Goal: Transaction & Acquisition: Purchase product/service

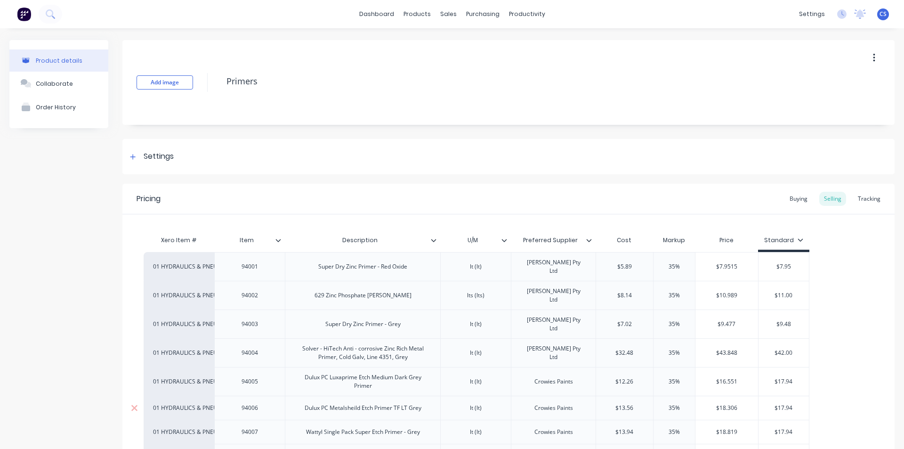
scroll to position [94, 0]
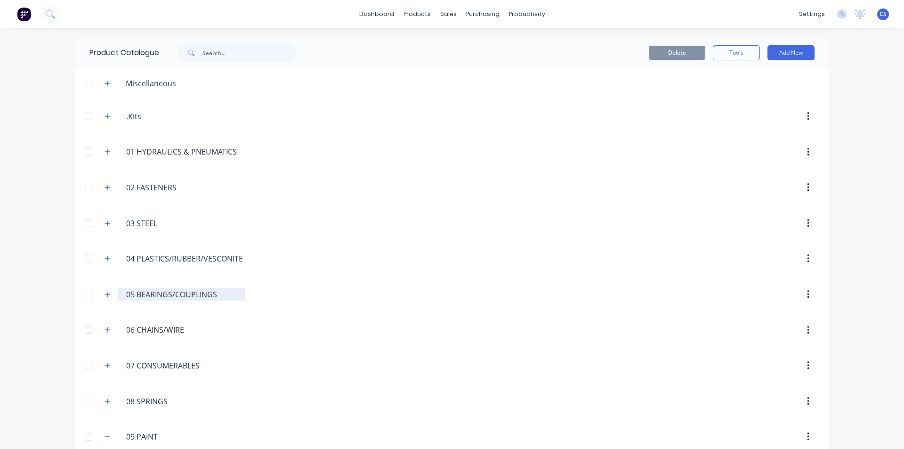
scroll to position [47, 0]
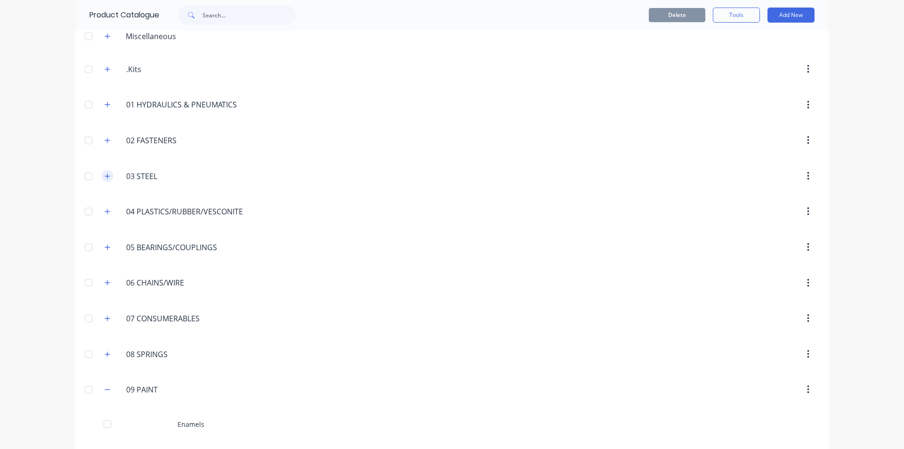
click at [105, 176] on icon "button" at bounding box center [107, 175] width 5 height 5
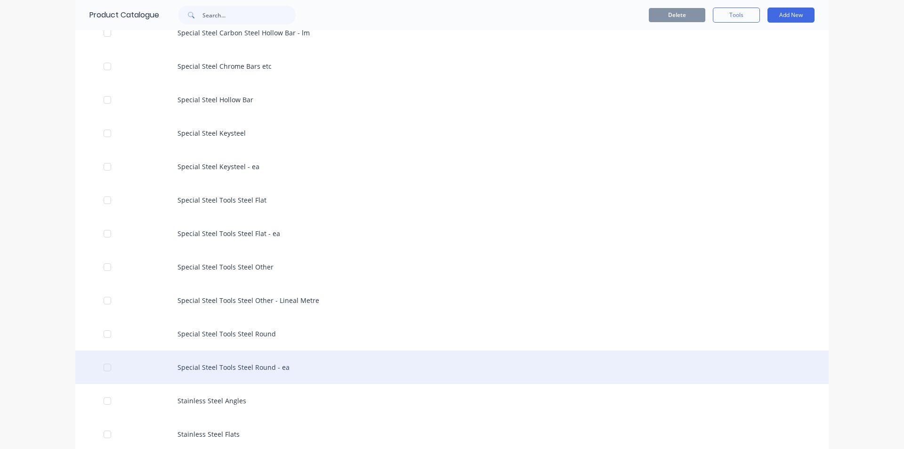
scroll to position [2071, 0]
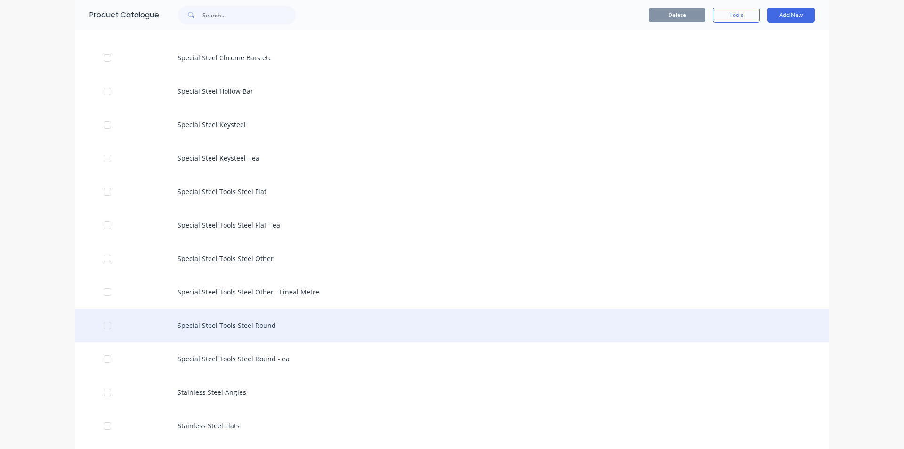
click at [214, 326] on div "Special Steel Tools Steel Round" at bounding box center [451, 324] width 753 height 33
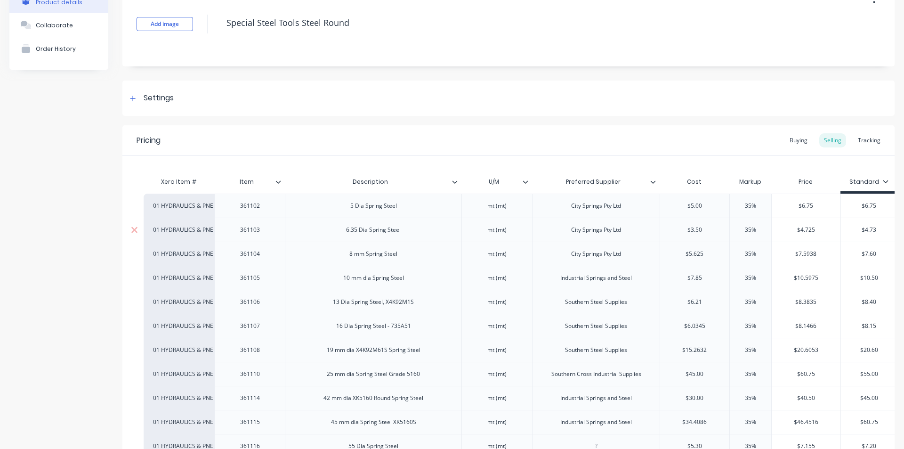
scroll to position [94, 0]
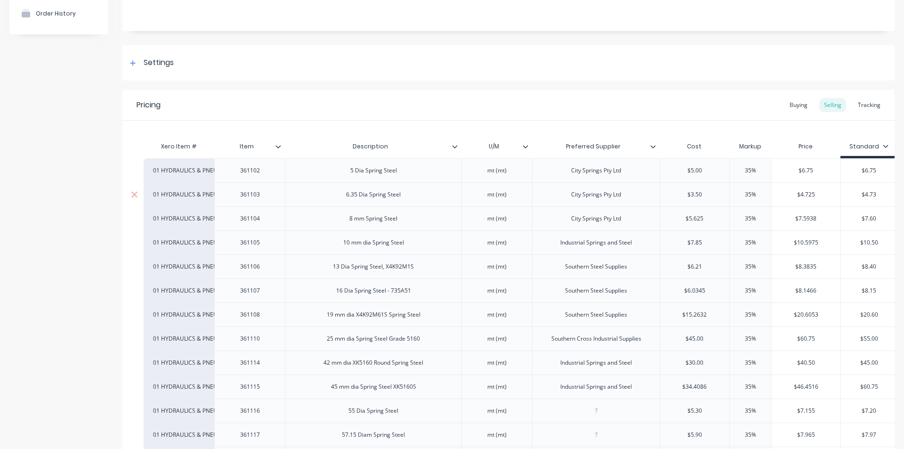
type textarea "x"
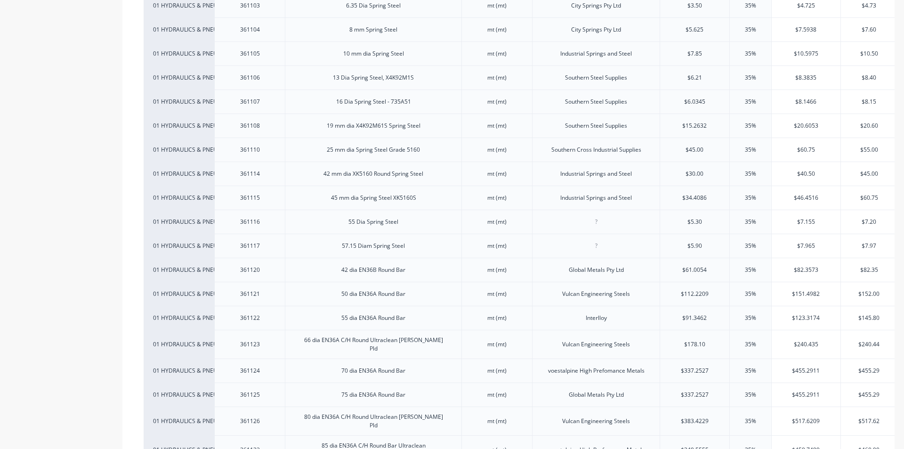
scroll to position [0, 0]
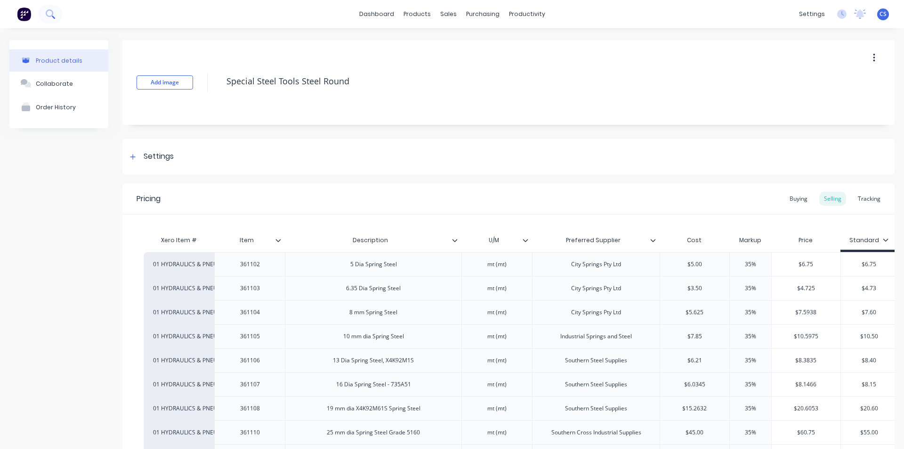
click at [48, 12] on icon at bounding box center [50, 13] width 9 height 9
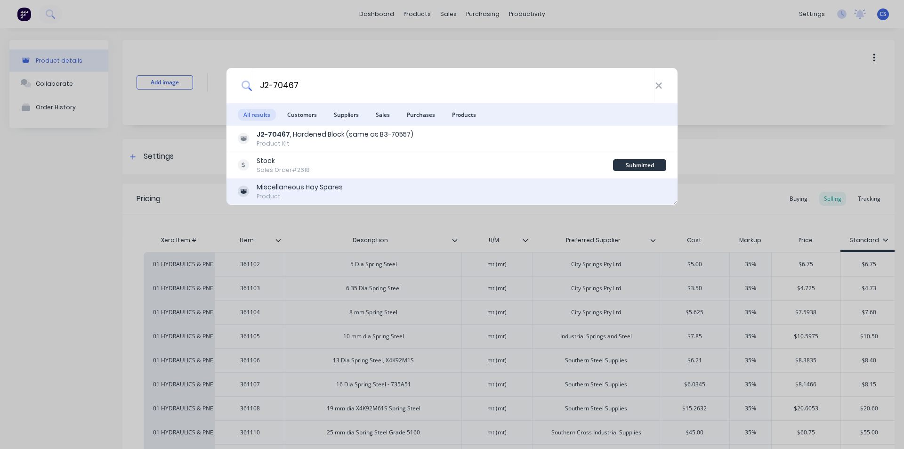
type input "J2-70467"
click at [274, 184] on div "Miscellaneous Hay Spares" at bounding box center [300, 187] width 86 height 10
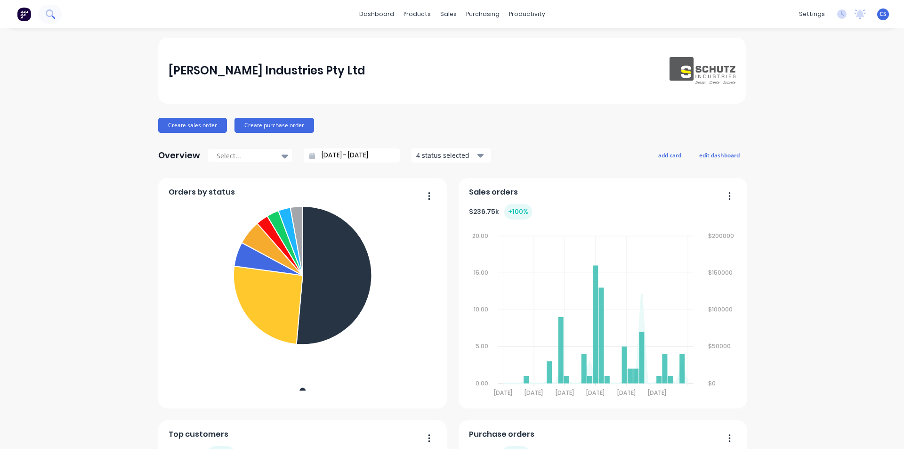
click at [50, 12] on icon at bounding box center [50, 13] width 9 height 9
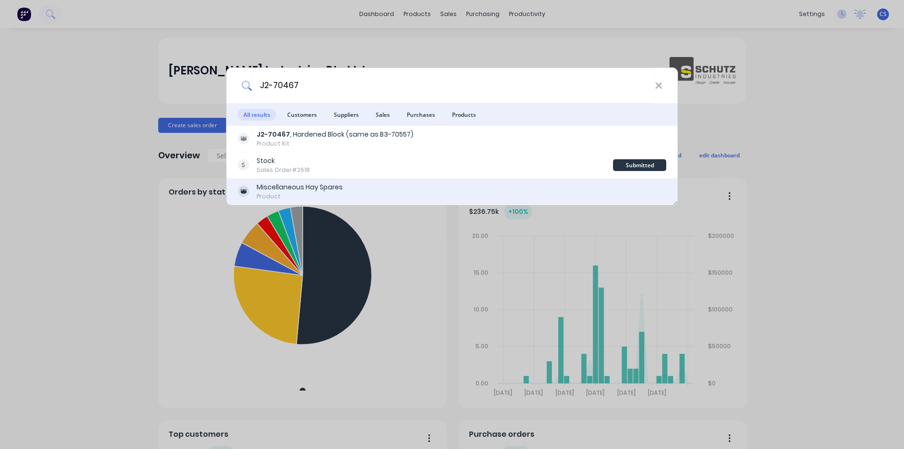
type input "J2-70467"
click at [282, 187] on div "Miscellaneous Hay Spares" at bounding box center [300, 187] width 86 height 10
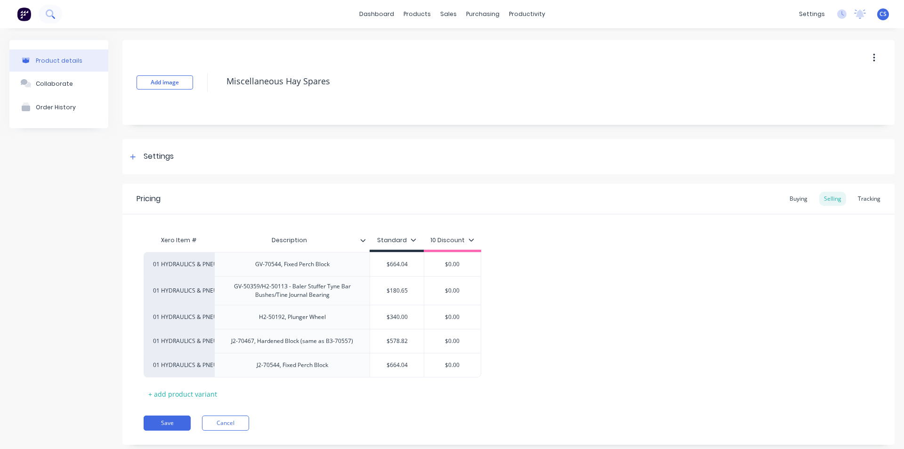
click at [48, 14] on icon at bounding box center [50, 13] width 9 height 9
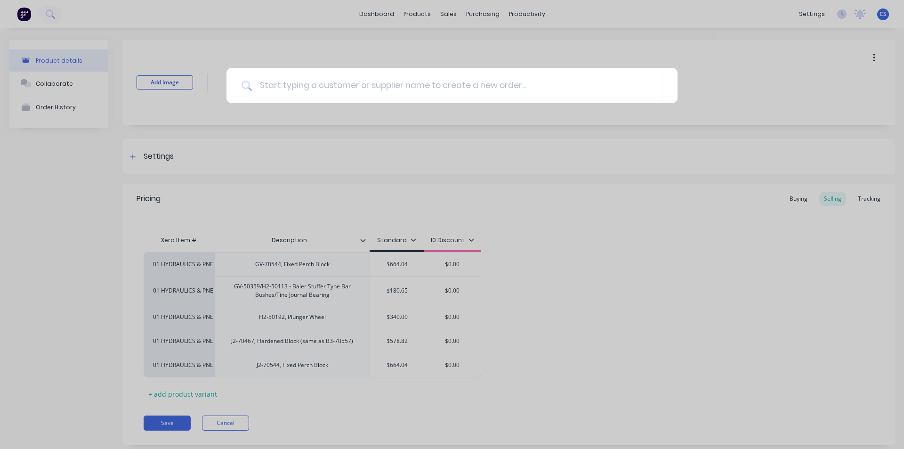
click at [247, 86] on icon at bounding box center [246, 85] width 10 height 10
click at [276, 85] on input at bounding box center [457, 85] width 410 height 35
paste input "J2-70467"
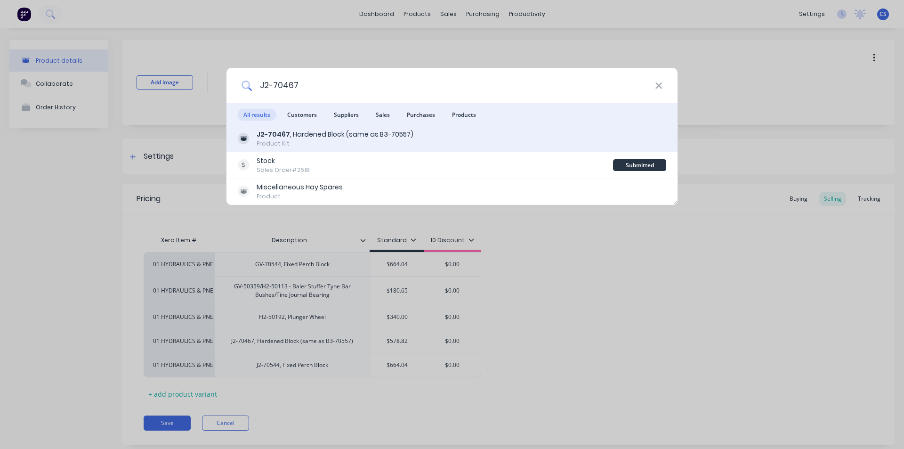
type input "J2-70467"
click at [281, 136] on b "J2-70467" at bounding box center [273, 133] width 33 height 9
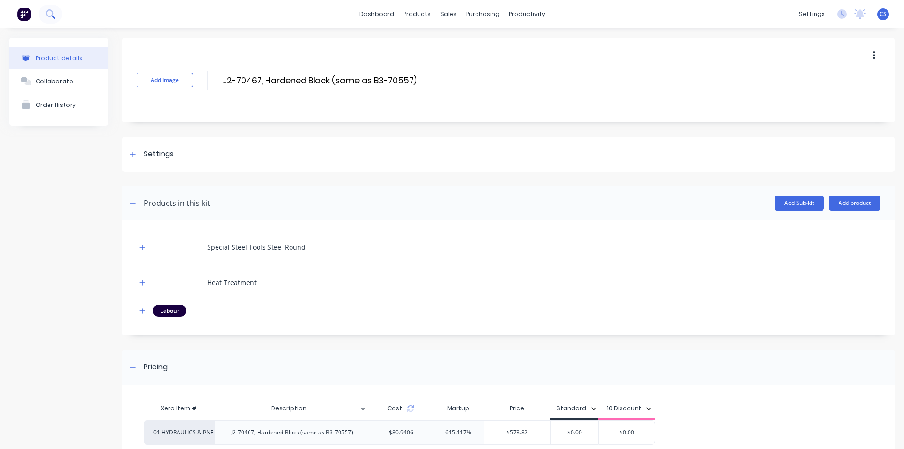
click at [52, 19] on button at bounding box center [51, 14] width 24 height 19
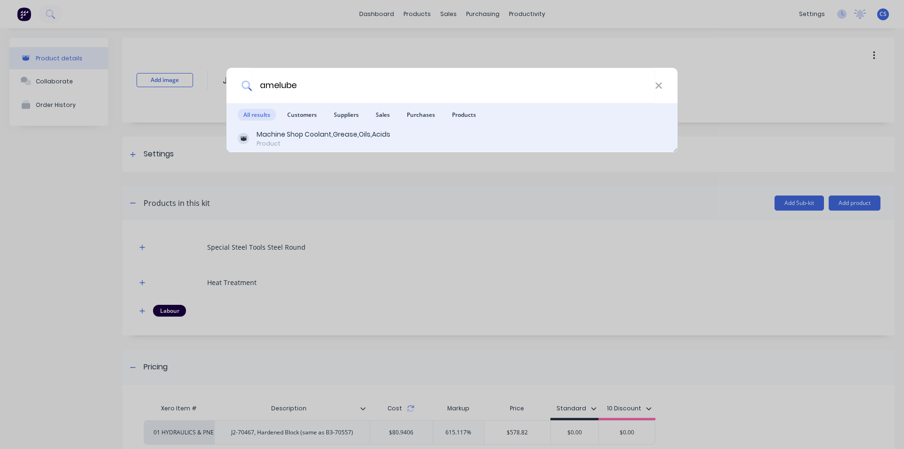
type input "amelube"
click at [289, 134] on div "Machine Shop Coolant,Grease,Oils,Acids" at bounding box center [324, 134] width 134 height 10
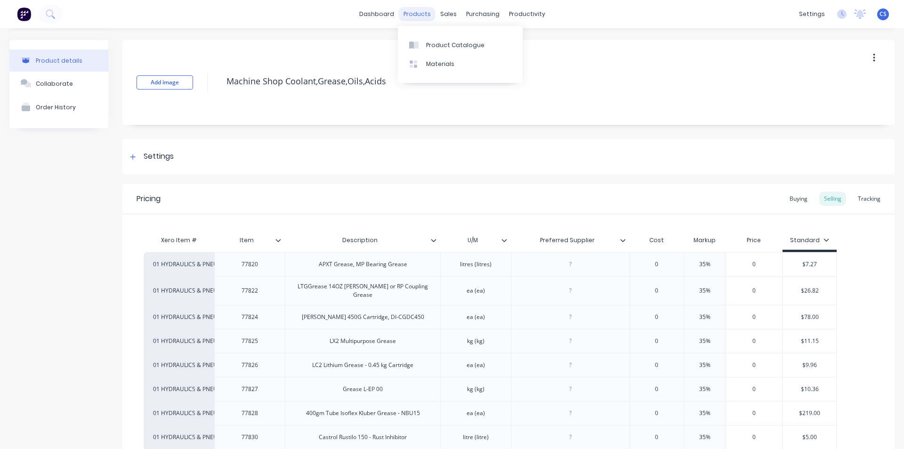
click at [411, 15] on div "products" at bounding box center [417, 14] width 37 height 14
click at [426, 40] on link "Product Catalogue" at bounding box center [460, 44] width 125 height 19
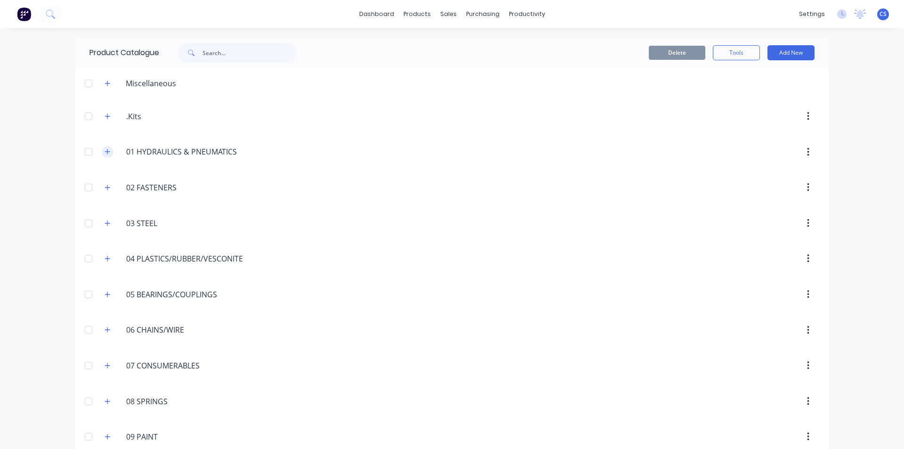
click at [106, 149] on icon "button" at bounding box center [107, 151] width 6 height 7
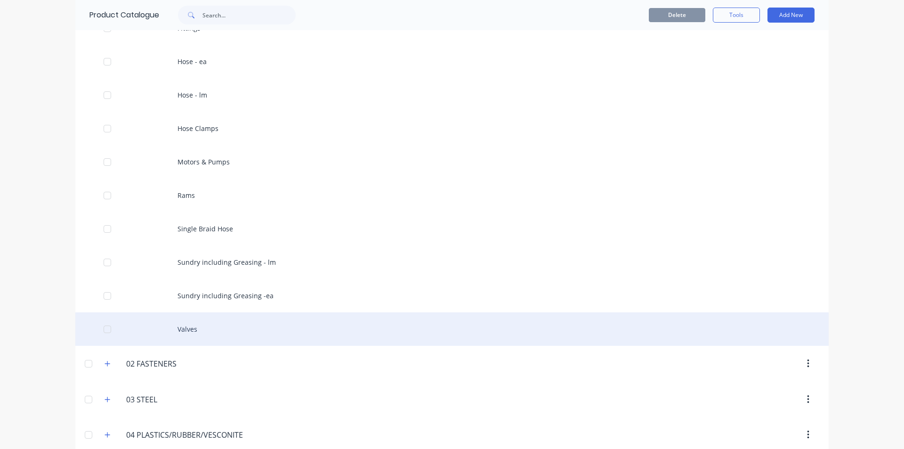
scroll to position [282, 0]
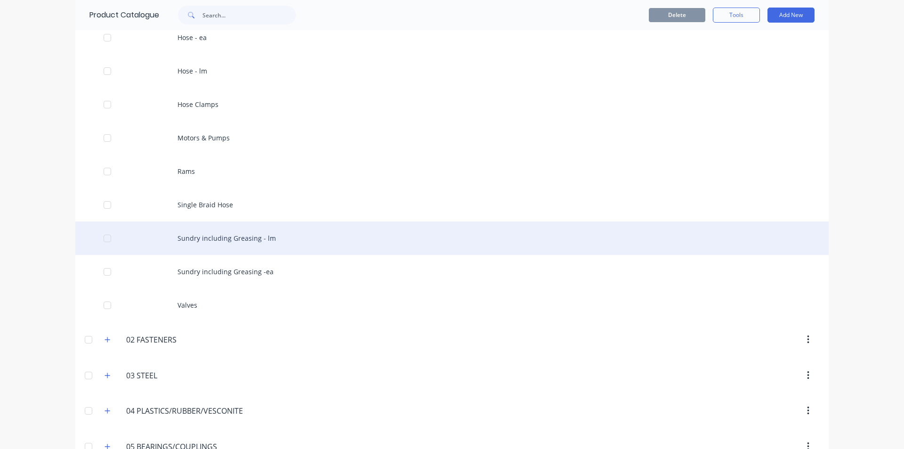
click at [256, 237] on div "Sundry including Greasing - lm" at bounding box center [451, 237] width 753 height 33
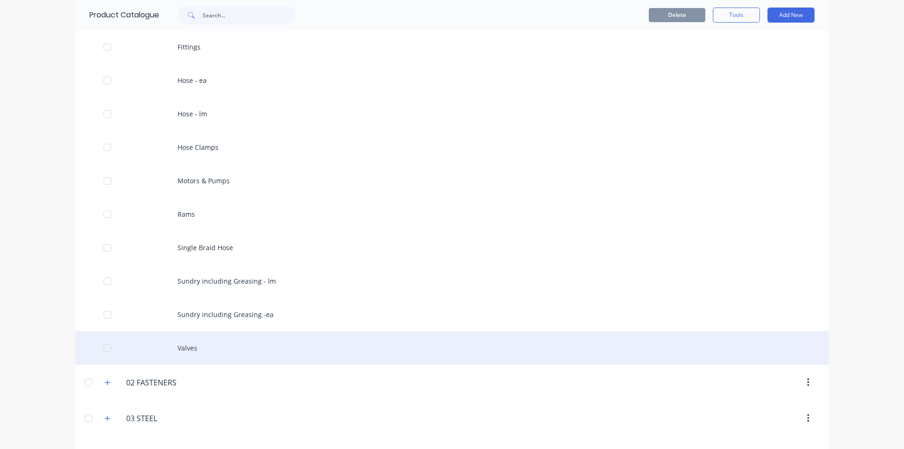
scroll to position [282, 0]
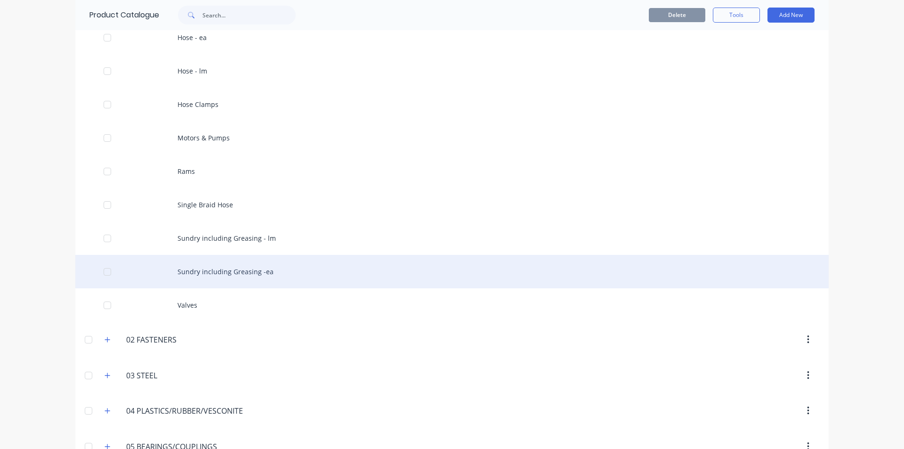
click at [267, 269] on div "Sundry including Greasing -ea" at bounding box center [451, 271] width 753 height 33
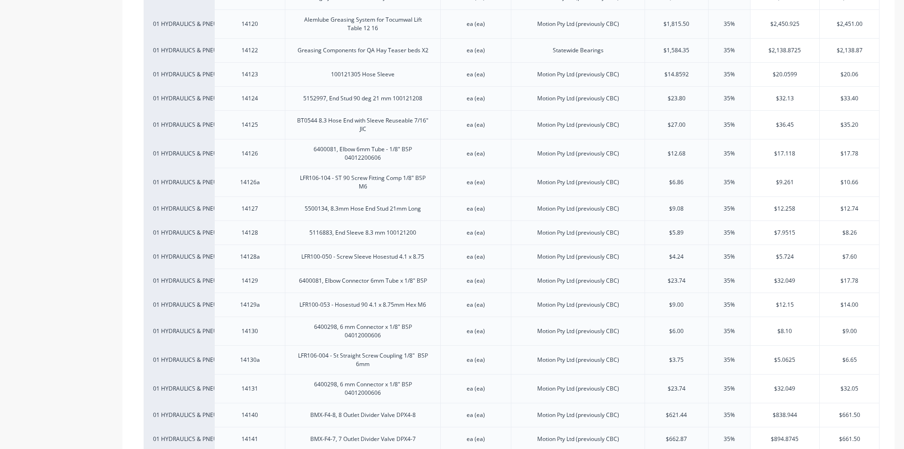
scroll to position [3012, 0]
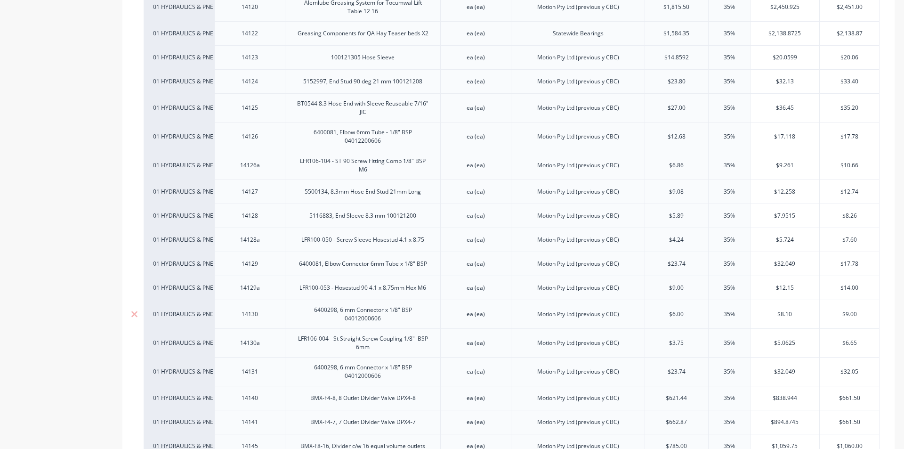
click at [378, 304] on div "6400298, 6 mm Connector x 1/8" BSP 04012000606" at bounding box center [362, 314] width 147 height 21
click at [350, 304] on div "6400298, 6 mm Connector x 1/8" BSP 04012000606" at bounding box center [362, 314] width 147 height 21
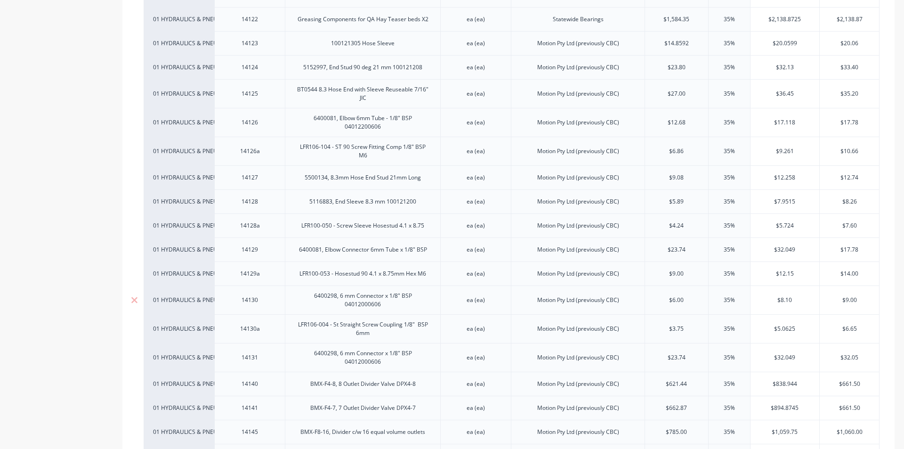
scroll to position [3154, 0]
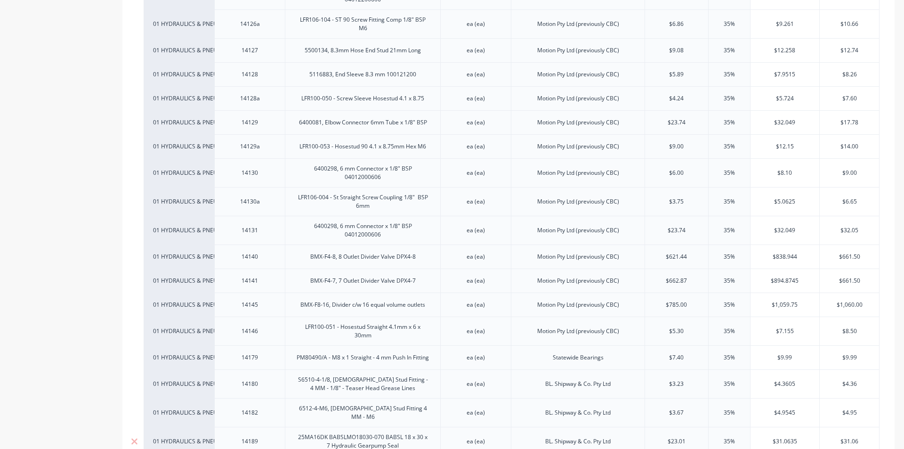
click at [236, 426] on div "14189" at bounding box center [249, 440] width 71 height 29
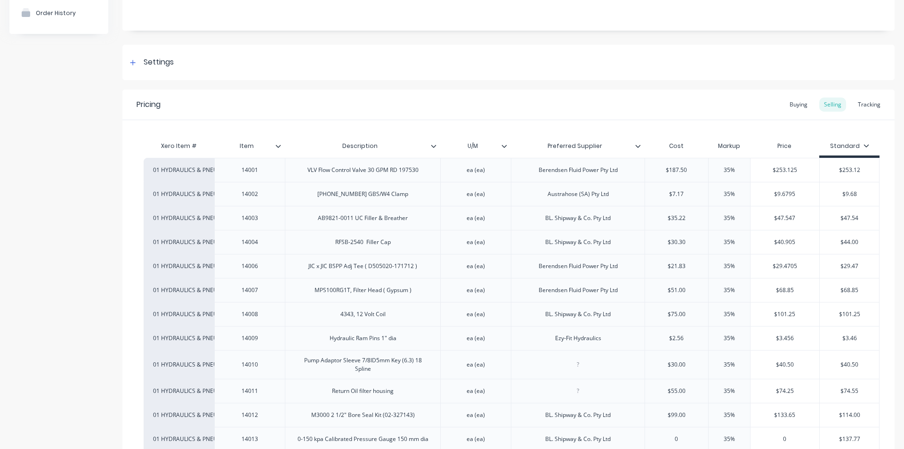
scroll to position [0, 0]
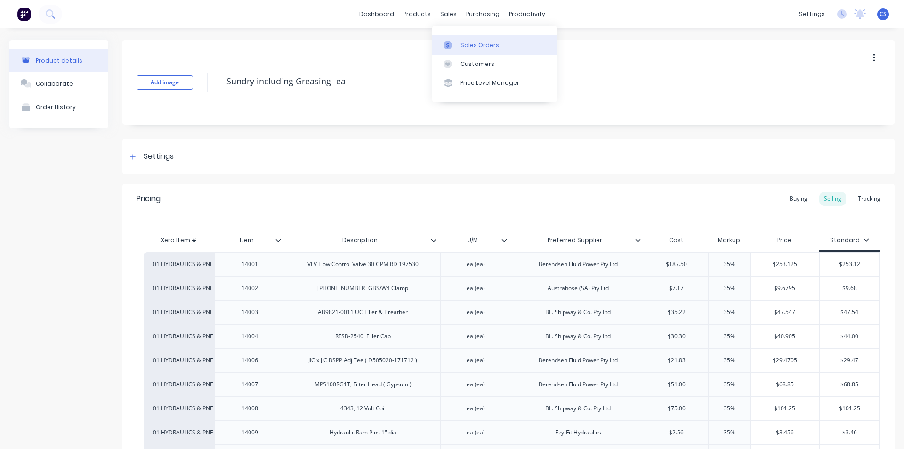
click at [478, 48] on div "Sales Orders" at bounding box center [479, 45] width 39 height 8
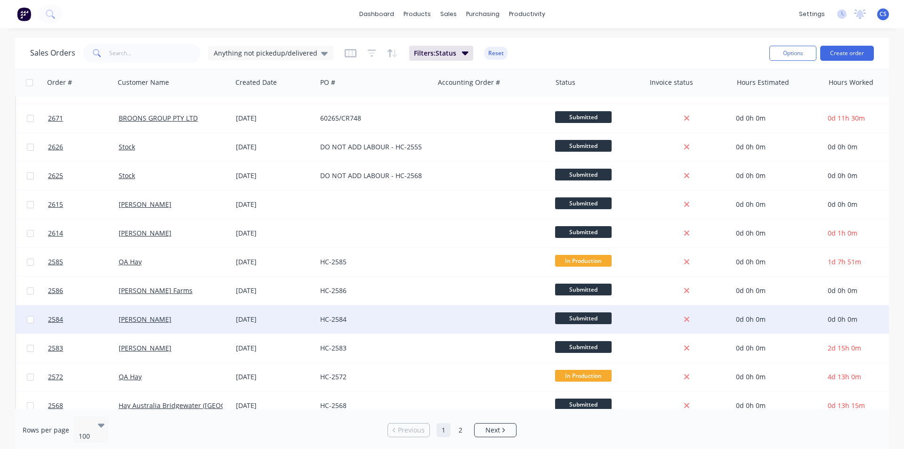
scroll to position [2071, 0]
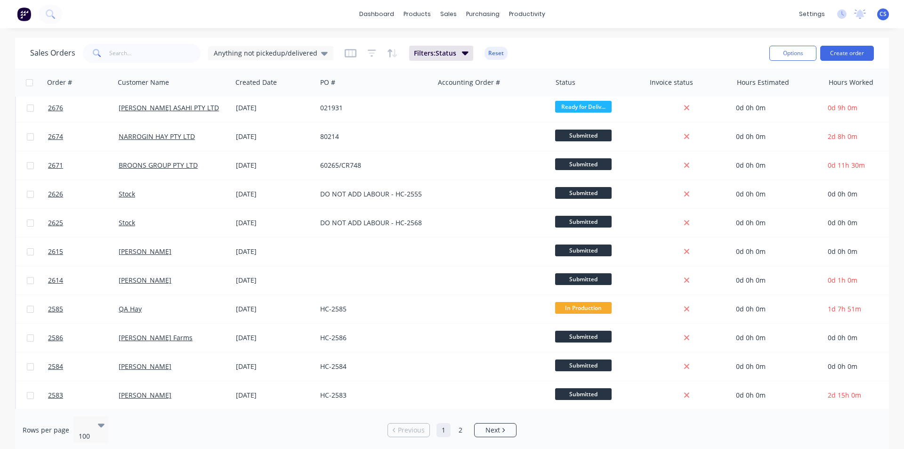
click at [128, 43] on div "Sales Orders Anything not pickedup/delivered Filters: Status Reset" at bounding box center [395, 52] width 731 height 23
click at [129, 52] on input "text" at bounding box center [155, 53] width 92 height 19
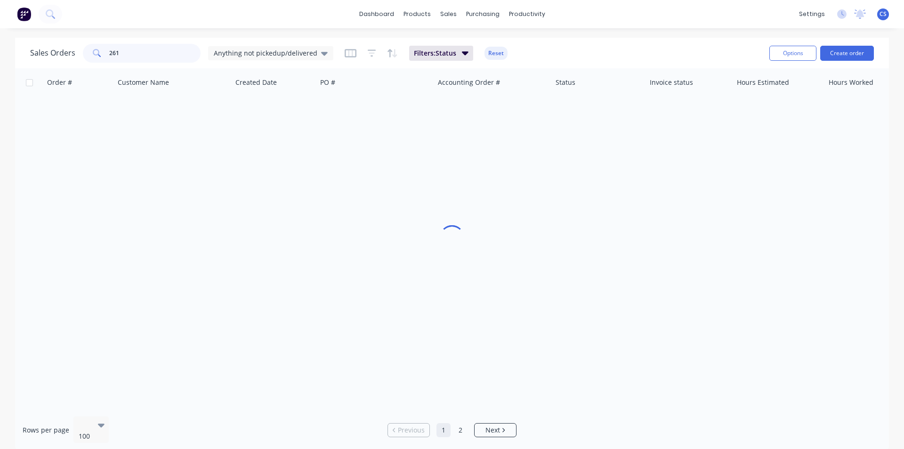
scroll to position [0, 0]
click at [122, 52] on input "2612" at bounding box center [155, 53] width 92 height 19
type input "2"
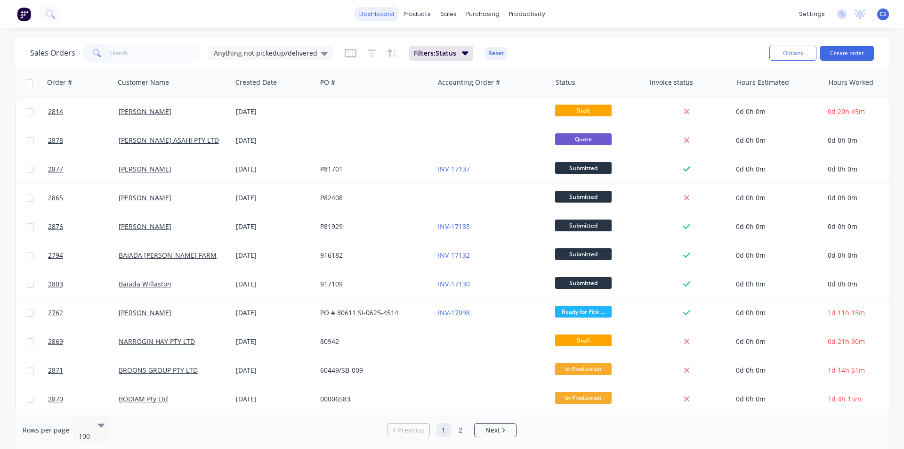
click at [389, 12] on link "dashboard" at bounding box center [376, 14] width 44 height 14
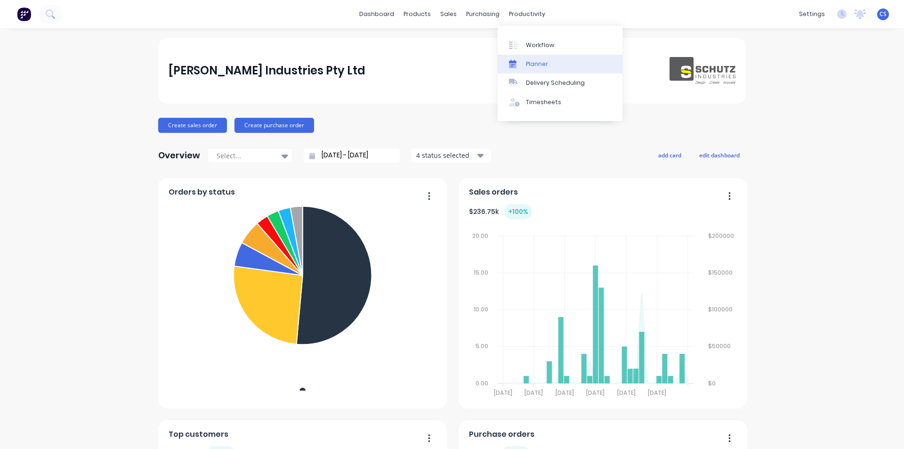
click at [534, 65] on div "Planner" at bounding box center [537, 64] width 22 height 8
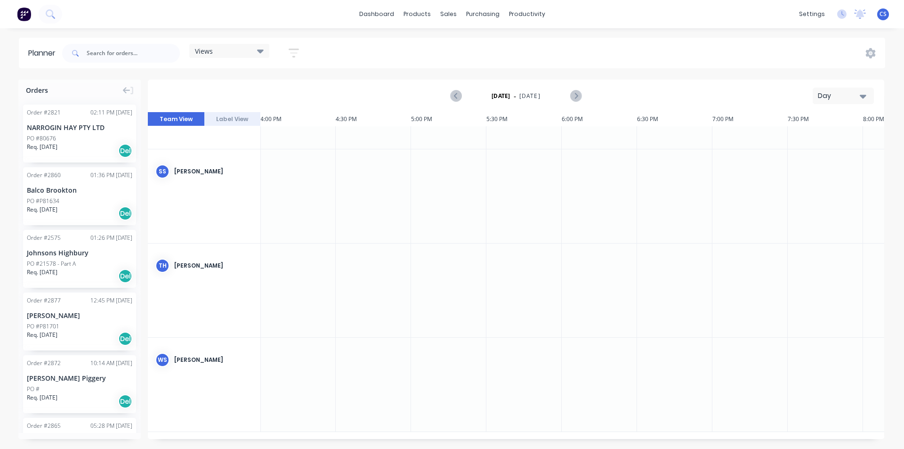
scroll to position [1016, 2410]
click at [194, 168] on div "Simon Schutz" at bounding box center [213, 171] width 79 height 8
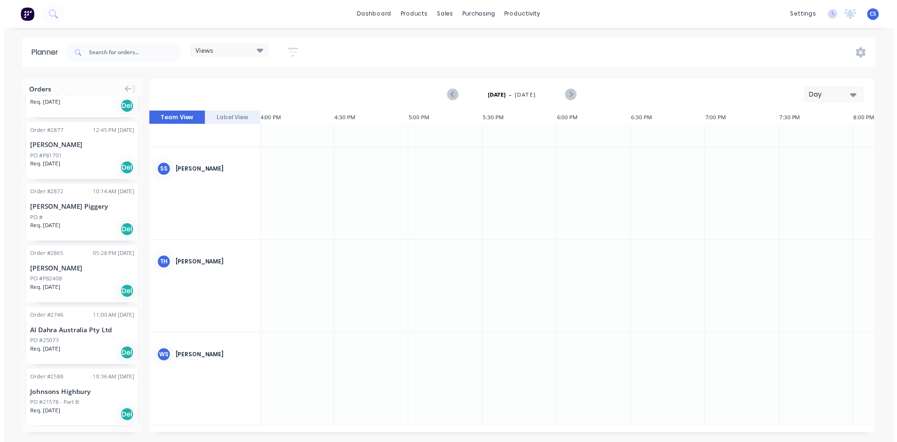
scroll to position [188, 0]
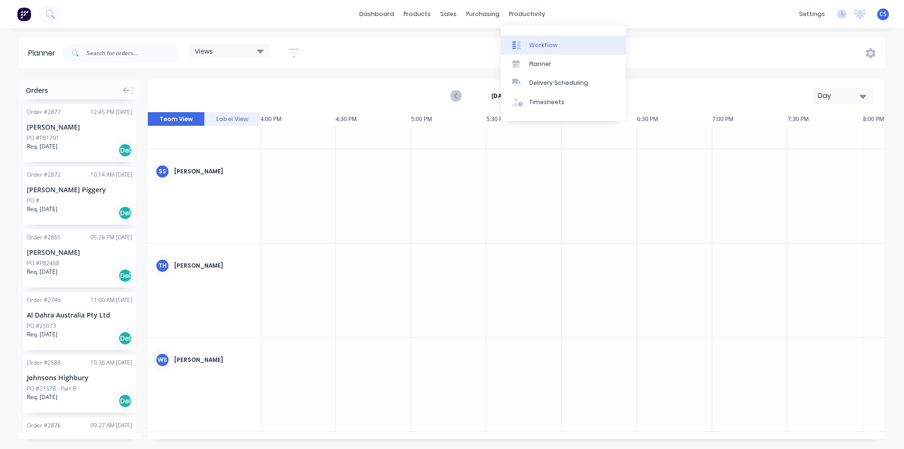
click at [543, 50] on link "Workflow" at bounding box center [563, 44] width 125 height 19
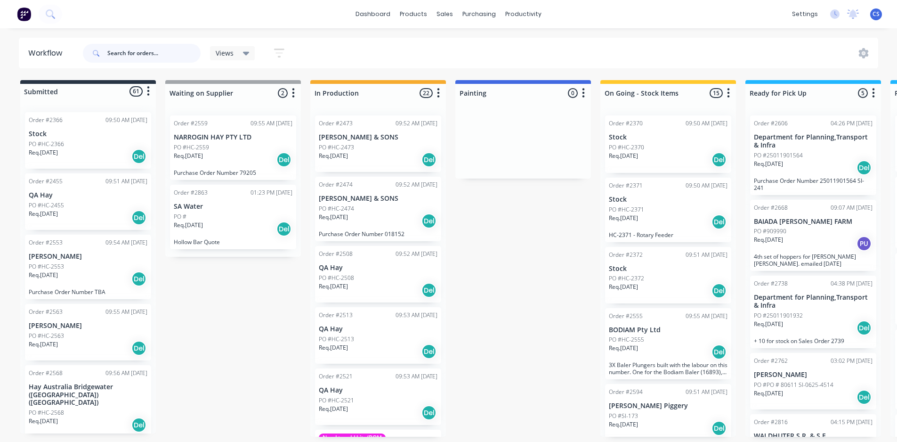
click at [122, 53] on input "text" at bounding box center [153, 53] width 93 height 19
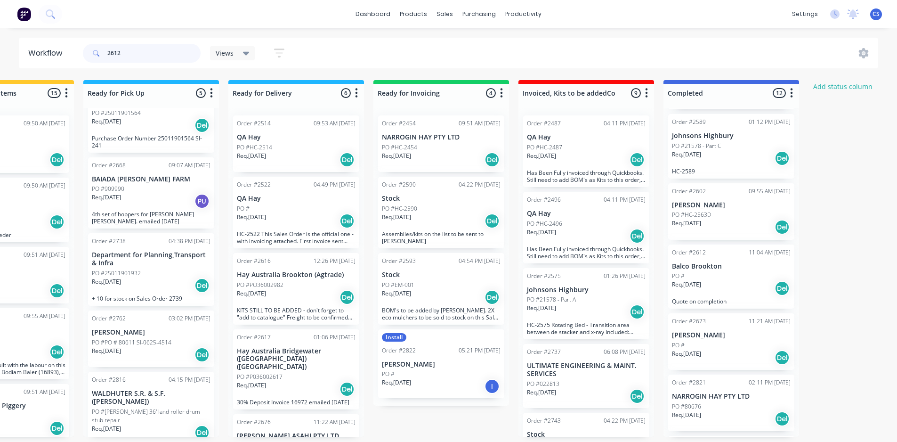
scroll to position [424, 0]
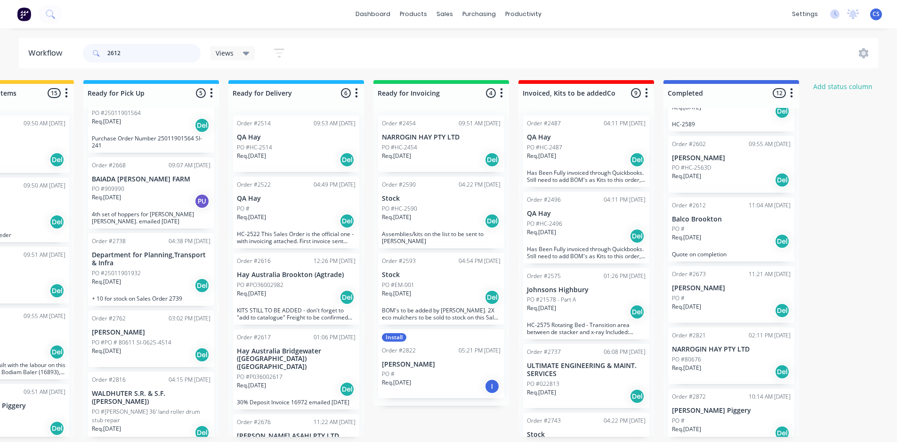
type input "2612"
click at [702, 219] on p "Balco Brookton" at bounding box center [731, 219] width 119 height 8
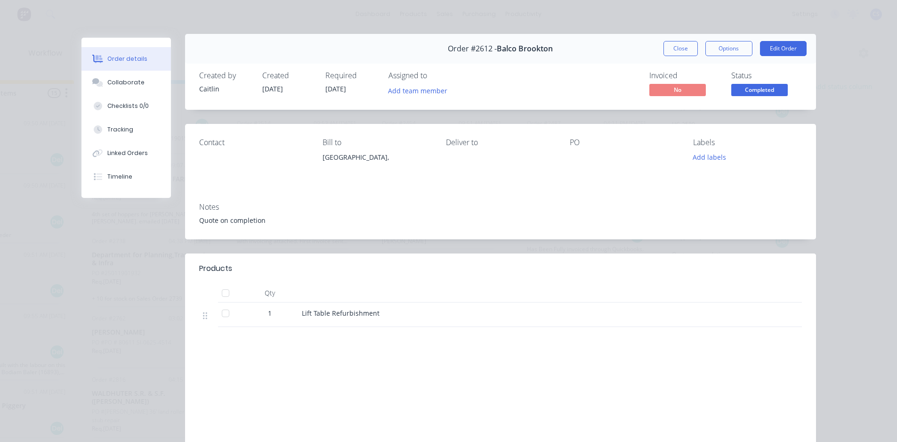
scroll to position [0, 0]
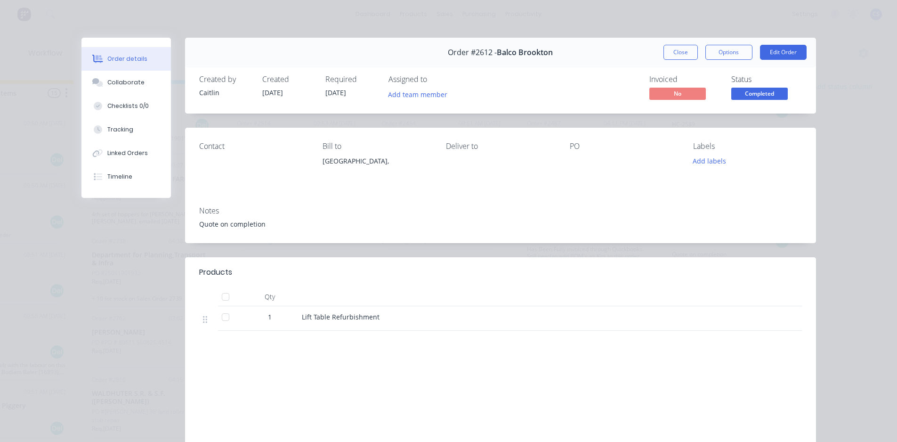
click at [788, 318] on div at bounding box center [786, 318] width 32 height 24
click at [301, 329] on div "Lift Table Refurbishment" at bounding box center [486, 318] width 377 height 24
click at [305, 322] on div "Lift Table Refurbishment" at bounding box center [486, 318] width 377 height 24
click at [305, 313] on span "Lift Table Refurbishment" at bounding box center [341, 316] width 78 height 9
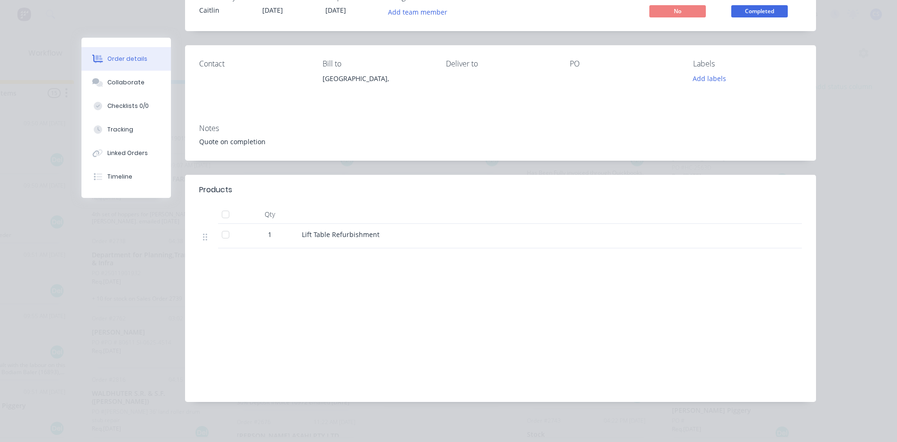
scroll to position [86, 0]
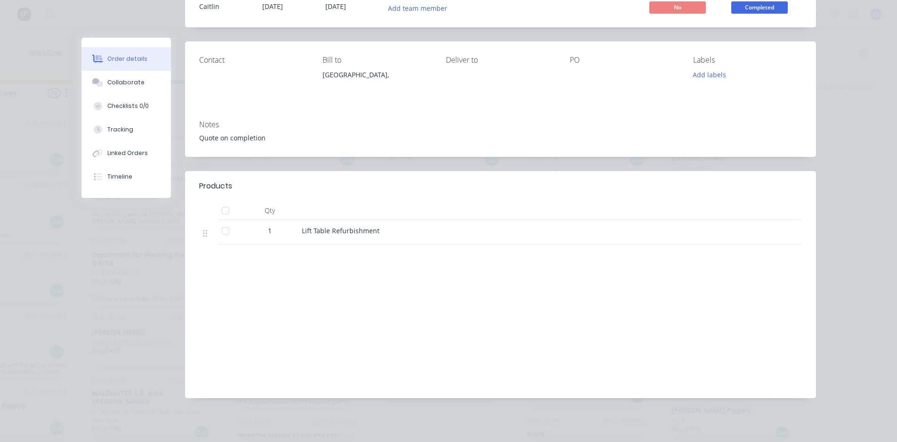
click at [318, 229] on span "Lift Table Refurbishment" at bounding box center [341, 230] width 78 height 9
click at [309, 246] on div "Products Qty 1 Lift Table Refurbishment Labour $0.00 Sub total $0.00 Margin $0.…" at bounding box center [500, 284] width 631 height 227
drag, startPoint x: 309, startPoint y: 259, endPoint x: 383, endPoint y: 301, distance: 84.7
click at [383, 301] on div "Labour $0.00 Sub total $0.00 Margin $0.00 ( 0.00 %) Tax $0.00 Total $0.00" at bounding box center [500, 328] width 602 height 109
click at [321, 287] on div "Labour $0.00 Sub total $0.00 Margin $0.00 ( 0.00 %) Tax $0.00 Total $0.00" at bounding box center [500, 328] width 602 height 109
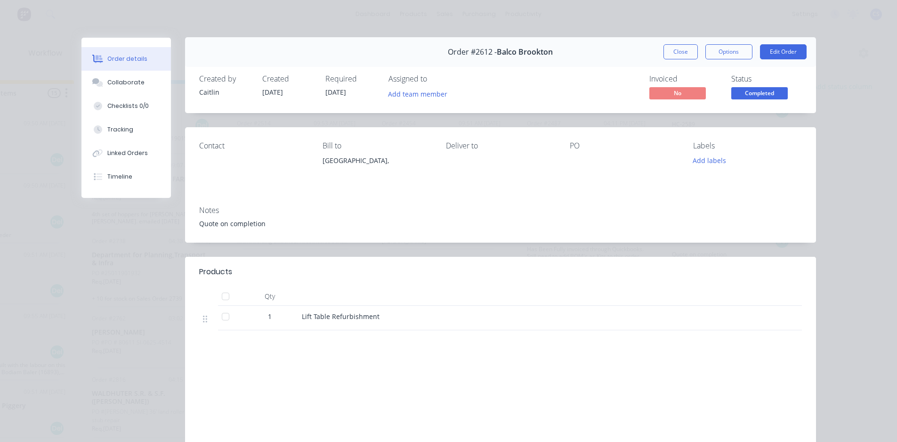
scroll to position [0, 0]
click at [770, 49] on button "Edit Order" at bounding box center [783, 52] width 47 height 15
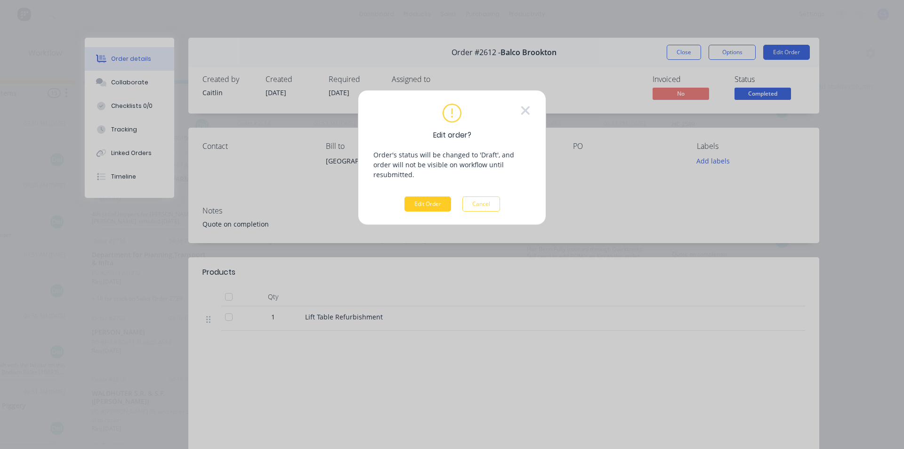
click at [430, 197] on button "Edit Order" at bounding box center [427, 203] width 47 height 15
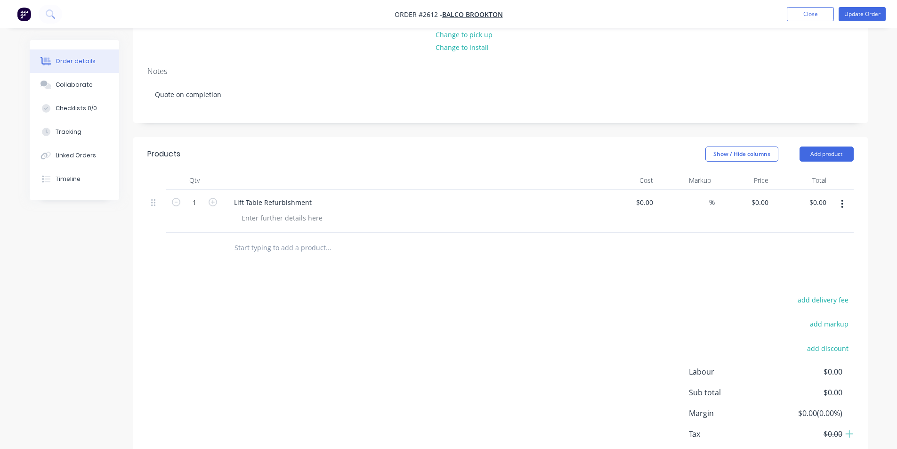
scroll to position [141, 0]
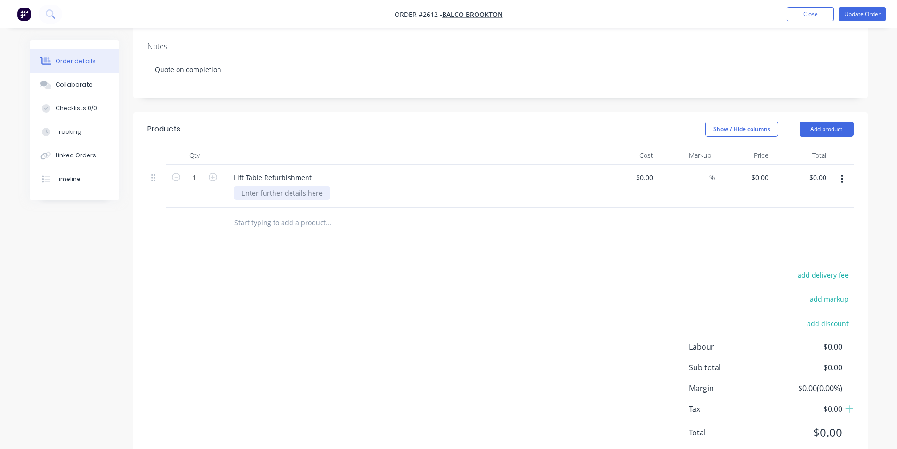
click at [293, 194] on div at bounding box center [282, 193] width 96 height 14
click at [840, 178] on button "button" at bounding box center [842, 178] width 22 height 17
click at [730, 202] on div "$0.00 $0.00" at bounding box center [744, 186] width 58 height 43
click at [821, 126] on button "Add product" at bounding box center [826, 128] width 54 height 15
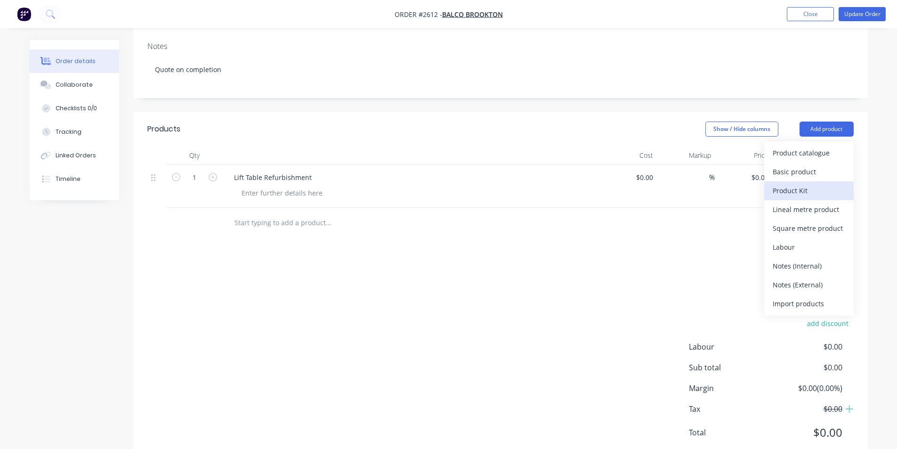
click at [806, 187] on div "Product Kit" at bounding box center [808, 191] width 72 height 14
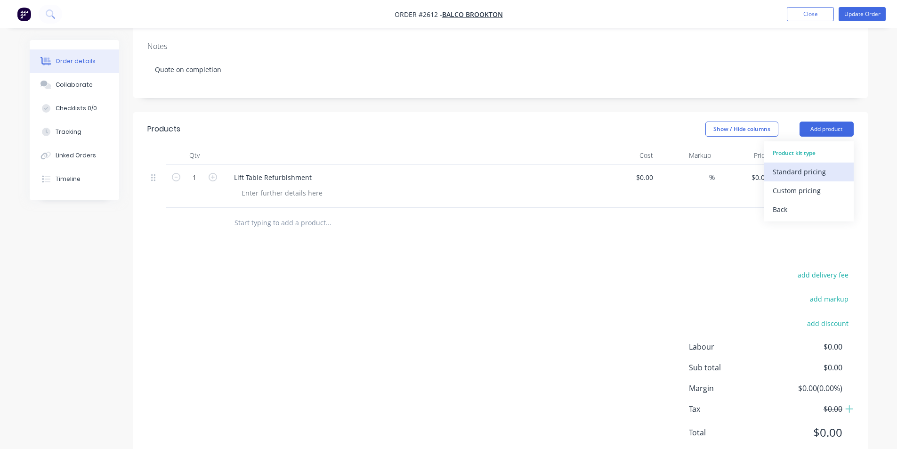
click at [816, 170] on div "Standard pricing" at bounding box center [808, 172] width 72 height 14
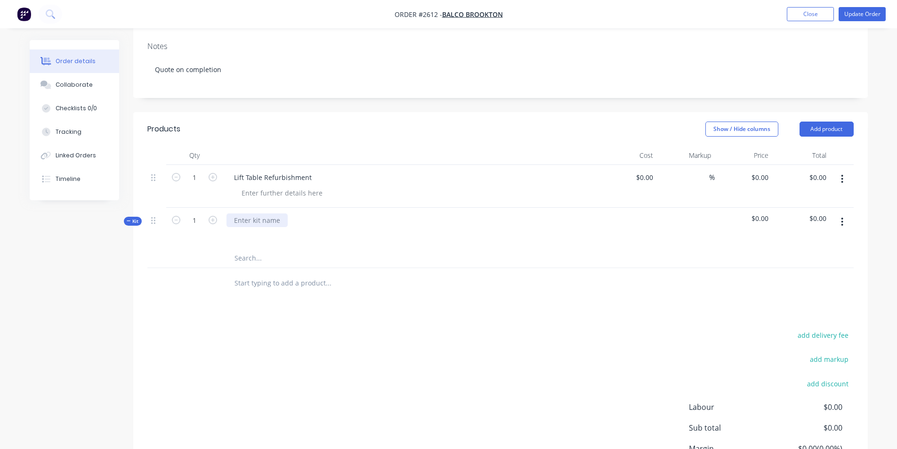
click at [265, 222] on div at bounding box center [256, 220] width 61 height 14
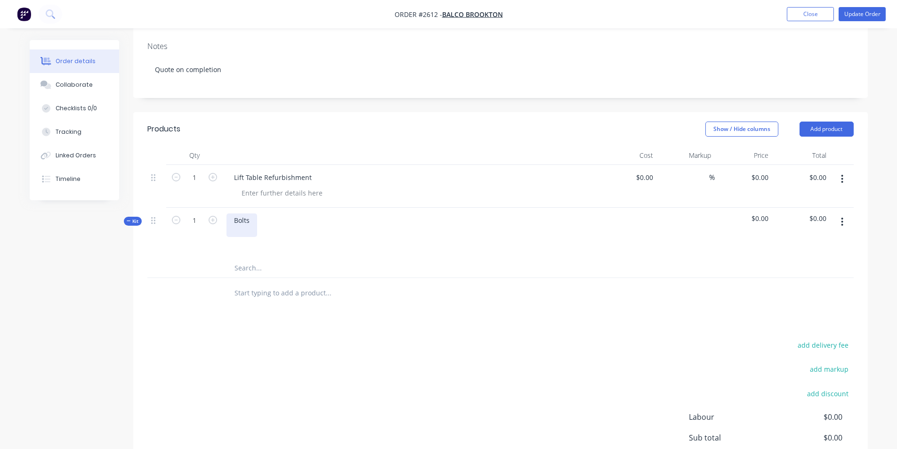
click at [248, 219] on div "Bolts" at bounding box center [241, 225] width 31 height 24
click at [252, 271] on div "Qty Cost Markup Price Total 1 Lift Table Refurbishment $0.00 $0.00 % $0.00 $0.0…" at bounding box center [500, 227] width 734 height 162
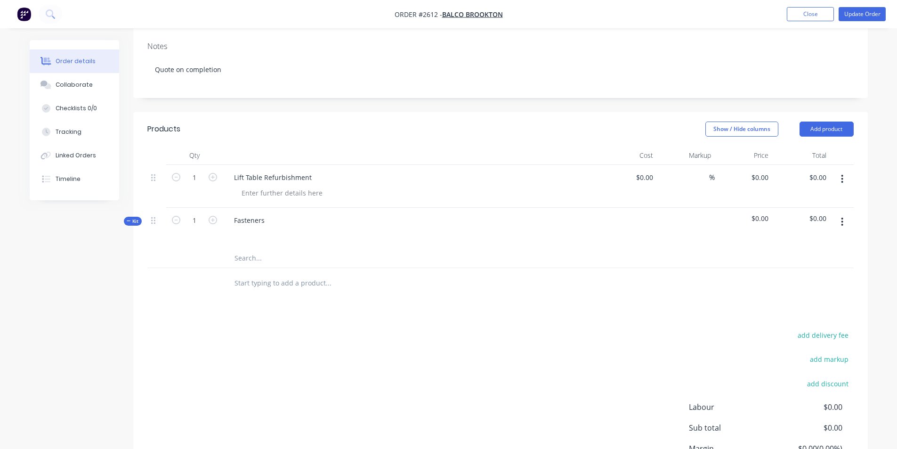
click at [371, 385] on div "add delivery fee add markup add discount Labour $0.00 Sub total $0.00 Margin $0…" at bounding box center [500, 420] width 706 height 182
click at [242, 234] on div at bounding box center [241, 234] width 15 height 14
click at [243, 264] on input "text" at bounding box center [328, 258] width 188 height 19
type input "m16 x 50 flathead"
click at [842, 223] on icon "button" at bounding box center [842, 222] width 2 height 10
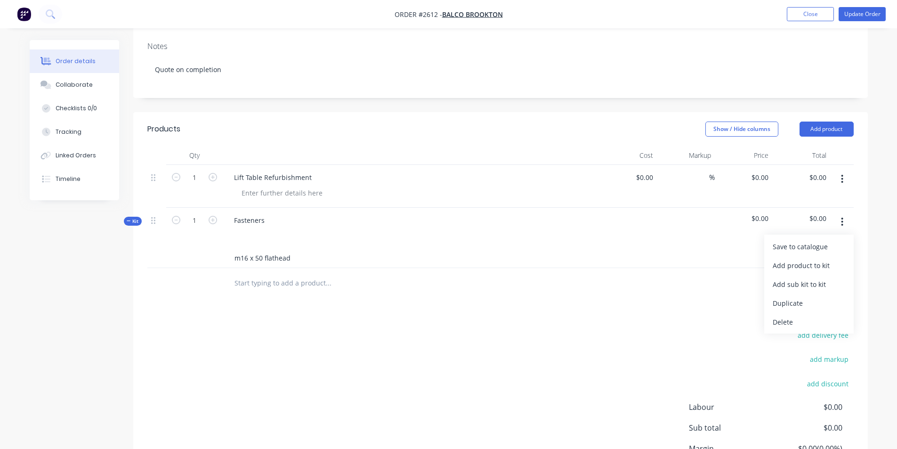
click at [258, 254] on input "m16 x 50 flathead" at bounding box center [328, 258] width 188 height 19
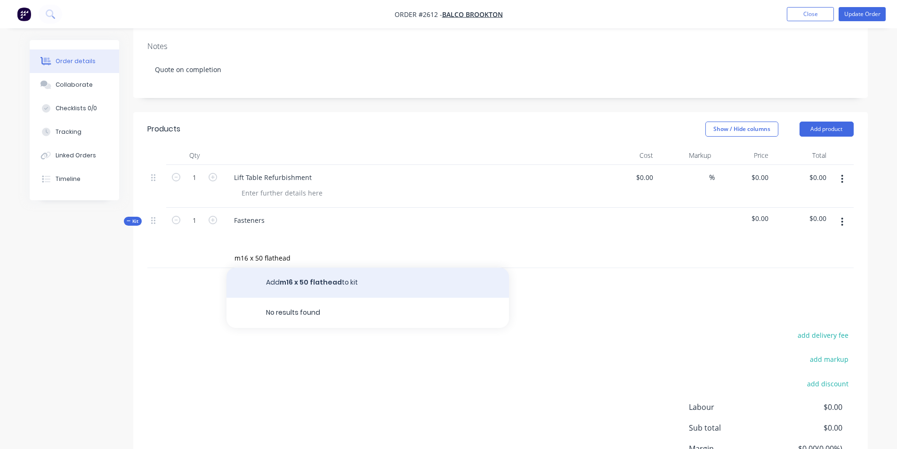
click at [300, 288] on button "Add m16 x 50 flathead to kit" at bounding box center [367, 282] width 282 height 30
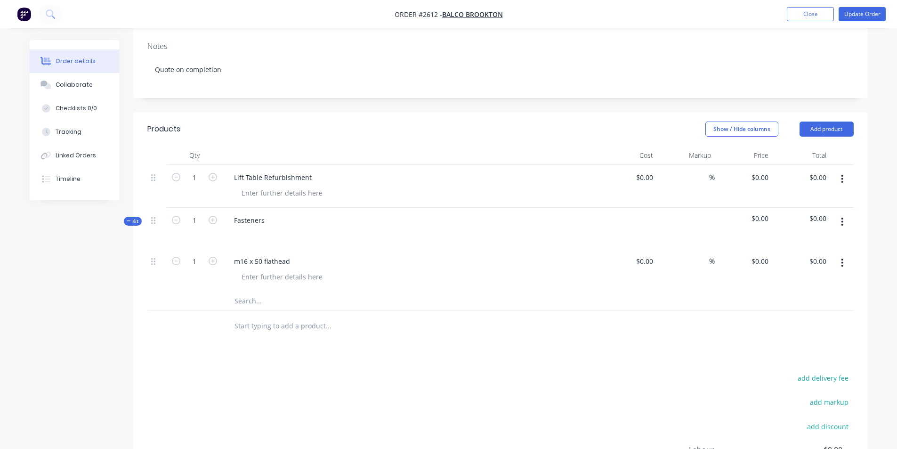
drag, startPoint x: 840, startPoint y: 262, endPoint x: 709, endPoint y: 298, distance: 135.9
click at [709, 298] on div at bounding box center [500, 300] width 706 height 19
click at [844, 260] on button "button" at bounding box center [842, 262] width 22 height 17
click at [787, 347] on div "Delete" at bounding box center [808, 344] width 72 height 14
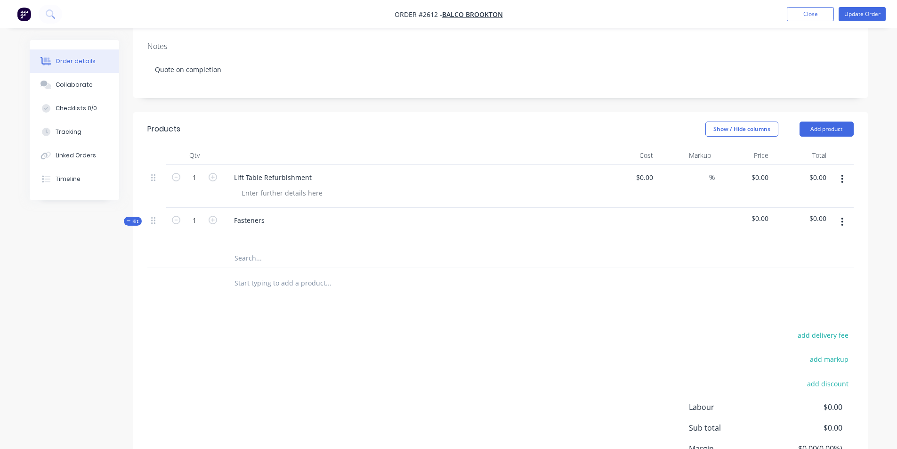
click at [251, 262] on input "text" at bounding box center [328, 258] width 188 height 19
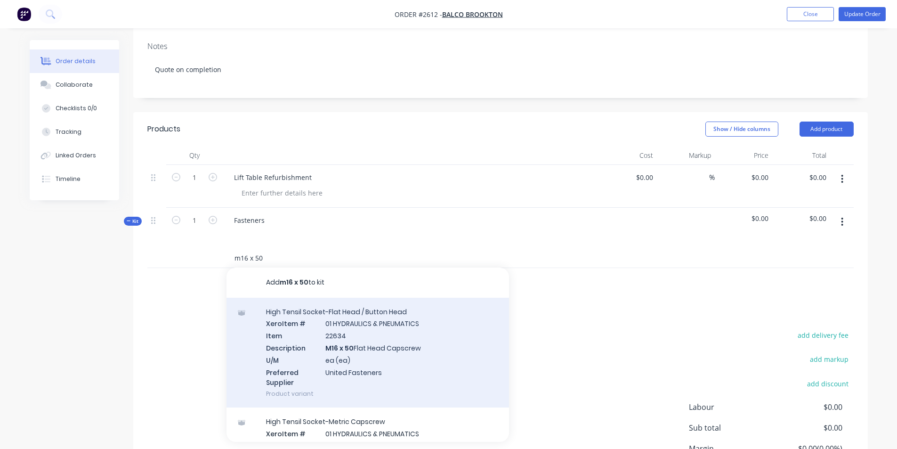
type input "m16 x 50"
click at [382, 348] on div "High Tensil Socket-Flat Head / Button Head Xero Item # 01 HYDRAULICS & PNEUMATI…" at bounding box center [367, 352] width 282 height 110
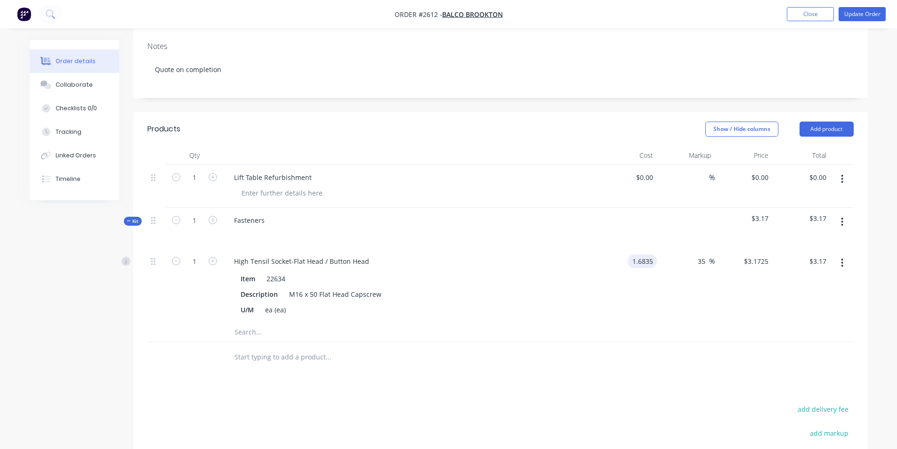
type input "$1.6835"
type input "$2.2727"
type input "$2.27"
click at [246, 336] on input "text" at bounding box center [328, 331] width 188 height 19
click at [837, 178] on button "button" at bounding box center [842, 178] width 22 height 17
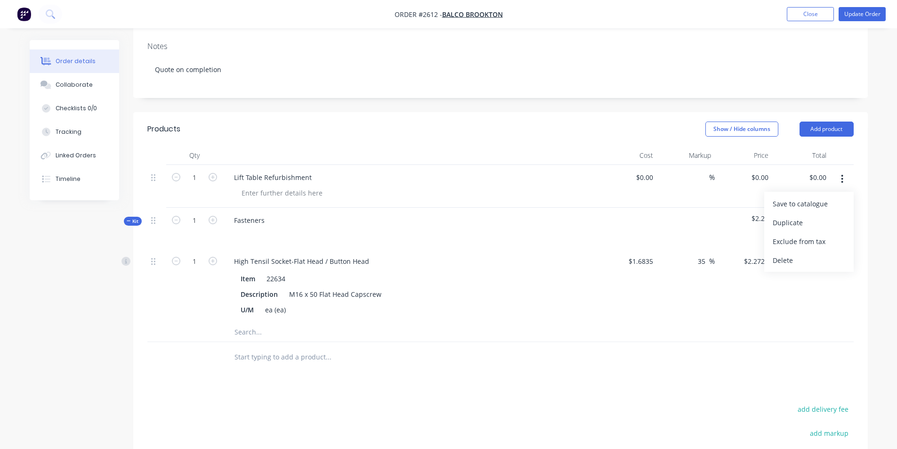
click at [840, 179] on button "button" at bounding box center [842, 178] width 22 height 17
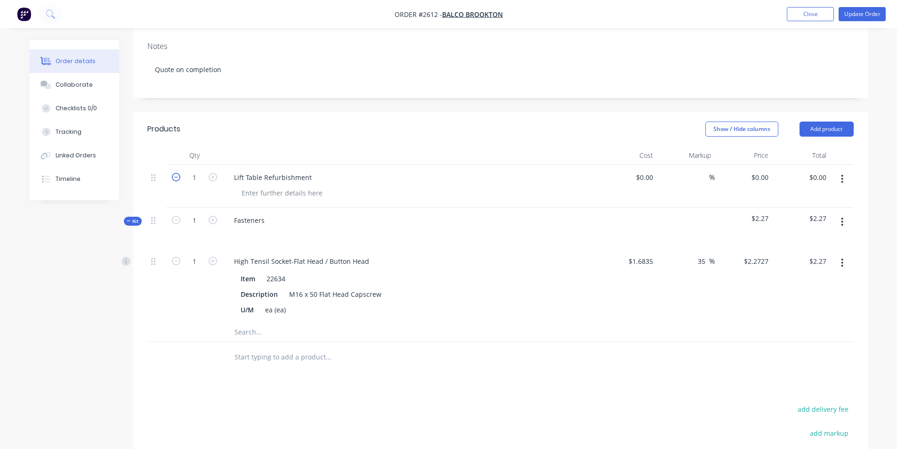
click at [175, 175] on icon "button" at bounding box center [176, 177] width 8 height 8
click at [210, 177] on icon "button" at bounding box center [213, 177] width 8 height 8
click at [215, 173] on icon "button" at bounding box center [213, 177] width 8 height 8
click at [176, 178] on icon "button" at bounding box center [176, 177] width 8 height 8
type input "1"
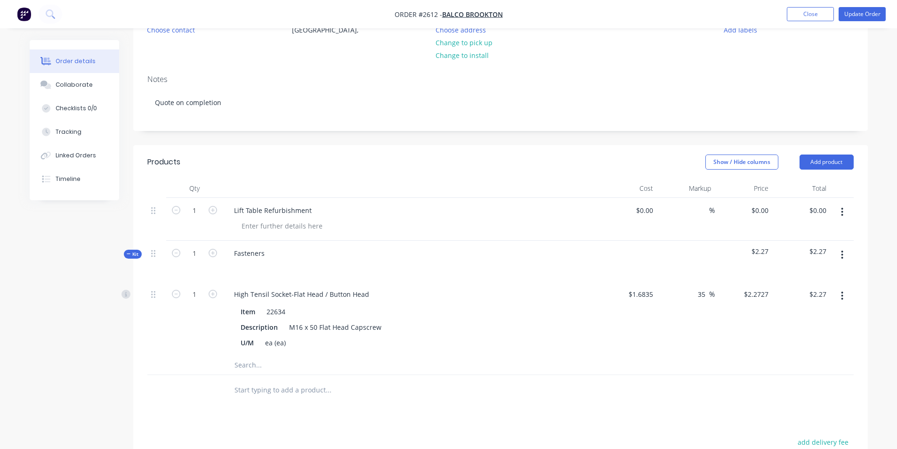
scroll to position [94, 0]
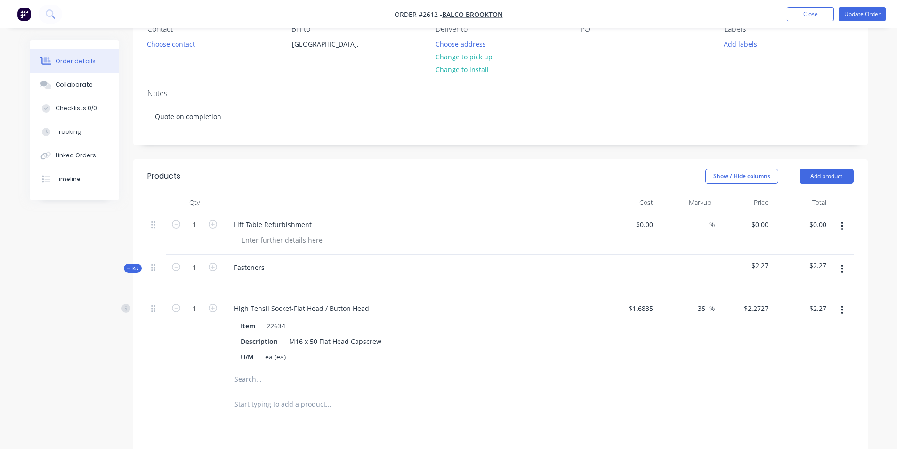
drag, startPoint x: 133, startPoint y: 266, endPoint x: 140, endPoint y: 265, distance: 7.7
click at [140, 265] on div "Kit" at bounding box center [133, 268] width 18 height 9
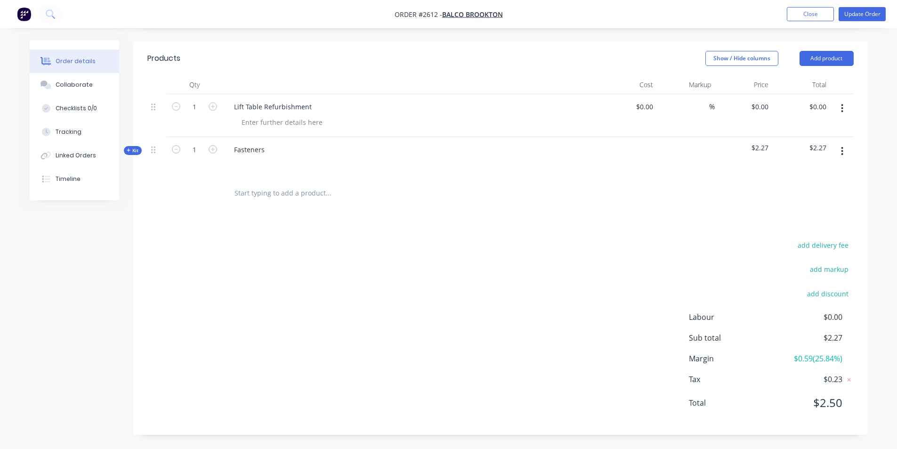
scroll to position [165, 0]
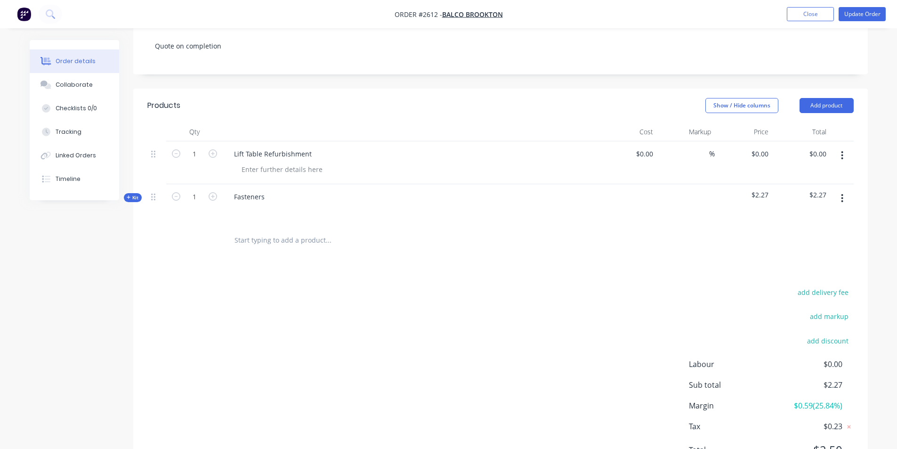
click at [127, 195] on icon at bounding box center [129, 197] width 4 height 5
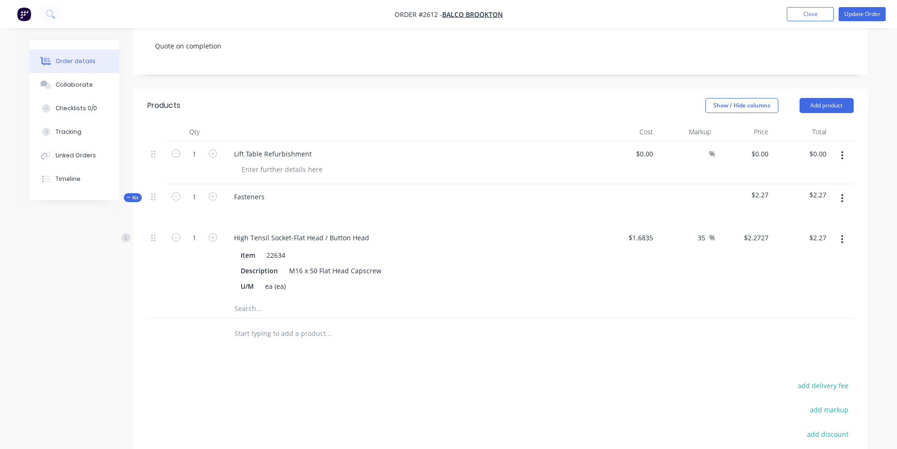
click at [257, 309] on input "text" at bounding box center [328, 308] width 188 height 19
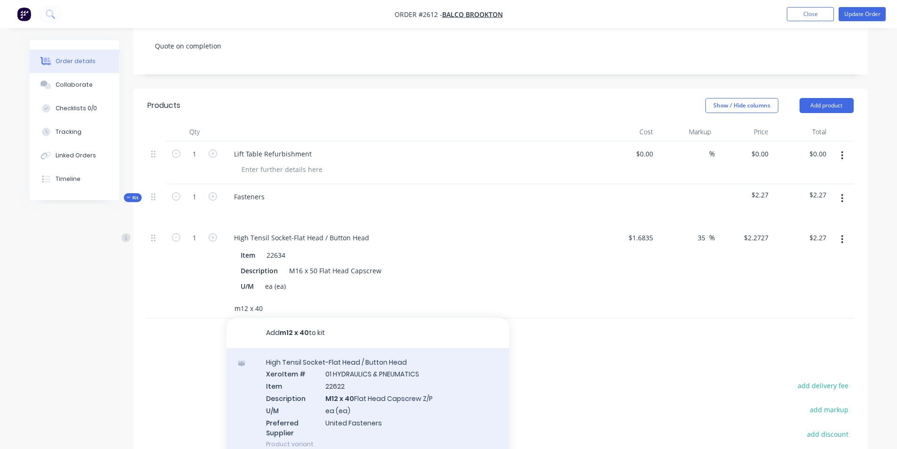
type input "m12 x 40"
click at [388, 387] on div "High Tensil Socket-Flat Head / Button Head Xero Item # 01 HYDRAULICS & PNEUMATI…" at bounding box center [367, 403] width 282 height 110
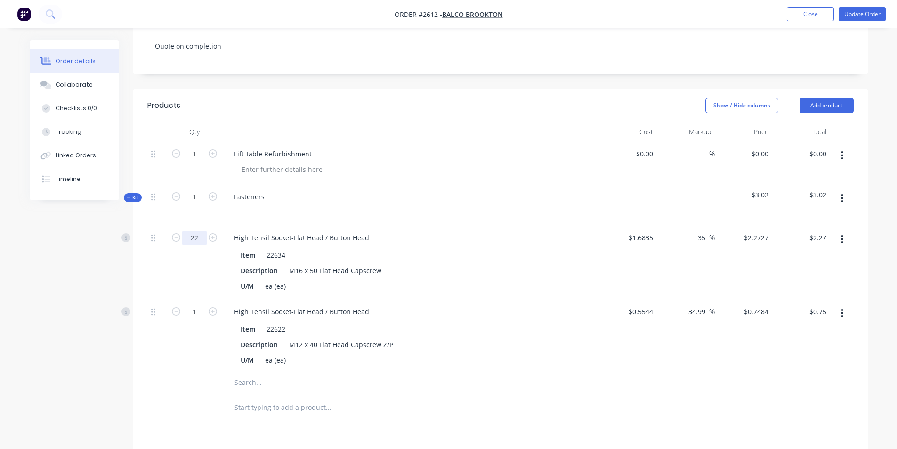
type input "22"
type input "$50.00"
drag, startPoint x: 453, startPoint y: 299, endPoint x: 437, endPoint y: 322, distance: 27.7
click at [453, 299] on div "High Tensil Socket-Flat Head / Button Head Item 22622 Description M12 x 40 Flat…" at bounding box center [411, 336] width 377 height 74
type input "4"
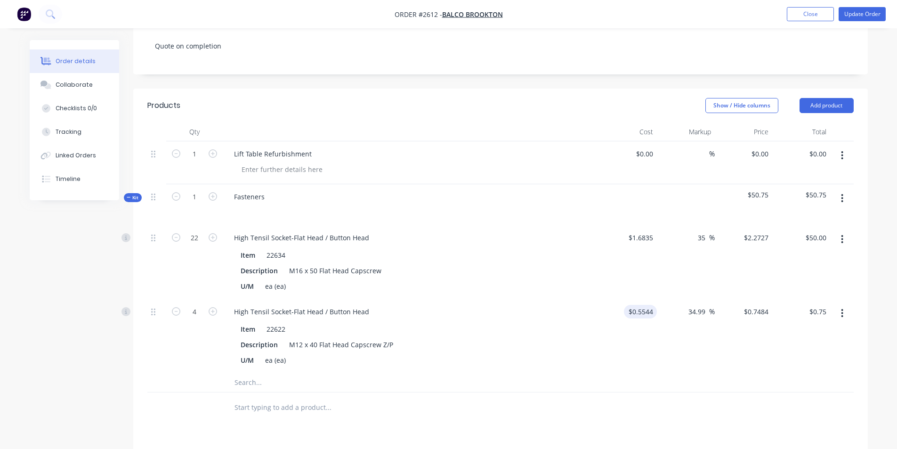
type input "0.5544"
type input "$2.99"
click at [655, 305] on div "0.5544 $0.5544" at bounding box center [641, 312] width 29 height 14
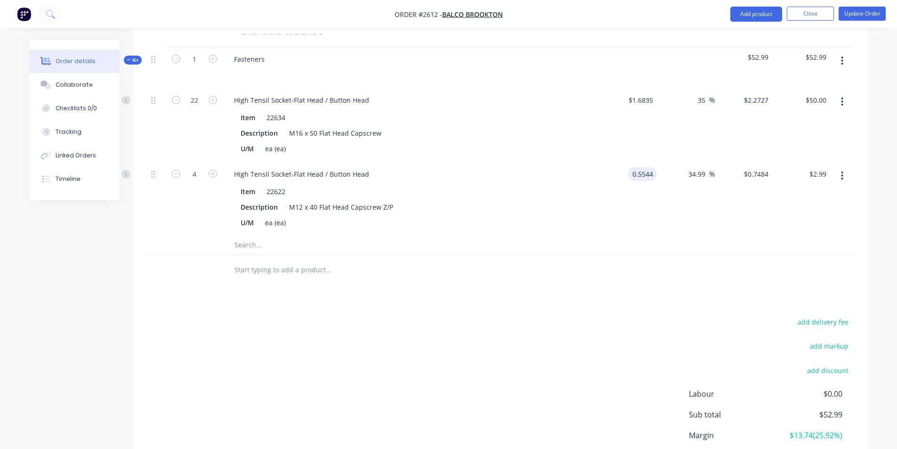
scroll to position [306, 0]
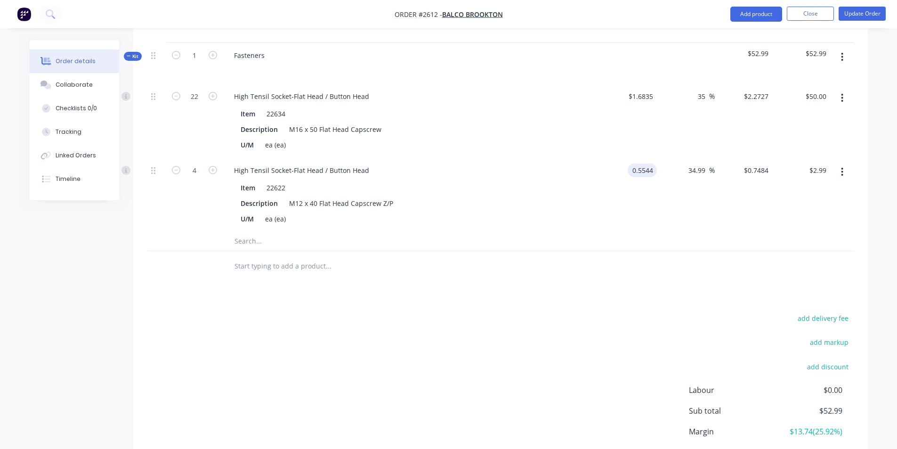
type input "$0.5544"
click at [250, 243] on input "text" at bounding box center [328, 241] width 188 height 19
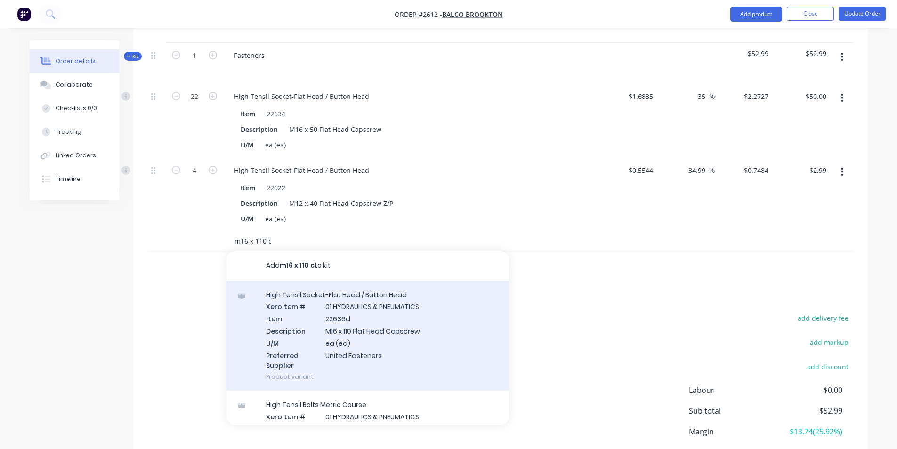
type input "m16 x 110 c"
click at [356, 333] on div "High Tensil Socket-Flat Head / Button Head Xero Item # 01 HYDRAULICS & PNEUMATI…" at bounding box center [367, 336] width 282 height 110
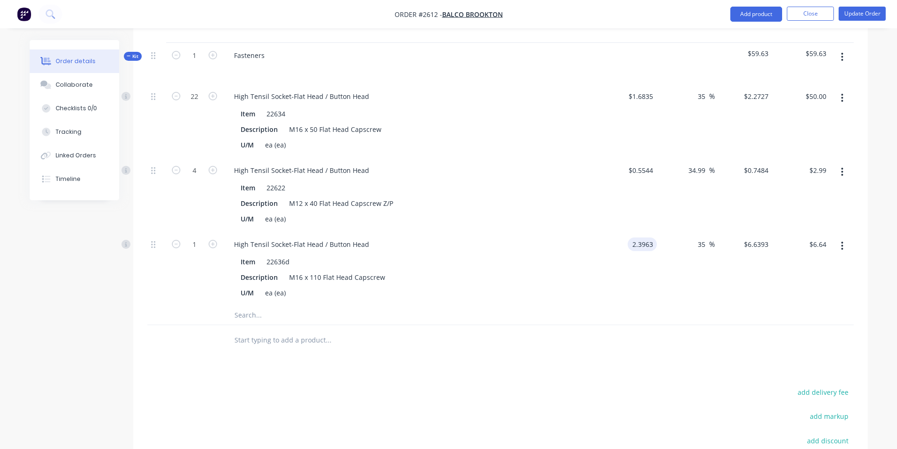
type input "$2.3963"
type input "$3.235"
type input "$3.24"
type input "16"
type input "$51.76"
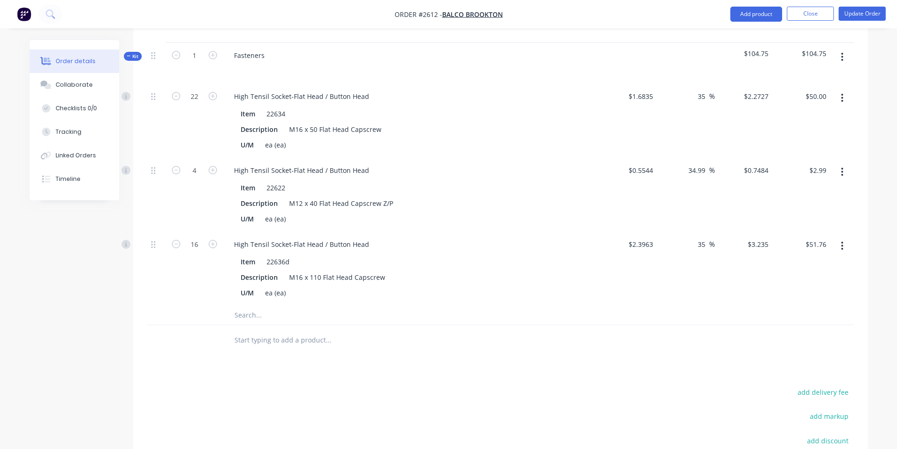
click at [249, 316] on input "text" at bounding box center [328, 314] width 188 height 19
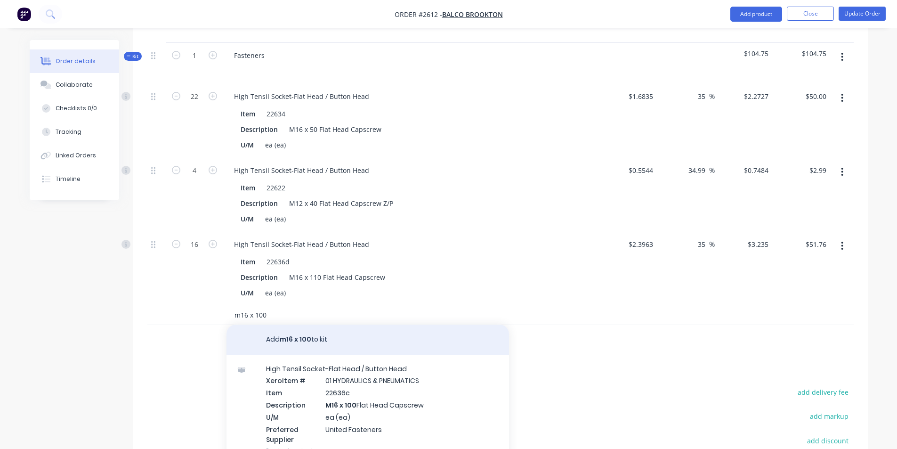
type input "m16 x 100"
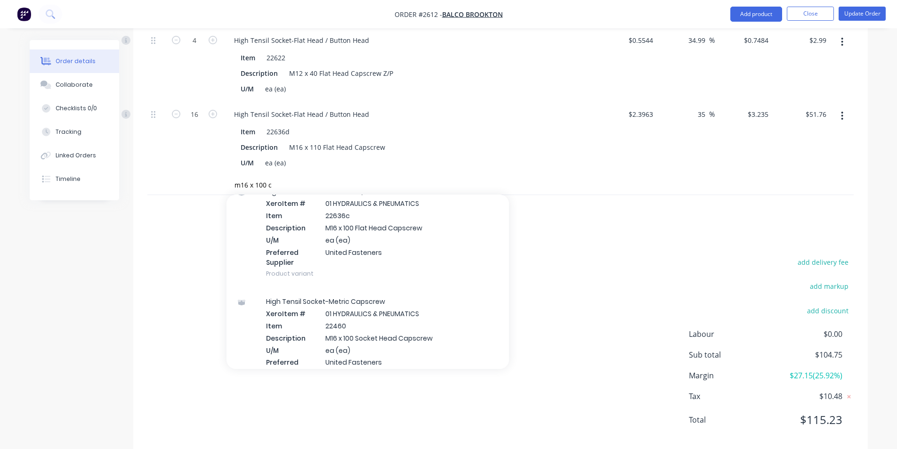
scroll to position [447, 0]
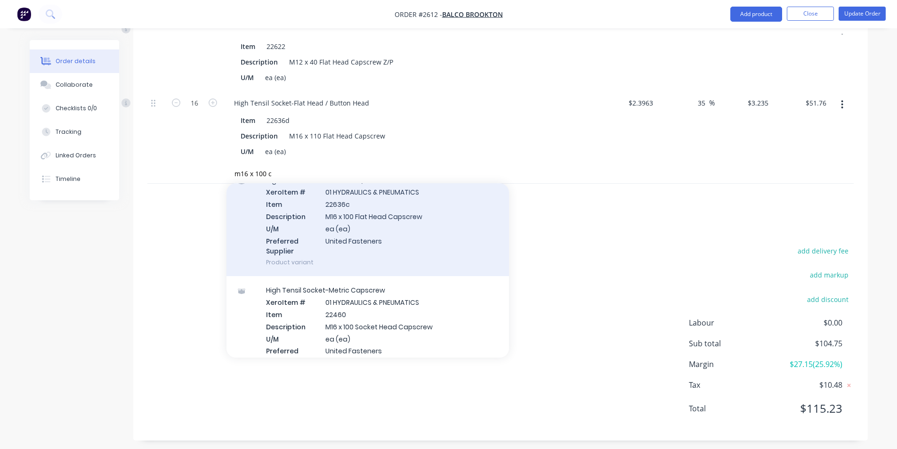
type input "m16 x 100 c"
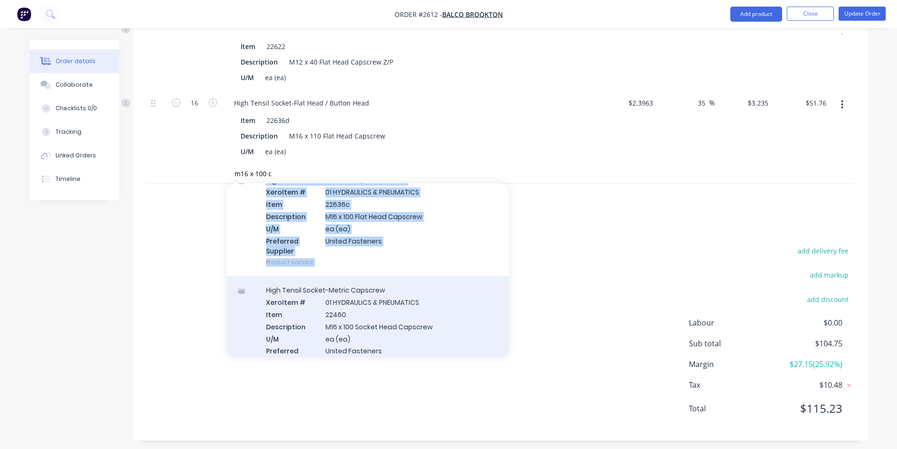
drag, startPoint x: 358, startPoint y: 218, endPoint x: 378, endPoint y: 318, distance: 101.8
click at [378, 318] on div "Add m16 x 100 c to kit High Tensil Socket-Flat Head / Button Head Xero Item # 0…" at bounding box center [367, 270] width 282 height 174
click at [374, 323] on div "High Tensil Socket-Metric Capscrew Xero Item # 01 HYDRAULICS & PNEUMATICS Item …" at bounding box center [367, 331] width 282 height 110
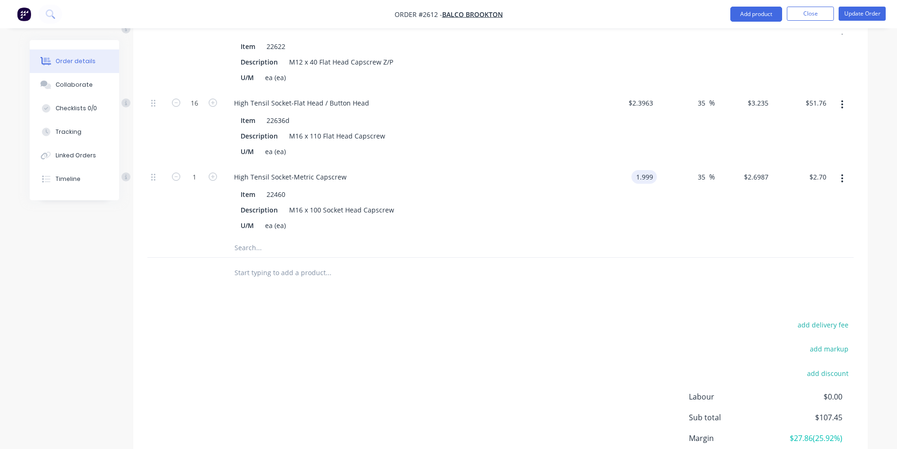
click at [655, 178] on input "1.999" at bounding box center [646, 177] width 22 height 14
type input "$1.999"
type input "20"
type input "$53.97"
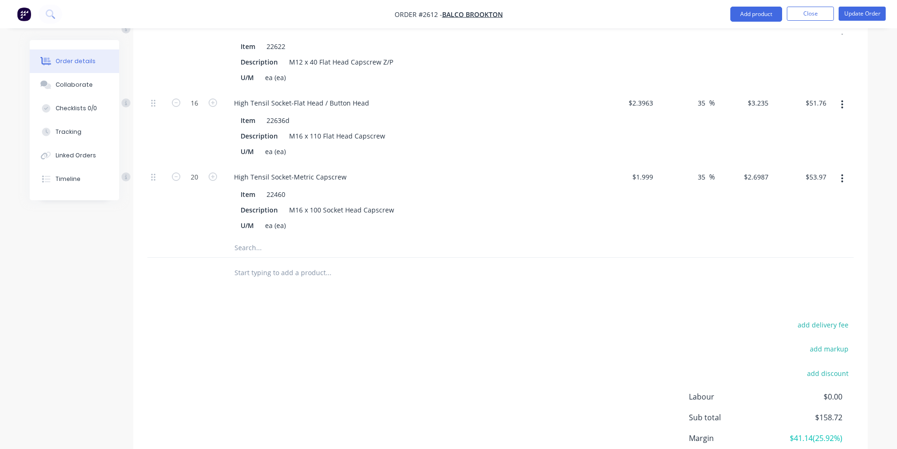
click at [262, 250] on input "text" at bounding box center [328, 247] width 188 height 19
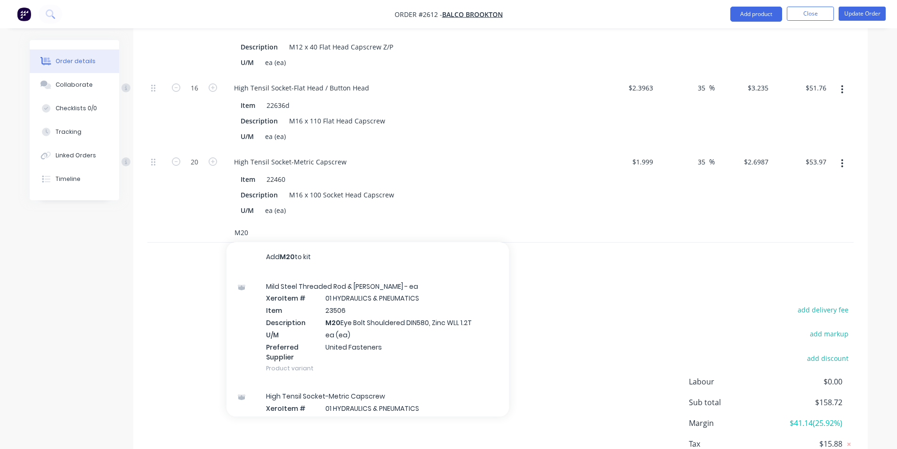
scroll to position [486, 0]
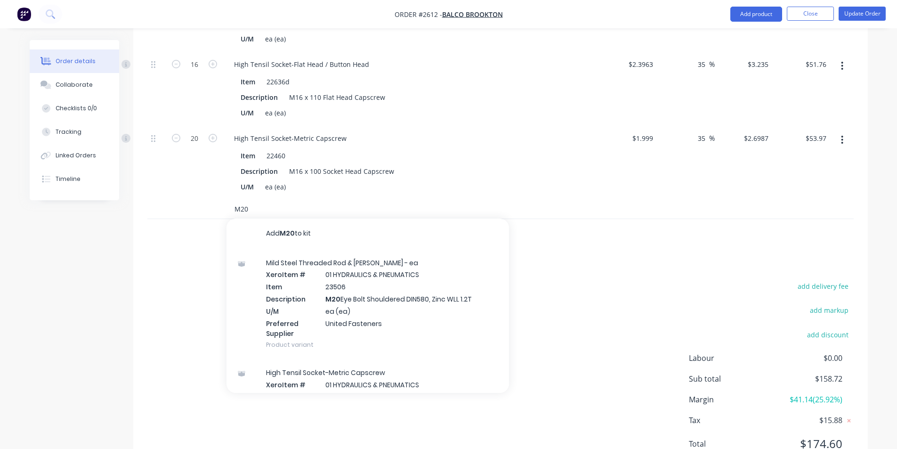
click at [252, 209] on input "M20" at bounding box center [328, 209] width 188 height 19
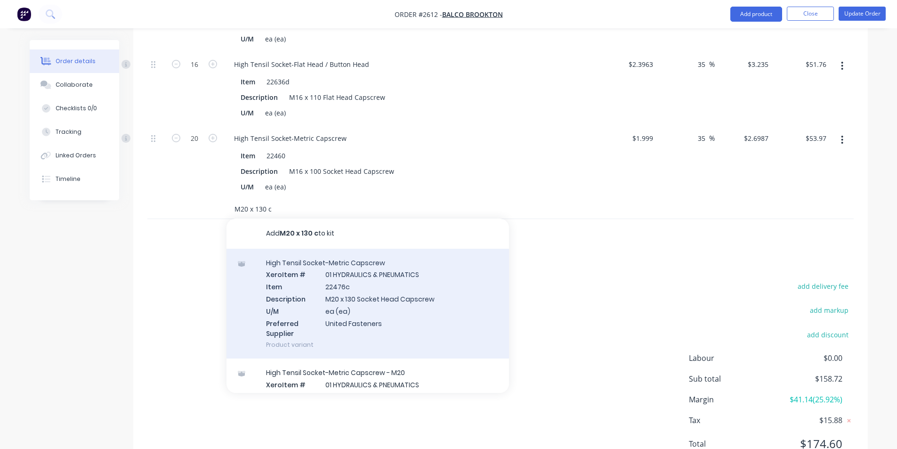
type input "M20 x 130 c"
click at [371, 297] on div "High Tensil Socket-Metric Capscrew Xero Item # 01 HYDRAULICS & PNEUMATICS Item …" at bounding box center [367, 304] width 282 height 110
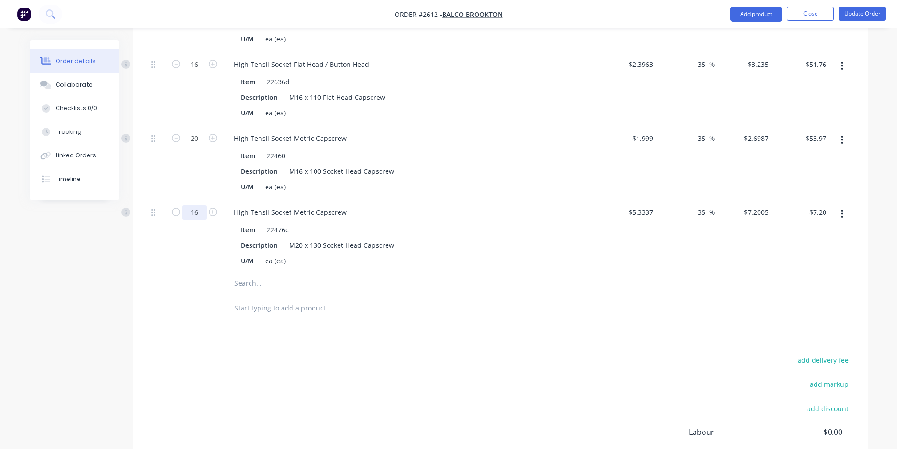
type input "16"
type input "$115.21"
click at [647, 207] on input "5.3337" at bounding box center [643, 212] width 25 height 14
type input "$5.3337"
click at [249, 290] on input "text" at bounding box center [328, 282] width 188 height 19
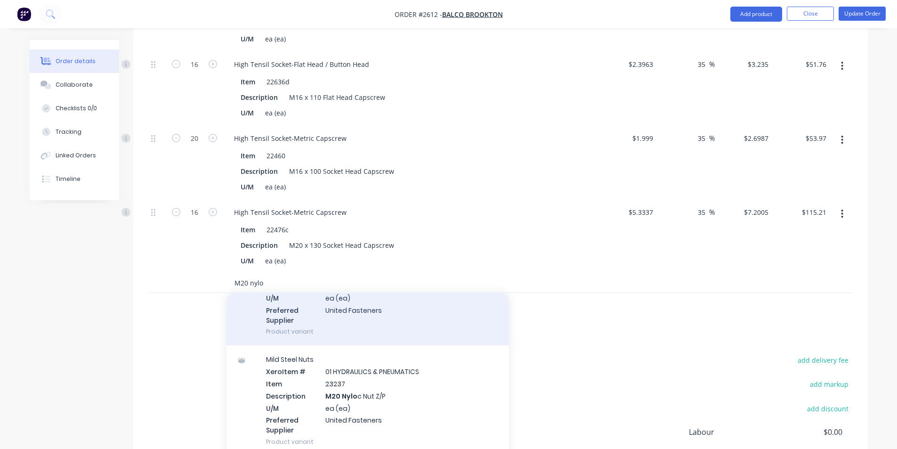
scroll to position [94, 0]
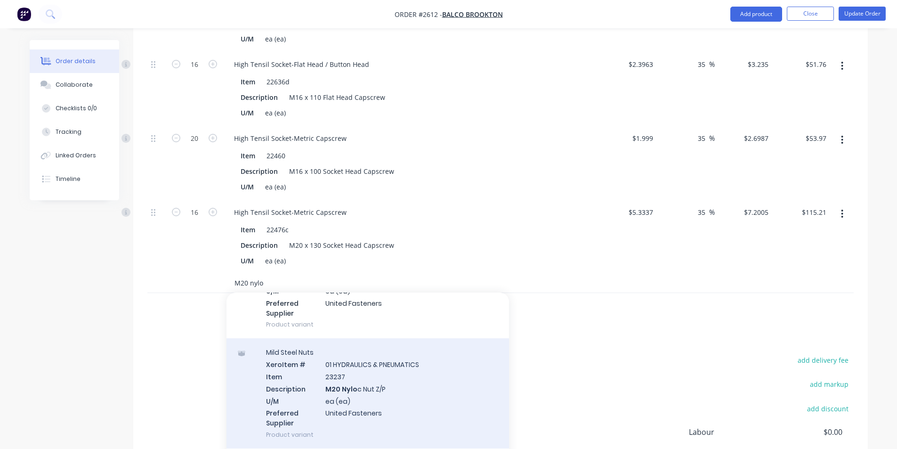
type input "M20 nylo"
click at [356, 387] on div "Mild Steel Nuts Xero Item # 01 HYDRAULICS & PNEUMATICS Item 23237 Description M…" at bounding box center [367, 393] width 282 height 110
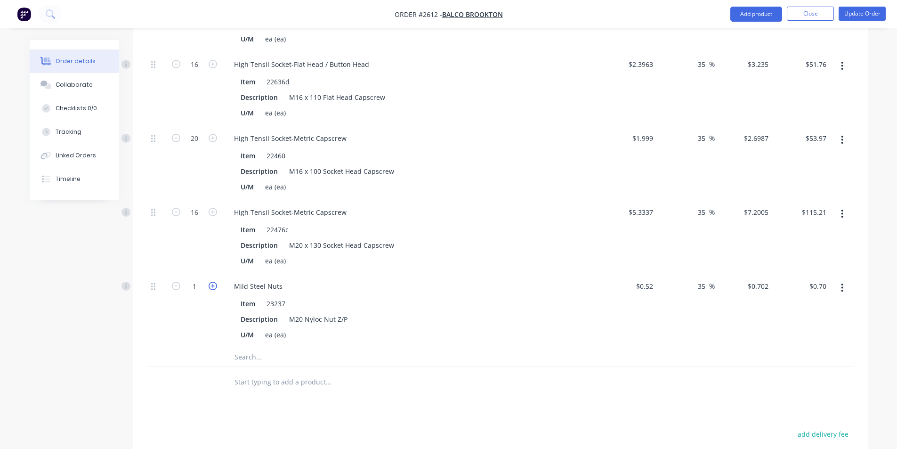
click at [214, 289] on icon "button" at bounding box center [213, 285] width 8 height 8
type input "2"
type input "$1.40"
click at [214, 289] on icon "button" at bounding box center [213, 285] width 8 height 8
type input "3"
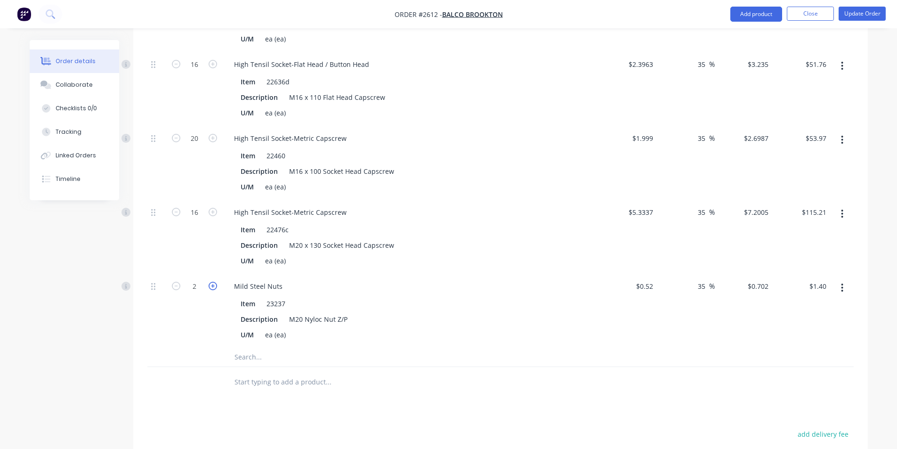
type input "$2.11"
click at [214, 289] on icon "button" at bounding box center [213, 285] width 8 height 8
type input "4"
type input "$2.81"
click at [214, 289] on icon "button" at bounding box center [213, 285] width 8 height 8
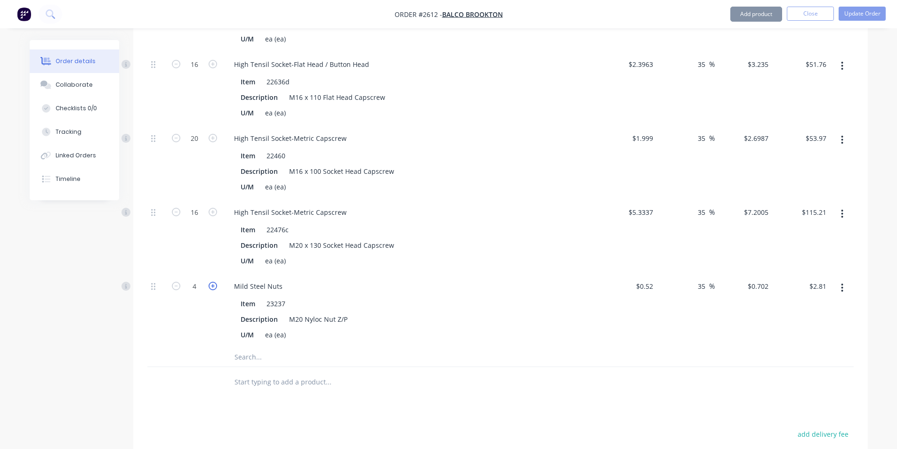
type input "5"
type input "$3.51"
click at [214, 289] on icon "button" at bounding box center [213, 285] width 8 height 8
type input "6"
type input "$4.21"
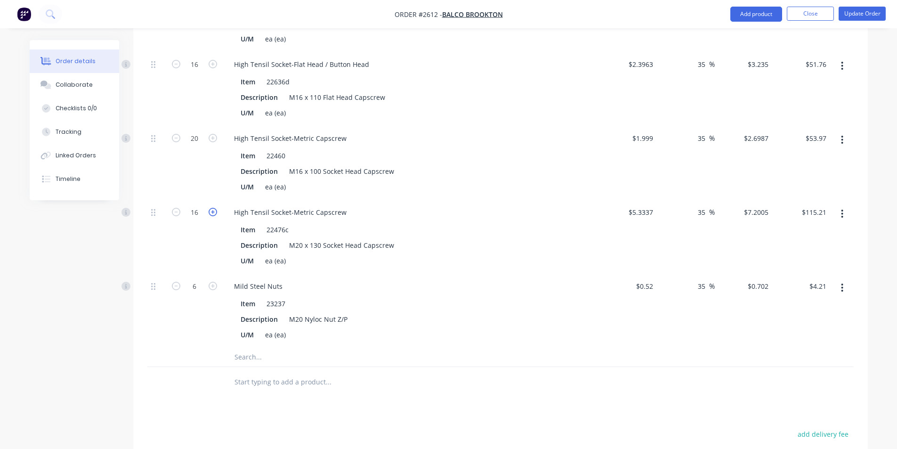
click at [211, 209] on icon "button" at bounding box center [213, 212] width 8 height 8
type input "17"
type input "$122.41"
click at [211, 209] on icon "button" at bounding box center [213, 212] width 8 height 8
type input "18"
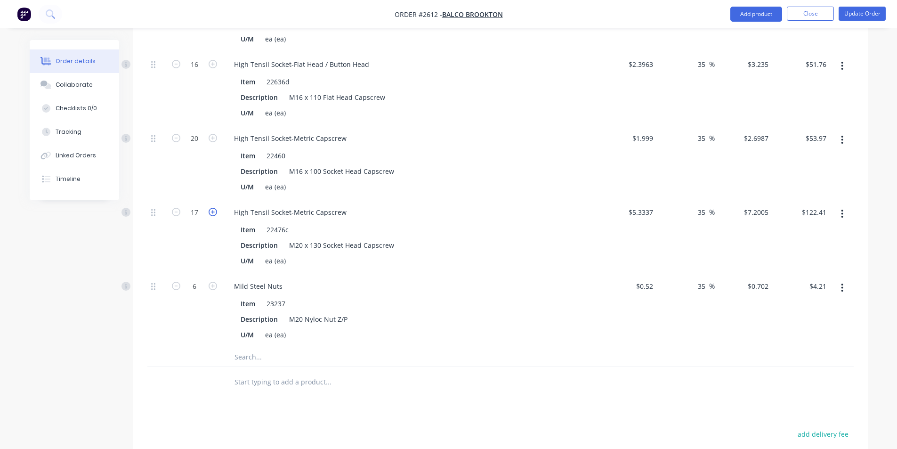
type input "$129.61"
click at [211, 209] on icon "button" at bounding box center [213, 212] width 8 height 8
type input "19"
type input "$136.81"
click at [211, 209] on icon "button" at bounding box center [213, 212] width 8 height 8
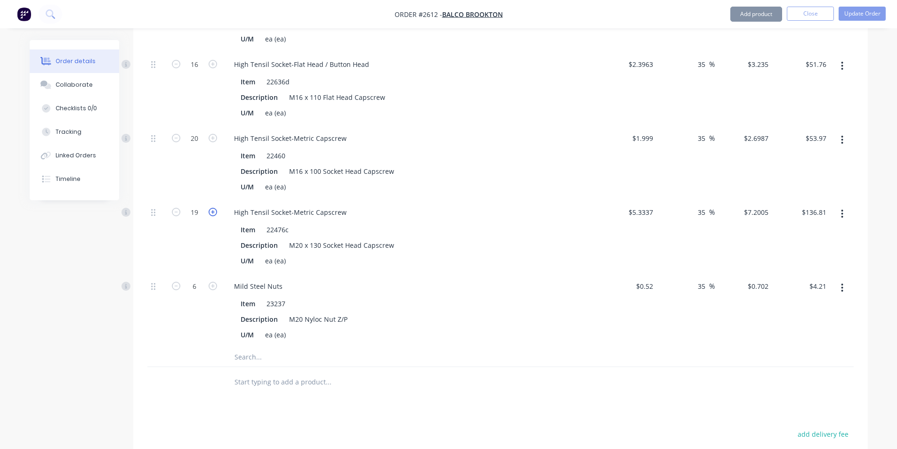
type input "20"
type input "$144.01"
click at [211, 209] on icon "button" at bounding box center [213, 212] width 8 height 8
type input "21"
type input "$151.21"
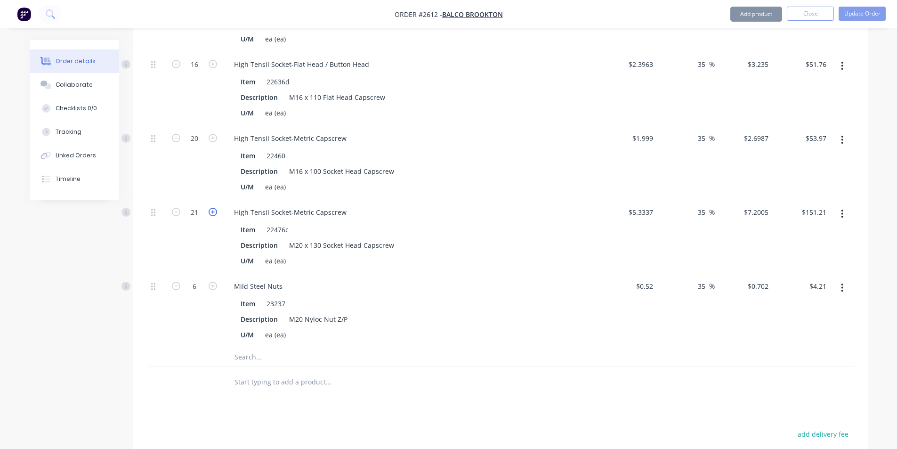
click at [211, 209] on icon "button" at bounding box center [213, 212] width 8 height 8
type input "22"
type input "$158.41"
click at [253, 355] on input "text" at bounding box center [328, 356] width 188 height 19
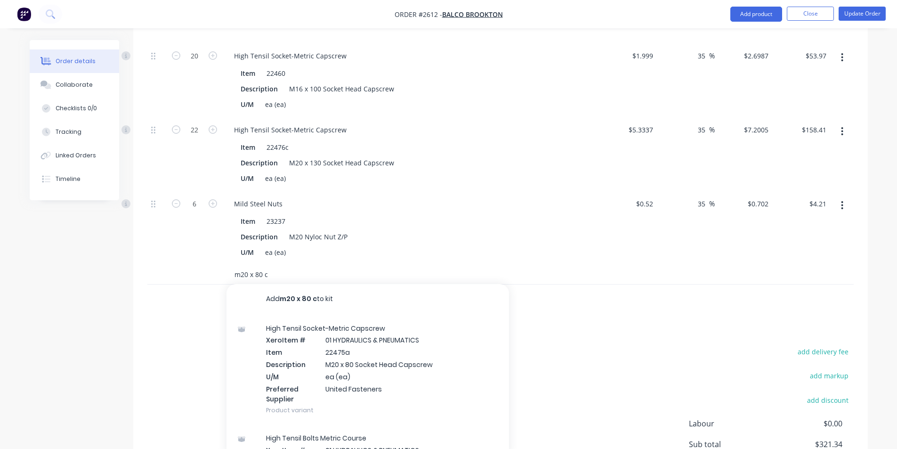
scroll to position [674, 0]
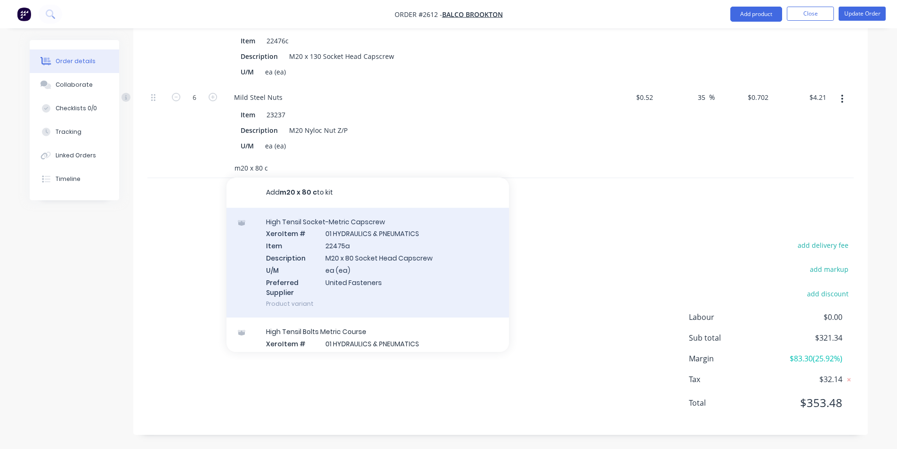
type input "m20 x 80 c"
click at [370, 261] on div "High Tensil Socket-Metric Capscrew Xero Item # 01 HYDRAULICS & PNEUMATICS Item …" at bounding box center [367, 263] width 282 height 110
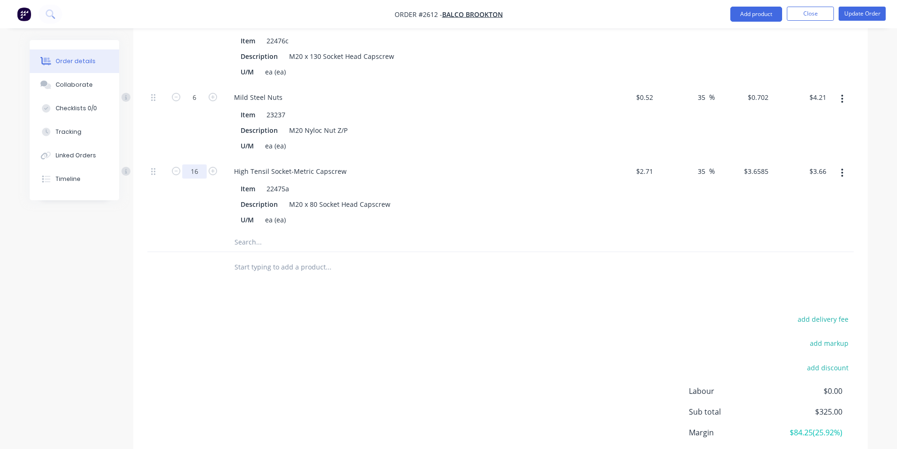
type input "16"
type input "$58.54"
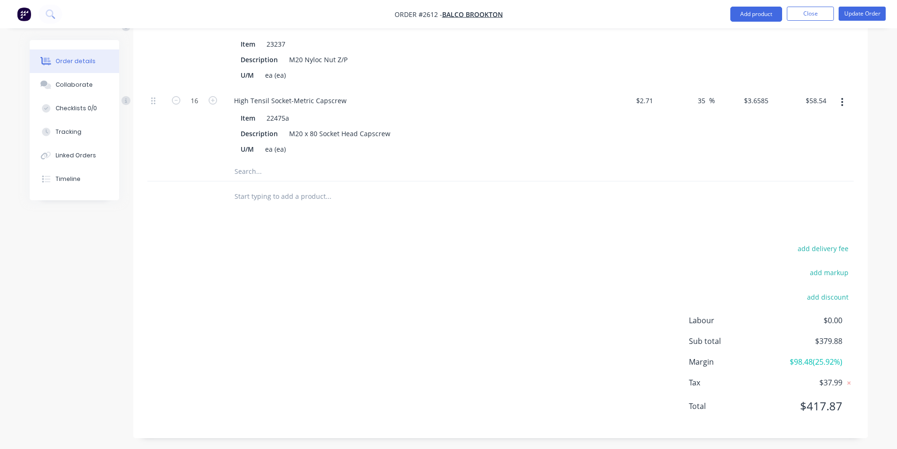
scroll to position [748, 0]
click at [253, 167] on input "text" at bounding box center [328, 168] width 188 height 19
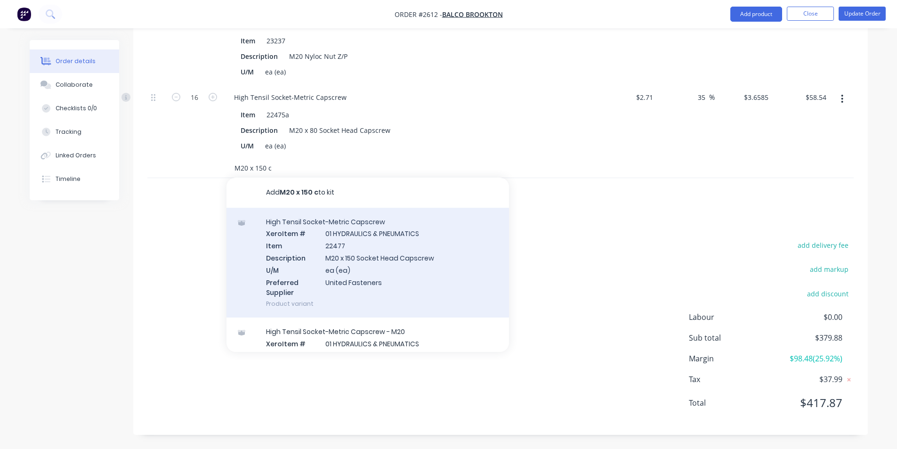
type input "M20 x 150 c"
click at [371, 259] on div "High Tensil Socket-Metric Capscrew Xero Item # 01 HYDRAULICS & PNEUMATICS Item …" at bounding box center [367, 263] width 282 height 110
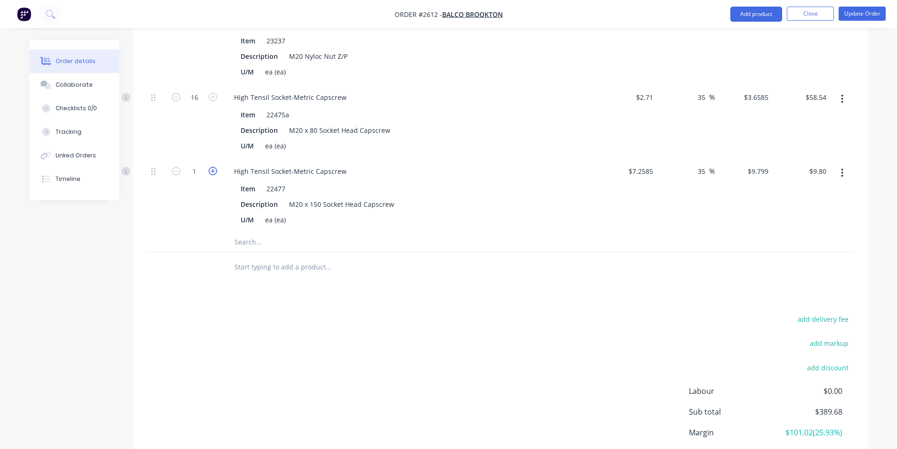
click at [213, 168] on icon "button" at bounding box center [213, 171] width 8 height 8
type input "2"
type input "$19.60"
click at [210, 169] on icon "button" at bounding box center [213, 171] width 8 height 8
type input "3"
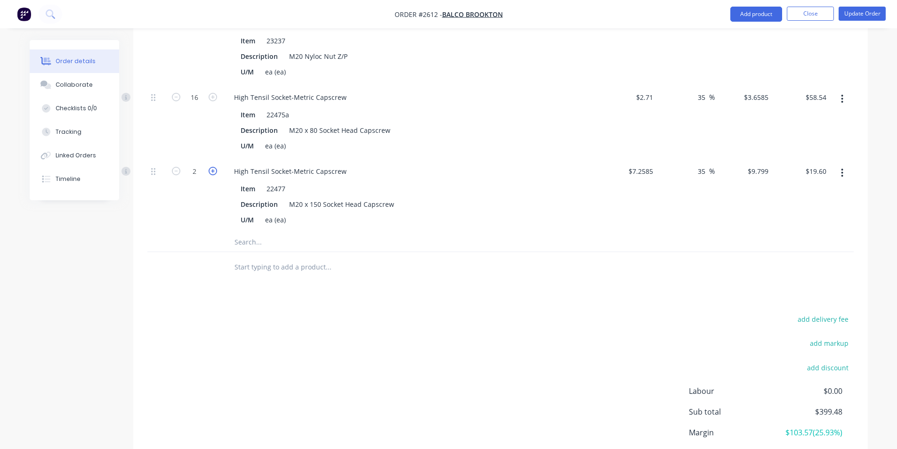
type input "$29.40"
click at [210, 169] on icon "button" at bounding box center [213, 171] width 8 height 8
type input "4"
type input "$39.20"
click at [210, 169] on icon "button" at bounding box center [213, 171] width 8 height 8
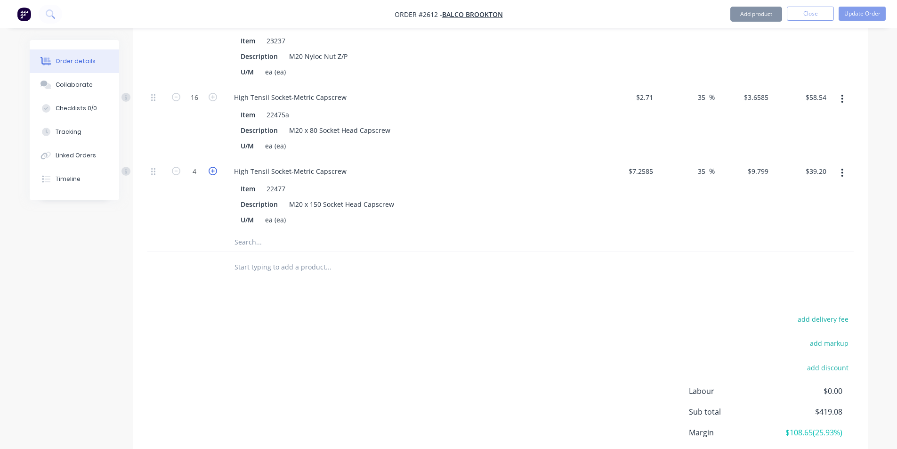
type input "5"
type input "$49.00"
click at [210, 169] on icon "button" at bounding box center [213, 171] width 8 height 8
type input "6"
type input "$58.79"
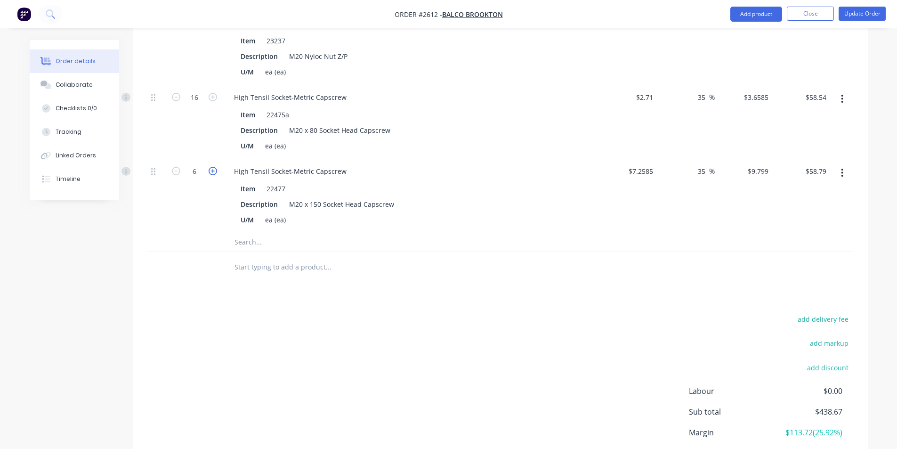
click at [210, 169] on icon "button" at bounding box center [213, 171] width 8 height 8
type input "7"
type input "$68.59"
click at [210, 169] on icon "button" at bounding box center [213, 171] width 8 height 8
type input "8"
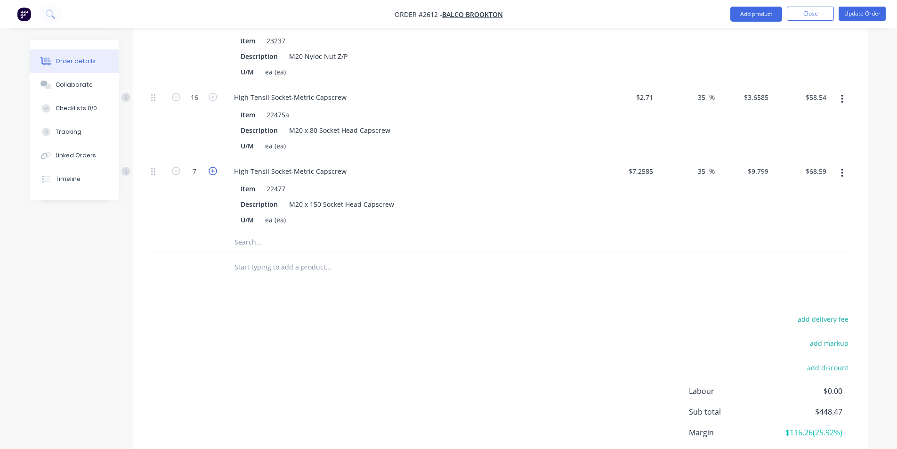
type input "$78.39"
click at [253, 241] on input "text" at bounding box center [328, 242] width 188 height 19
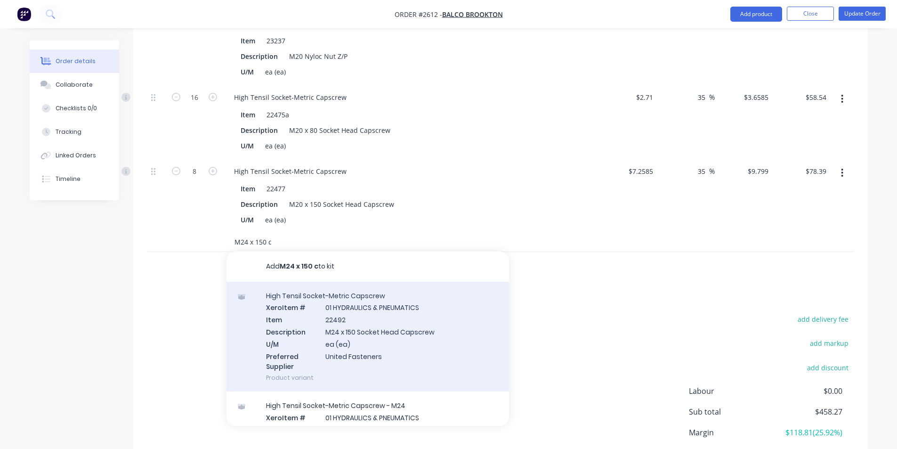
type input "M24 x 150 c"
click at [373, 329] on div "High Tensil Socket-Metric Capscrew Xero Item # 01 HYDRAULICS & PNEUMATICS Item …" at bounding box center [367, 336] width 282 height 110
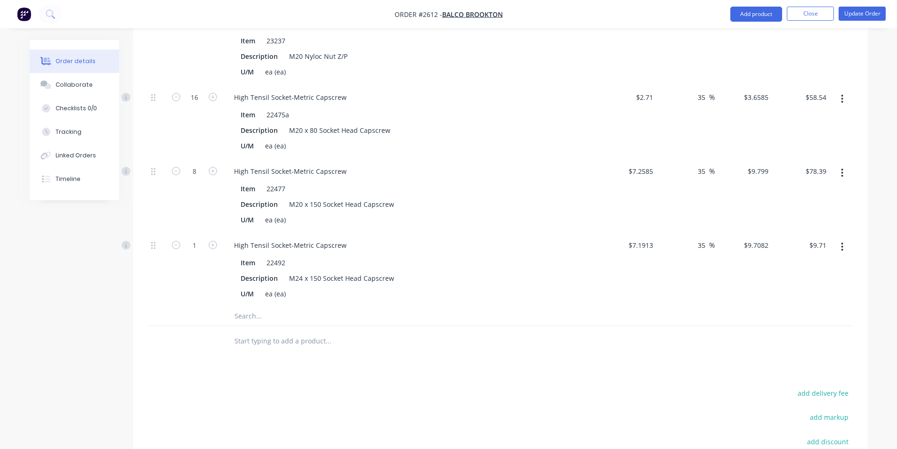
click at [211, 240] on button "button" at bounding box center [213, 244] width 12 height 10
type input "2"
type input "$19.42"
click at [211, 240] on button "button" at bounding box center [213, 244] width 12 height 10
type input "3"
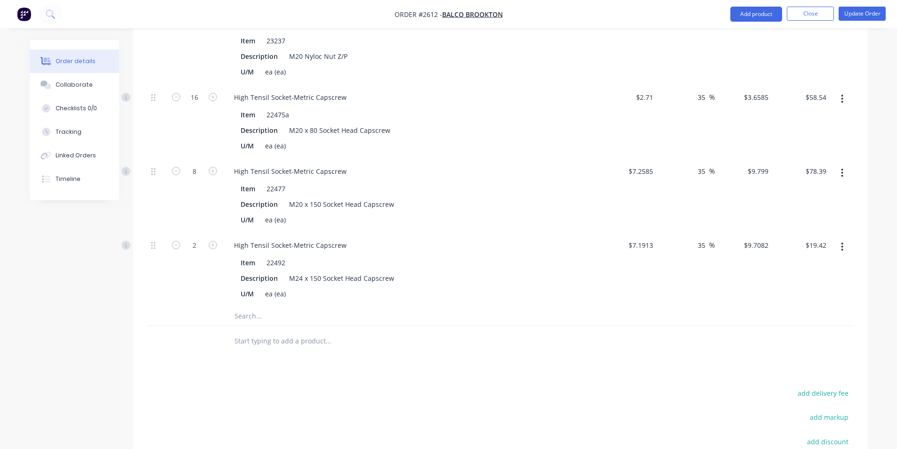
type input "$29.12"
click at [211, 240] on button "button" at bounding box center [213, 244] width 12 height 10
type input "4"
type input "$38.83"
click at [211, 240] on button "button" at bounding box center [213, 244] width 12 height 10
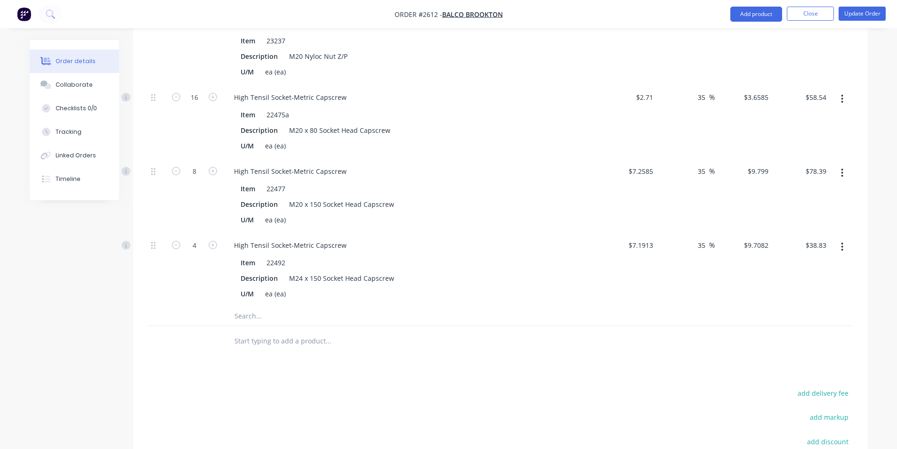
type input "5"
type input "$48.54"
click at [211, 240] on button "button" at bounding box center [213, 244] width 12 height 10
type input "7"
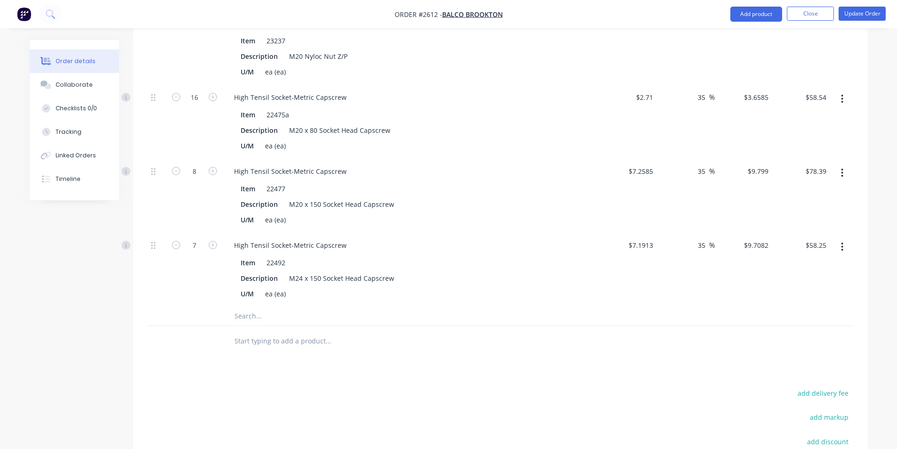
type input "$67.96"
click at [211, 240] on button "button" at bounding box center [213, 244] width 12 height 10
type input "8"
type input "$77.67"
click at [652, 242] on input "7.1913" at bounding box center [641, 245] width 29 height 14
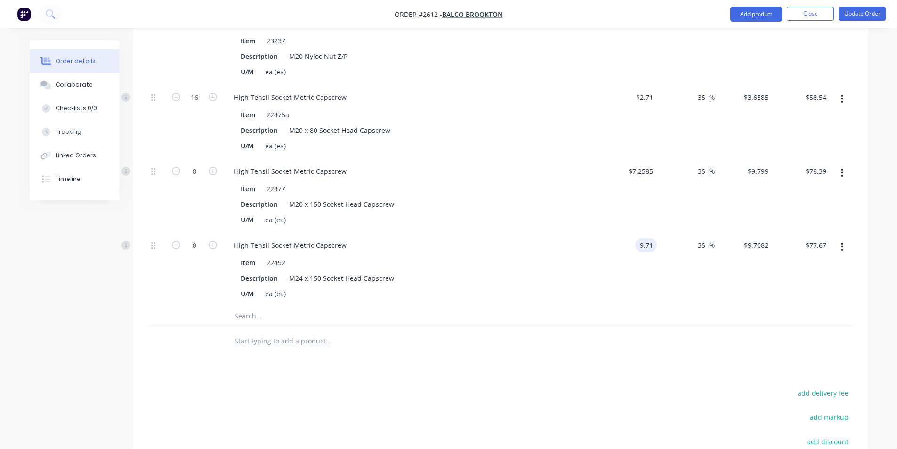
type input "$9.71"
type input "$13.1084"
type input "$104.87"
type input "$13.1085"
click at [250, 316] on input "text" at bounding box center [328, 315] width 188 height 19
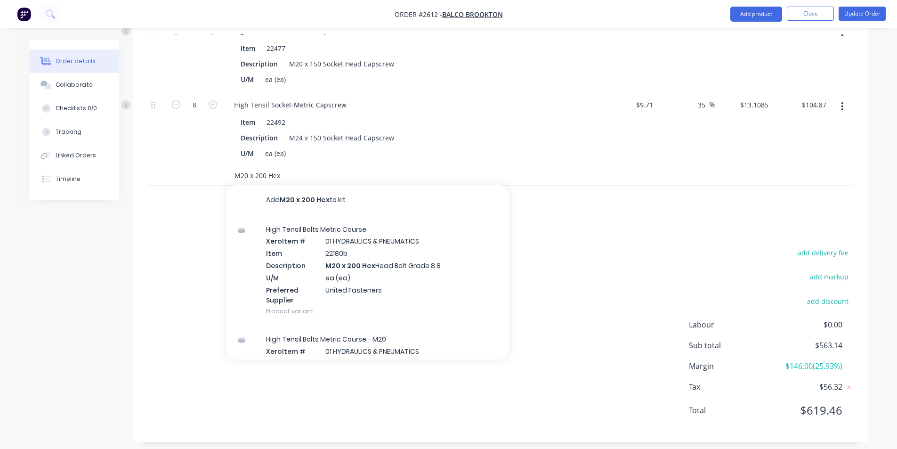
scroll to position [890, 0]
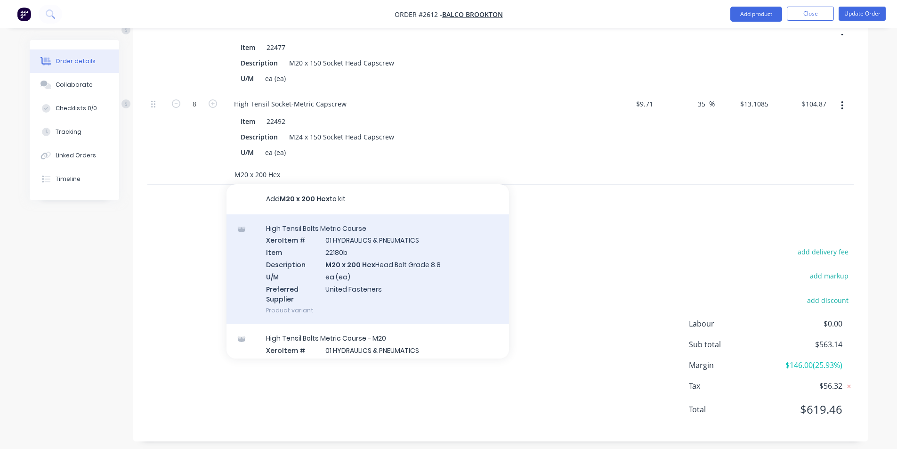
type input "M20 x 200 Hex"
click at [396, 265] on div "High Tensil Bolts Metric Course Xero Item # 01 HYDRAULICS & PNEUMATICS Item 221…" at bounding box center [367, 269] width 282 height 110
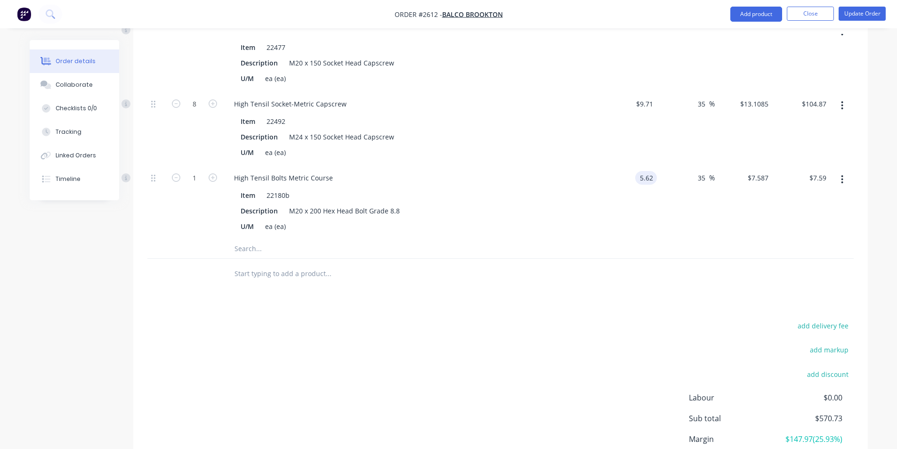
click at [646, 177] on input "5.62" at bounding box center [648, 178] width 18 height 14
type input "$7.5338"
type input "$10.1706"
type input "$10.17"
click at [249, 255] on input "text" at bounding box center [328, 248] width 188 height 19
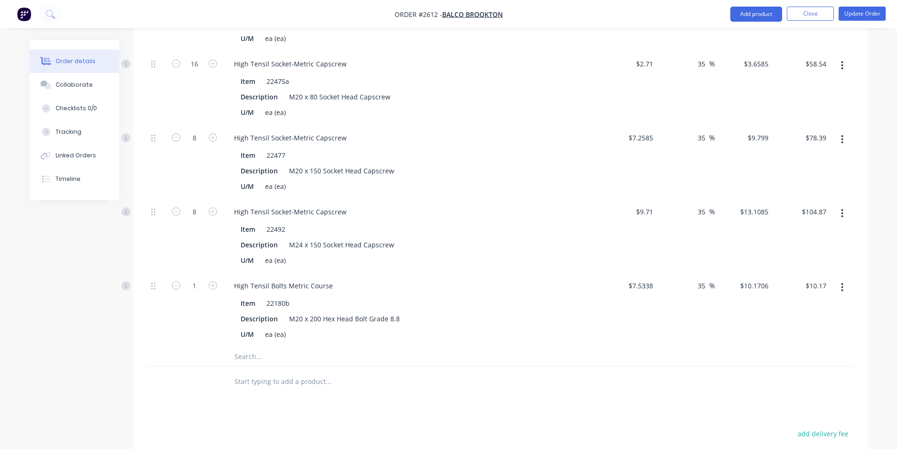
scroll to position [876, 0]
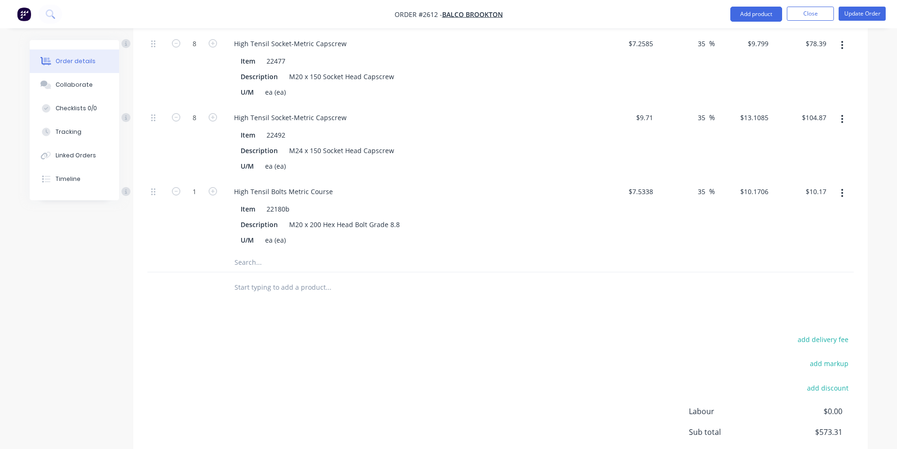
click at [249, 261] on input "text" at bounding box center [328, 262] width 188 height 19
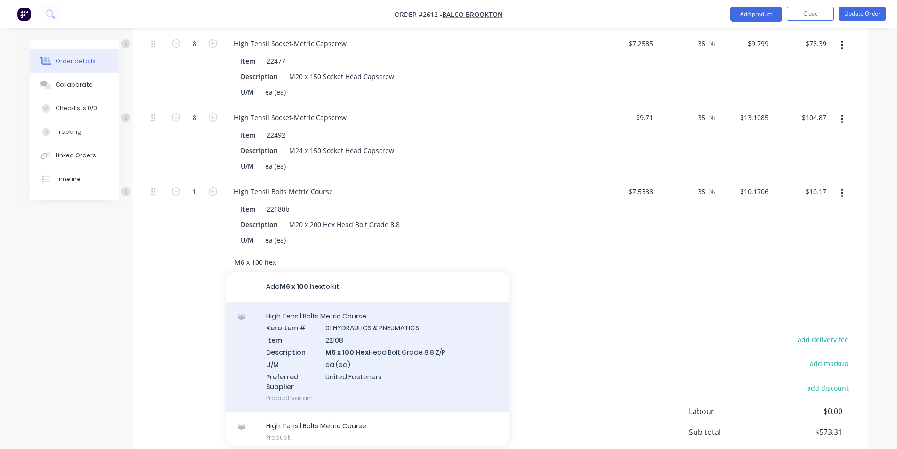
type input "M6 x 100 hex"
click at [377, 349] on div "High Tensil Bolts Metric Course Xero Item # 01 HYDRAULICS & PNEUMATICS Item 221…" at bounding box center [367, 357] width 282 height 110
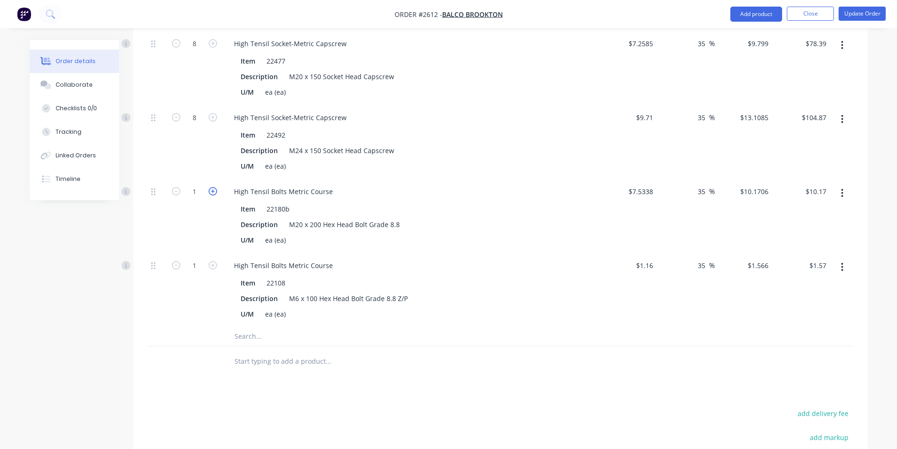
click at [210, 190] on icon "button" at bounding box center [213, 191] width 8 height 8
type input "2"
type input "$20.34"
click at [210, 190] on icon "button" at bounding box center [213, 191] width 8 height 8
type input "3"
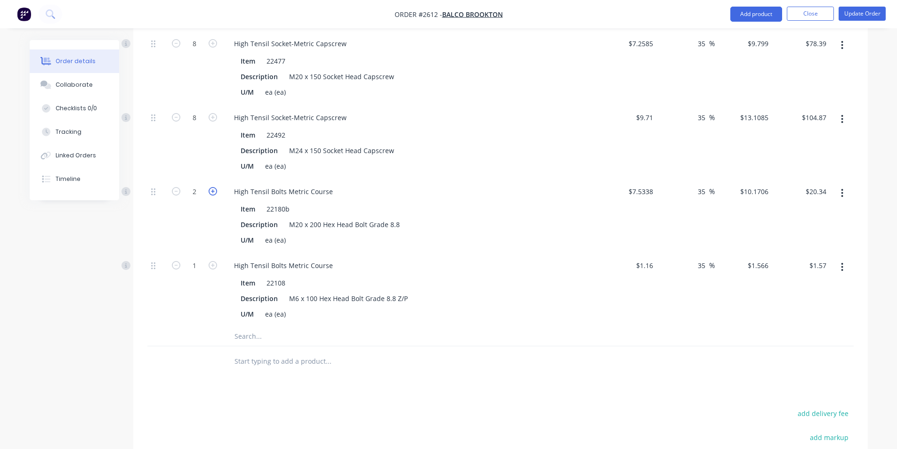
type input "$30.51"
click at [210, 190] on icon "button" at bounding box center [213, 191] width 8 height 8
type input "4"
type input "$40.68"
click at [210, 190] on icon "button" at bounding box center [213, 191] width 8 height 8
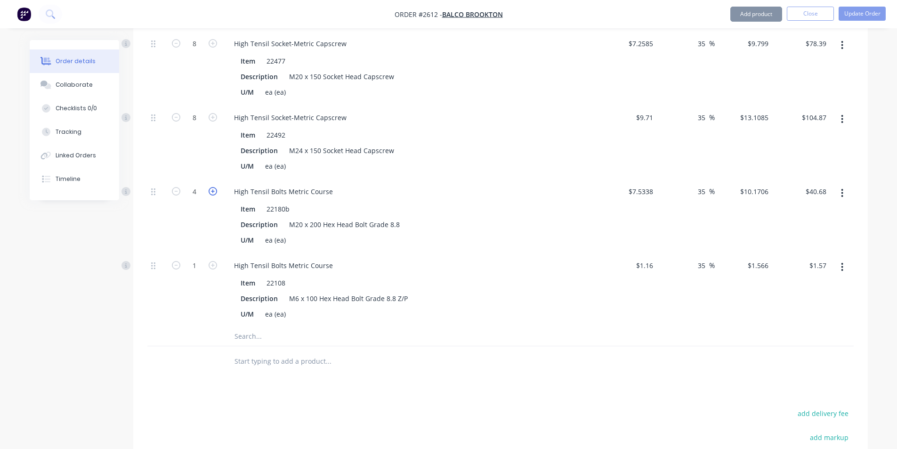
type input "5"
type input "$50.85"
click at [210, 190] on icon "button" at bounding box center [213, 191] width 8 height 8
type input "6"
type input "$61.02"
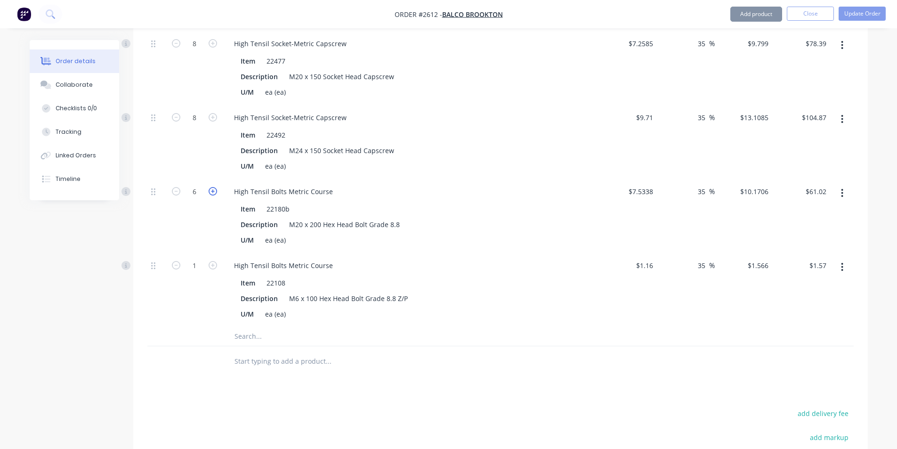
click at [210, 190] on icon "button" at bounding box center [213, 191] width 8 height 8
type input "7"
type input "$71.19"
click at [210, 190] on icon "button" at bounding box center [213, 191] width 8 height 8
type input "8"
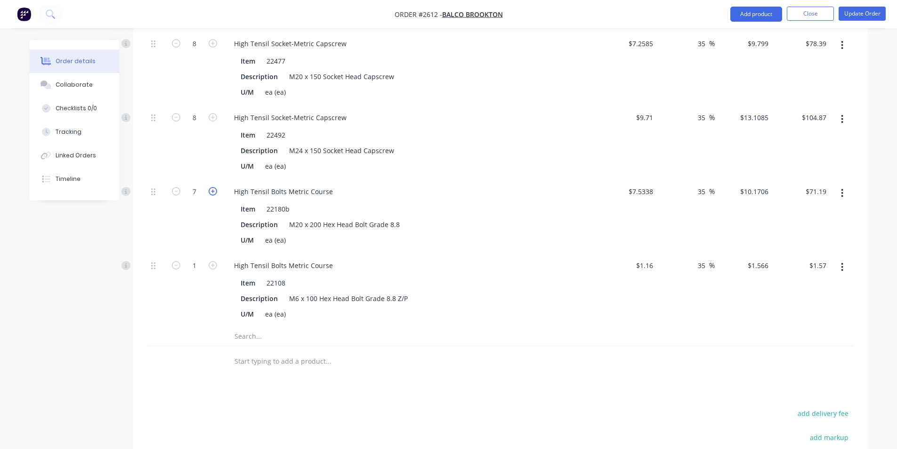
type input "$81.36"
click at [210, 263] on icon "button" at bounding box center [213, 265] width 8 height 8
type input "2"
type input "$3.13"
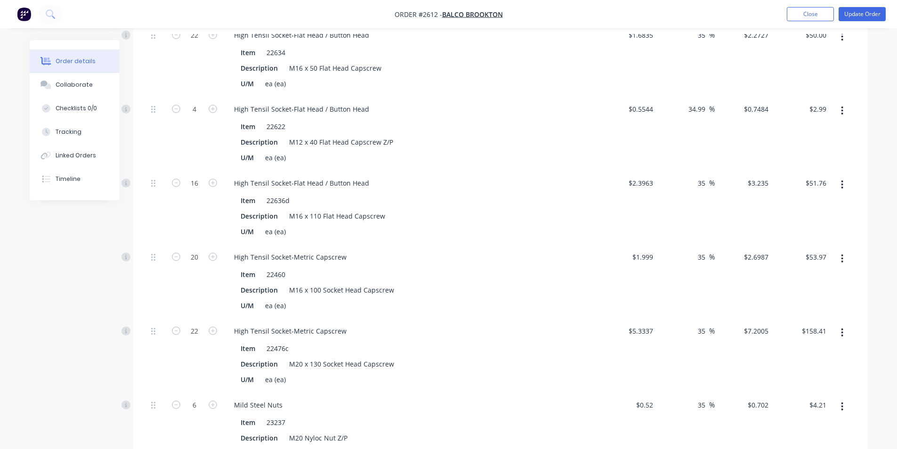
scroll to position [170, 0]
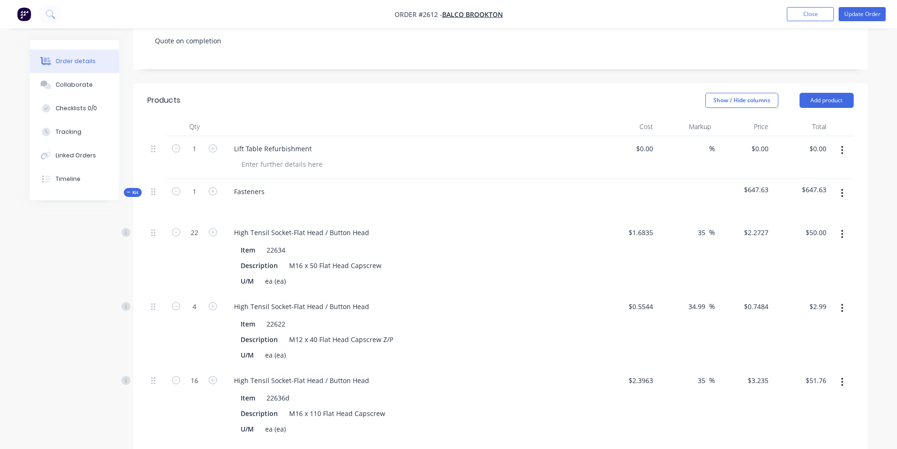
click at [135, 192] on span "Kit" at bounding box center [133, 192] width 12 height 7
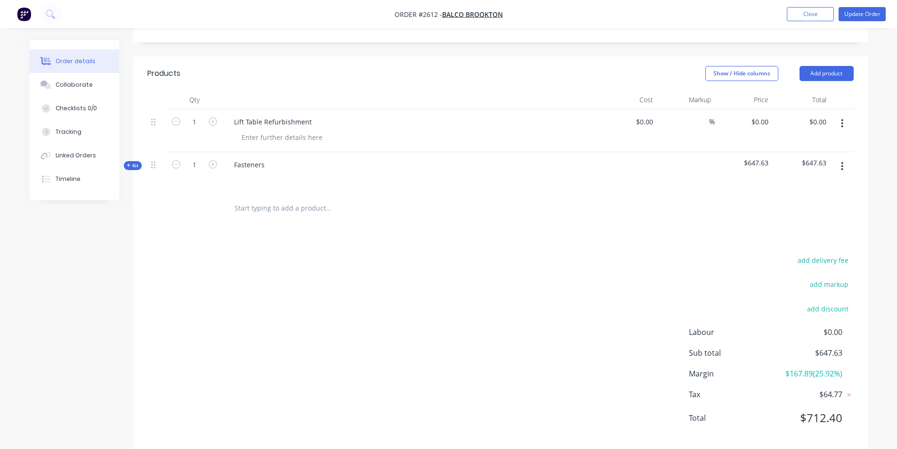
scroll to position [212, 0]
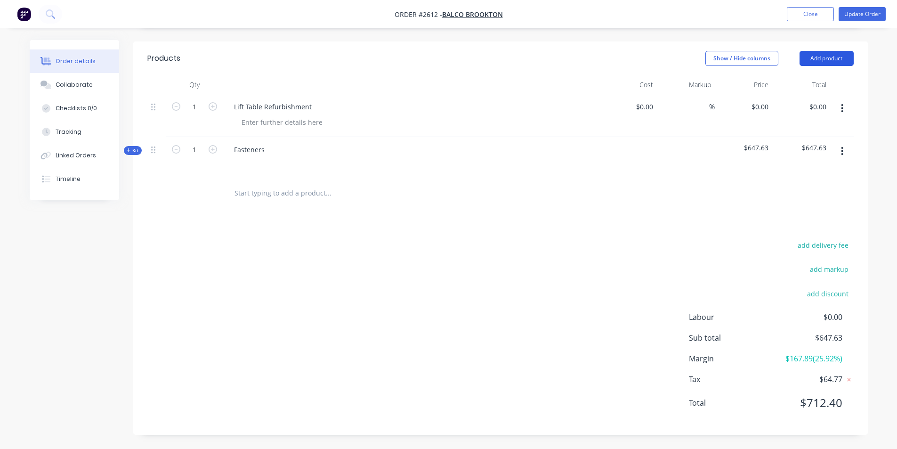
click at [819, 56] on button "Add product" at bounding box center [826, 58] width 54 height 15
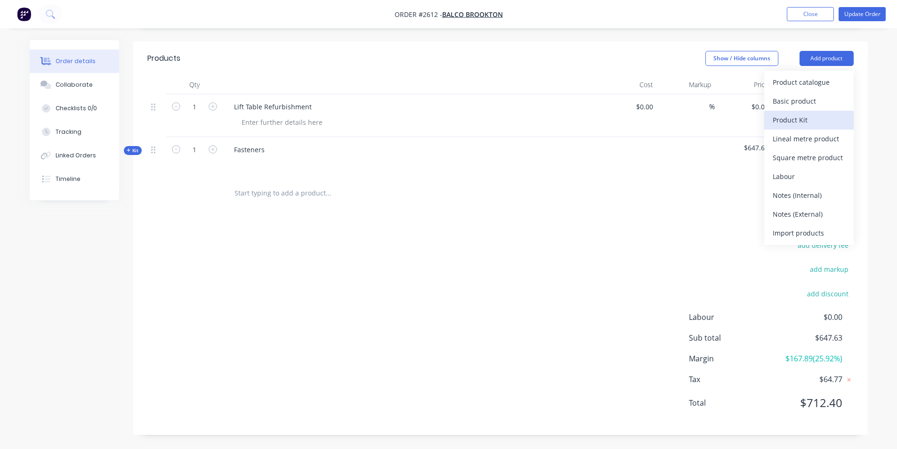
click at [803, 122] on div "Product Kit" at bounding box center [808, 120] width 72 height 14
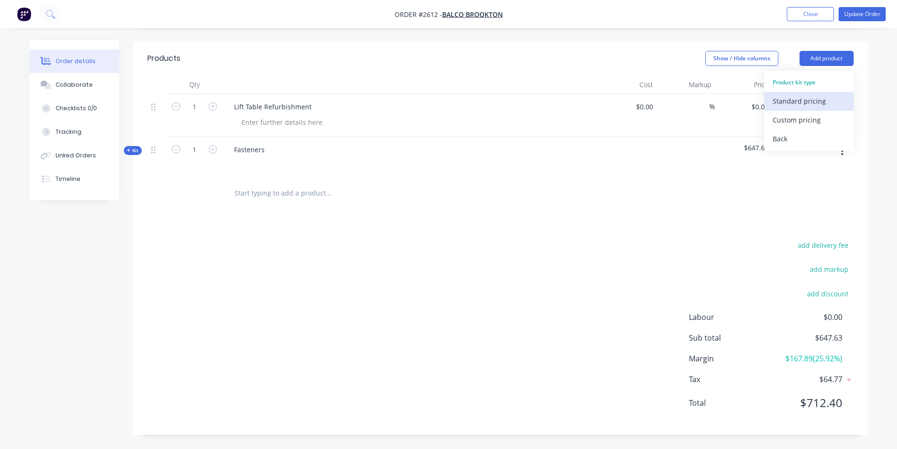
click at [799, 103] on div "Standard pricing" at bounding box center [808, 101] width 72 height 14
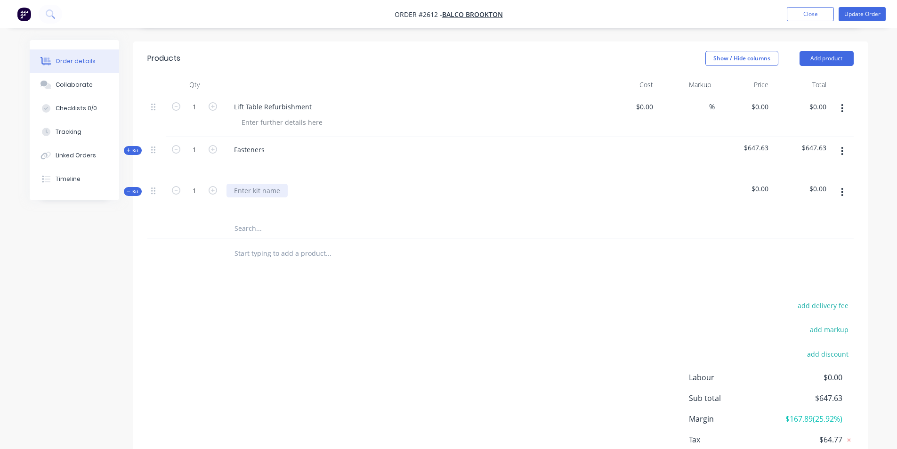
click at [251, 193] on div at bounding box center [256, 191] width 61 height 14
click at [245, 231] on input "text" at bounding box center [328, 228] width 188 height 19
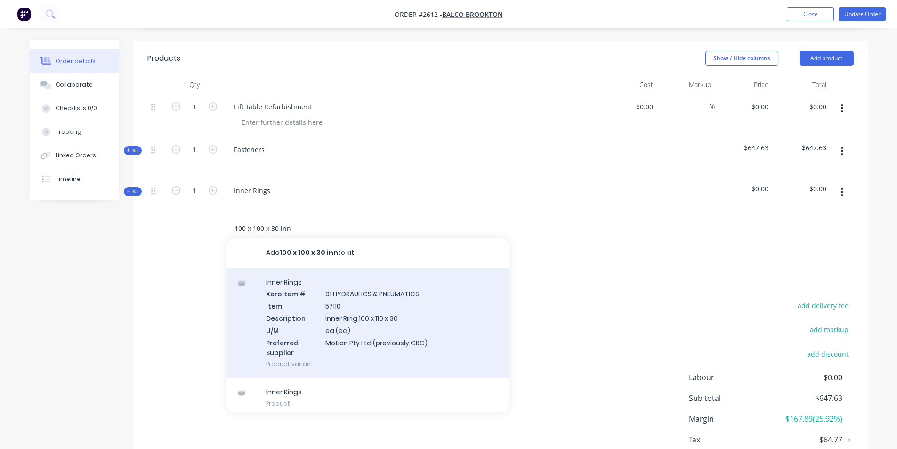
type input "100 x 100 x 30 inn"
click at [366, 320] on div "Inner Rings Xero Item # 01 HYDRAULICS & PNEUMATICS Item 57110 Description Inner…" at bounding box center [367, 323] width 282 height 110
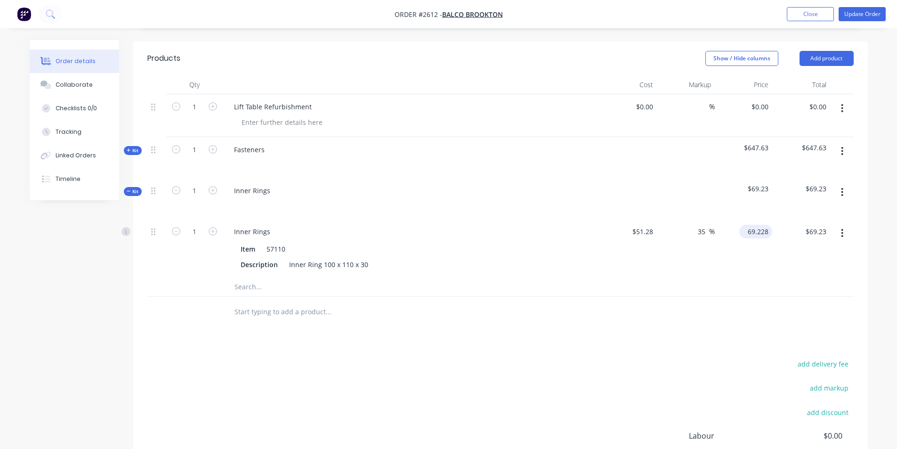
click at [769, 230] on input "69.228" at bounding box center [757, 232] width 29 height 14
type input "80"
type input "56.01"
type input "$80.00"
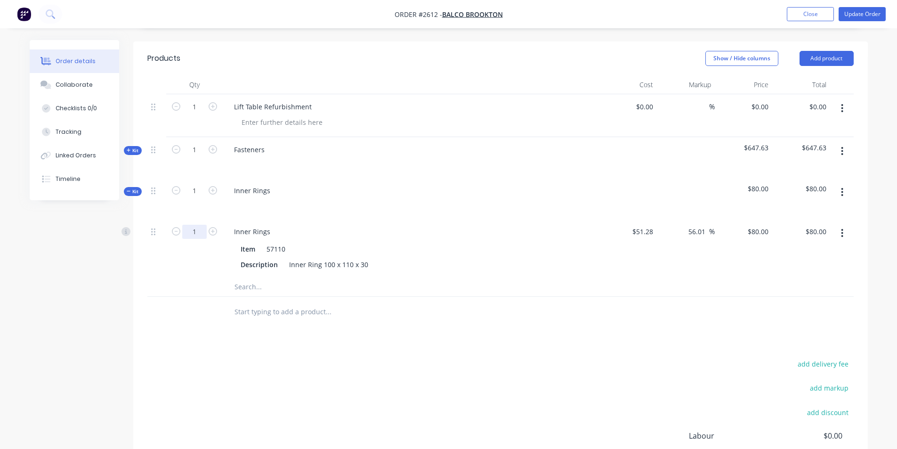
click at [201, 232] on input "1" at bounding box center [194, 232] width 24 height 14
type input "12"
type input "$960.00"
type input "$80.00"
type input "$124.805"
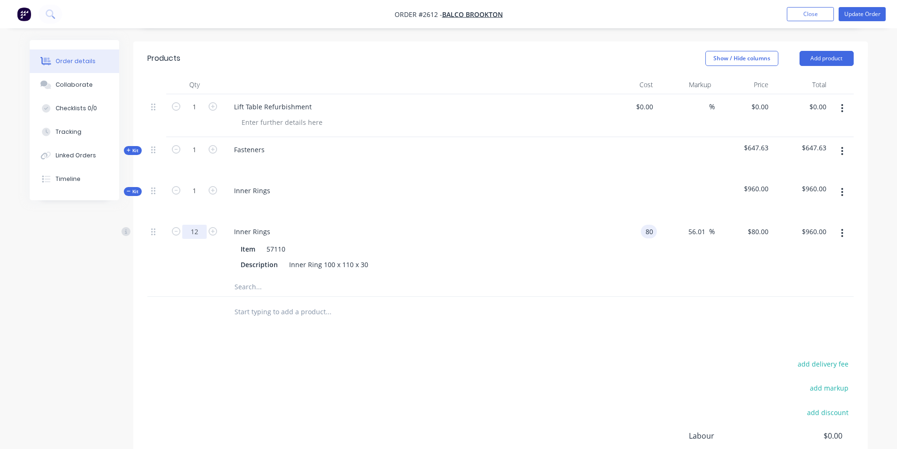
type input "$1,497.66"
type input "35"
type input "108"
type input "$1,296.00"
type input "$108.00"
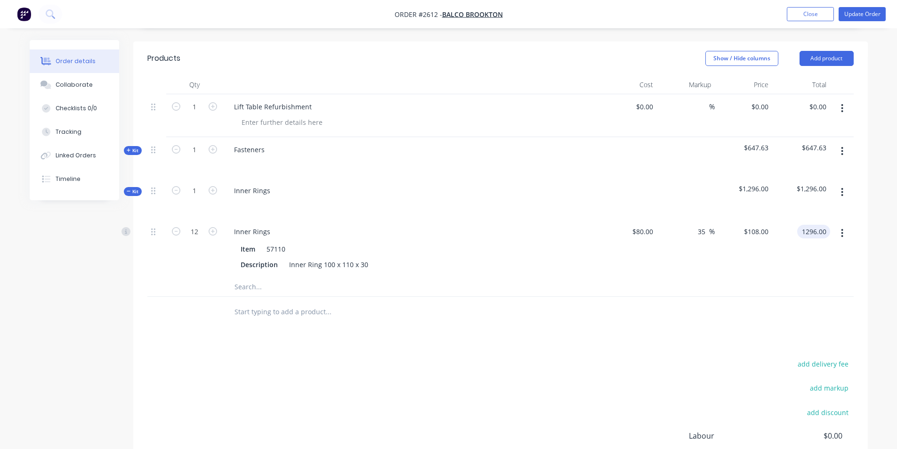
type input "$1,296.00"
click at [241, 296] on input "text" at bounding box center [328, 286] width 188 height 19
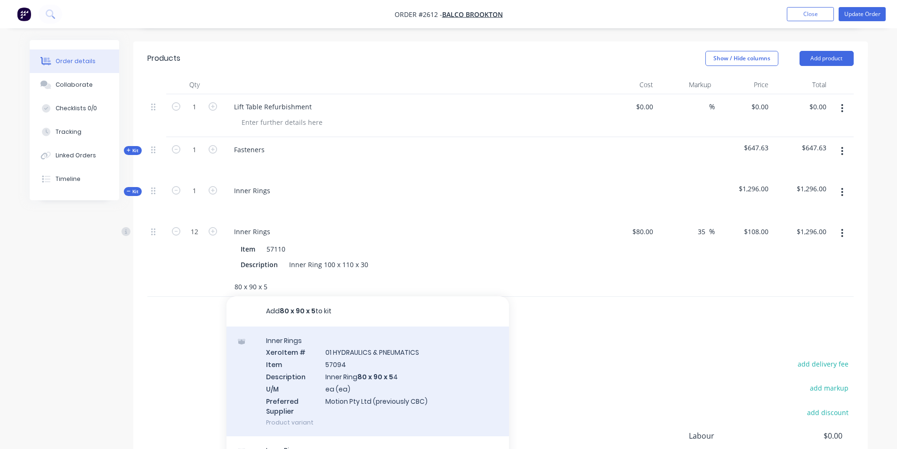
type input "80 x 90 x 5"
click at [369, 370] on div "Inner Rings Xero Item # 01 HYDRAULICS & PNEUMATICS Item 57094 Description Inner…" at bounding box center [367, 381] width 282 height 110
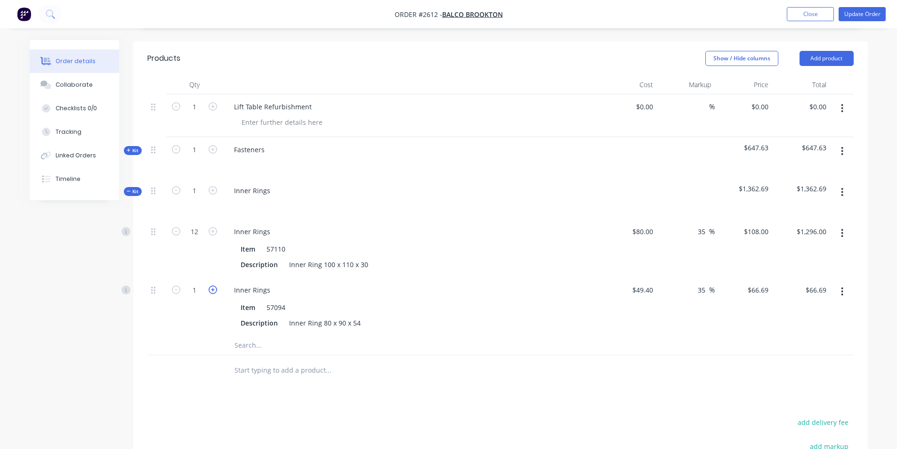
click at [213, 288] on icon "button" at bounding box center [213, 289] width 8 height 8
type input "2"
type input "$133.38"
click at [213, 288] on icon "button" at bounding box center [213, 289] width 8 height 8
type input "3"
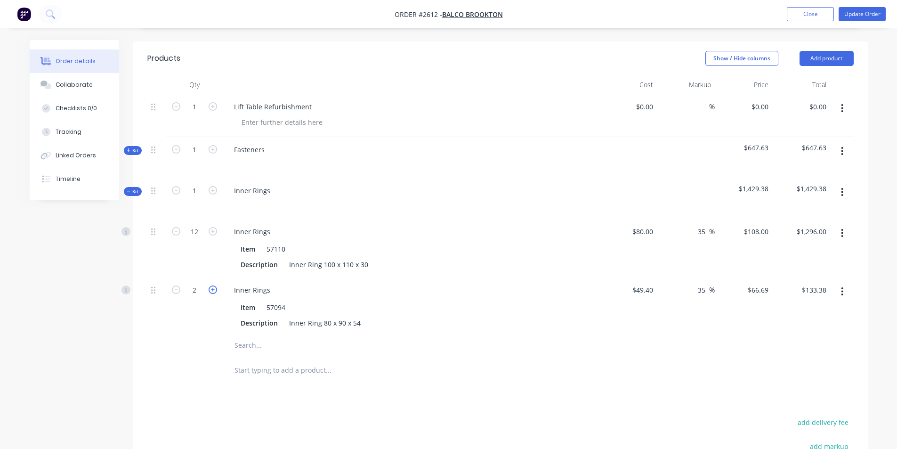
type input "$200.07"
click at [213, 288] on icon "button" at bounding box center [213, 289] width 8 height 8
type input "4"
type input "$266.76"
click at [213, 288] on icon "button" at bounding box center [213, 289] width 8 height 8
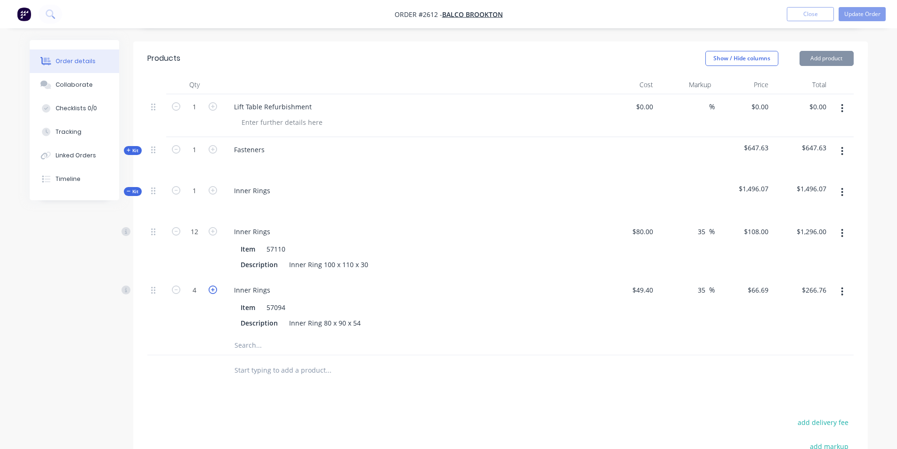
type input "5"
type input "$333.45"
click at [213, 288] on icon "button" at bounding box center [213, 289] width 8 height 8
type input "6"
type input "$400.14"
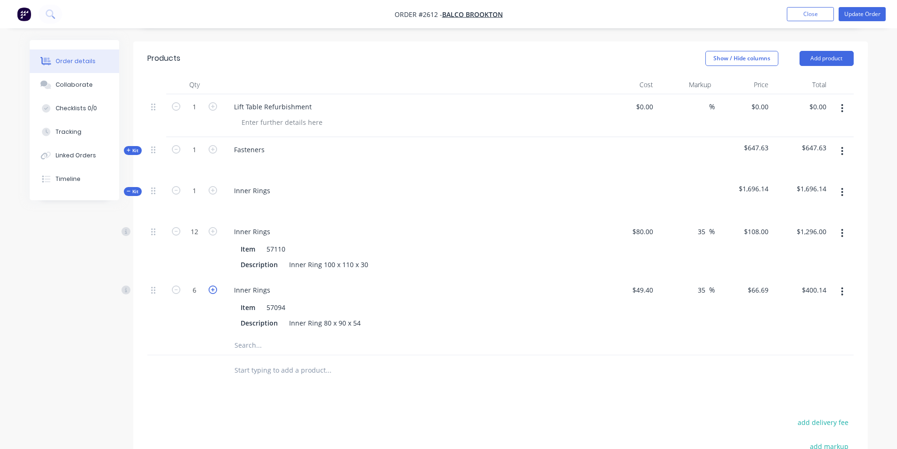
click at [213, 288] on icon "button" at bounding box center [213, 289] width 8 height 8
type input "7"
type input "$466.83"
click at [213, 288] on icon "button" at bounding box center [213, 289] width 8 height 8
type input "8"
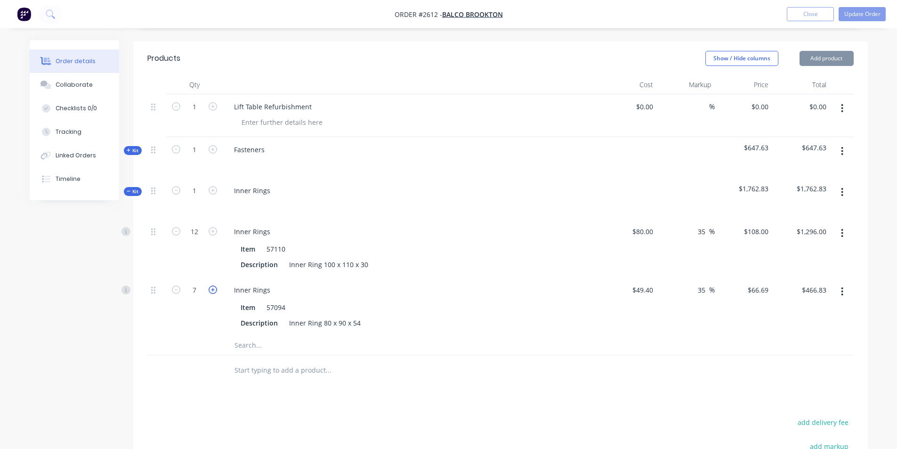
type input "$533.52"
click at [640, 290] on input "49.4" at bounding box center [643, 290] width 25 height 14
type input "$70.00"
type input "$94.50"
type input "$756.00"
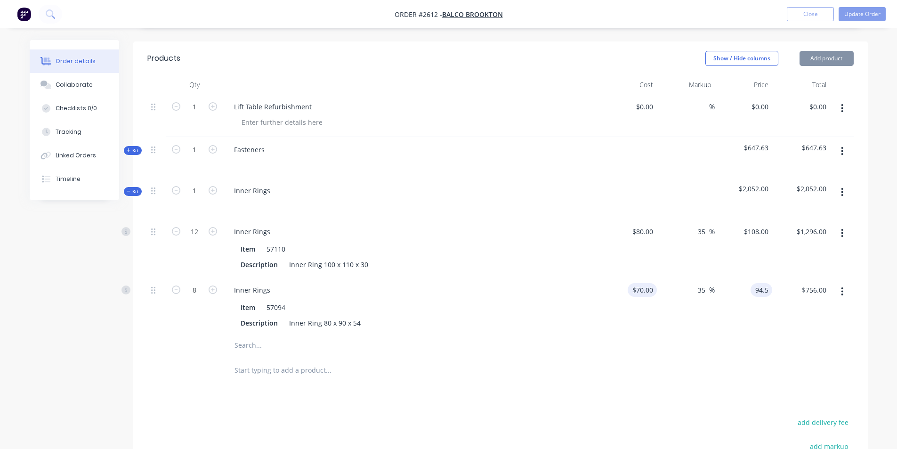
type input "$94.50"
type input "$756.00"
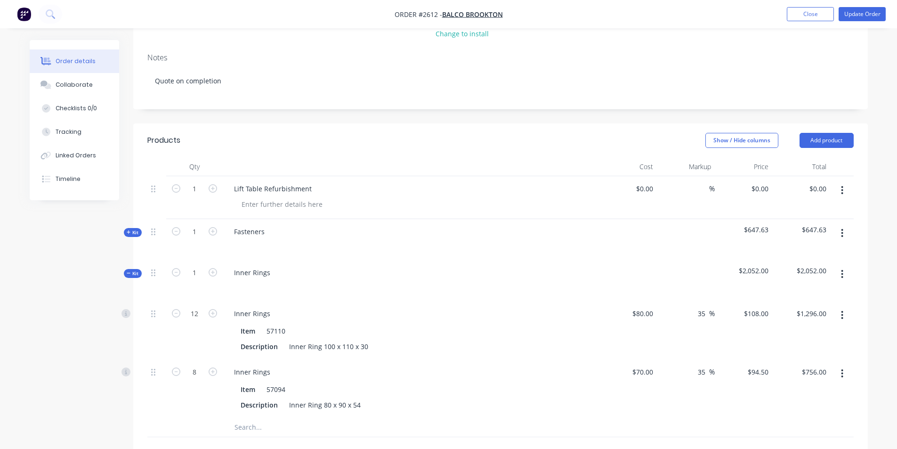
scroll to position [118, 0]
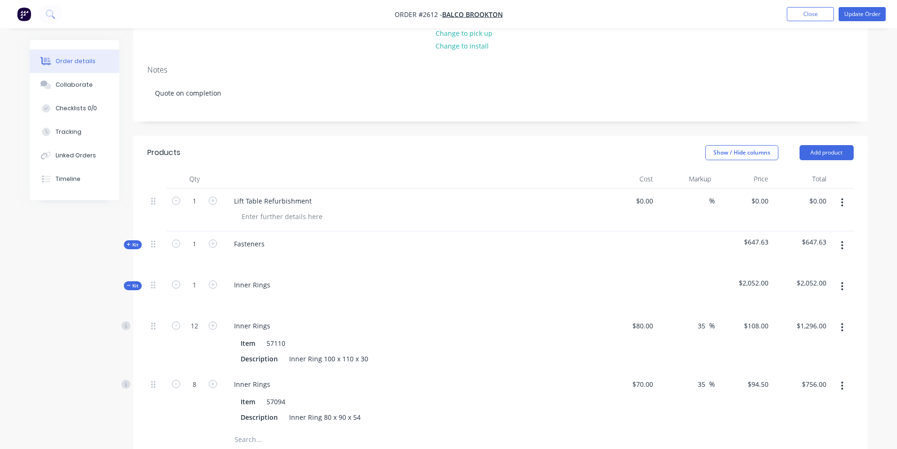
click at [132, 241] on span "Kit" at bounding box center [133, 244] width 12 height 7
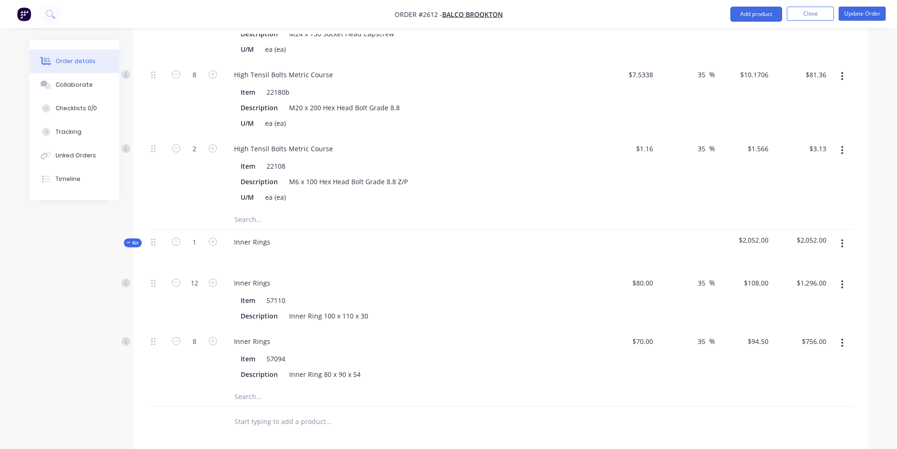
scroll to position [986, 0]
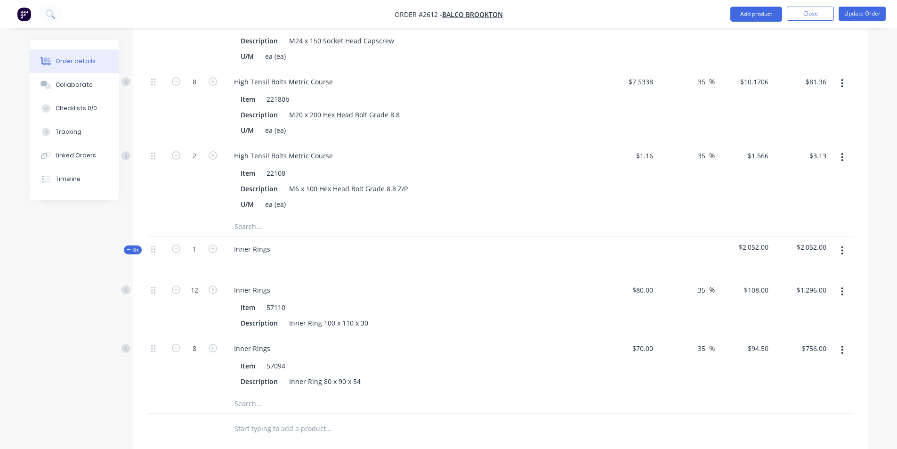
click at [247, 229] on input "text" at bounding box center [328, 226] width 188 height 19
type input "1"
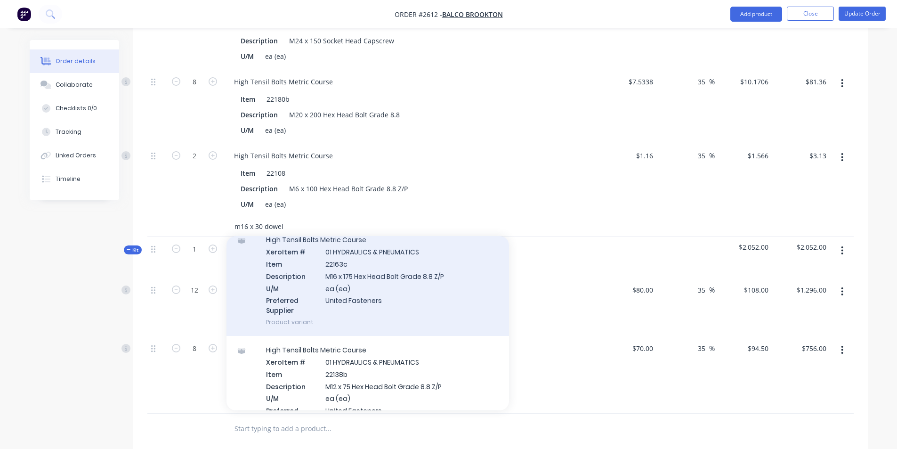
scroll to position [659, 0]
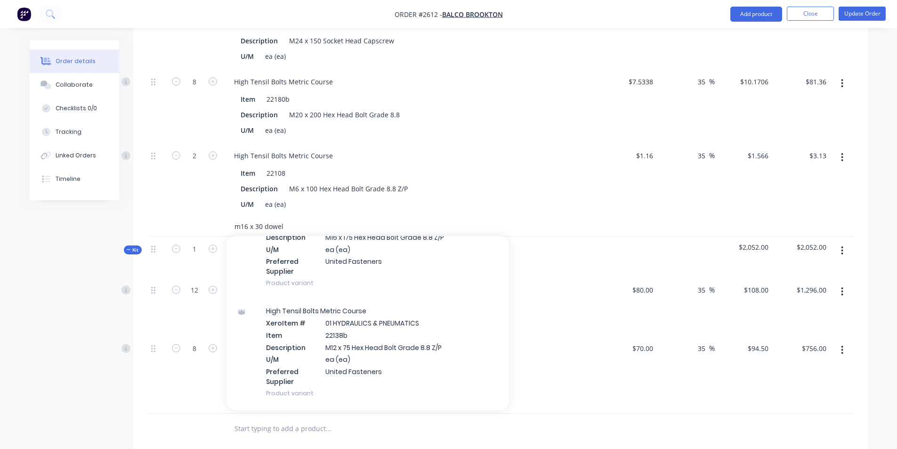
click at [241, 224] on input "m16 x 30 dowel" at bounding box center [328, 226] width 188 height 19
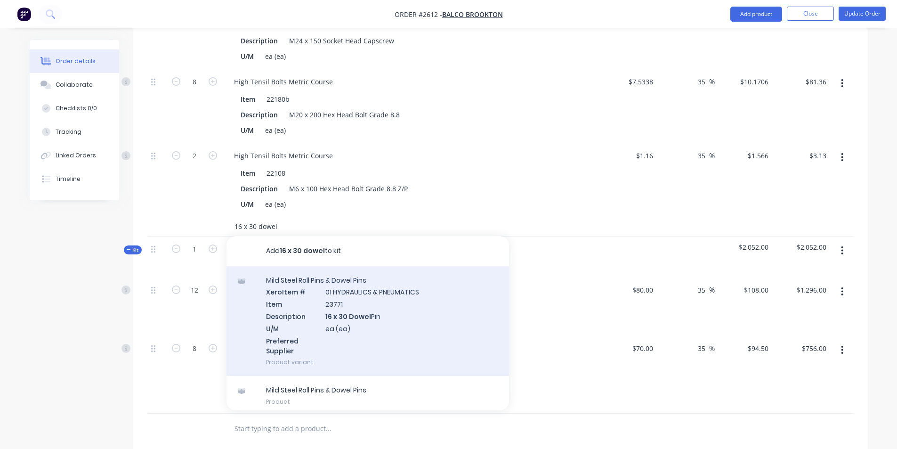
type input "16 x 30 dowel"
click at [351, 314] on div "Mild Steel Roll Pins & Dowel Pins Xero Item # 01 HYDRAULICS & PNEUMATICS Item 2…" at bounding box center [367, 321] width 282 height 110
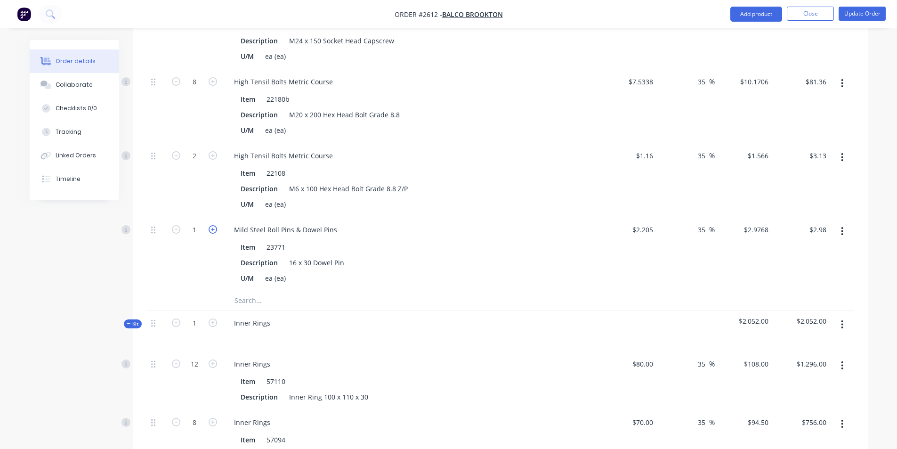
click at [211, 231] on icon "button" at bounding box center [213, 229] width 8 height 8
type input "2"
type input "$5.95"
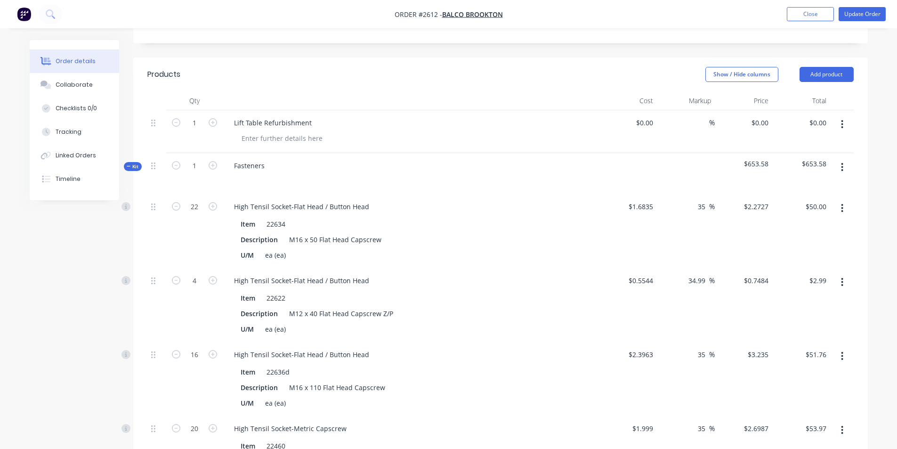
scroll to position [185, 0]
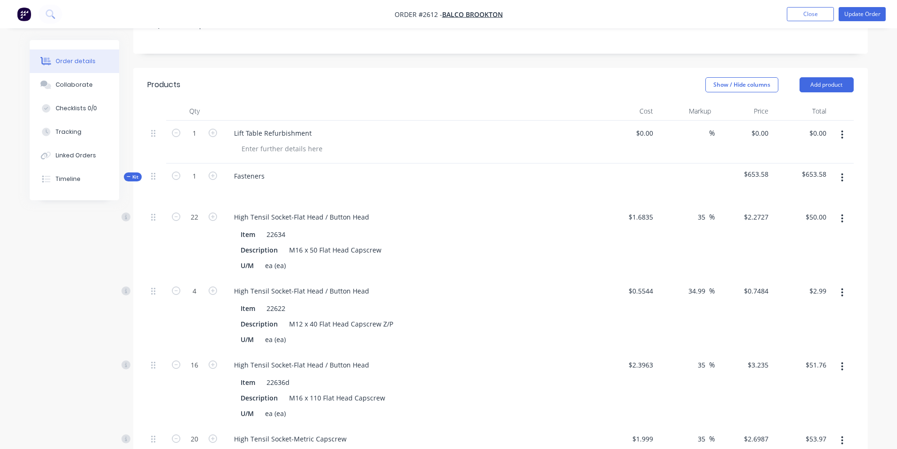
click at [132, 173] on span "Kit" at bounding box center [133, 176] width 12 height 7
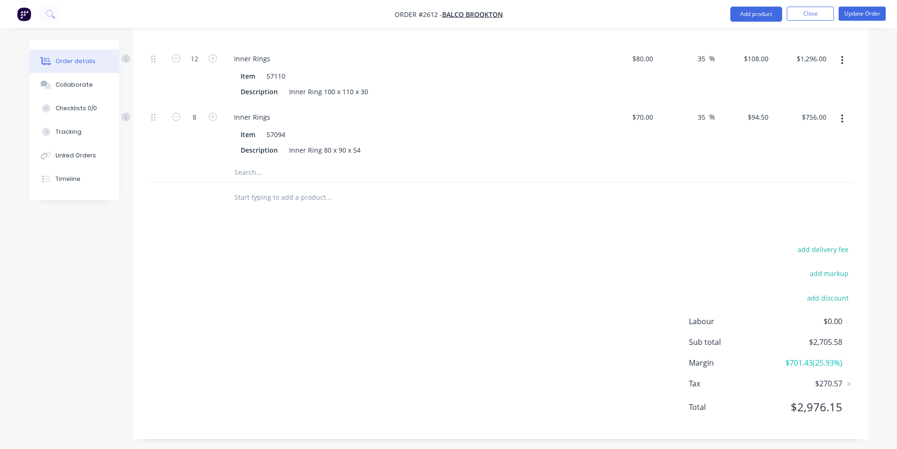
scroll to position [389, 0]
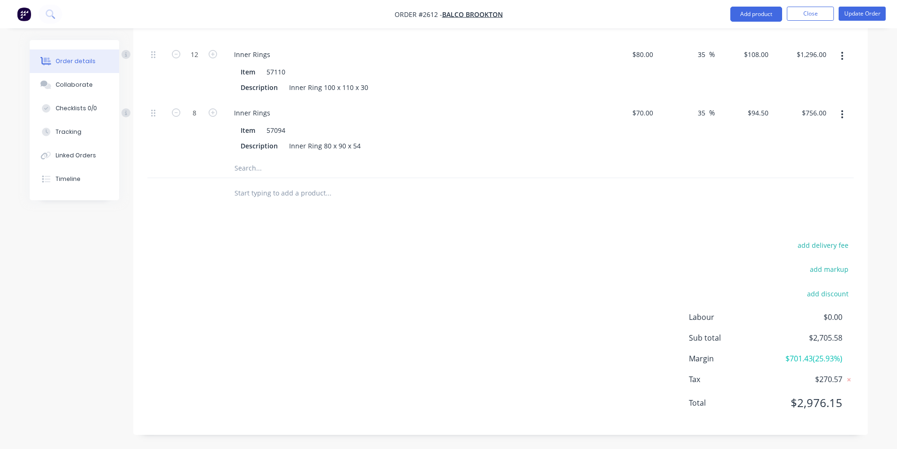
click at [252, 169] on input "text" at bounding box center [328, 168] width 188 height 19
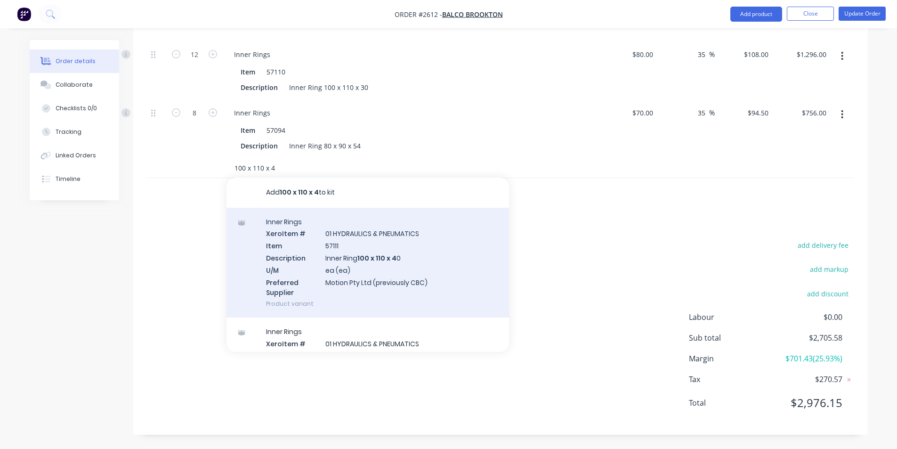
type input "100 x 110 x 4"
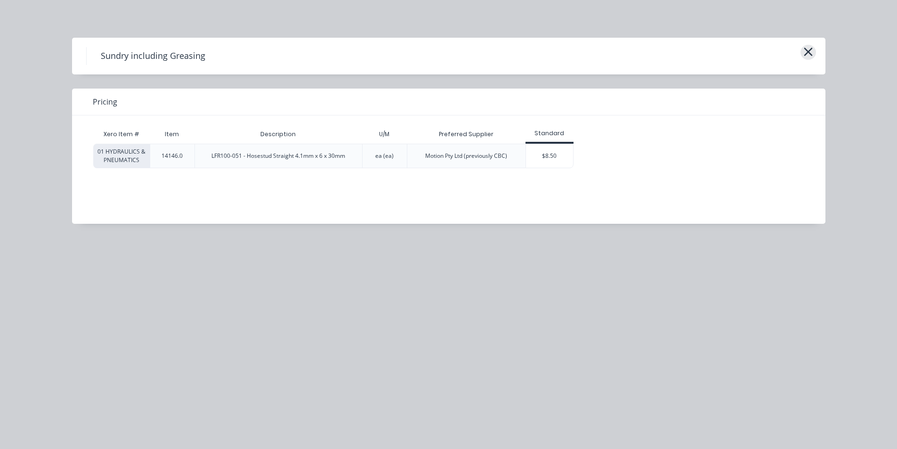
click at [807, 50] on icon "button" at bounding box center [807, 52] width 8 height 8
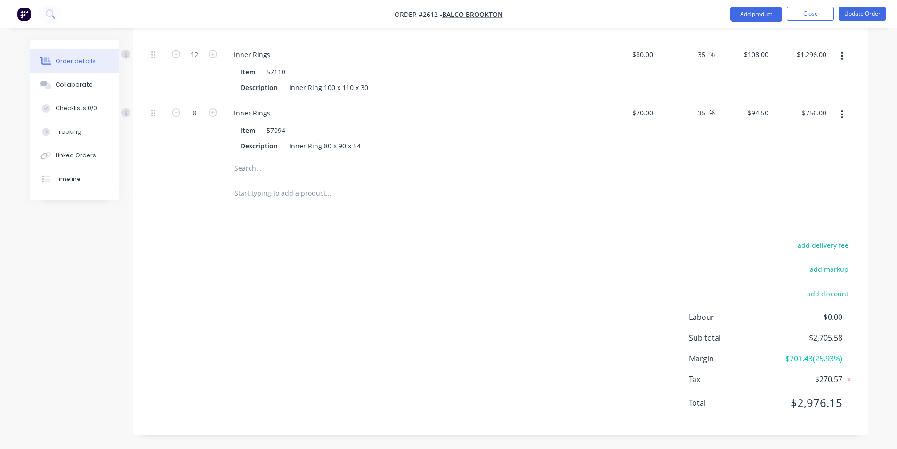
click at [257, 172] on input "text" at bounding box center [328, 168] width 188 height 19
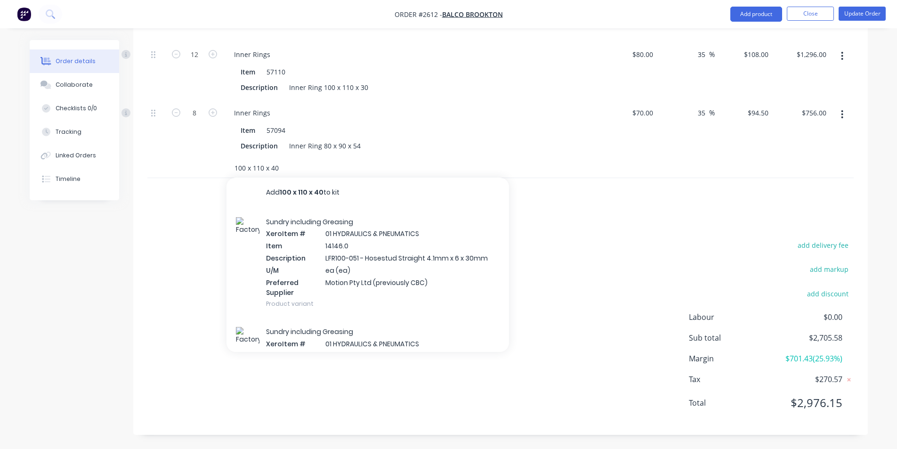
type input "100 x 110 x 40"
click at [331, 260] on div "Sundry including Greasing Xero Item # 01 HYDRAULICS & PNEUMATICS Item 14146.0 D…" at bounding box center [367, 263] width 282 height 110
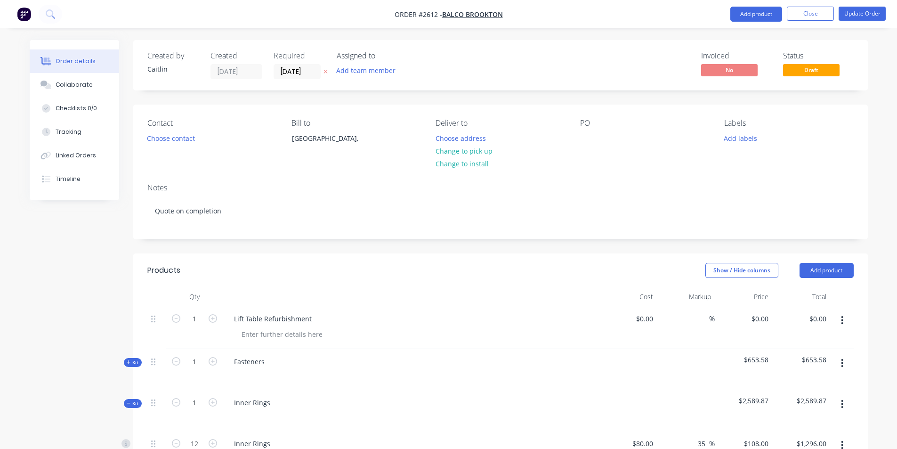
scroll to position [389, 0]
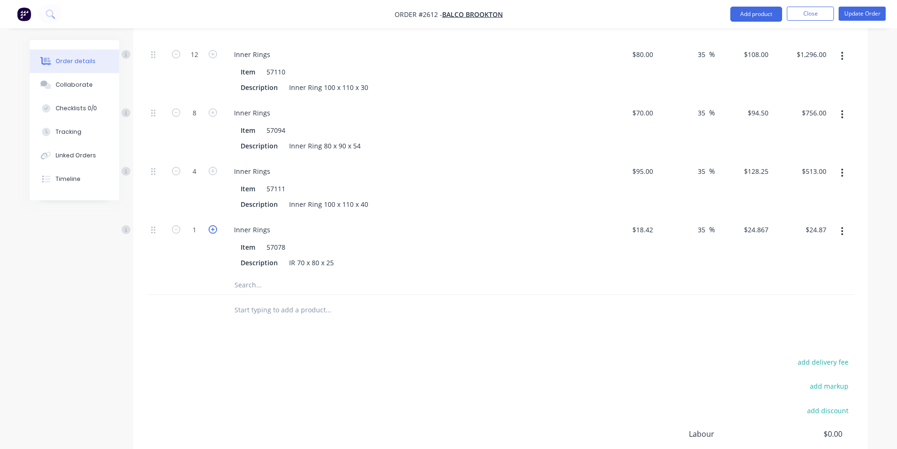
click at [213, 233] on icon "button" at bounding box center [213, 229] width 8 height 8
type input "2"
type input "$49.73"
click at [213, 233] on icon "button" at bounding box center [213, 229] width 8 height 8
type input "3"
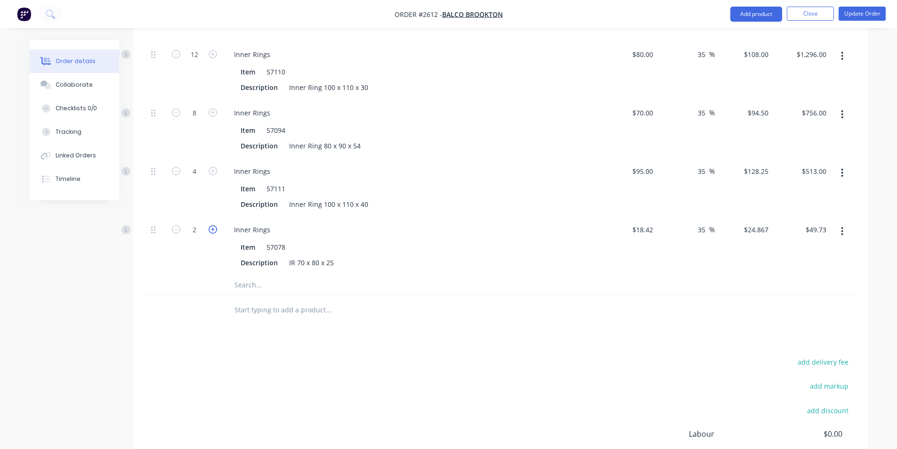
type input "$74.60"
click at [213, 233] on icon "button" at bounding box center [213, 229] width 8 height 8
type input "4"
type input "$99.47"
click at [244, 289] on input "text" at bounding box center [328, 284] width 188 height 19
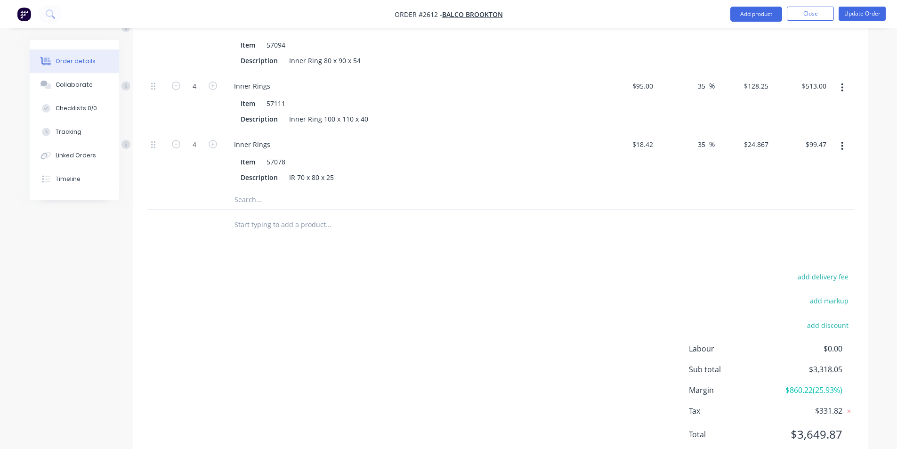
scroll to position [483, 0]
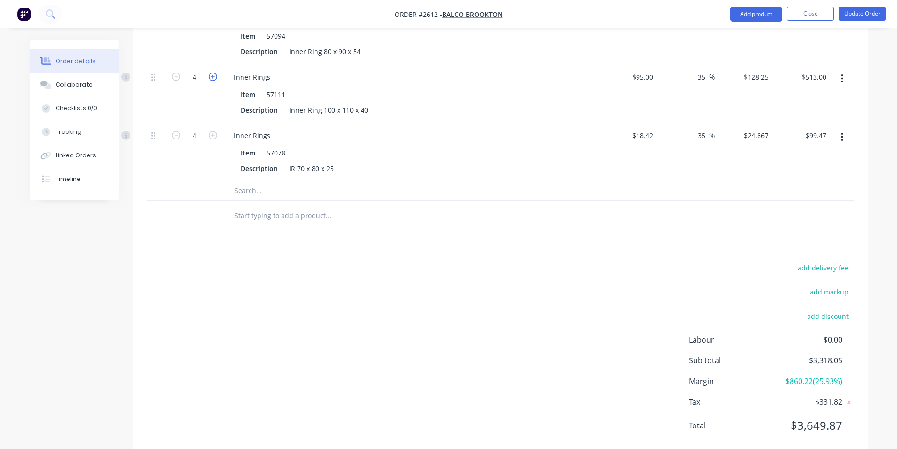
click at [210, 79] on icon "button" at bounding box center [213, 76] width 8 height 8
type input "5"
type input "$641.25"
click at [210, 79] on icon "button" at bounding box center [213, 76] width 8 height 8
type input "6"
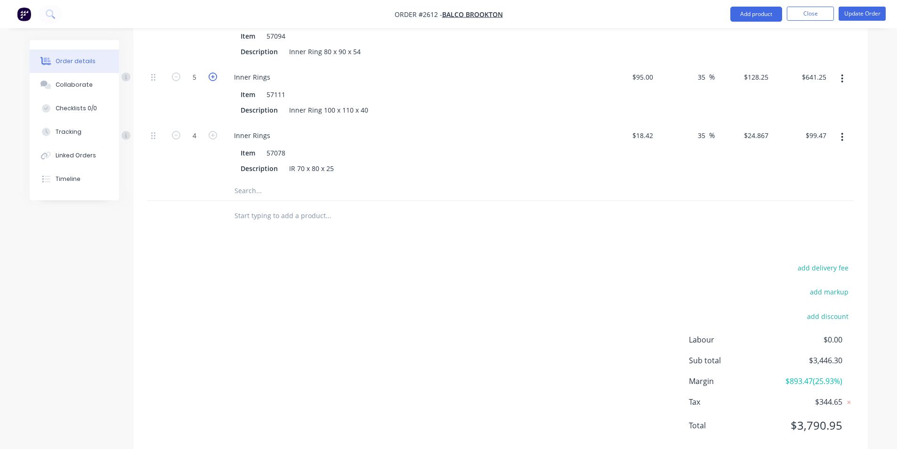
type input "$769.50"
click at [246, 186] on input "text" at bounding box center [328, 190] width 188 height 19
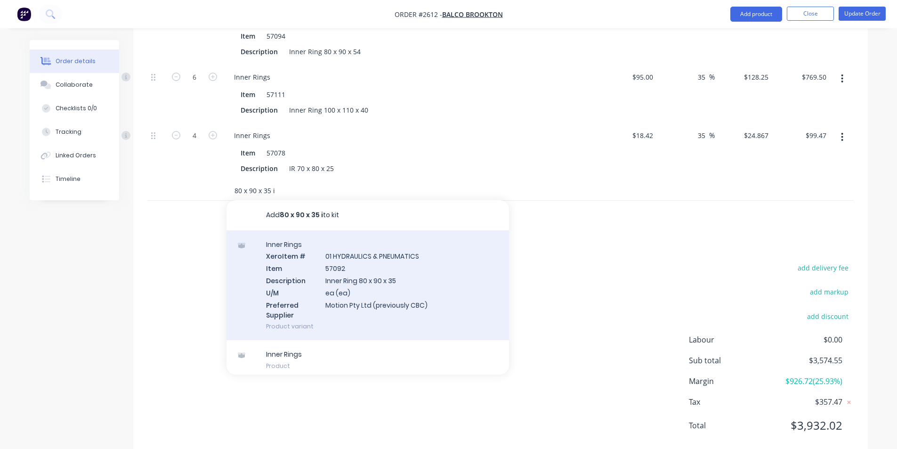
type input "80 x 90 x 35 i"
click at [337, 282] on div "Inner Rings Xero Item # 01 HYDRAULICS & PNEUMATICS Item 57092 Description Inner…" at bounding box center [367, 285] width 282 height 110
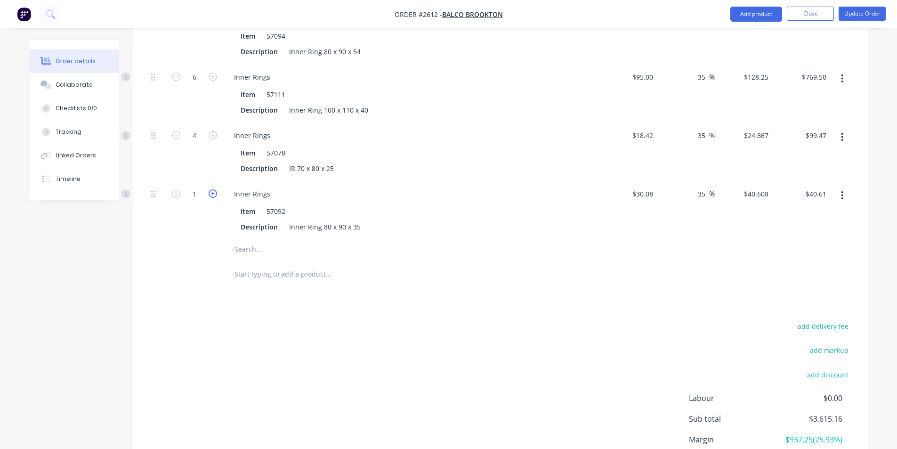
click at [213, 195] on icon "button" at bounding box center [213, 193] width 8 height 8
type input "2"
type input "$81.22"
click at [653, 192] on input "30.08" at bounding box center [643, 194] width 25 height 14
type input "$31.10"
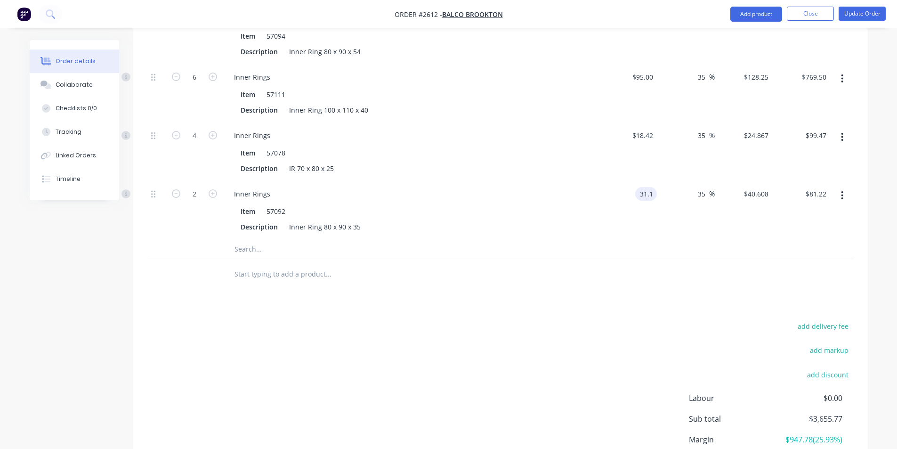
type input "$41.985"
type input "$83.97"
click at [262, 255] on input "text" at bounding box center [328, 249] width 188 height 19
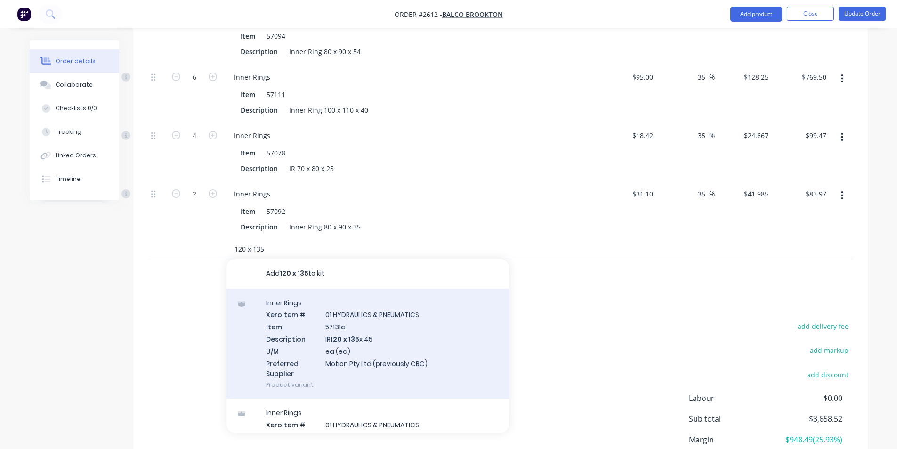
type input "120 x 135"
click at [345, 346] on div "Inner Rings Xero Item # 01 HYDRAULICS & PNEUMATICS Item 57131a Description IR 1…" at bounding box center [367, 344] width 282 height 110
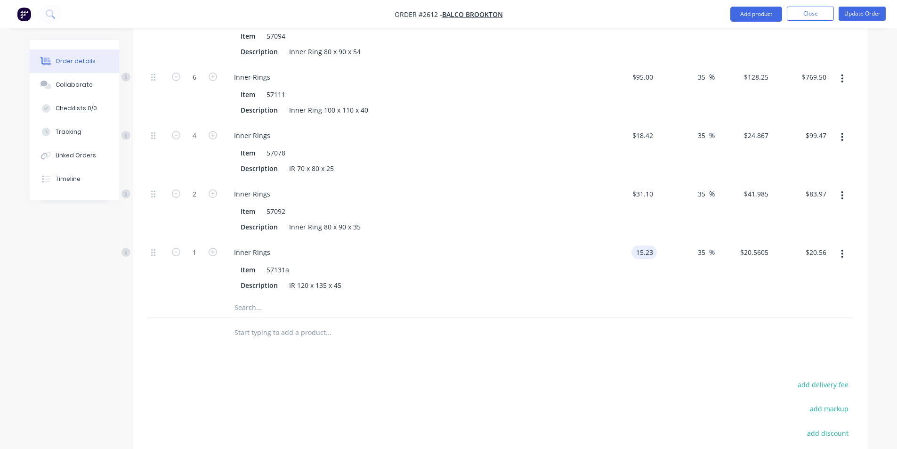
click at [651, 251] on input "15.23" at bounding box center [646, 252] width 22 height 14
type input "$98.00"
type input "$132.30"
click at [210, 252] on icon "button" at bounding box center [213, 252] width 8 height 8
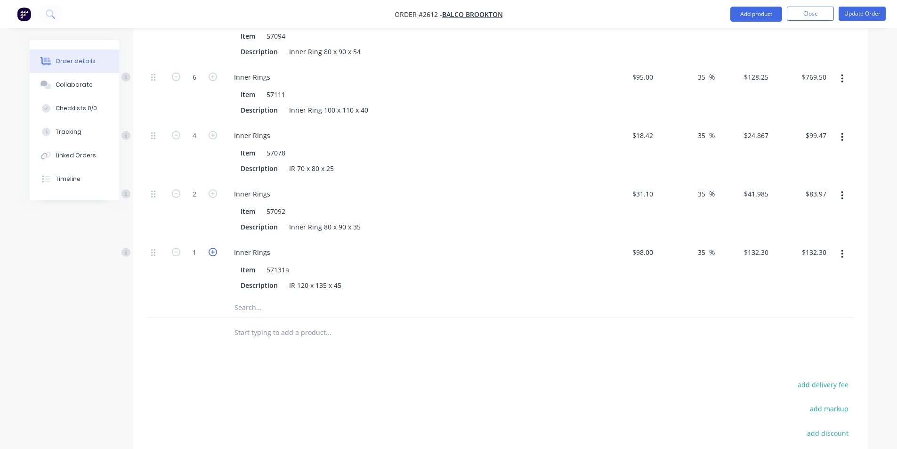
type input "2"
type input "$264.60"
click at [210, 252] on icon "button" at bounding box center [213, 252] width 8 height 8
type input "3"
type input "$396.90"
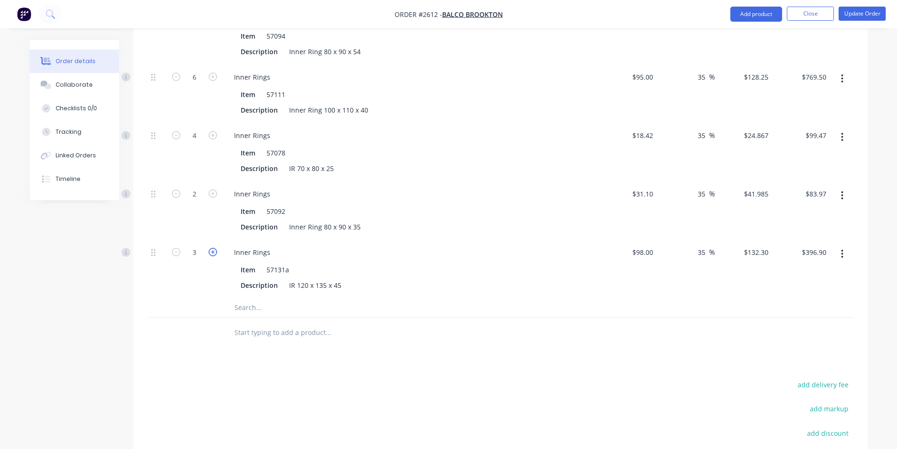
click at [210, 252] on icon "button" at bounding box center [213, 252] width 8 height 8
type input "4"
type input "$529.20"
click at [210, 252] on icon "button" at bounding box center [213, 252] width 8 height 8
type input "5"
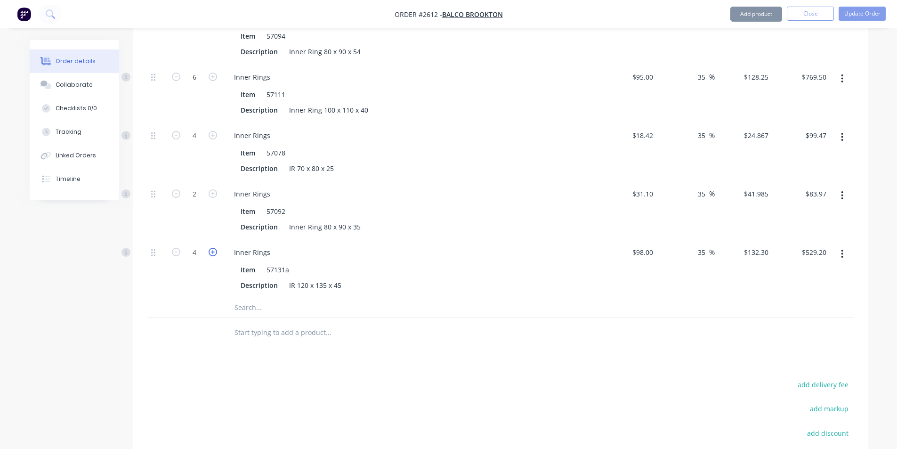
type input "$661.50"
click at [173, 256] on icon "button" at bounding box center [176, 252] width 8 height 8
type input "4"
type input "$529.20"
click at [249, 307] on input "text" at bounding box center [328, 307] width 188 height 19
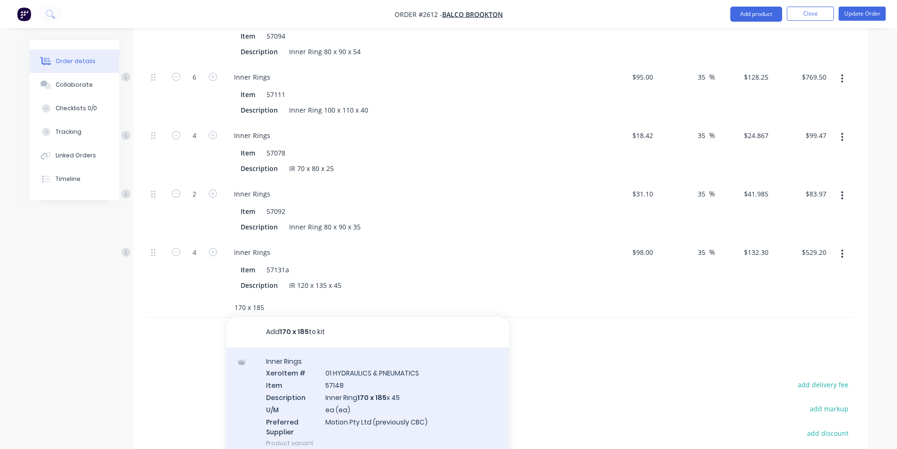
type input "170 x 185"
click at [358, 386] on div "Inner Rings Xero Item # 01 HYDRAULICS & PNEUMATICS Item 57148 Description Inner…" at bounding box center [367, 402] width 282 height 110
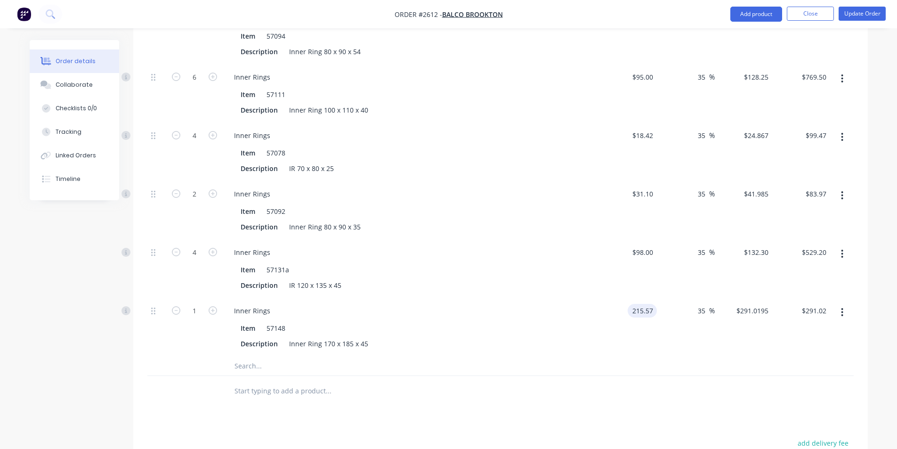
click at [655, 311] on input "215.57" at bounding box center [643, 311] width 25 height 14
type input "$195.00"
type input "$263.25"
click at [209, 308] on icon "button" at bounding box center [213, 310] width 8 height 8
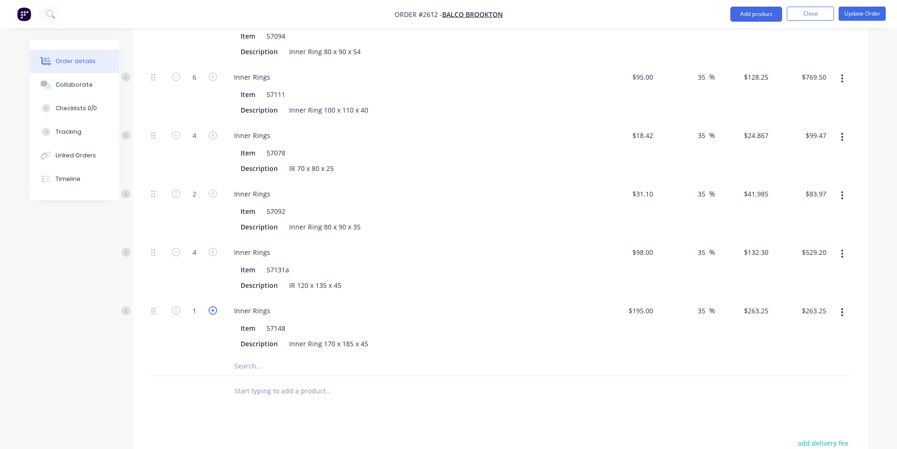
type input "2"
type input "$526.50"
click at [209, 308] on icon "button" at bounding box center [213, 310] width 8 height 8
type input "3"
type input "$789.75"
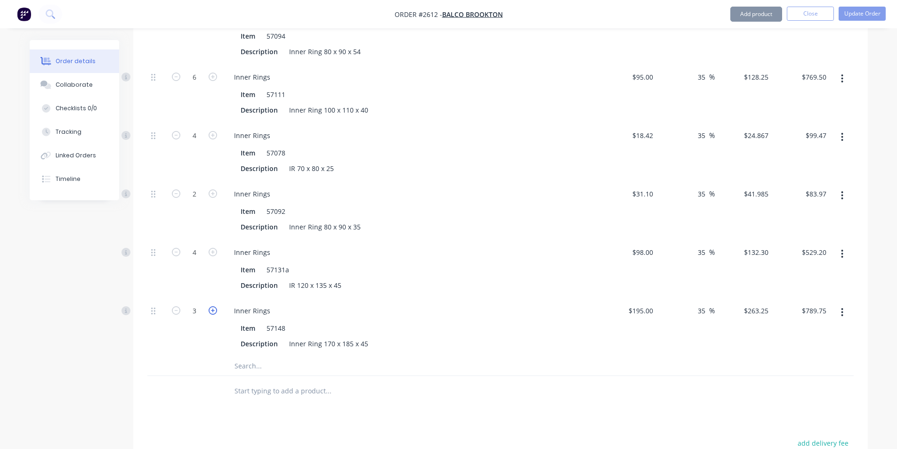
click at [209, 308] on icon "button" at bounding box center [213, 310] width 8 height 8
type input "4"
type input "$1,053.00"
click at [209, 308] on icon "button" at bounding box center [213, 310] width 8 height 8
type input "5"
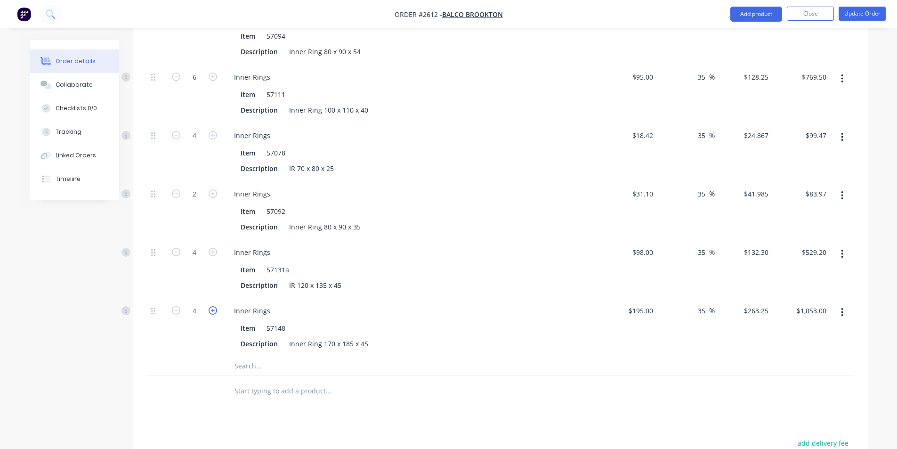
type input "$1,316.25"
click at [209, 308] on icon "button" at bounding box center [213, 310] width 8 height 8
type input "6"
type input "$1,579.50"
click at [209, 308] on icon "button" at bounding box center [213, 310] width 8 height 8
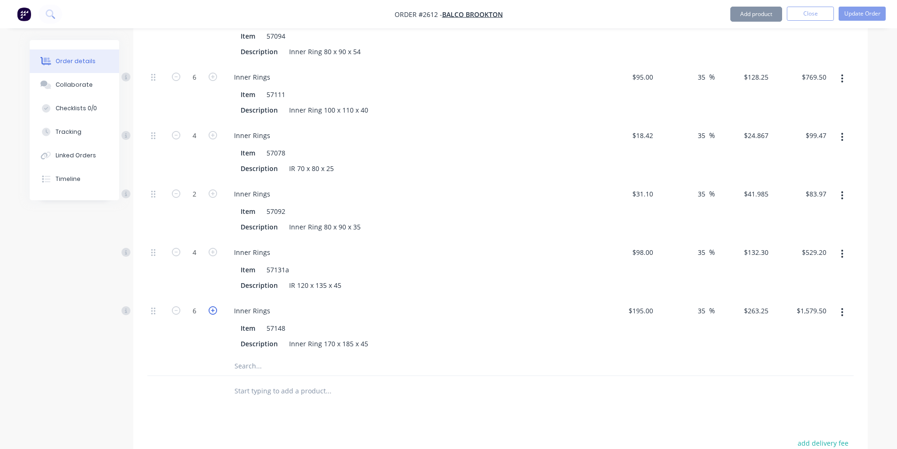
type input "7"
type input "$1,842.75"
click at [209, 308] on icon "button" at bounding box center [213, 310] width 8 height 8
type input "8"
type input "$2,106.00"
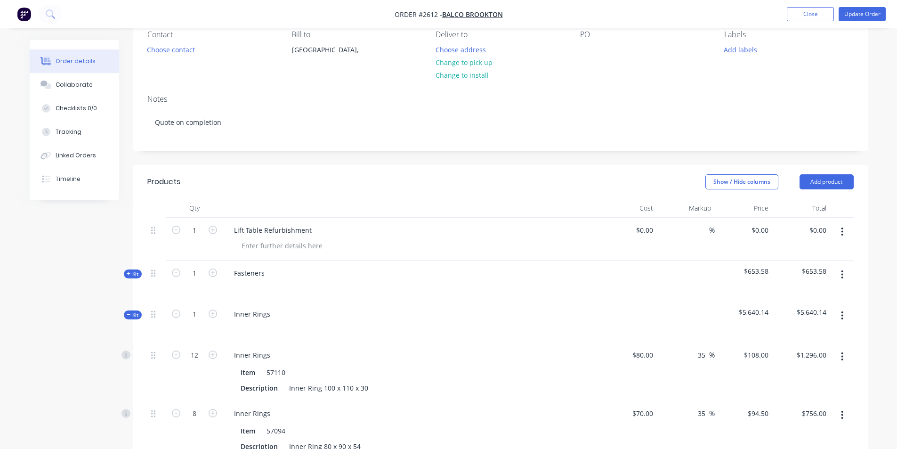
scroll to position [351, 0]
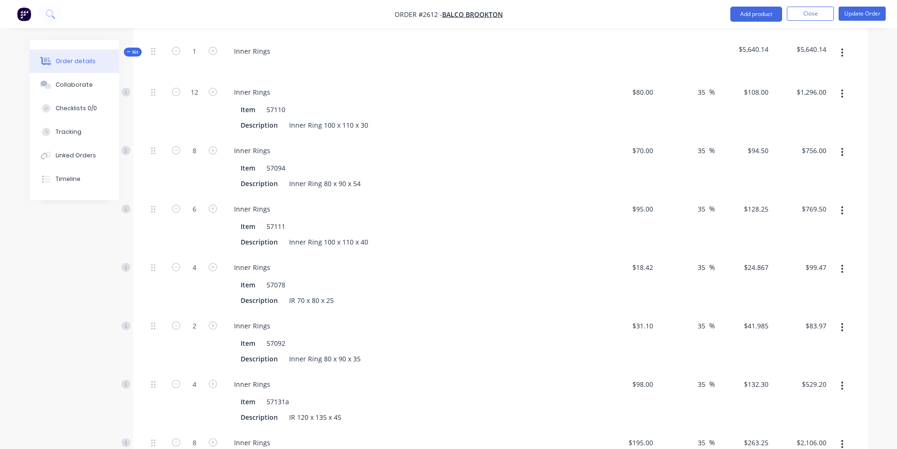
click at [136, 50] on span "Kit" at bounding box center [133, 51] width 12 height 7
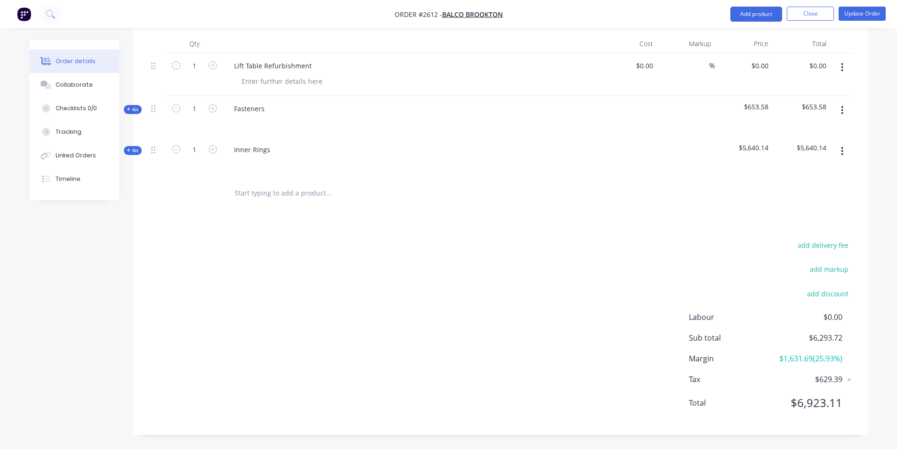
scroll to position [253, 0]
click at [185, 190] on div at bounding box center [194, 193] width 56 height 31
click at [240, 191] on input "text" at bounding box center [328, 193] width 188 height 19
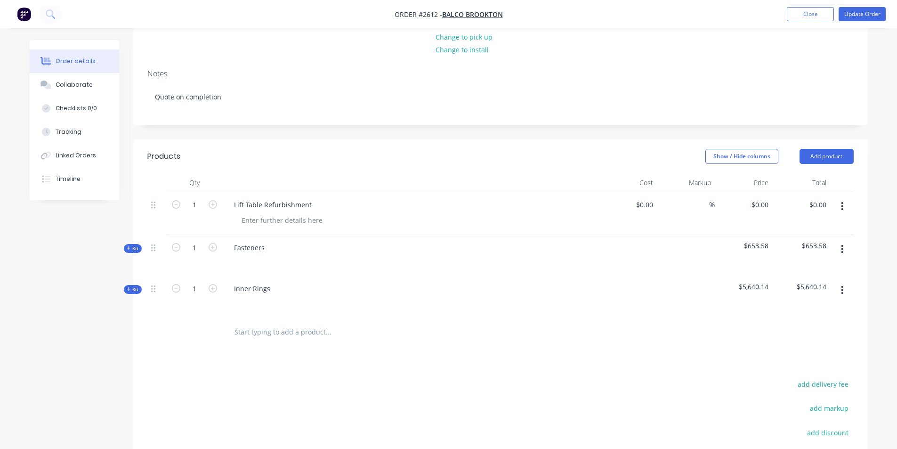
scroll to position [112, 0]
click at [823, 152] on button "Add product" at bounding box center [826, 158] width 54 height 15
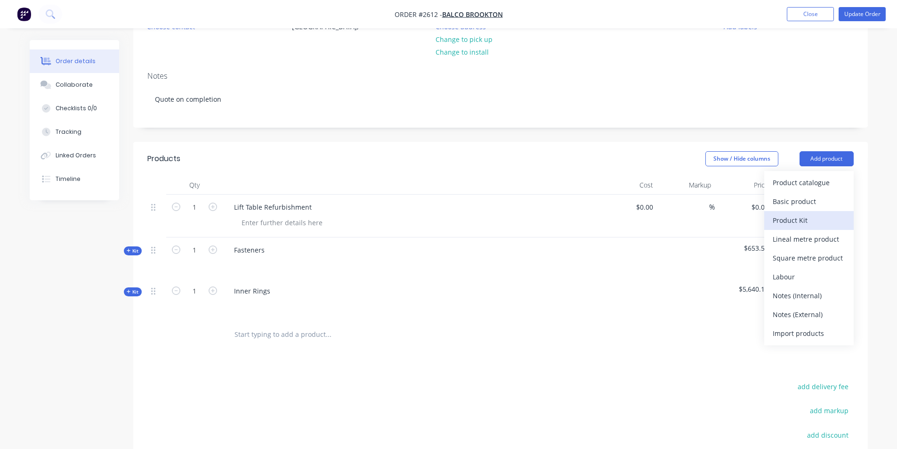
click at [799, 217] on div "Product Kit" at bounding box center [808, 220] width 72 height 14
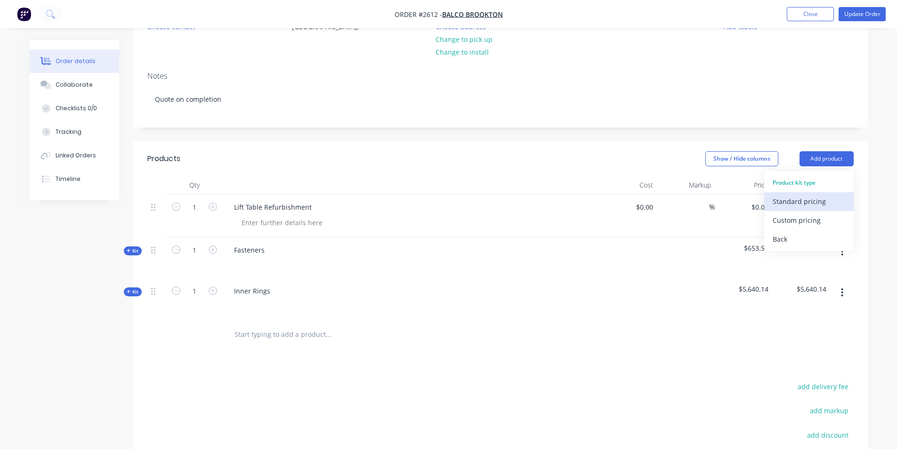
click at [797, 204] on div "Standard pricing" at bounding box center [808, 201] width 72 height 14
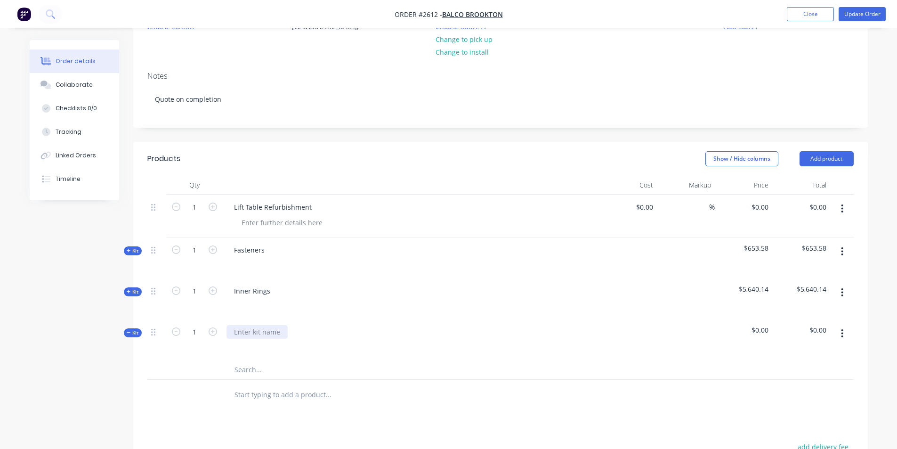
click at [259, 332] on div at bounding box center [256, 332] width 61 height 14
click at [323, 366] on input "text" at bounding box center [328, 369] width 188 height 19
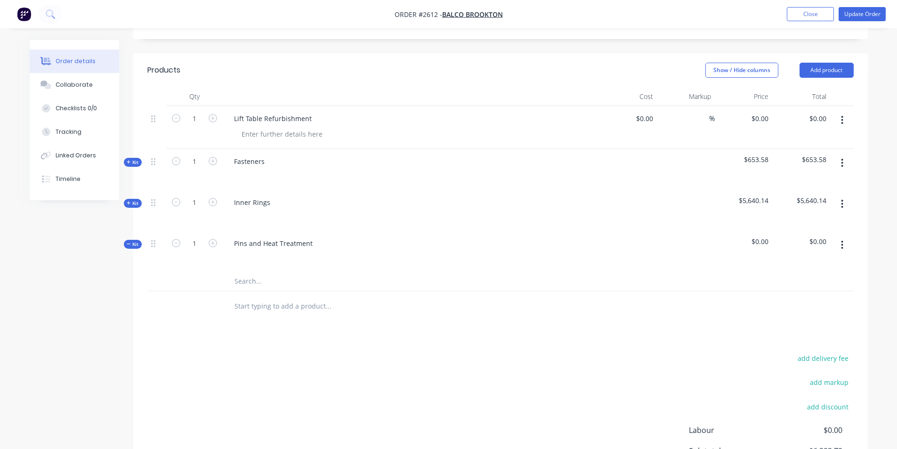
scroll to position [206, 0]
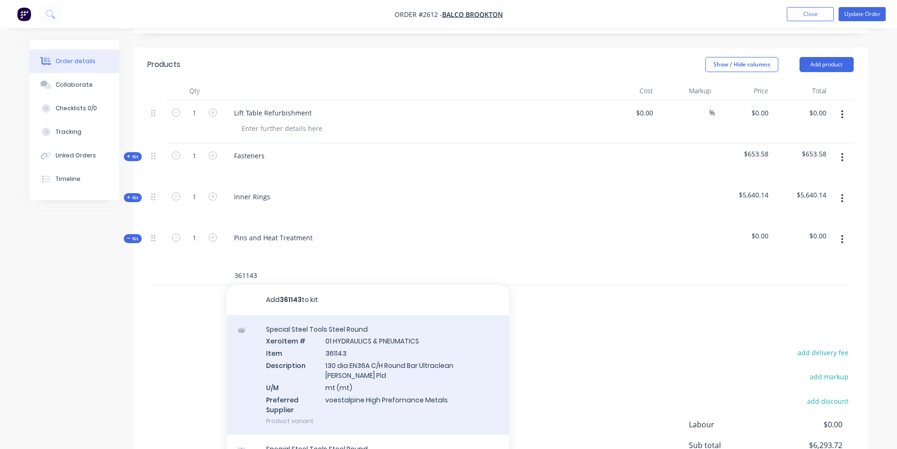
type input "361143"
click at [347, 345] on div "Special Steel Tools Steel Round Xero Item # 01 HYDRAULICS & PNEUMATICS Item 361…" at bounding box center [367, 375] width 282 height 120
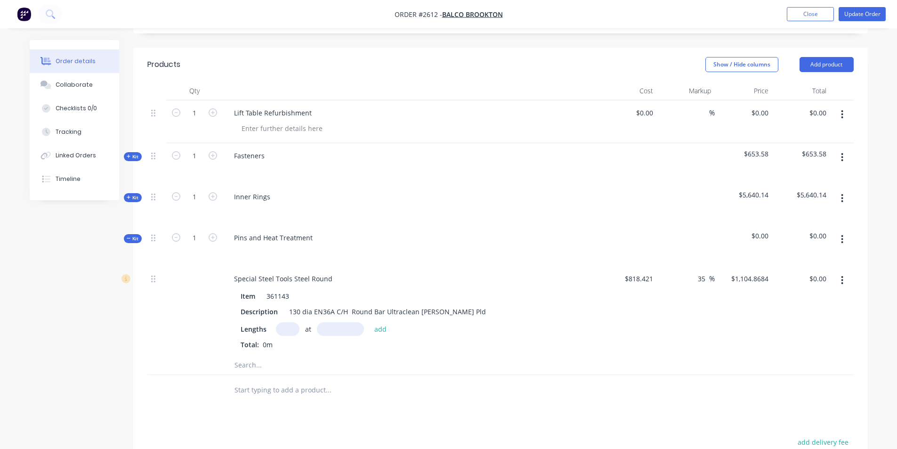
click at [285, 331] on input "text" at bounding box center [288, 329] width 24 height 14
click at [290, 332] on input "text" at bounding box center [288, 329] width 24 height 14
type input "1"
click at [322, 328] on input "text" at bounding box center [340, 329] width 47 height 14
type input "1136mm"
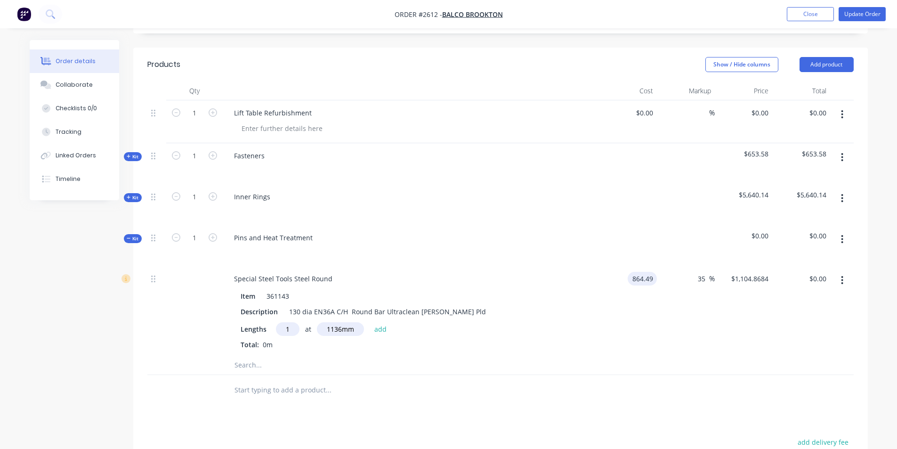
type input "$864.49"
type input "$1,167.0615"
type input "0.00"
type input "-100"
type input "$0.00"
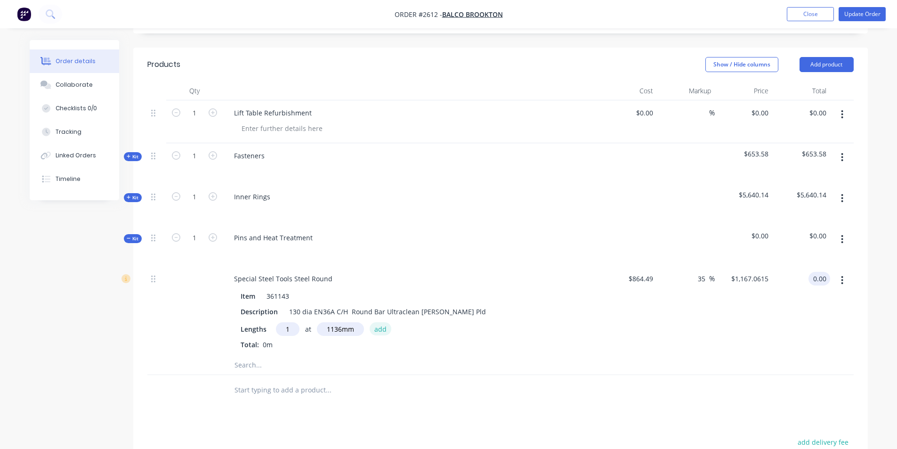
type input "$0.00"
click at [377, 327] on button "add" at bounding box center [380, 328] width 22 height 13
click at [275, 342] on span "1 at 1136mm" at bounding box center [261, 345] width 41 height 12
click at [700, 276] on input "-100" at bounding box center [699, 279] width 18 height 14
drag, startPoint x: 707, startPoint y: 276, endPoint x: 686, endPoint y: 280, distance: 21.1
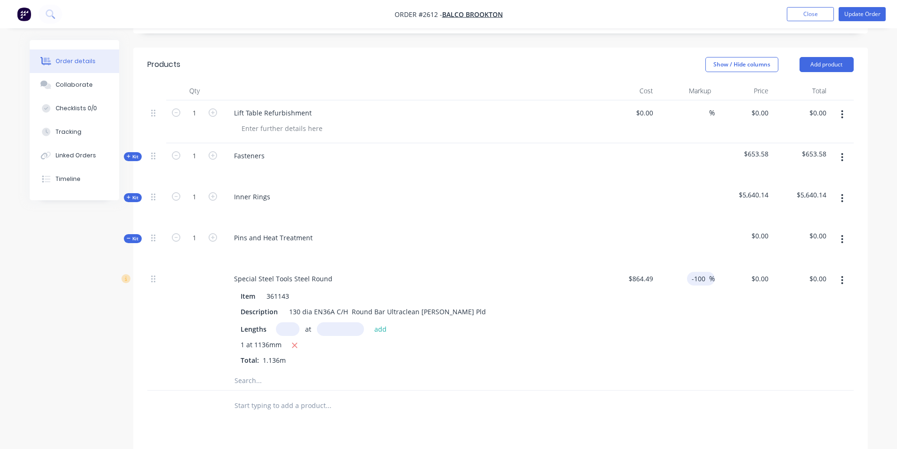
click at [686, 280] on div "-100 -100 %" at bounding box center [686, 318] width 58 height 105
type input "35"
type input "1167.0615"
type input "$1,325.78"
type input "$1,167.0615"
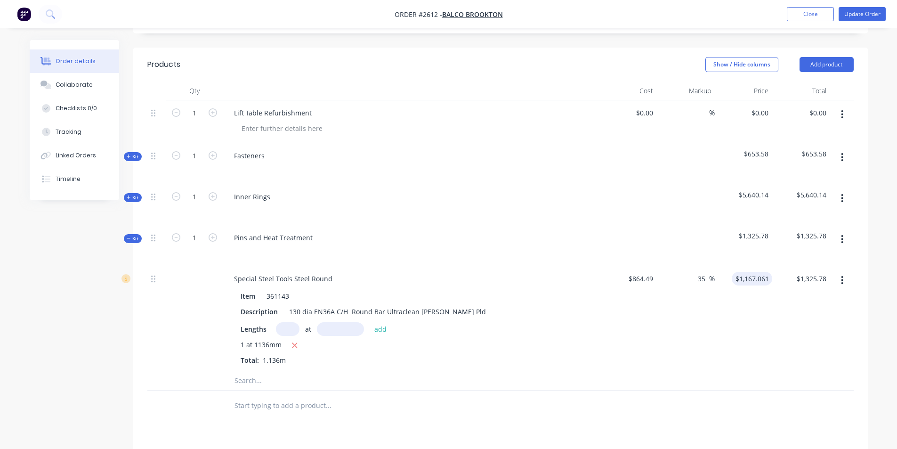
click at [265, 383] on input "text" at bounding box center [328, 380] width 188 height 19
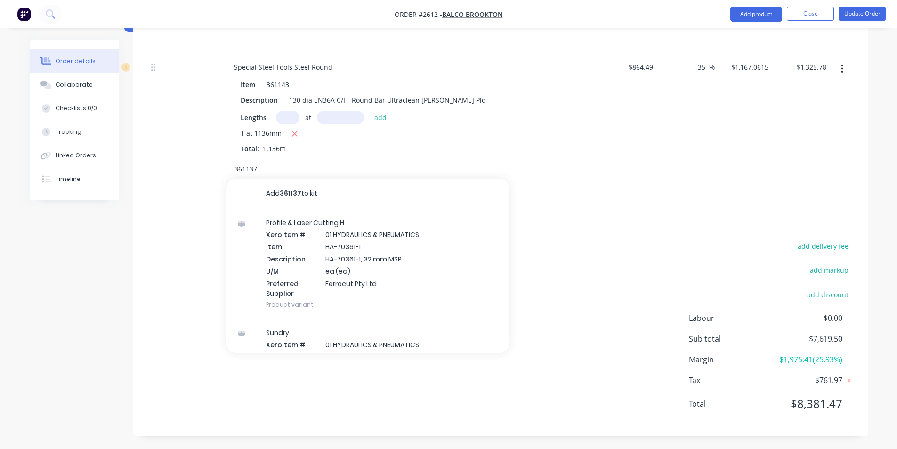
scroll to position [418, 0]
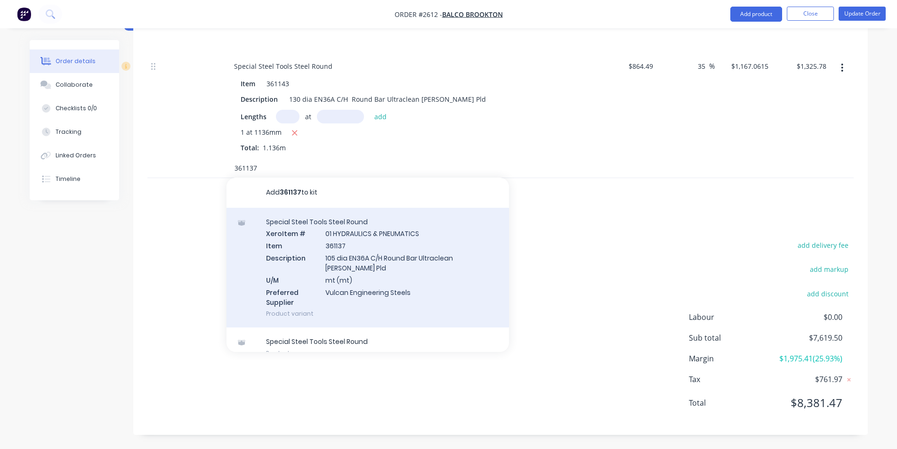
type input "361137"
click at [361, 278] on div "Special Steel Tools Steel Round Xero Item # 01 HYDRAULICS & PNEUMATICS Item 361…" at bounding box center [367, 268] width 282 height 120
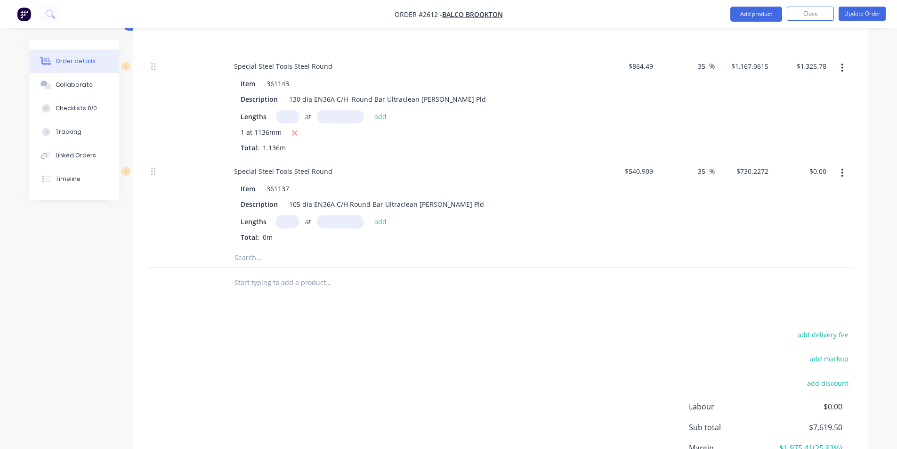
click at [287, 222] on input "text" at bounding box center [288, 222] width 24 height 14
type input "1"
type input "880mm"
type input "$540.909"
type input "$730.2272"
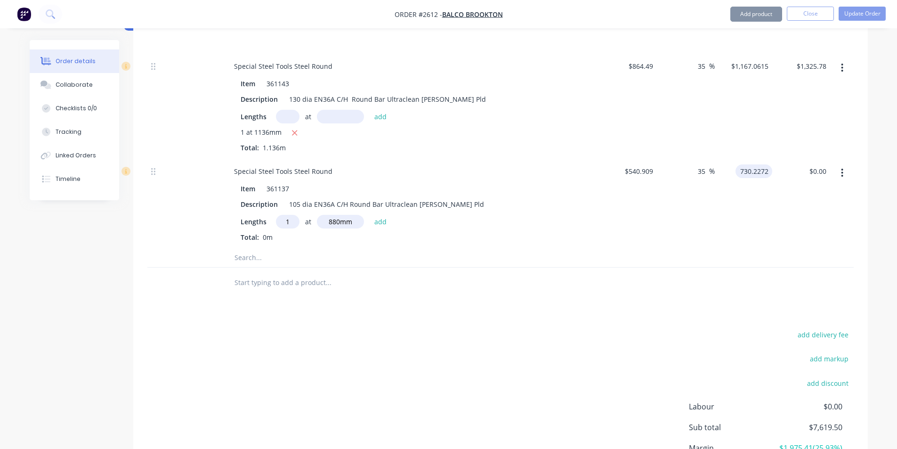
type input "0.00"
type input "-100"
type input "$0.00"
click at [375, 224] on button "add" at bounding box center [380, 221] width 22 height 13
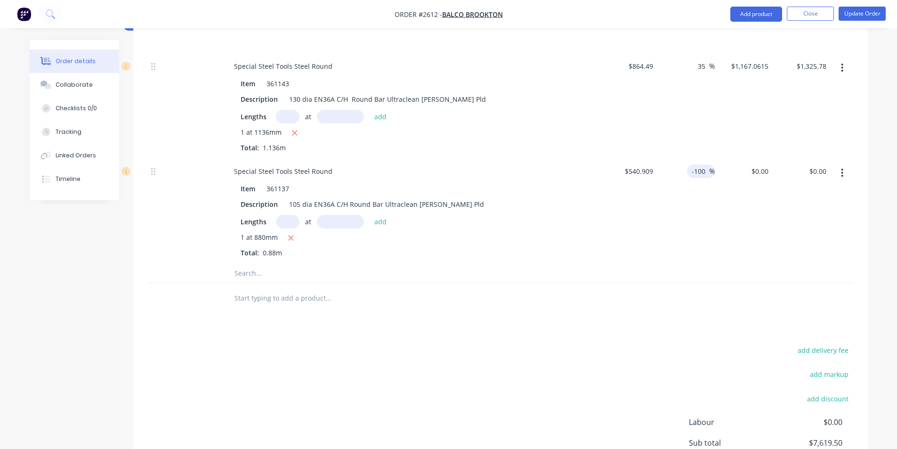
click at [700, 169] on input "-100" at bounding box center [699, 171] width 18 height 14
drag, startPoint x: 704, startPoint y: 173, endPoint x: 684, endPoint y: 174, distance: 19.3
click at [684, 174] on div "-100 -100 %" at bounding box center [686, 211] width 58 height 105
type input "35"
type input "730.2272"
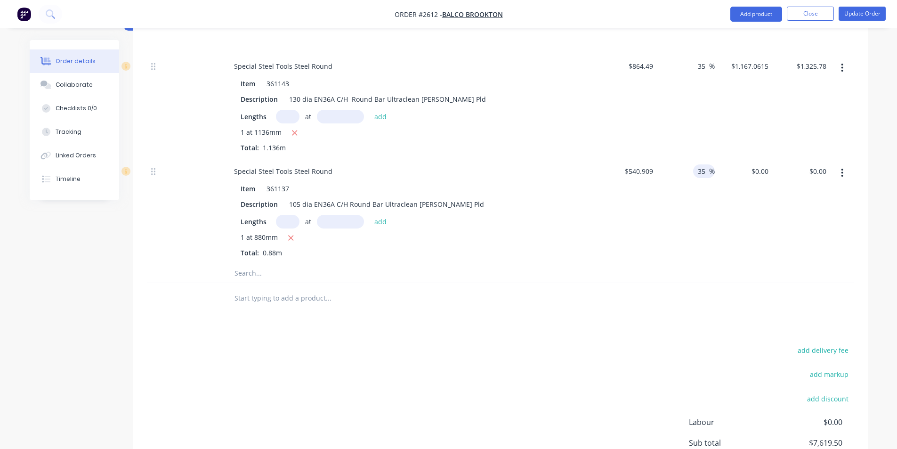
type input "$642.60"
type input "$730.2272"
click at [364, 256] on div "1 at 880mm Total: 0.88m" at bounding box center [411, 244] width 341 height 25
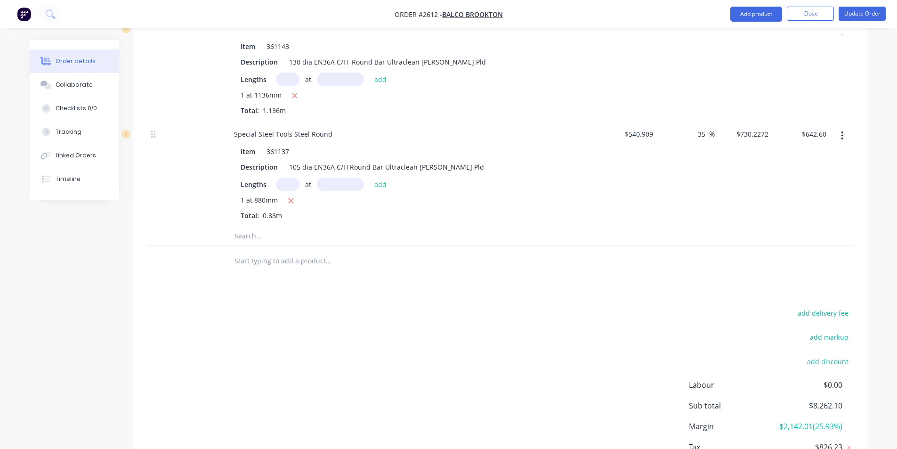
scroll to position [465, 0]
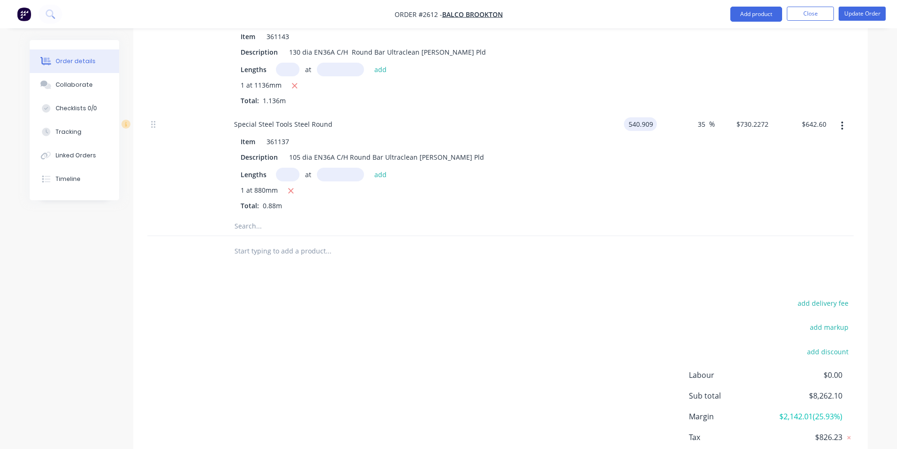
click at [635, 124] on input "540.909" at bounding box center [641, 124] width 29 height 14
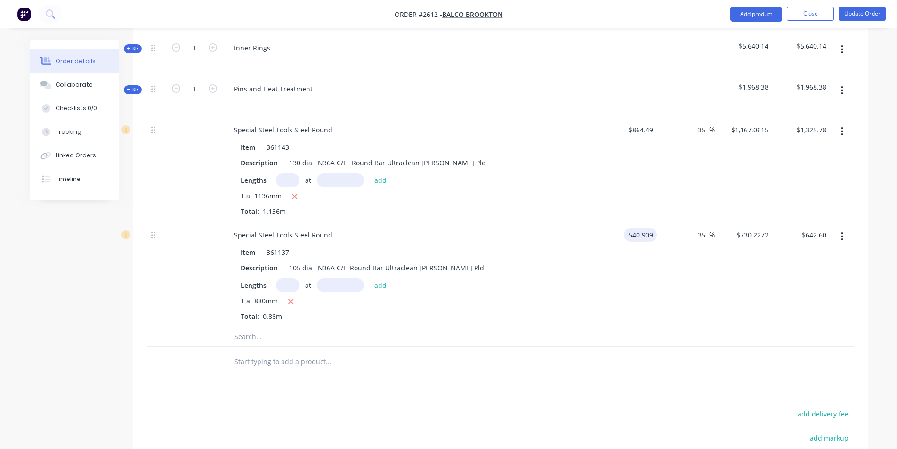
scroll to position [371, 0]
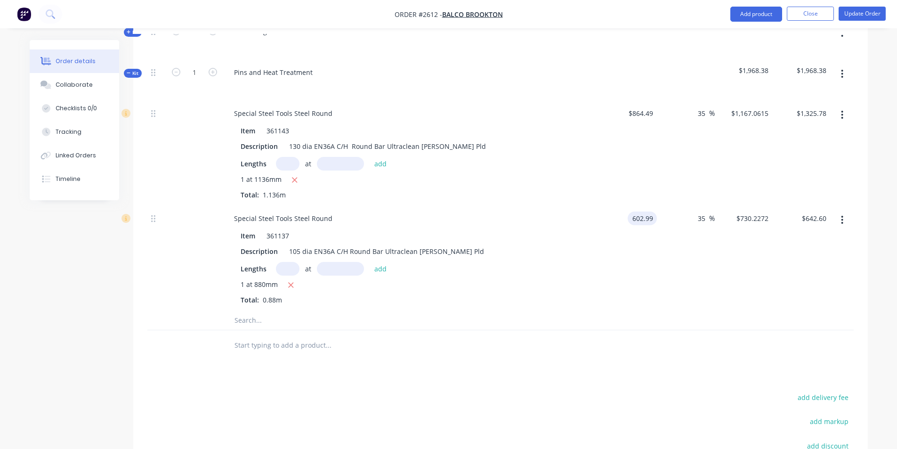
type input "$602.99"
type input "$814.0366"
type input "$716.35"
type input "$814.0365"
click at [255, 323] on input "text" at bounding box center [328, 320] width 188 height 19
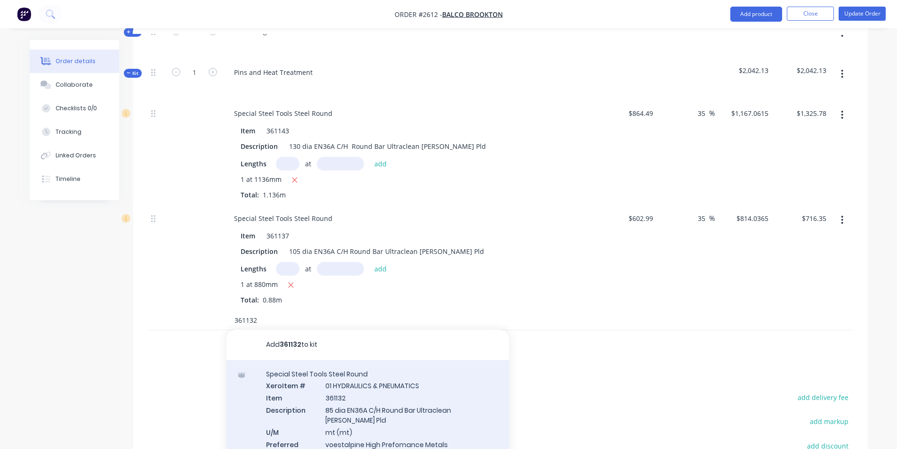
type input "361132"
click at [373, 411] on div "Special Steel Tools Steel Round Xero Item # 01 HYDRAULICS & PNEUMATICS Item 361…" at bounding box center [367, 420] width 282 height 120
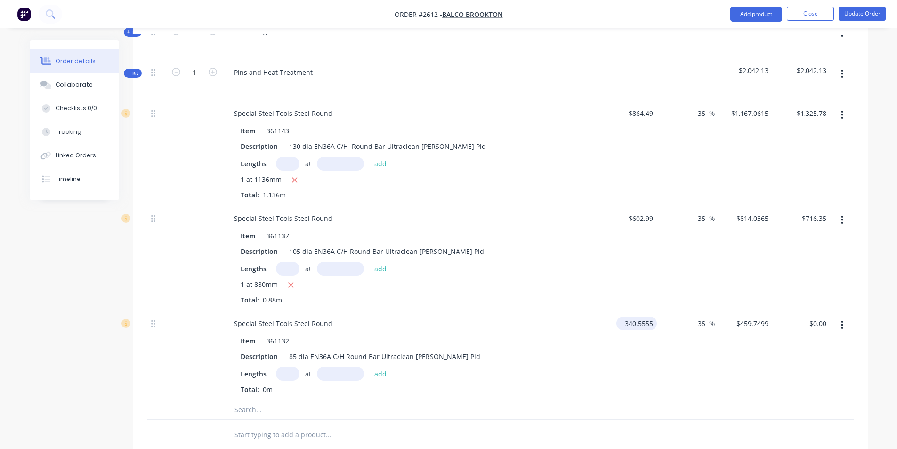
click at [640, 329] on input "340.5555" at bounding box center [638, 323] width 37 height 14
type input "$402.73"
type input "$543.6855"
click at [288, 378] on input "text" at bounding box center [288, 374] width 24 height 14
type input "1"
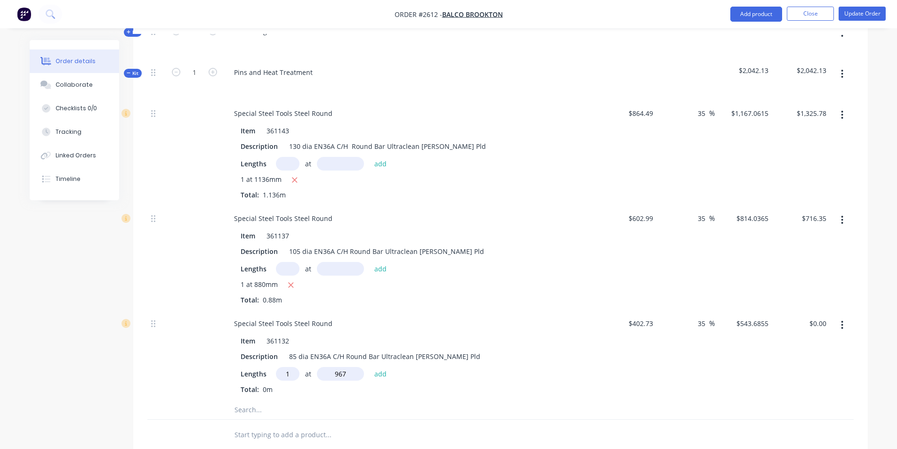
type input "967mm"
click at [375, 371] on button "add" at bounding box center [380, 373] width 22 height 13
type input "$525.74"
click at [286, 270] on input "text" at bounding box center [288, 269] width 24 height 14
type input "1"
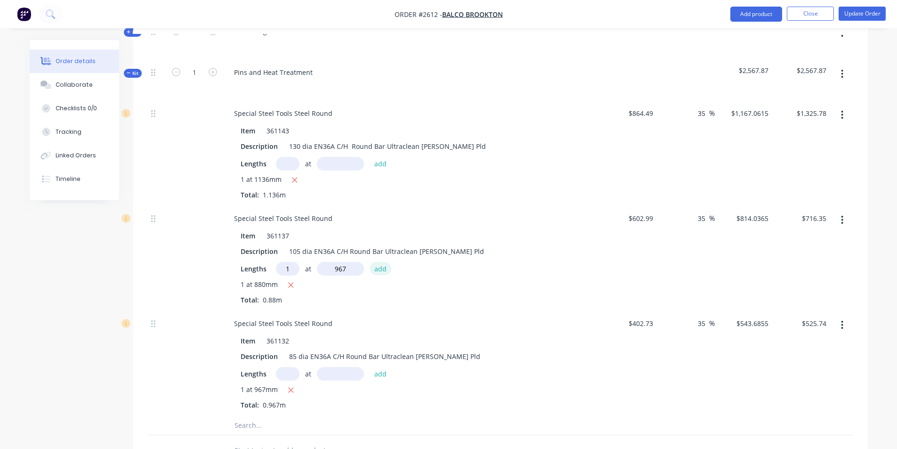
type input "967mm"
click at [377, 271] on button "add" at bounding box center [380, 268] width 22 height 13
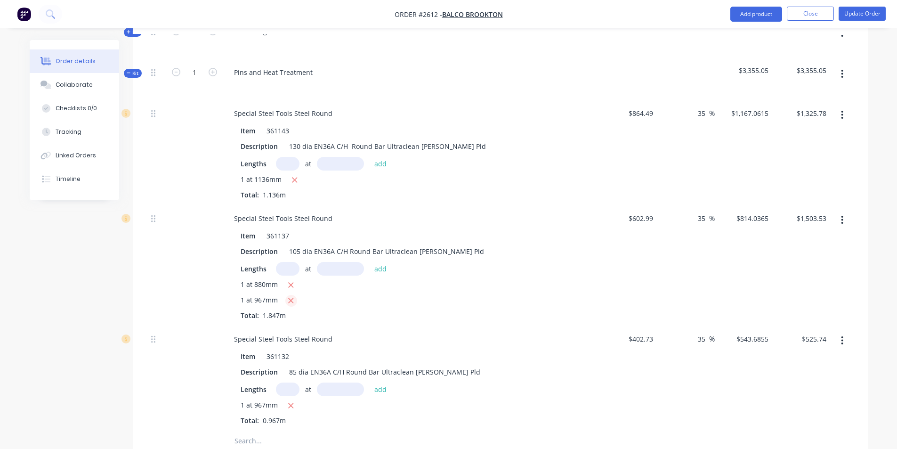
click at [293, 299] on icon "button" at bounding box center [291, 300] width 6 height 8
type input "$716.35"
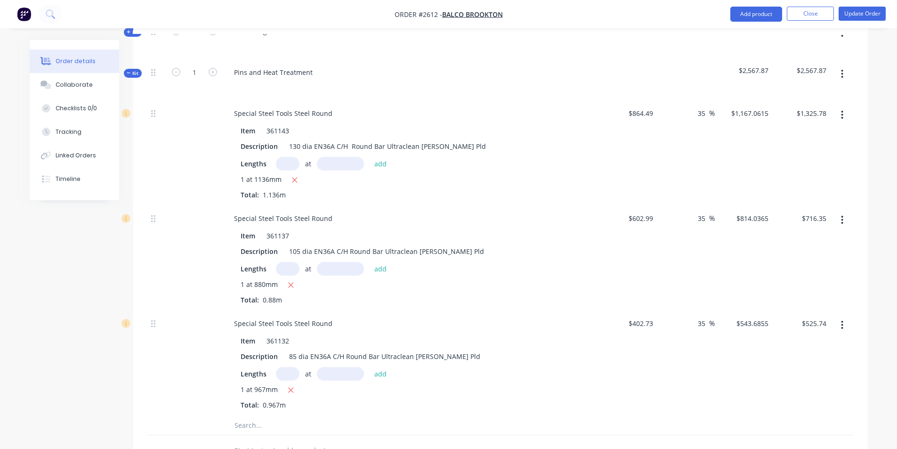
click at [289, 269] on input "text" at bounding box center [288, 269] width 24 height 14
type input "1"
type input "967mm"
click at [375, 267] on button "add" at bounding box center [380, 268] width 22 height 13
type input "$1,503.53"
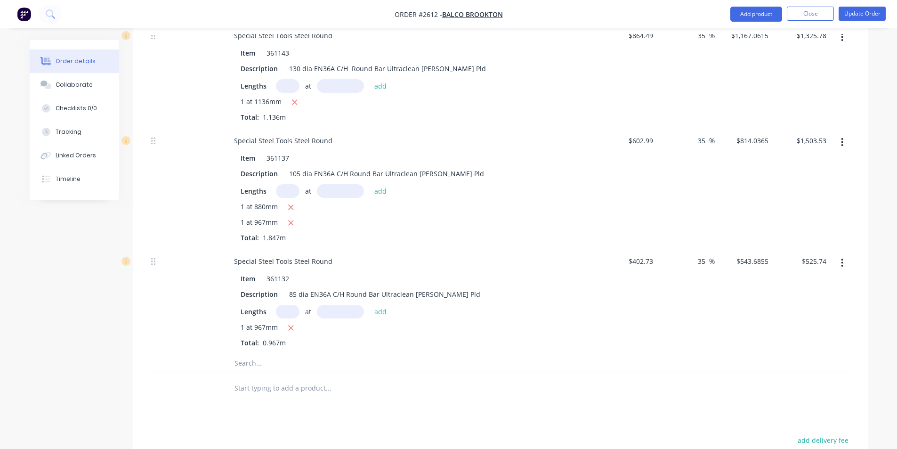
scroll to position [465, 0]
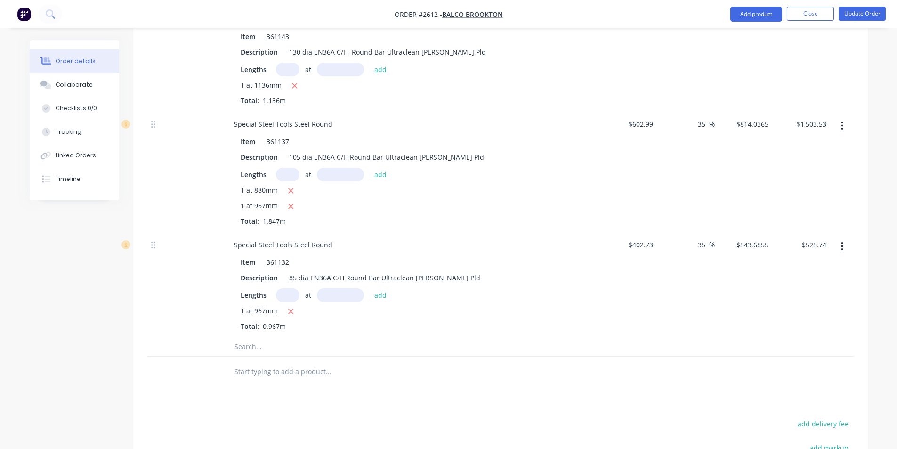
click at [282, 295] on input "text" at bounding box center [288, 295] width 24 height 14
type input "1"
type input "910mm"
click at [379, 291] on button "add" at bounding box center [380, 294] width 22 height 13
type input "$1,020.50"
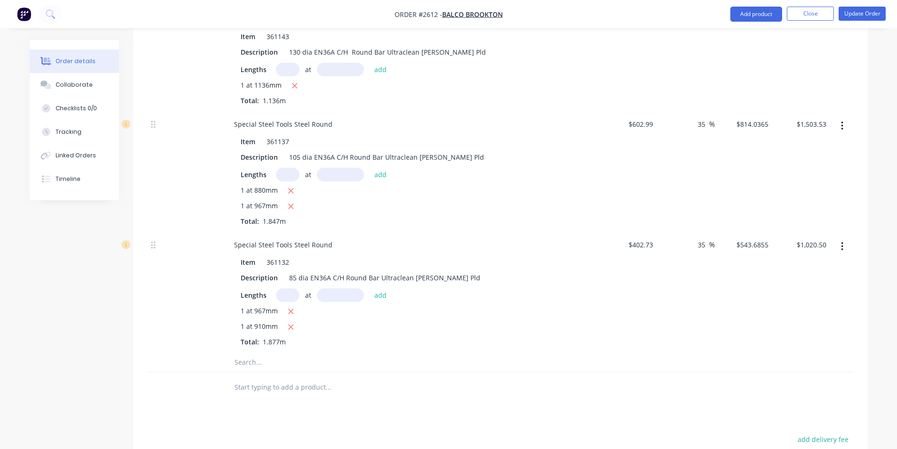
click at [259, 358] on input "text" at bounding box center [328, 362] width 188 height 19
type input "7"
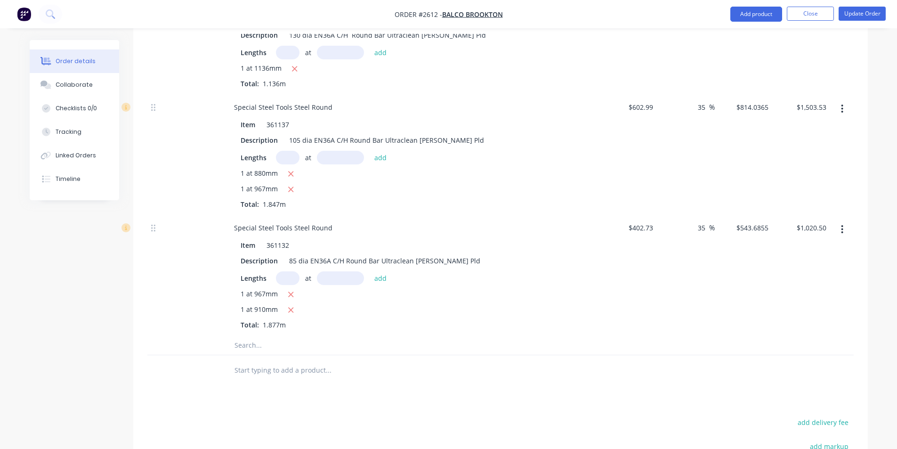
scroll to position [512, 0]
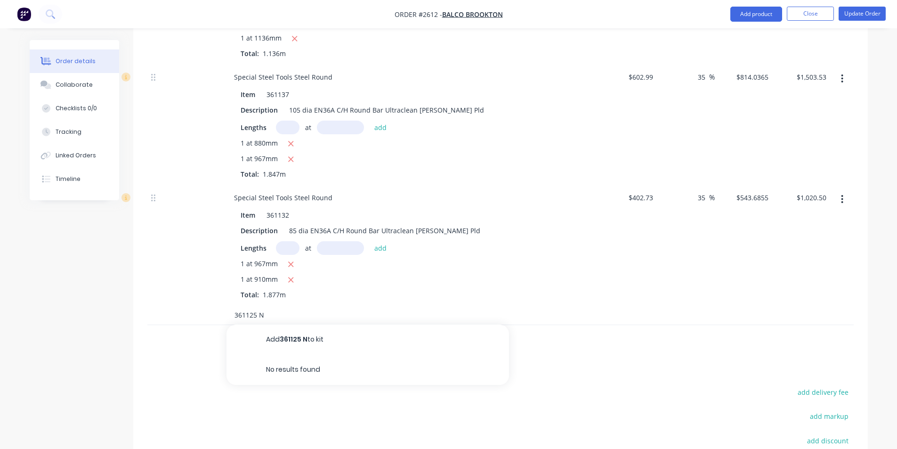
click at [267, 314] on input "361125 N" at bounding box center [328, 314] width 188 height 19
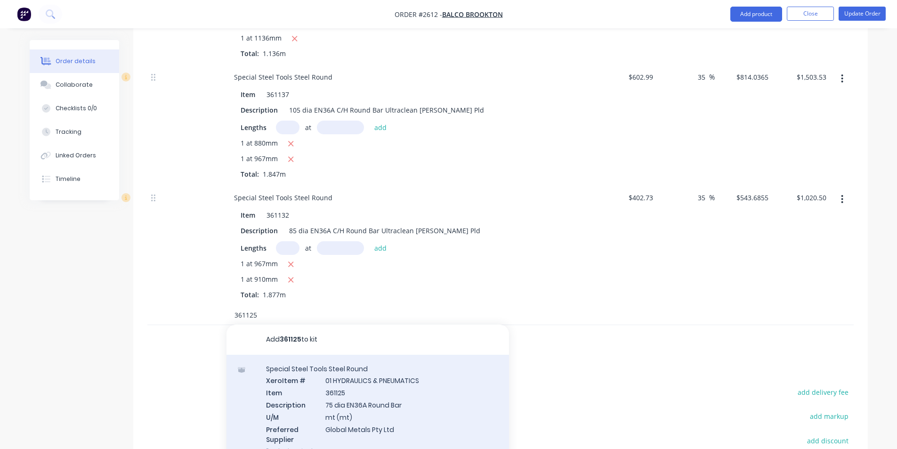
type input "361125"
click at [363, 404] on div "Special Steel Tools Steel Round Xero Item # 01 HYDRAULICS & PNEUMATICS Item 361…" at bounding box center [367, 409] width 282 height 110
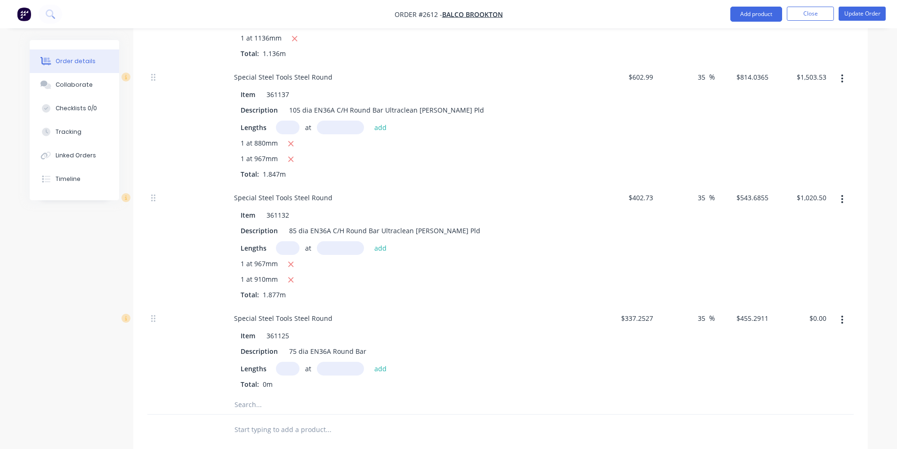
click at [291, 369] on input "text" at bounding box center [288, 368] width 24 height 14
type input "2"
click at [328, 367] on input "text" at bounding box center [340, 368] width 47 height 14
type input "227.5mm"
click at [383, 364] on button "add" at bounding box center [380, 367] width 22 height 13
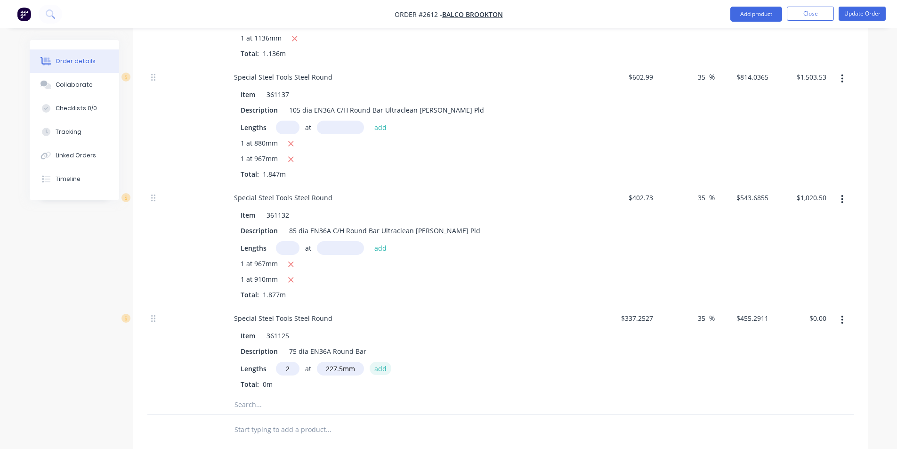
type input "$207.16"
click at [656, 195] on input "402.73" at bounding box center [641, 198] width 29 height 14
type input "$406.90"
type input "$549.315"
type input "$1,031.06"
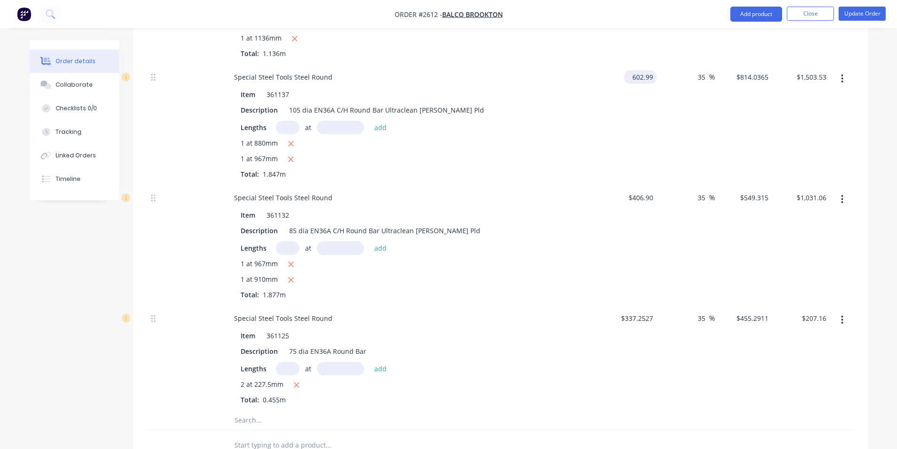
click at [642, 81] on input "602.99" at bounding box center [641, 77] width 29 height 14
type input "$602.99"
click at [640, 313] on input "337.2527" at bounding box center [638, 318] width 37 height 14
type input "$384.75"
type input "$519.4124"
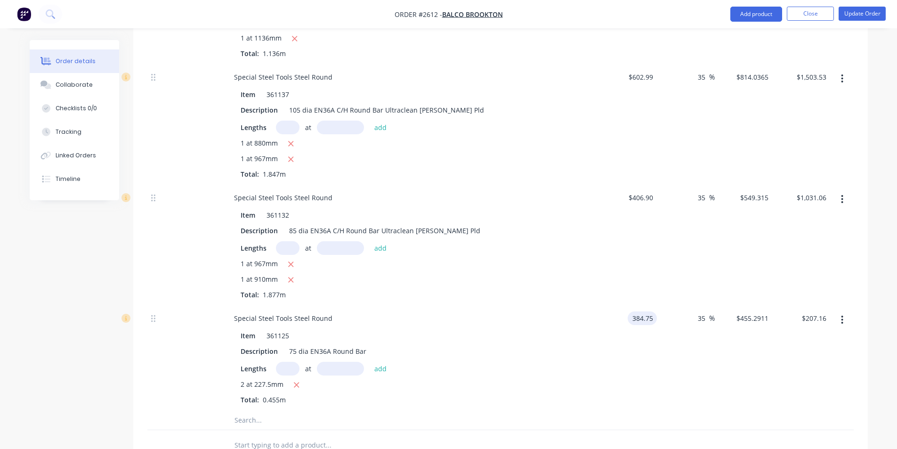
type input "$236.33"
type input "$519.4125"
click at [281, 372] on input "text" at bounding box center [288, 368] width 24 height 14
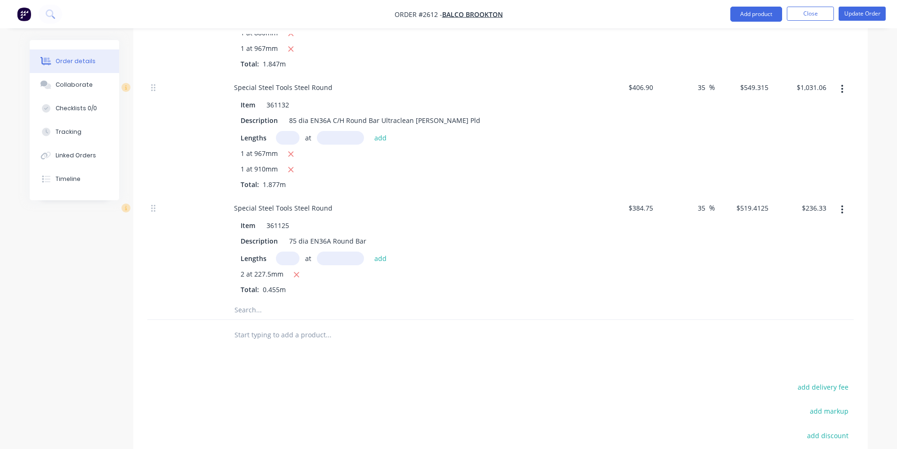
scroll to position [653, 0]
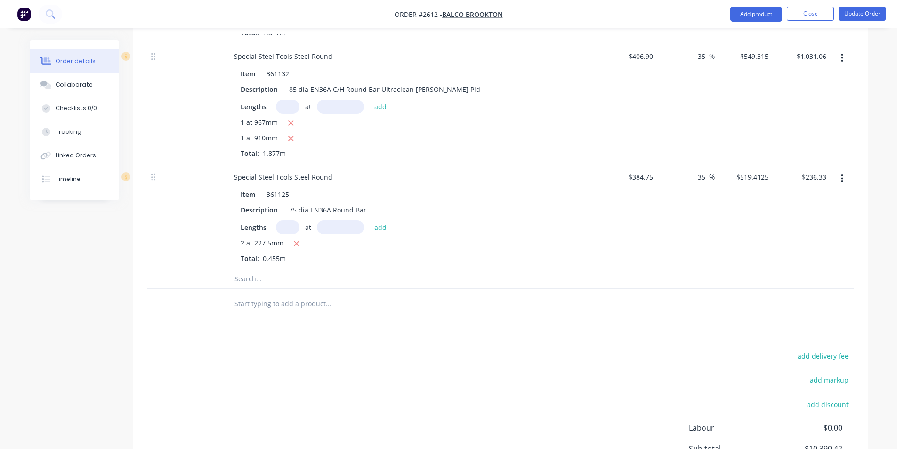
click at [253, 280] on input "text" at bounding box center [328, 278] width 188 height 19
type input "1"
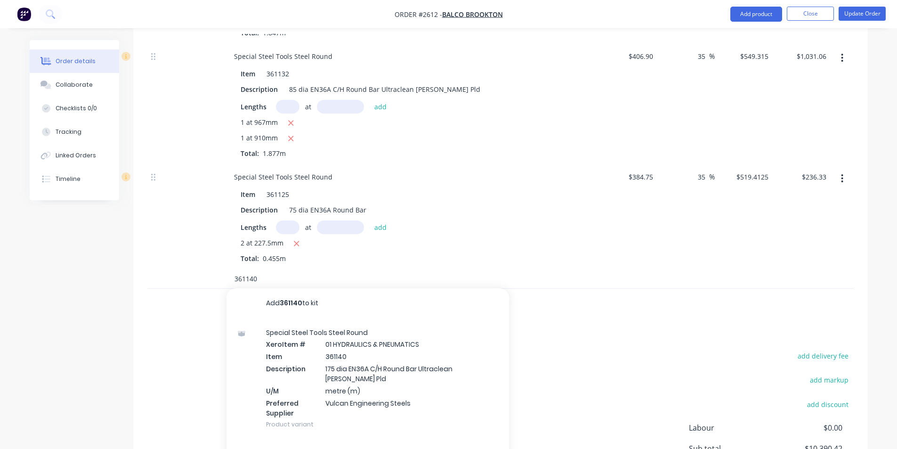
scroll to position [700, 0]
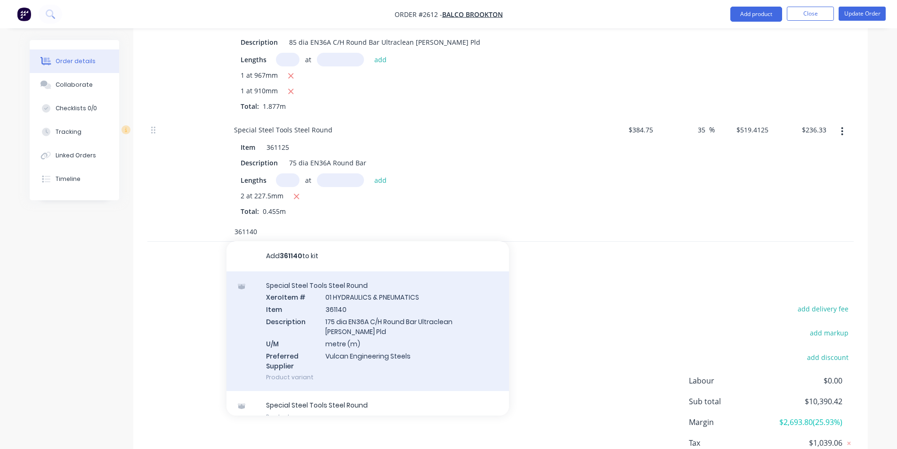
type input "361140"
click at [351, 323] on div "Special Steel Tools Steel Round Xero Item # 01 HYDRAULICS & PNEUMATICS Item 361…" at bounding box center [367, 331] width 282 height 120
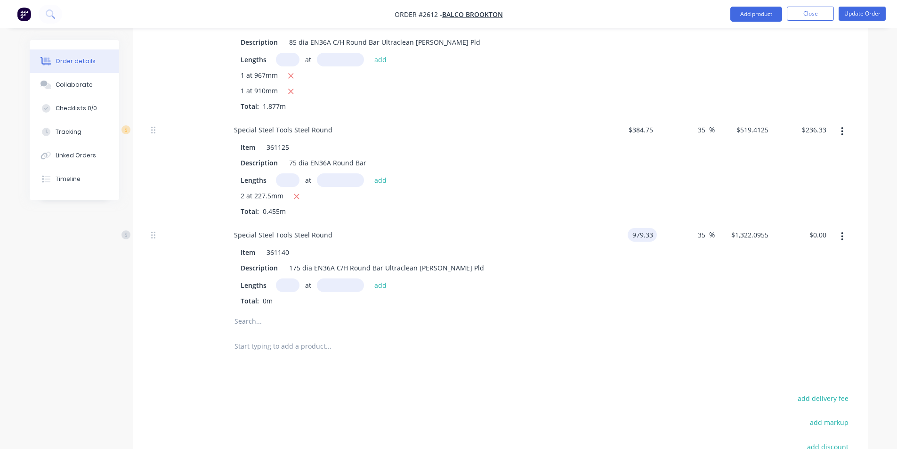
click at [649, 232] on input "979.33" at bounding box center [643, 235] width 25 height 14
type input "$949.3046"
type input "$1,281.5612"
click at [626, 270] on div "$949.3046 $949.3046" at bounding box center [628, 266] width 58 height 89
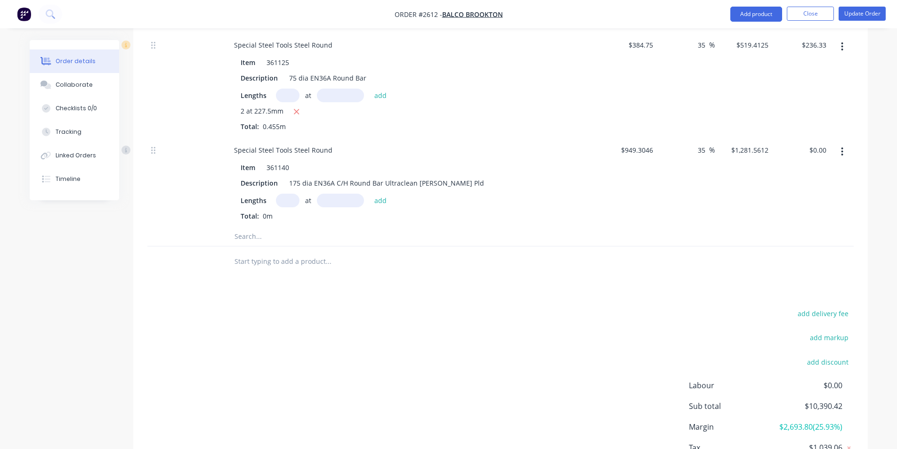
scroll to position [806, 0]
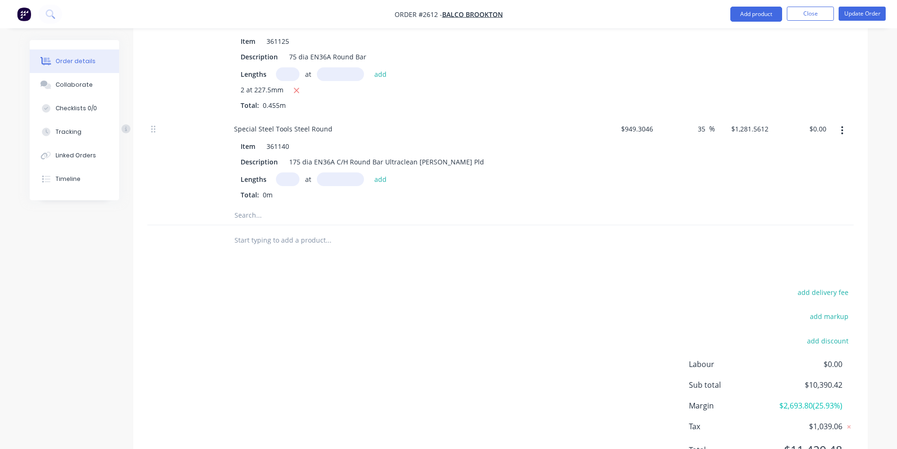
click at [251, 215] on input "text" at bounding box center [328, 215] width 188 height 19
click at [276, 178] on input "text" at bounding box center [288, 179] width 24 height 14
type input "1"
type input "1136mm"
click at [379, 181] on button "add" at bounding box center [380, 178] width 22 height 13
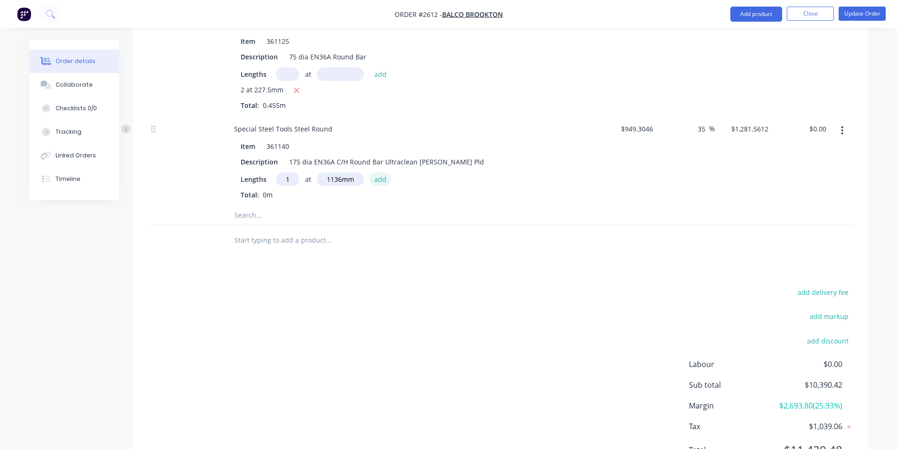
type input "$1,455.85"
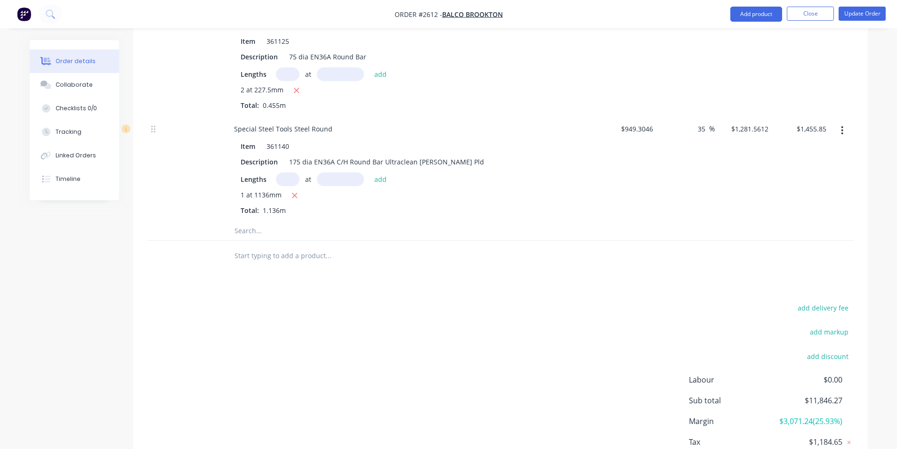
click at [247, 233] on input "text" at bounding box center [328, 230] width 188 height 19
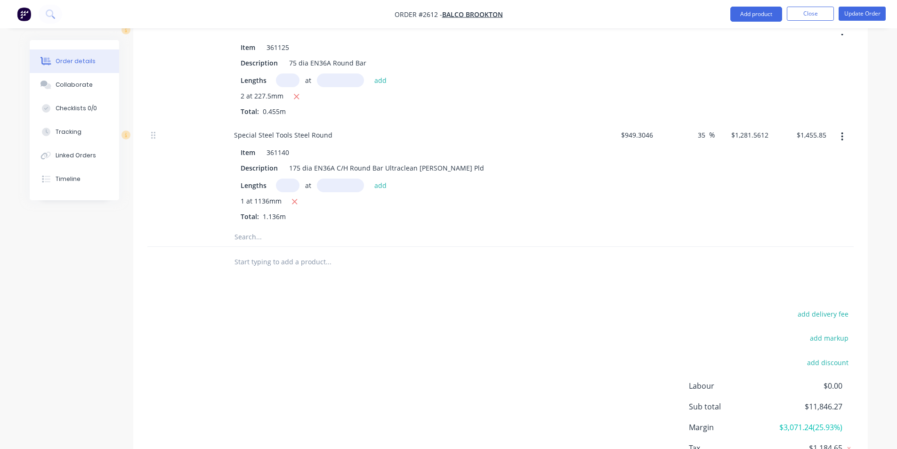
scroll to position [775, 0]
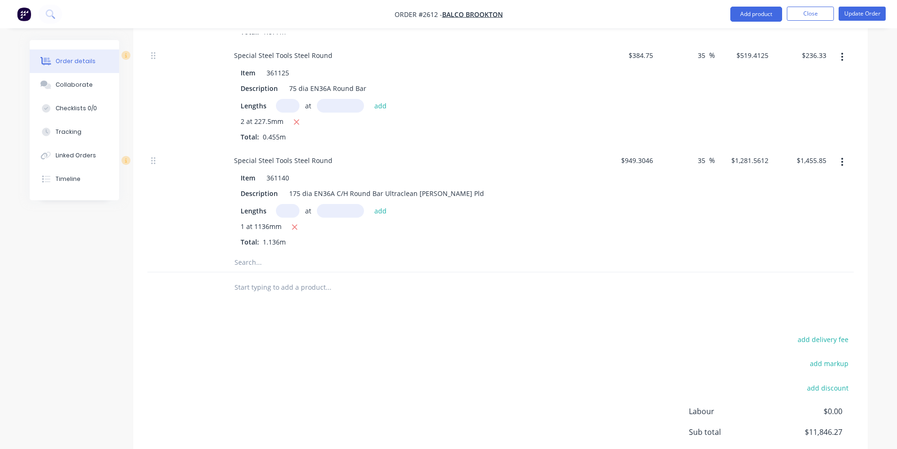
click at [252, 263] on input "text" at bounding box center [328, 262] width 188 height 19
type input "S"
click at [746, 5] on nav "Order #2612 - Balco Brookton Add product Close Update Order" at bounding box center [448, 14] width 897 height 28
click at [747, 16] on button "Add product" at bounding box center [756, 14] width 52 height 15
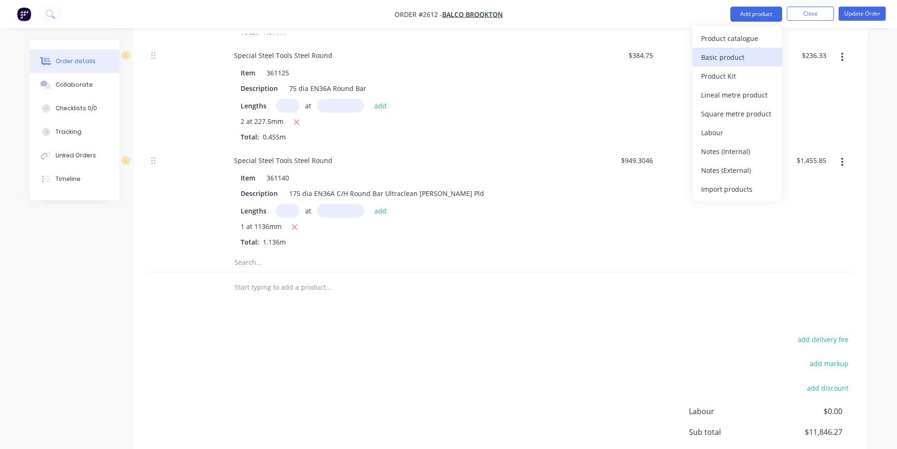
click at [731, 58] on div "Basic product" at bounding box center [737, 57] width 72 height 14
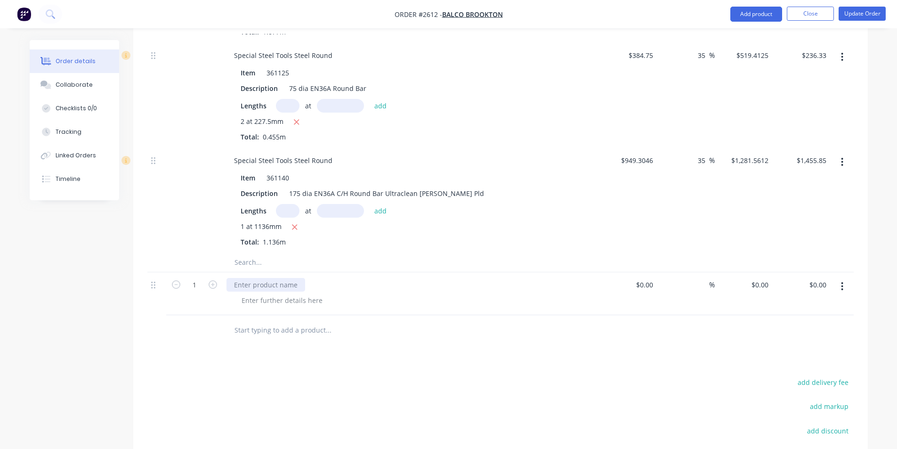
click at [295, 287] on div at bounding box center [265, 285] width 79 height 14
click at [300, 301] on div at bounding box center [282, 300] width 96 height 14
click at [651, 284] on input at bounding box center [646, 285] width 22 height 14
type input "$3,640.00"
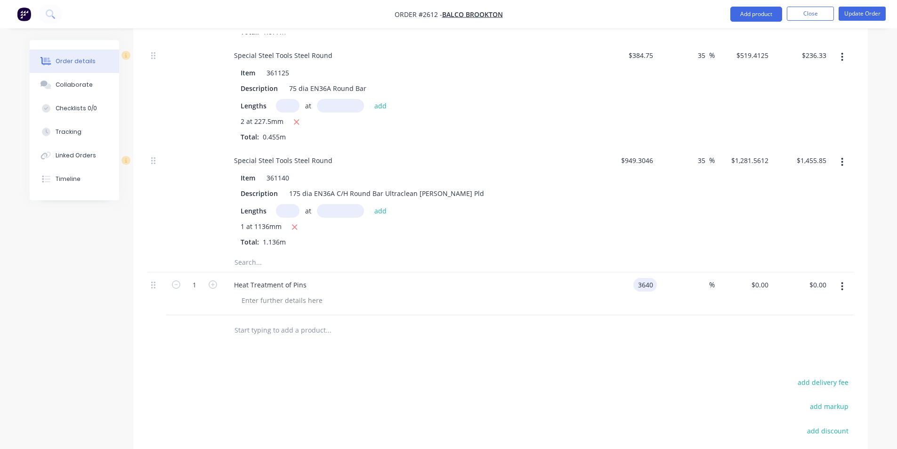
type input "$3,640.00"
type input "35"
type input "4914"
type input "$4,914.00"
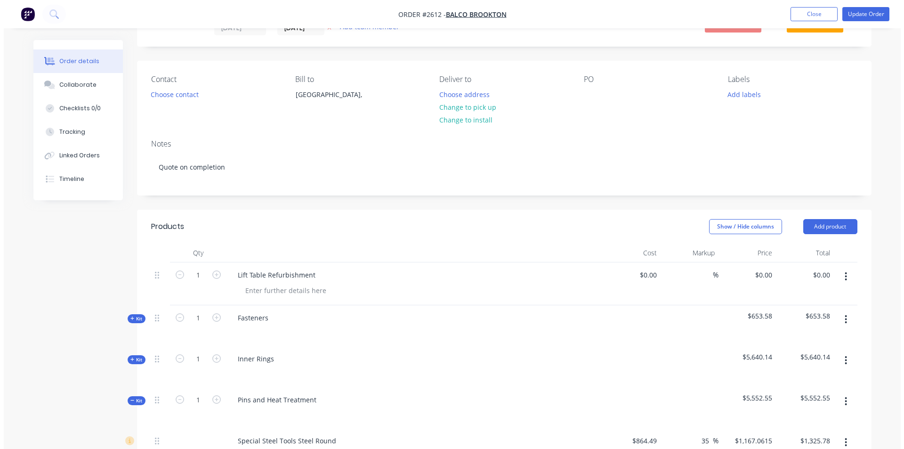
scroll to position [0, 0]
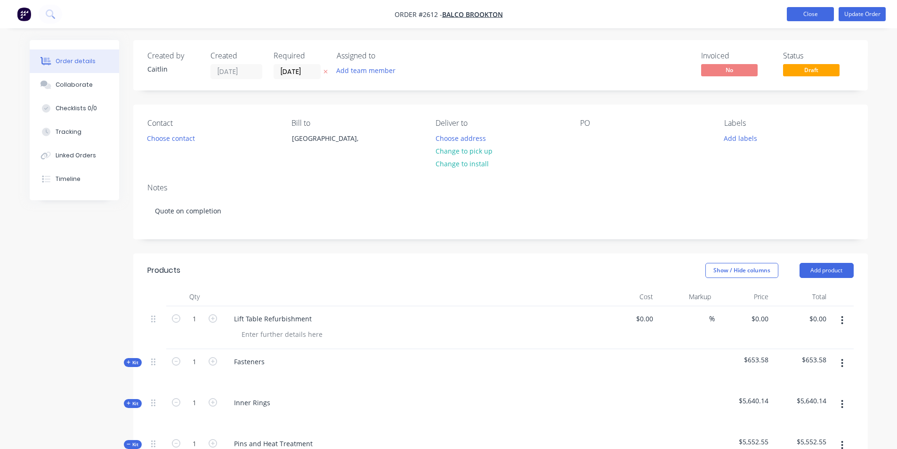
type input "$4,914.00"
click at [802, 9] on button "Close" at bounding box center [810, 14] width 47 height 14
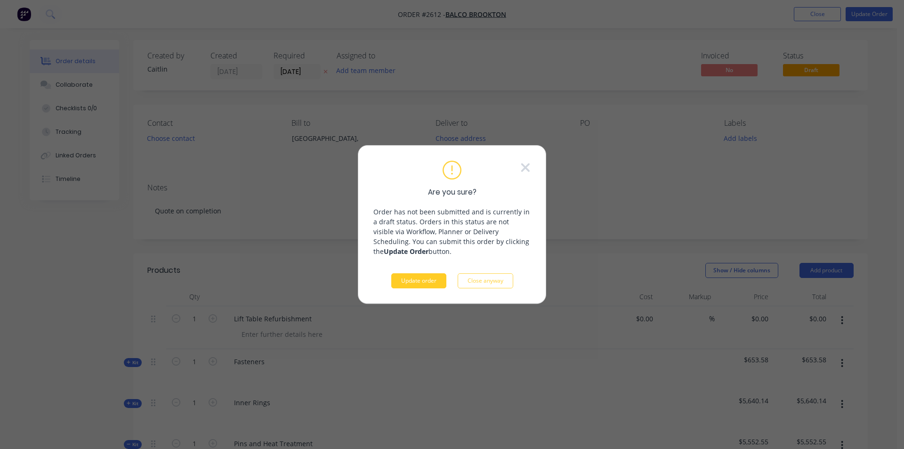
click at [411, 281] on button "Update order" at bounding box center [418, 280] width 55 height 15
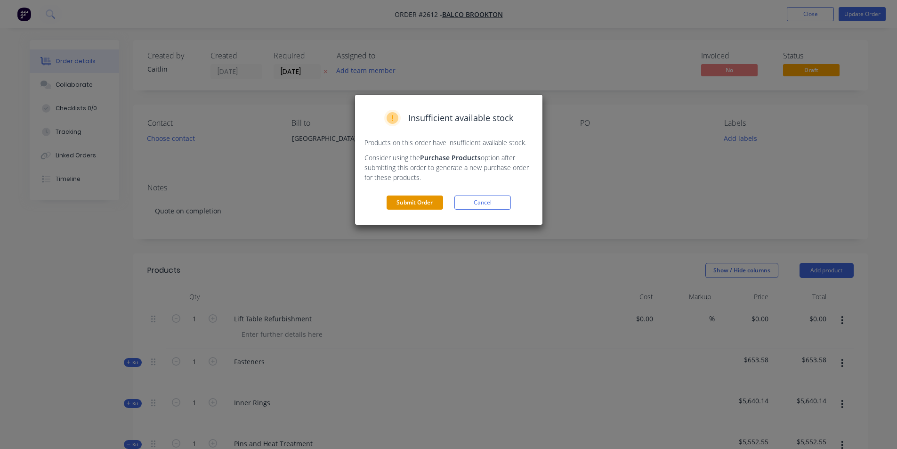
click at [412, 200] on button "Submit Order" at bounding box center [414, 202] width 56 height 14
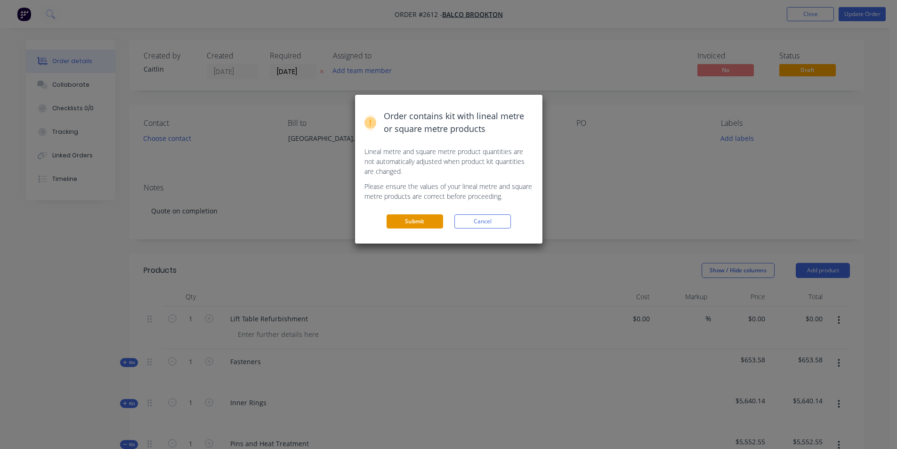
click at [407, 217] on button "Submit" at bounding box center [414, 221] width 56 height 14
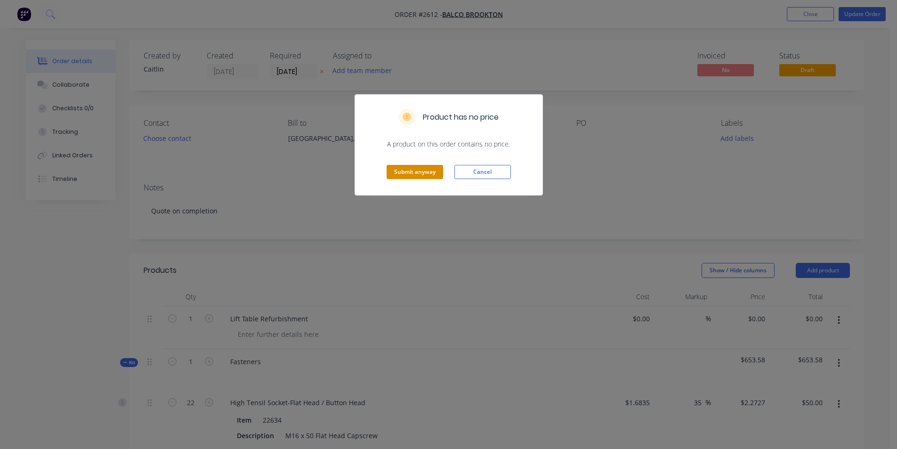
click at [410, 171] on button "Submit anyway" at bounding box center [414, 172] width 56 height 14
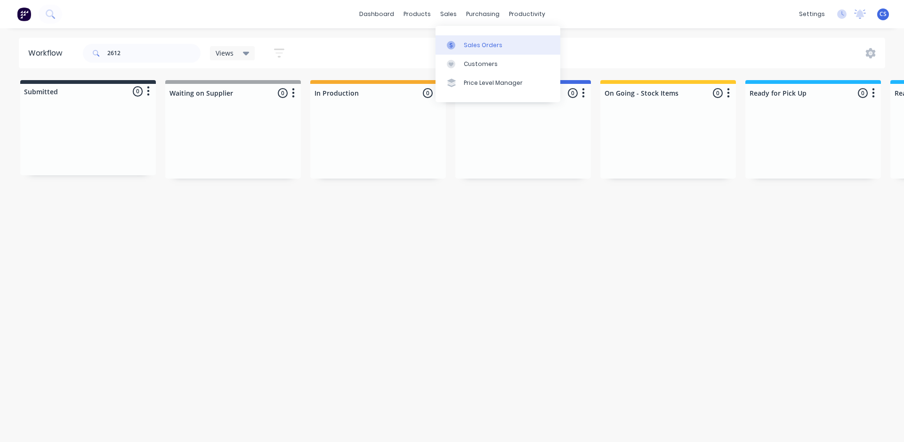
click at [465, 46] on div "Sales Orders" at bounding box center [483, 45] width 39 height 8
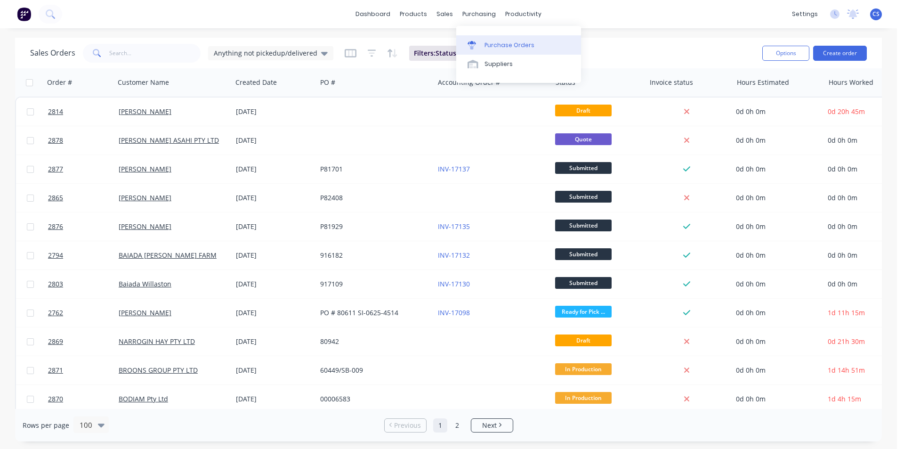
click at [484, 48] on div "Purchase Orders" at bounding box center [509, 45] width 50 height 8
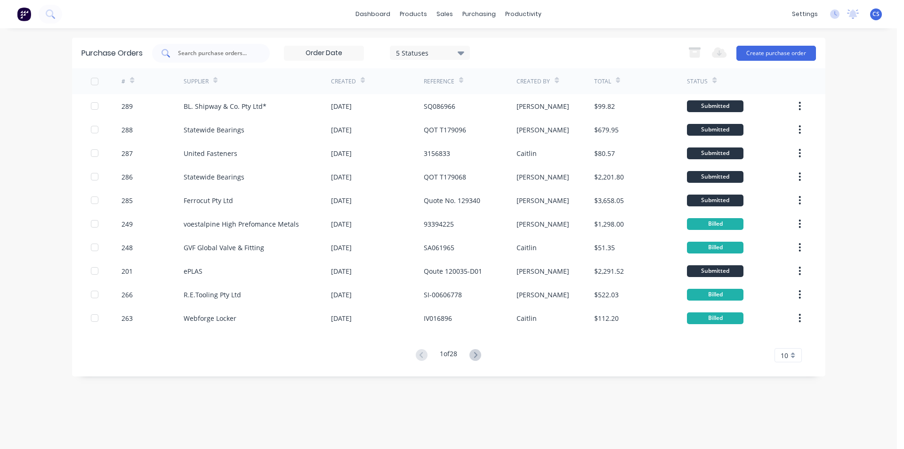
click at [214, 51] on input "text" at bounding box center [216, 52] width 78 height 9
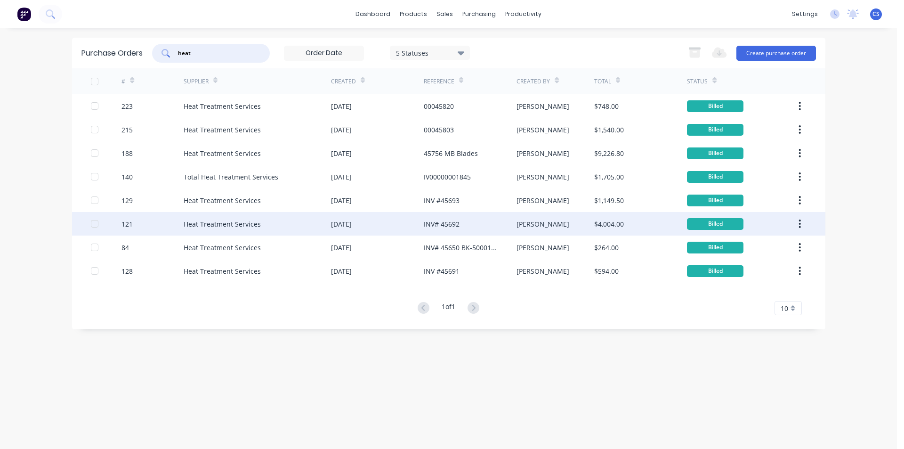
type input "heat"
click at [463, 223] on div "INV# 45692" at bounding box center [470, 224] width 93 height 24
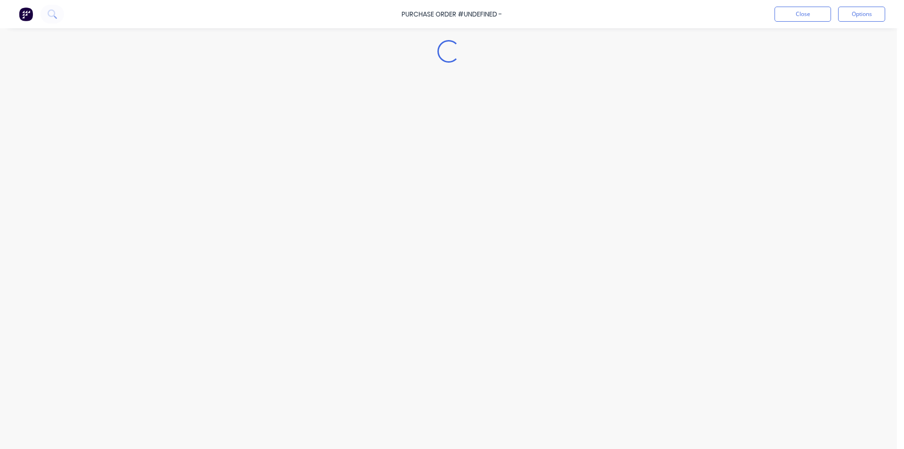
type textarea "x"
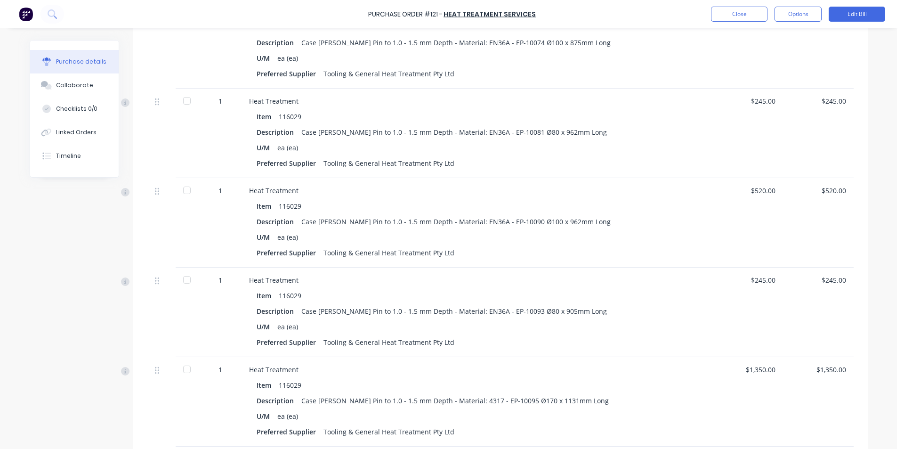
scroll to position [424, 0]
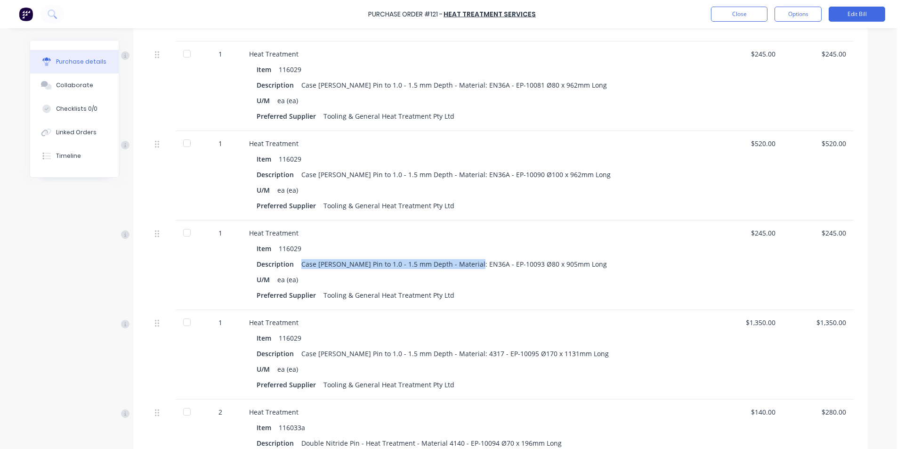
drag, startPoint x: 470, startPoint y: 261, endPoint x: 299, endPoint y: 262, distance: 171.3
click at [301, 262] on div "Case Harden Pin to 1.0 - 1.5 mm Depth - Material: EN36A - EP-10093 Ø80 x 905mm …" at bounding box center [453, 264] width 305 height 14
copy div "Case Harden Pin to 1.0 - 1.5 mm Depth - Material: EN36A"
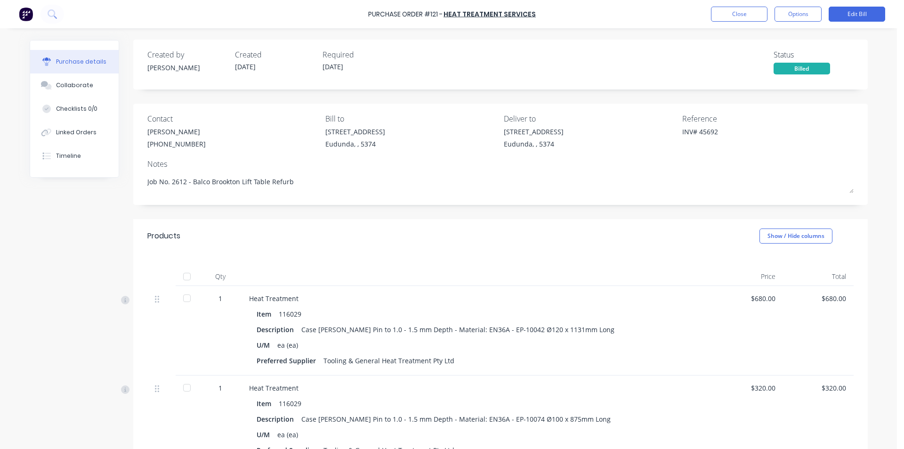
scroll to position [0, 0]
click at [732, 18] on button "Close" at bounding box center [739, 14] width 56 height 15
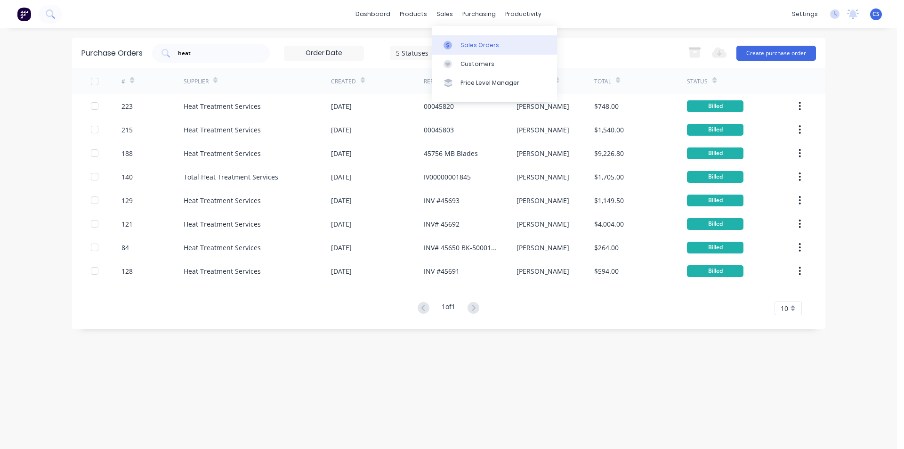
click at [461, 42] on div "Sales Orders" at bounding box center [479, 45] width 39 height 8
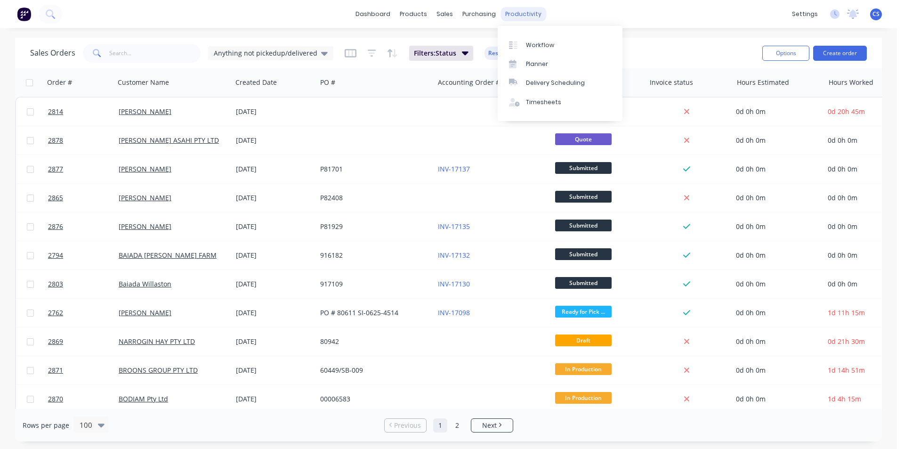
click at [506, 12] on div "productivity" at bounding box center [523, 14] width 46 height 14
click at [533, 46] on div "Workflow" at bounding box center [540, 45] width 28 height 8
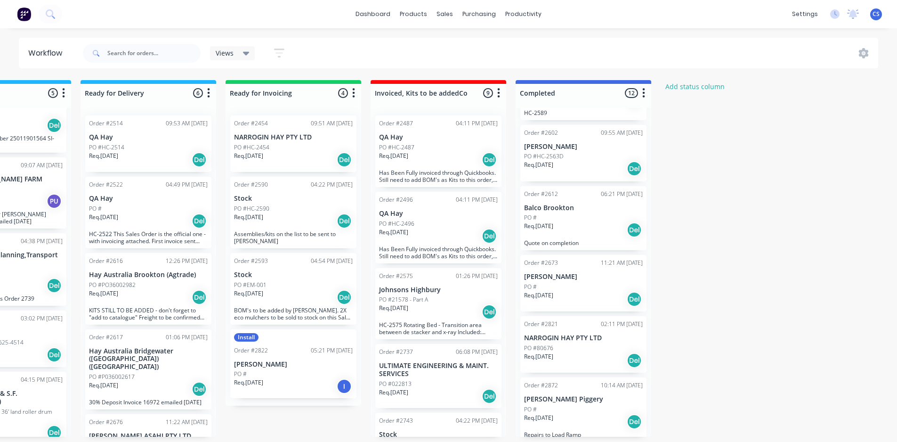
scroll to position [441, 0]
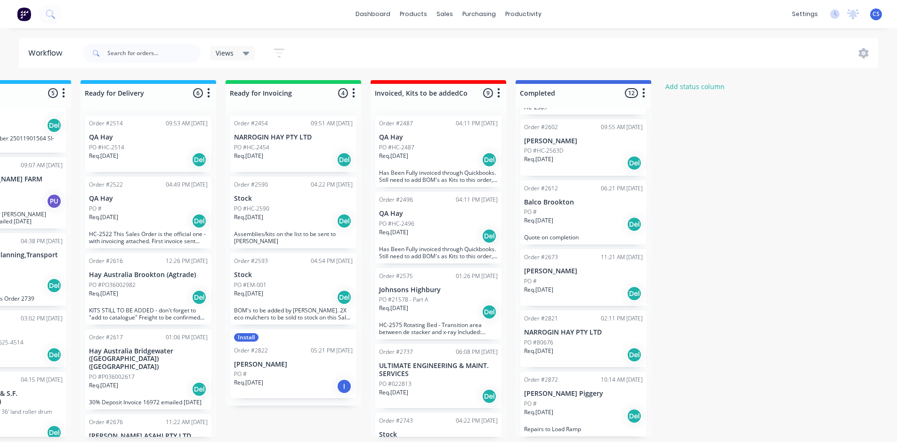
click at [562, 201] on p "Balco Brookton" at bounding box center [583, 202] width 119 height 8
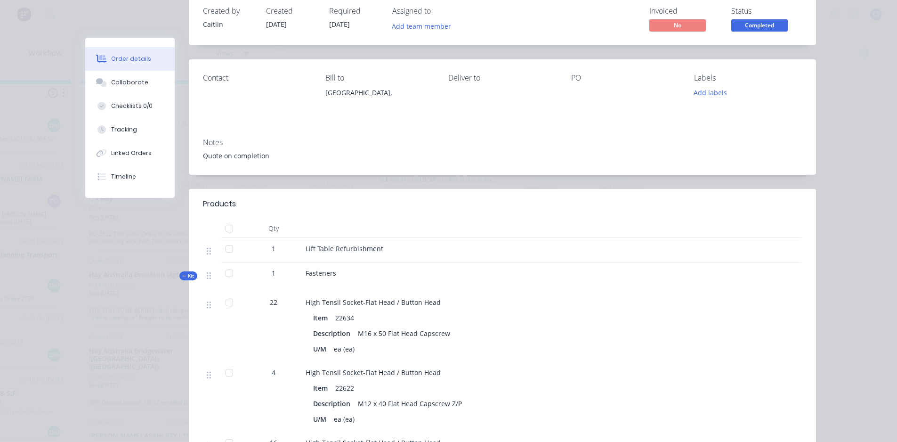
scroll to position [0, 0]
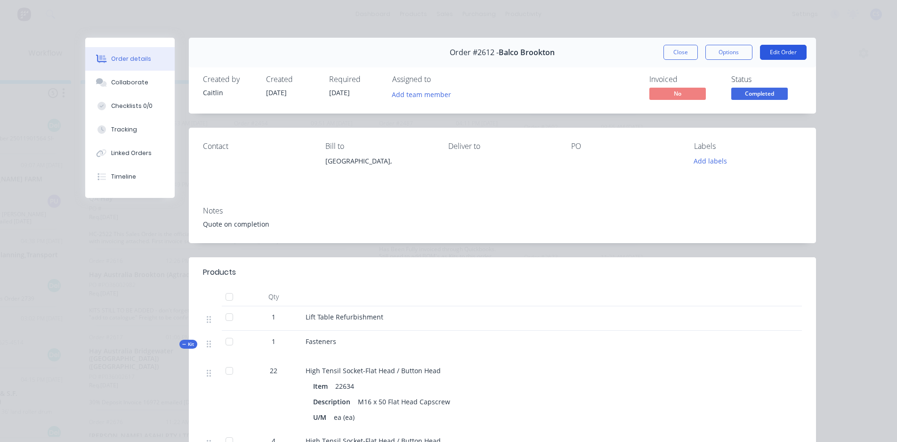
click at [773, 50] on button "Edit Order" at bounding box center [783, 52] width 47 height 15
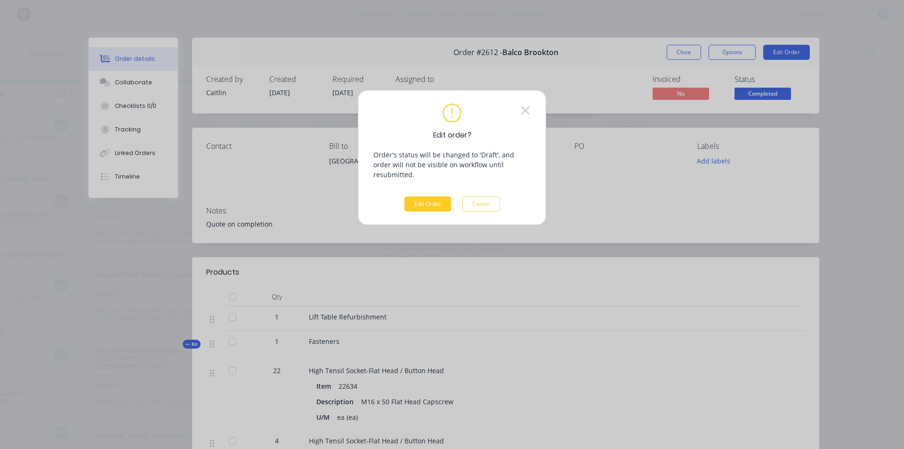
click at [420, 196] on button "Edit Order" at bounding box center [427, 203] width 47 height 15
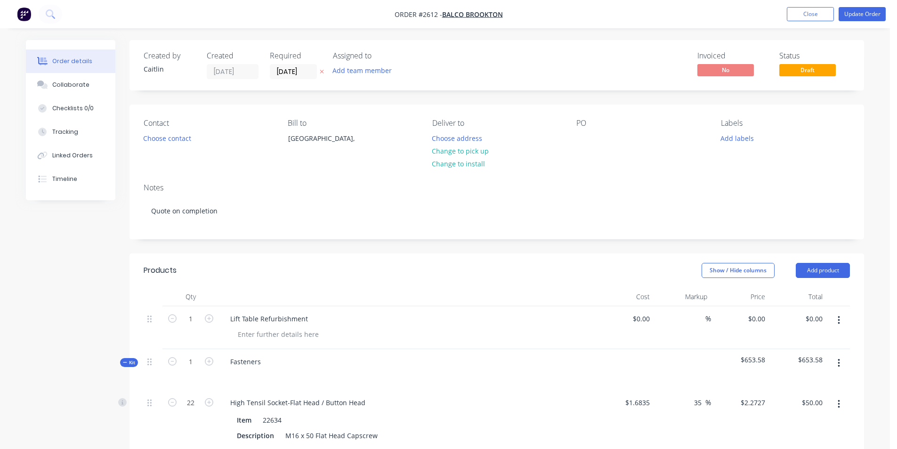
click at [133, 360] on span "Kit" at bounding box center [129, 362] width 12 height 7
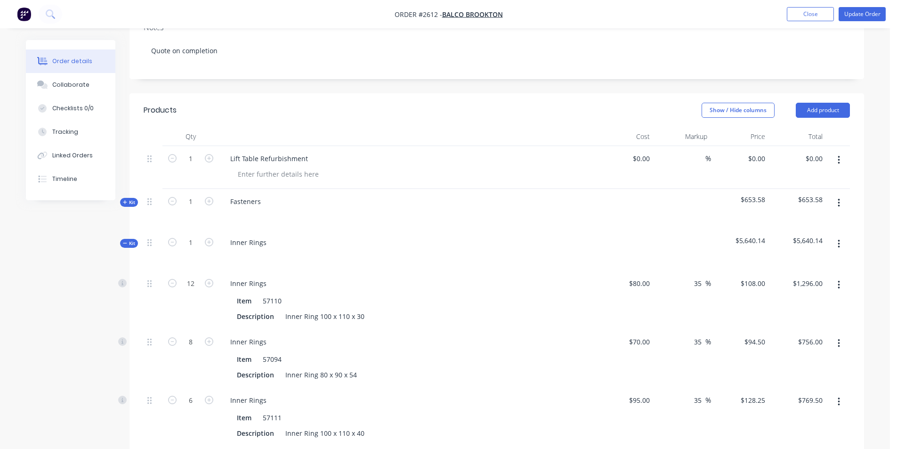
scroll to position [235, 0]
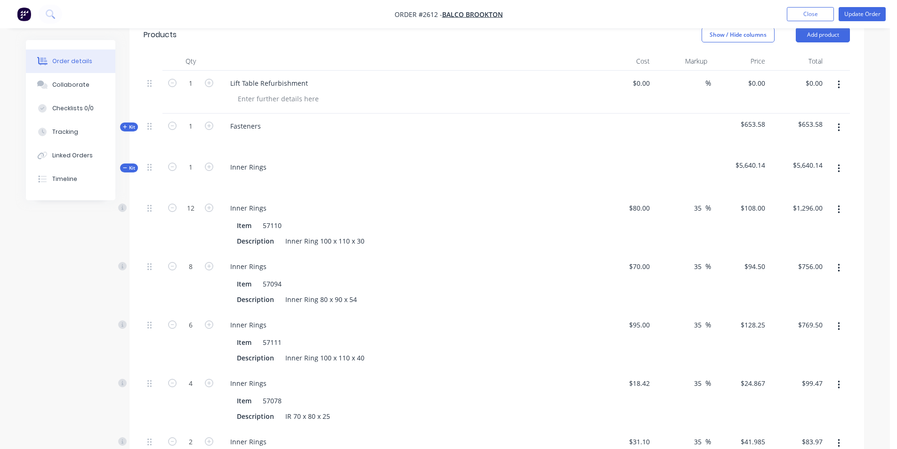
click at [131, 168] on span "Kit" at bounding box center [129, 167] width 12 height 7
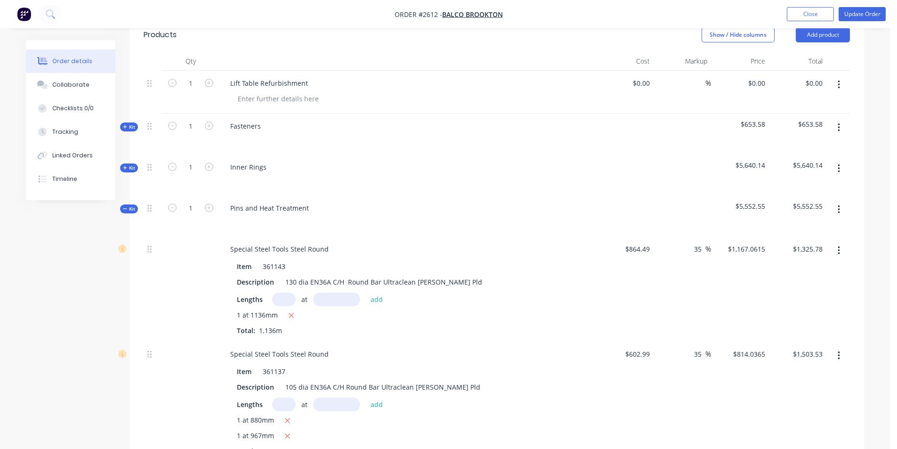
click at [130, 207] on span "Kit" at bounding box center [129, 208] width 12 height 7
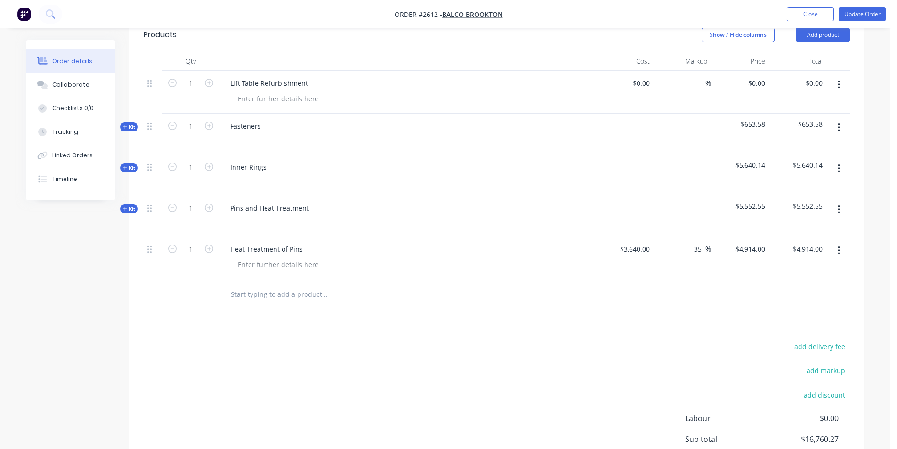
click at [126, 205] on span "Kit" at bounding box center [129, 208] width 12 height 7
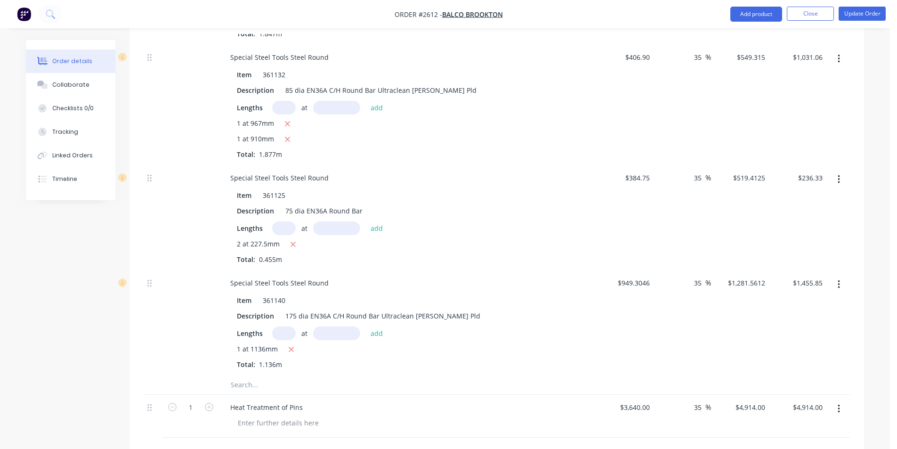
scroll to position [800, 0]
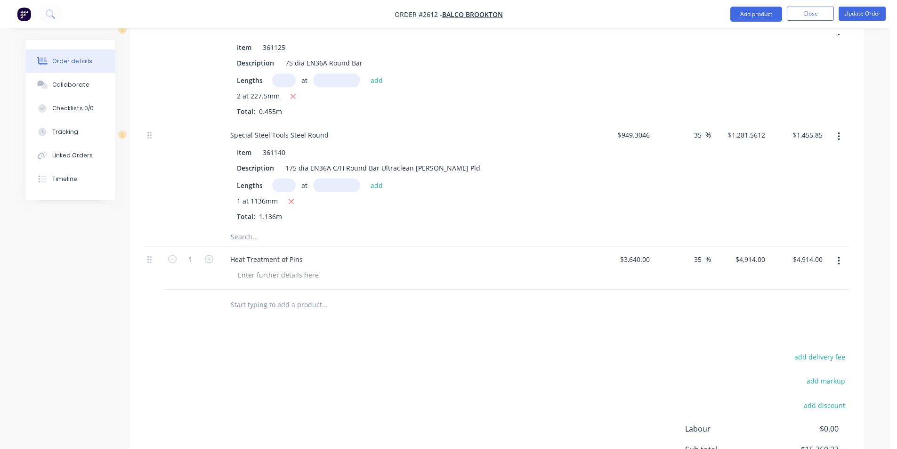
click at [239, 238] on input "text" at bounding box center [324, 236] width 188 height 19
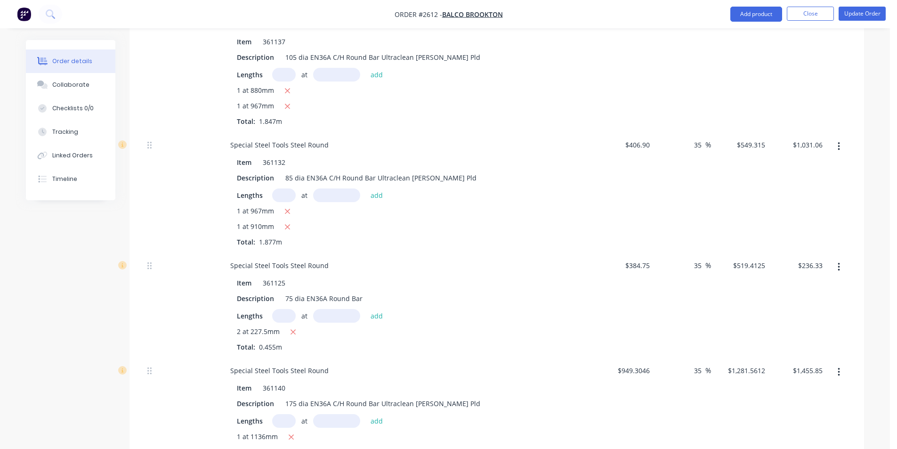
scroll to position [847, 0]
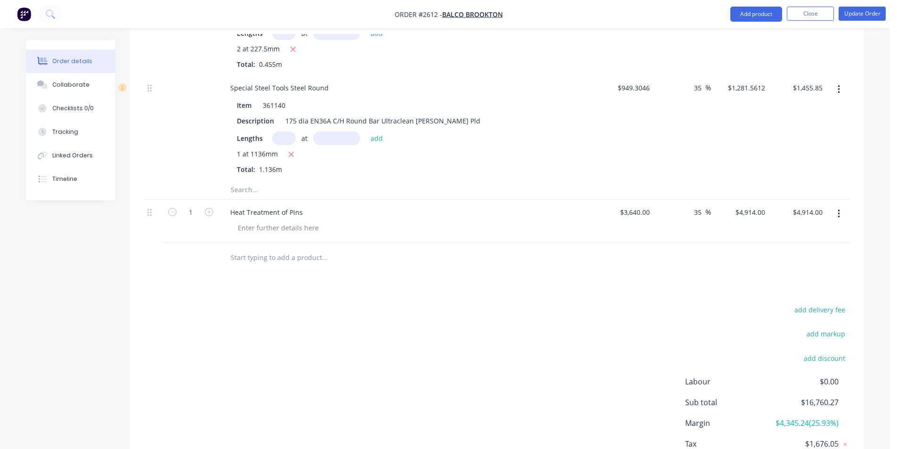
drag, startPoint x: 248, startPoint y: 193, endPoint x: 236, endPoint y: 185, distance: 13.7
click at [236, 185] on input "text" at bounding box center [324, 189] width 188 height 19
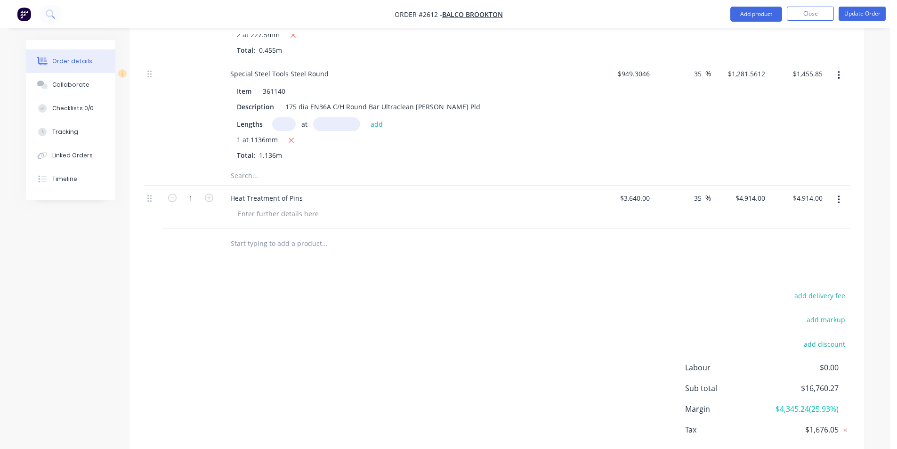
scroll to position [818, 0]
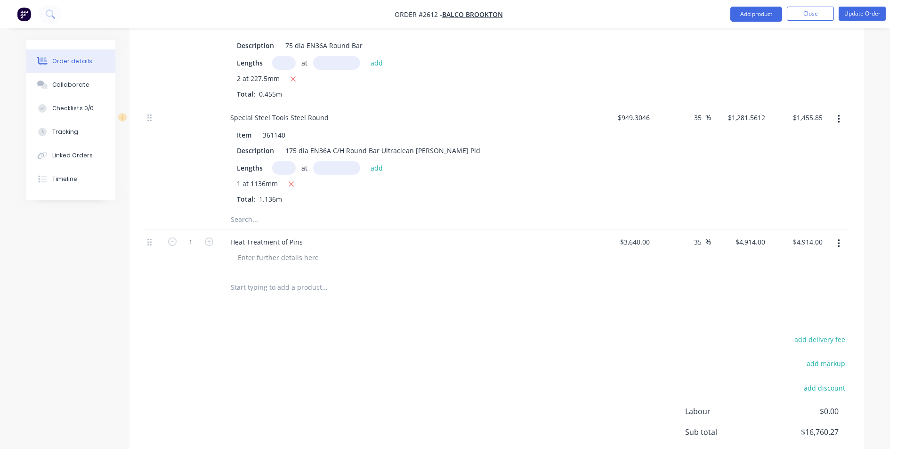
drag, startPoint x: 837, startPoint y: 242, endPoint x: 244, endPoint y: 219, distance: 593.5
click at [244, 219] on input "text" at bounding box center [324, 219] width 188 height 19
type input "sf"
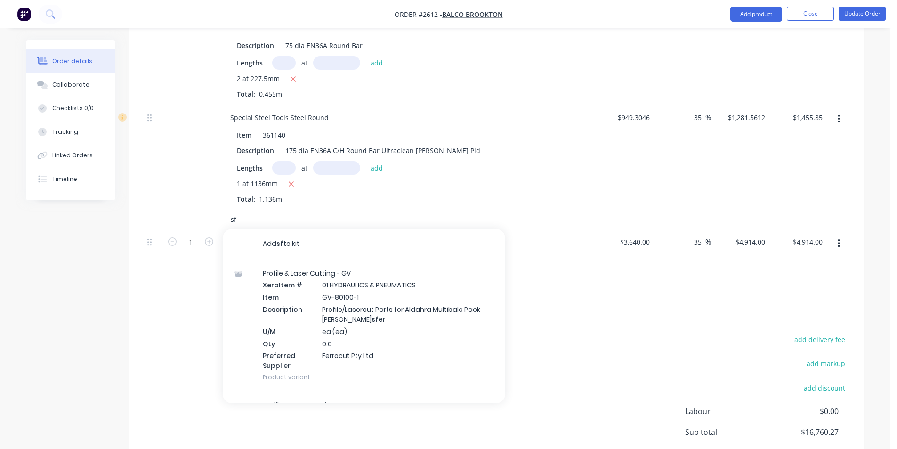
drag, startPoint x: 247, startPoint y: 217, endPoint x: 215, endPoint y: 219, distance: 31.6
click at [215, 219] on div "sf Add sf to kit Profile & Laser Cutting - GV Xero Item # 01 HYDRAULICS & PNEUM…" at bounding box center [497, 219] width 706 height 19
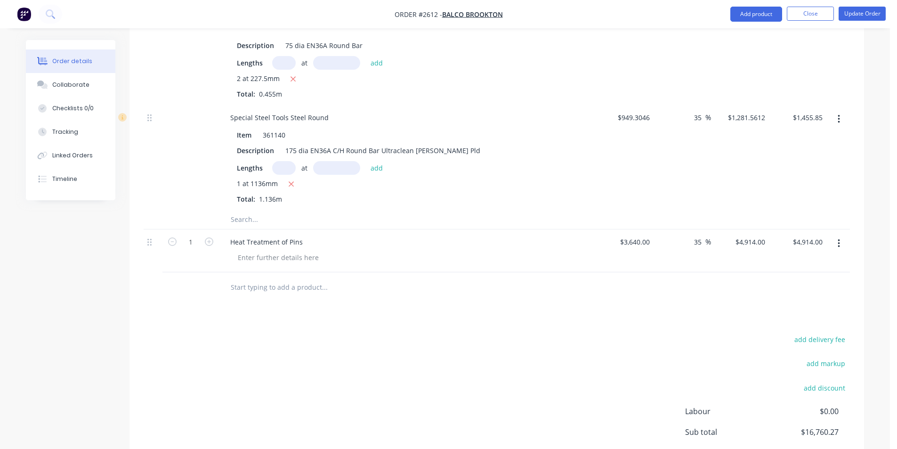
click at [841, 244] on button "button" at bounding box center [838, 243] width 22 height 17
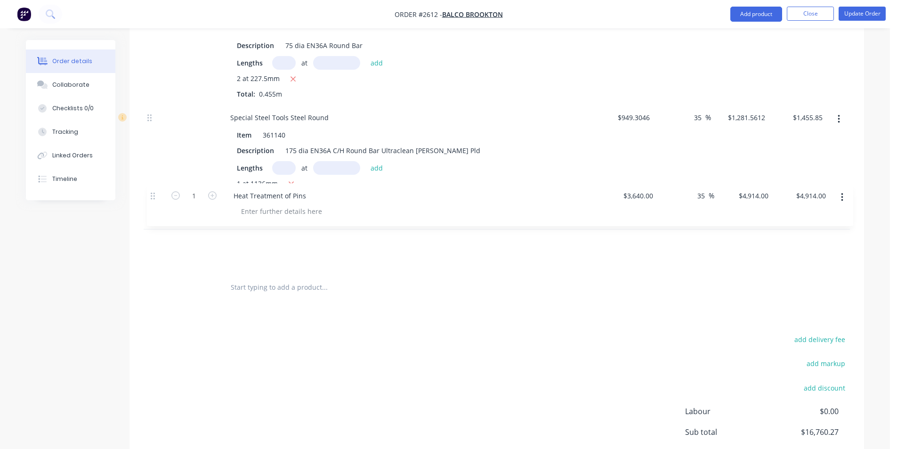
drag, startPoint x: 148, startPoint y: 246, endPoint x: 154, endPoint y: 200, distance: 47.0
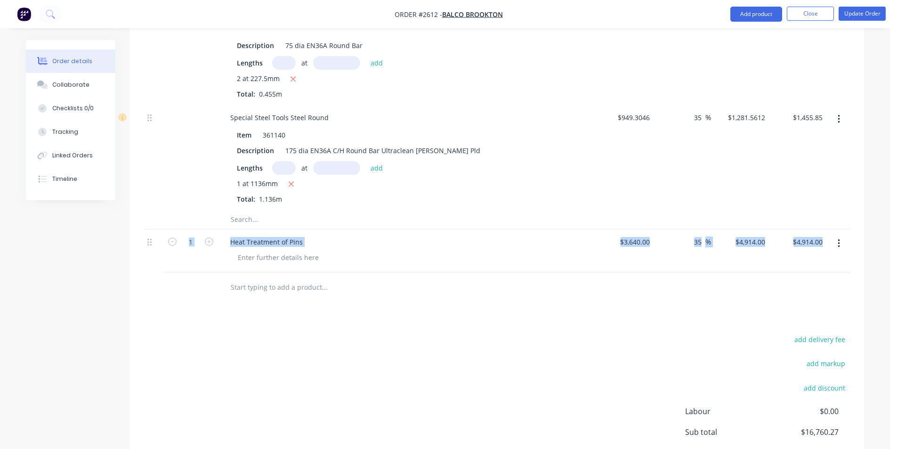
drag, startPoint x: 147, startPoint y: 242, endPoint x: 138, endPoint y: 294, distance: 52.5
click at [148, 243] on icon at bounding box center [149, 242] width 4 height 8
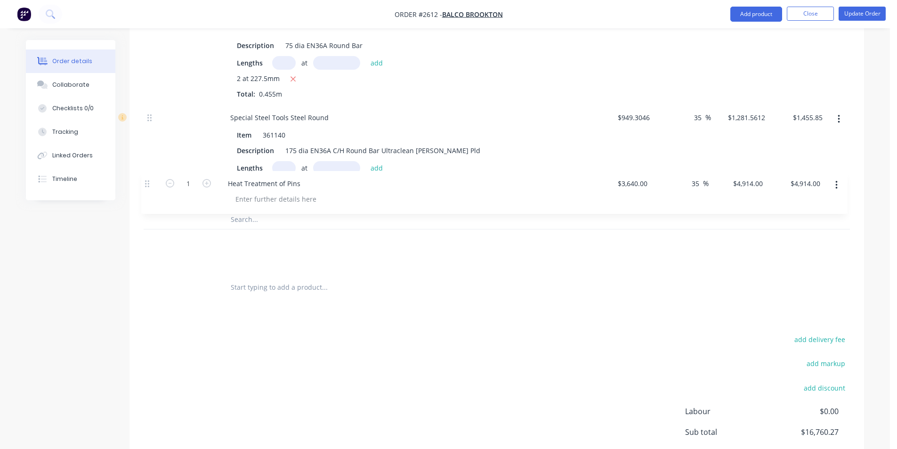
drag, startPoint x: 151, startPoint y: 244, endPoint x: 152, endPoint y: 186, distance: 58.4
click at [267, 218] on input "text" at bounding box center [324, 219] width 188 height 19
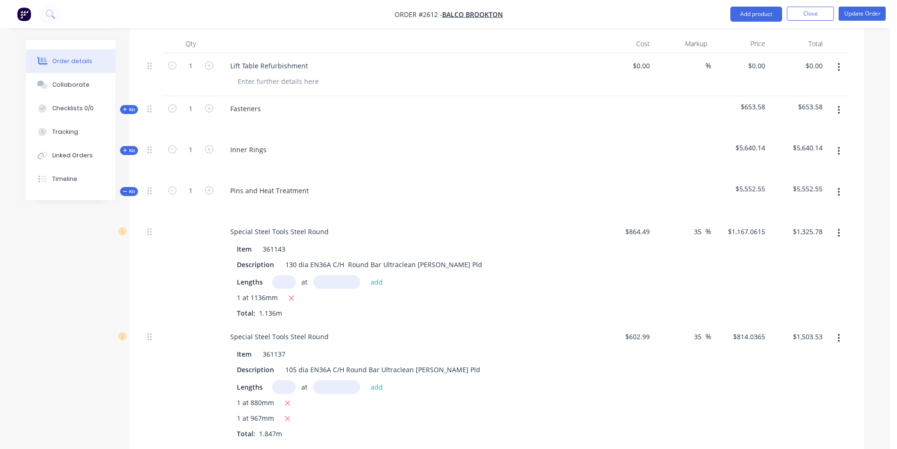
scroll to position [206, 0]
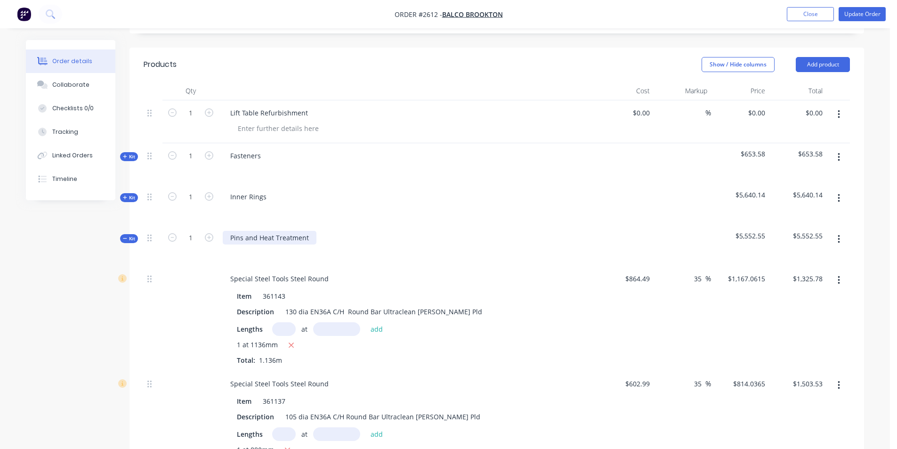
click at [245, 235] on div "Pins and Heat Treatment" at bounding box center [270, 238] width 94 height 14
drag, startPoint x: 244, startPoint y: 239, endPoint x: 315, endPoint y: 240, distance: 71.1
click at [315, 240] on div "Pins and Heat Treatment" at bounding box center [407, 245] width 377 height 41
click at [293, 244] on div at bounding box center [407, 251] width 369 height 14
click at [132, 237] on span "Kit" at bounding box center [129, 238] width 12 height 7
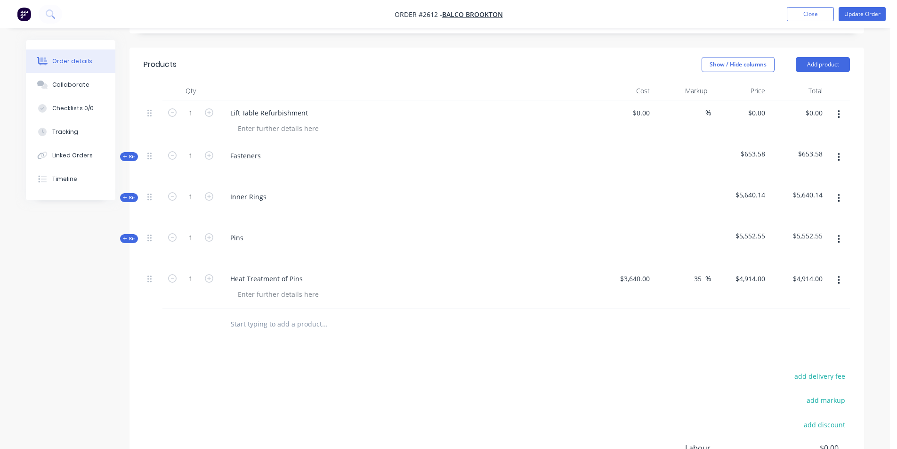
scroll to position [253, 0]
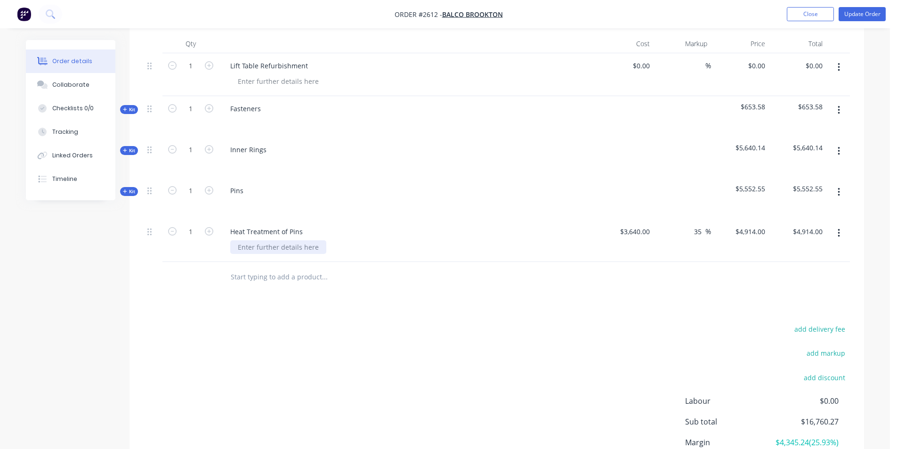
click at [260, 251] on div at bounding box center [278, 247] width 96 height 14
paste div
click at [289, 246] on div "Case Harden Pin to 1.0 - 1.5 mm Depth - Material: EN36A" at bounding box center [342, 247] width 224 height 14
click at [429, 250] on div "Case Harden Pins to 1.0 - 1.5 mm Depth - Material: EN36A" at bounding box center [410, 247] width 361 height 14
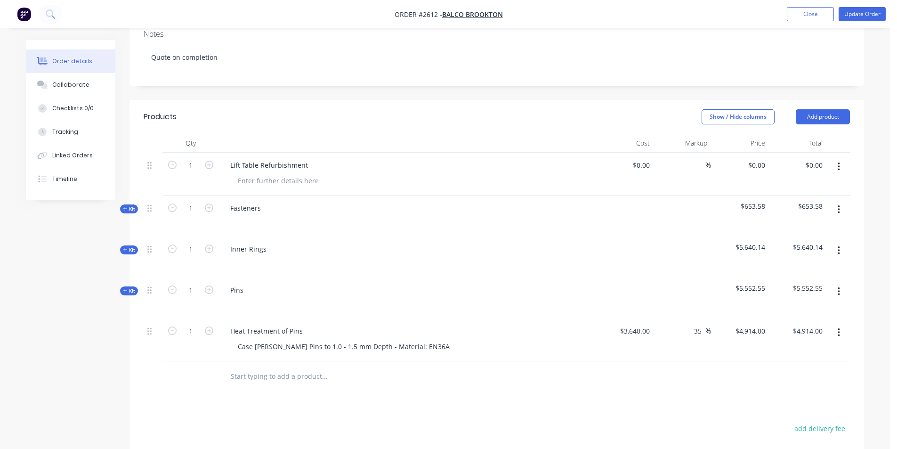
scroll to position [154, 0]
drag, startPoint x: 830, startPoint y: 107, endPoint x: 819, endPoint y: 119, distance: 17.0
click at [828, 113] on header "Products Show / Hide columns Add product" at bounding box center [496, 116] width 734 height 34
click at [816, 114] on button "Add product" at bounding box center [822, 115] width 54 height 15
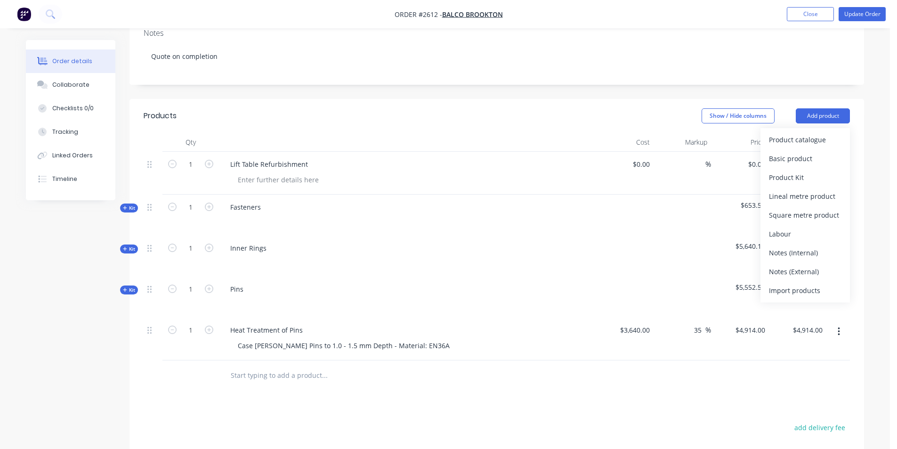
click at [133, 286] on span "Kit" at bounding box center [129, 289] width 12 height 7
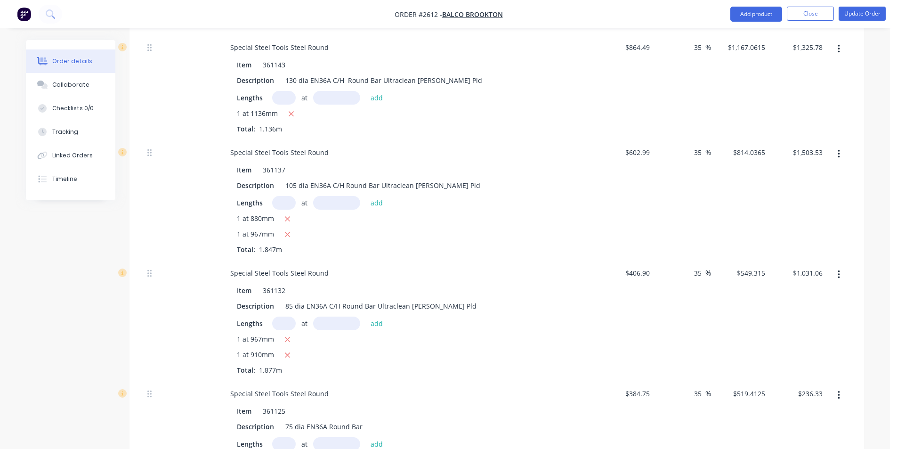
scroll to position [719, 0]
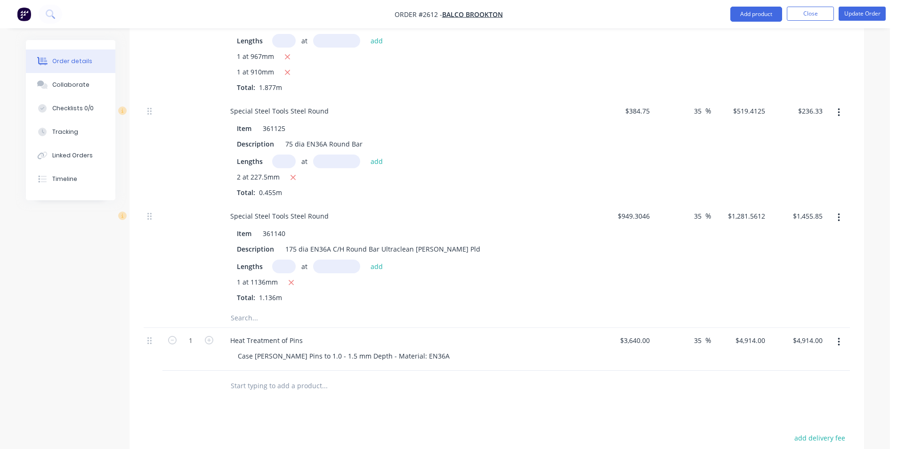
click at [269, 311] on input "text" at bounding box center [324, 317] width 188 height 19
click at [751, 15] on button "Add product" at bounding box center [756, 14] width 52 height 15
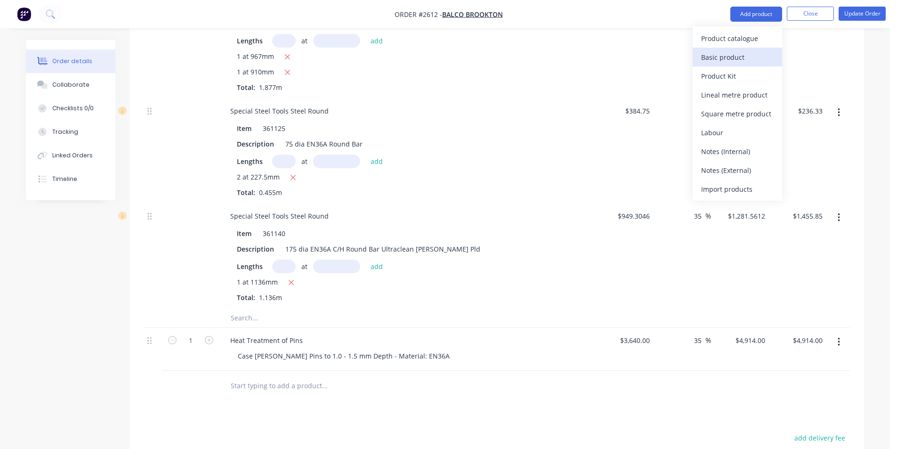
click at [728, 59] on div "Basic product" at bounding box center [737, 57] width 72 height 14
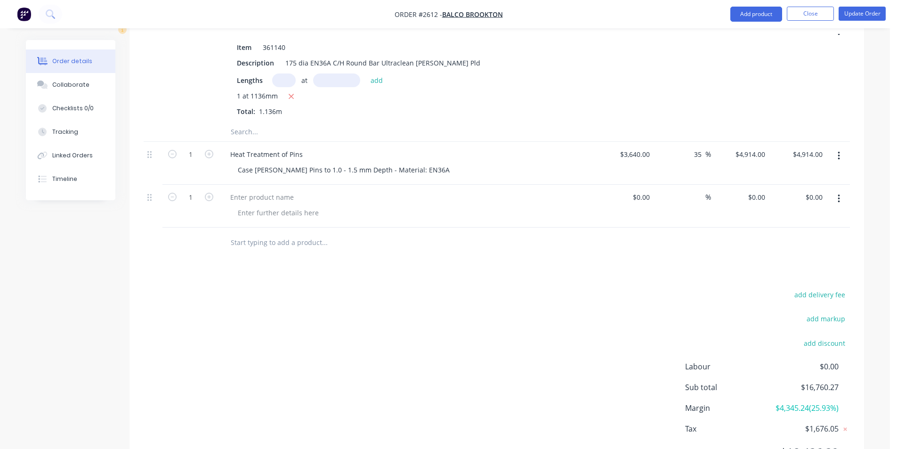
scroll to position [907, 0]
click at [269, 198] on div at bounding box center [262, 195] width 79 height 14
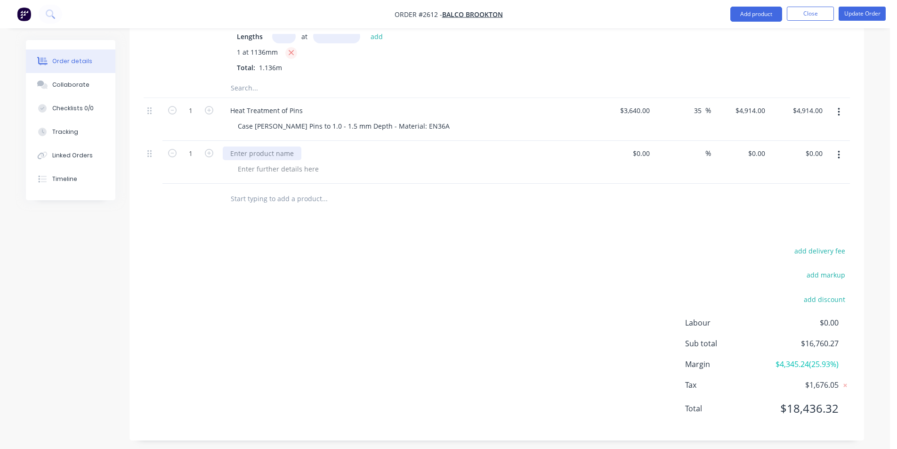
scroll to position [955, 0]
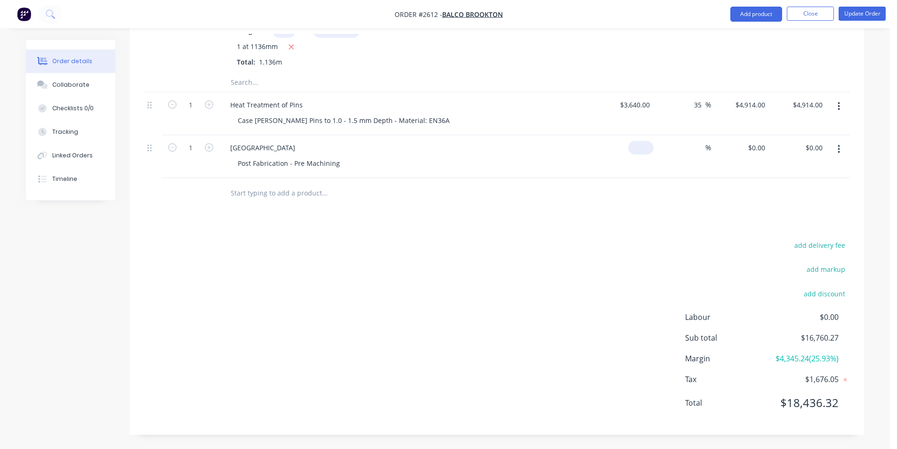
click at [646, 148] on input at bounding box center [643, 148] width 22 height 14
type input "$300.00"
type input "35"
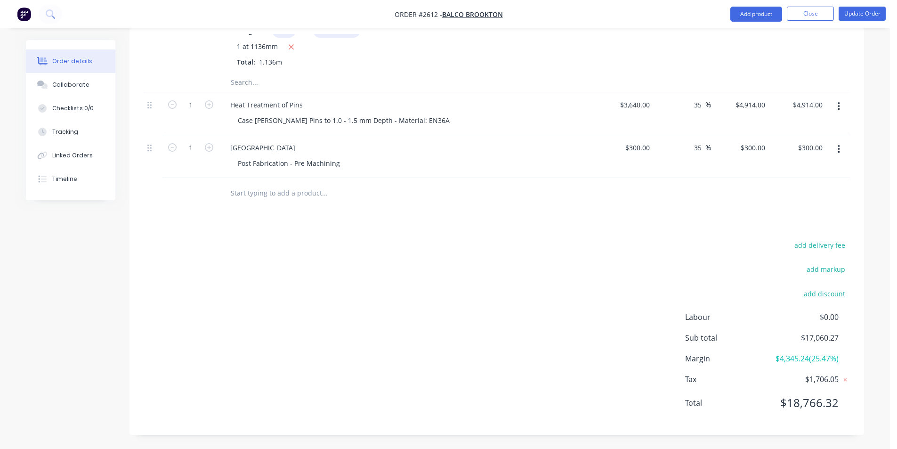
type input "405"
type input "$405.00"
click at [257, 193] on input "text" at bounding box center [324, 193] width 188 height 19
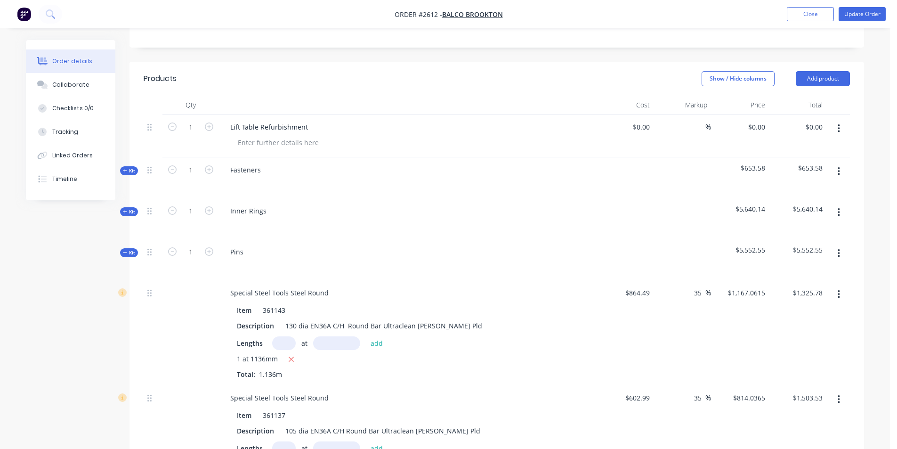
scroll to position [201, 0]
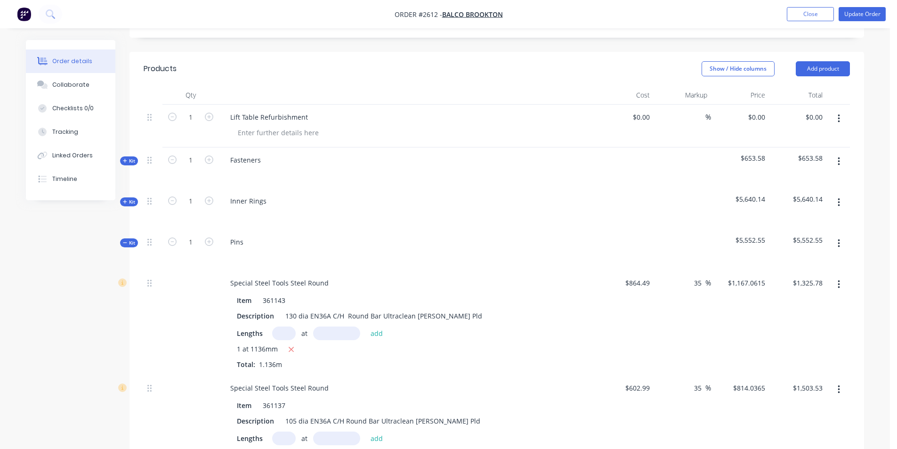
click at [130, 242] on span "Kit" at bounding box center [129, 242] width 12 height 7
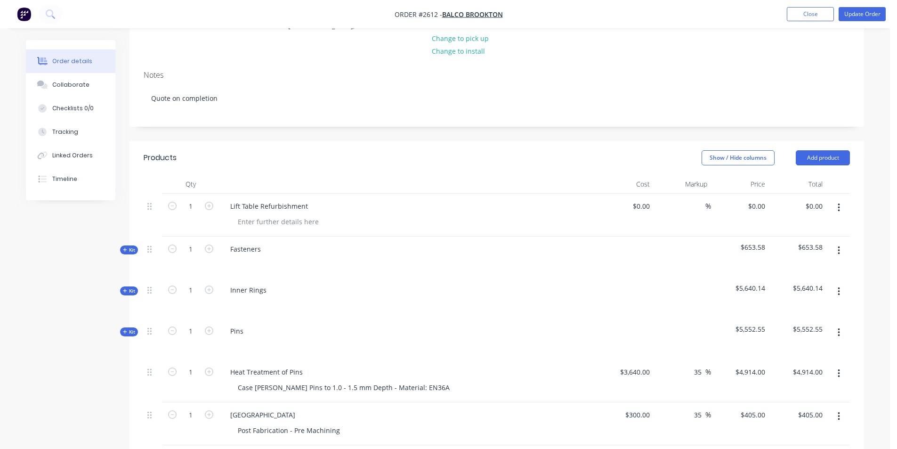
scroll to position [107, 0]
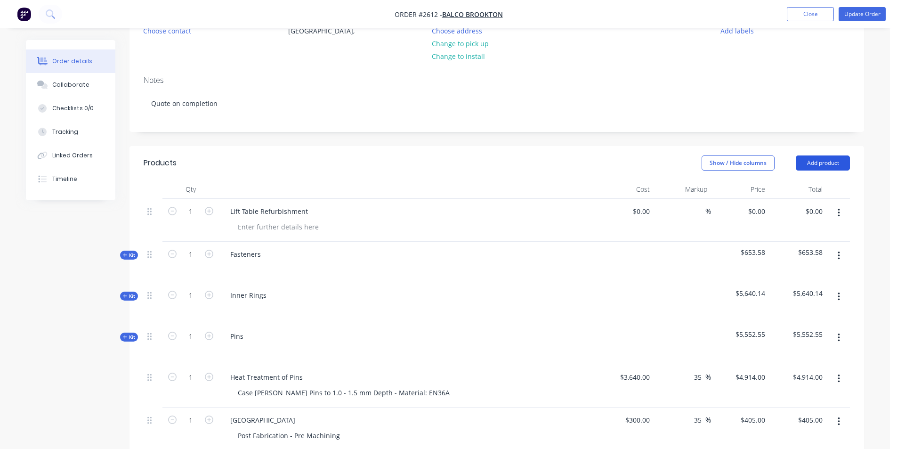
click at [816, 161] on button "Add product" at bounding box center [822, 162] width 54 height 15
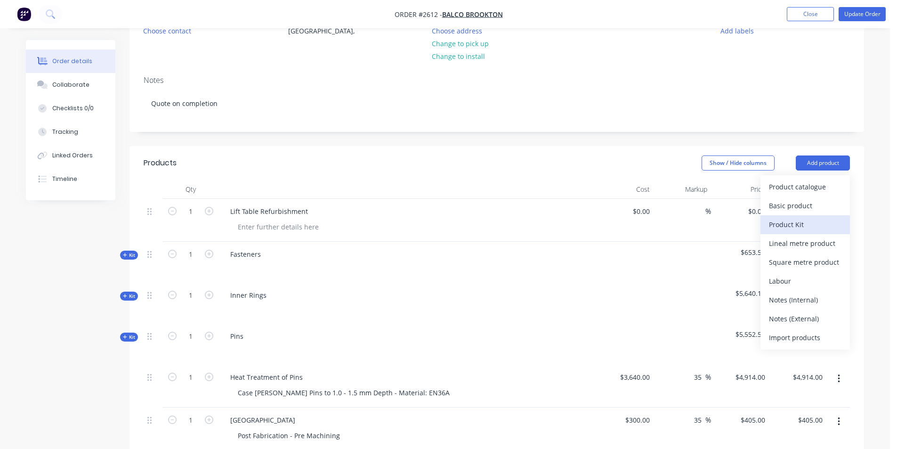
click at [786, 225] on div "Product Kit" at bounding box center [805, 224] width 72 height 14
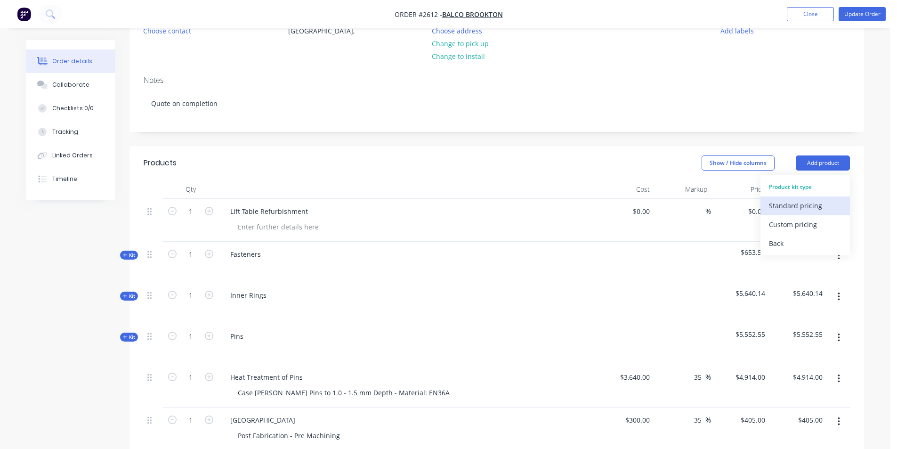
click at [803, 209] on div "Standard pricing" at bounding box center [805, 206] width 72 height 14
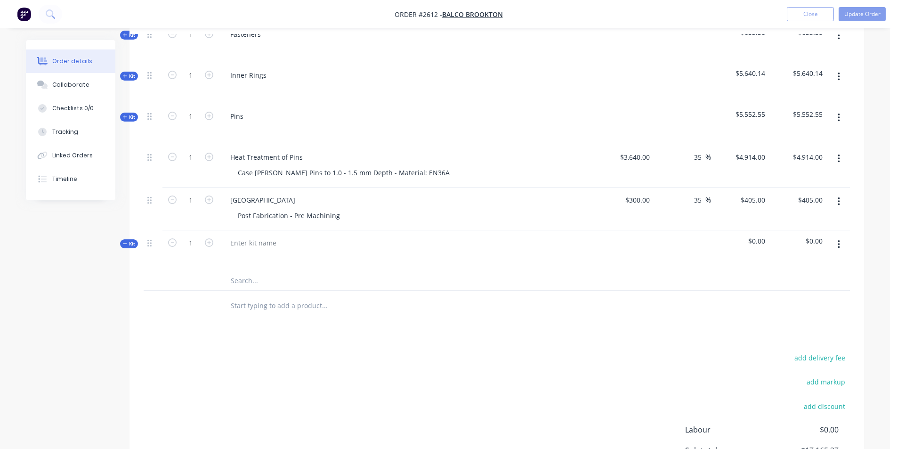
scroll to position [390, 0]
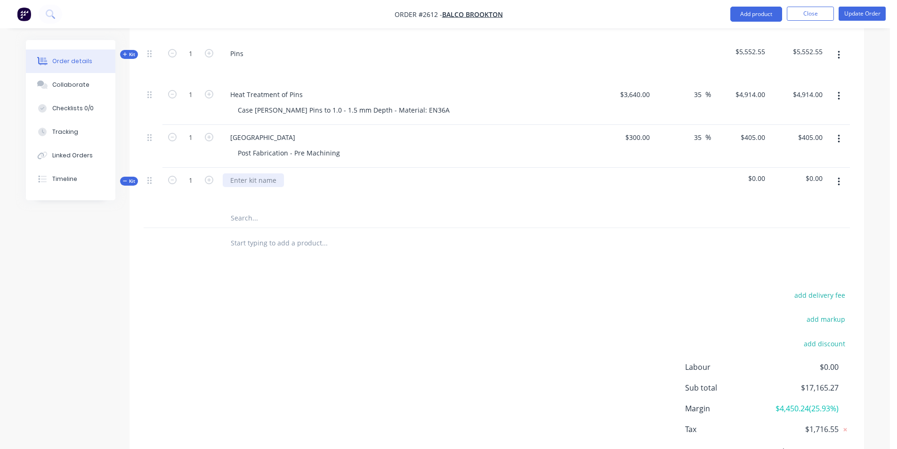
click at [260, 178] on div at bounding box center [253, 180] width 61 height 14
type input "s"
type input "a"
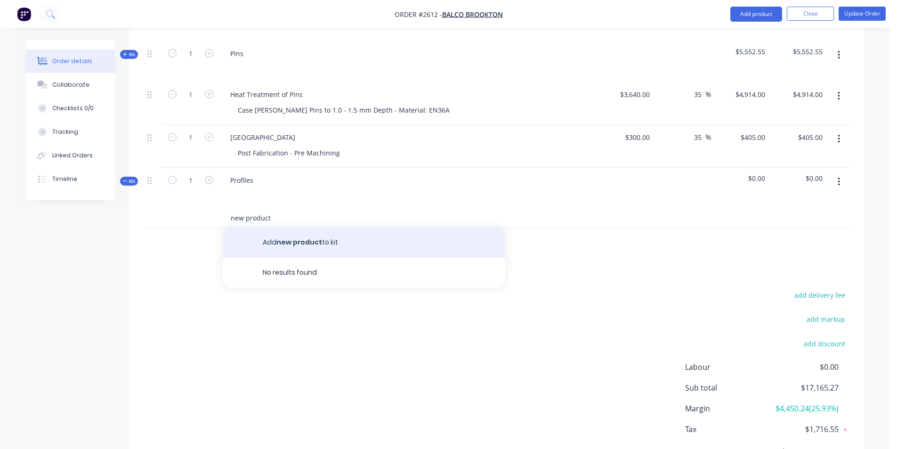
type input "new product"
click at [318, 246] on button "Add new product to kit" at bounding box center [364, 242] width 282 height 30
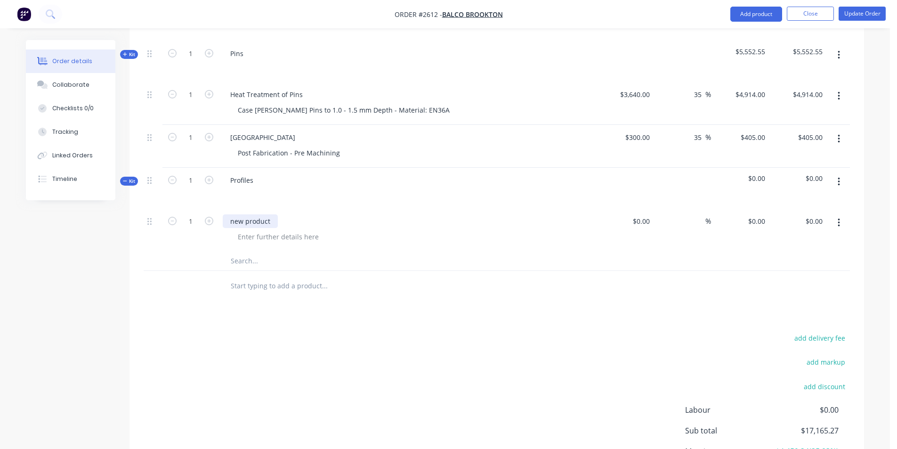
click at [250, 222] on div "new product" at bounding box center [250, 221] width 55 height 14
drag, startPoint x: 269, startPoint y: 217, endPoint x: 207, endPoint y: 229, distance: 63.6
click at [207, 229] on div "1 new product $0.00 $0.00 % $0.00 $0.00 $0.00 $0.00" at bounding box center [497, 230] width 706 height 43
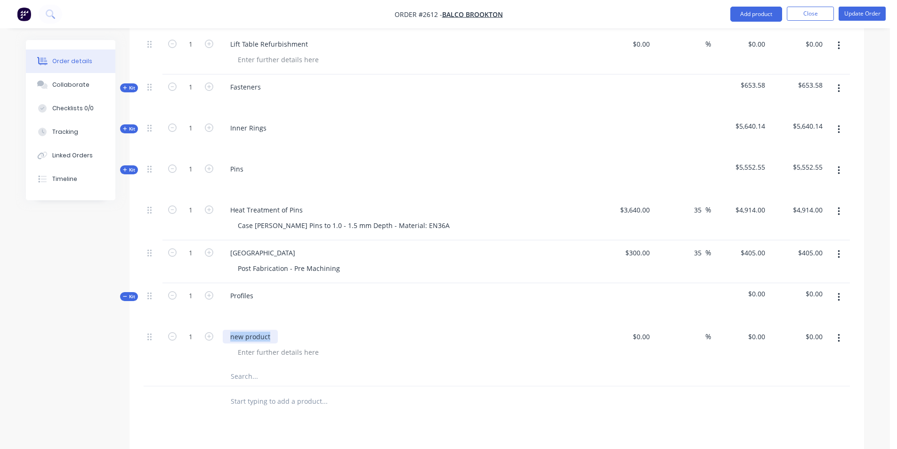
scroll to position [296, 0]
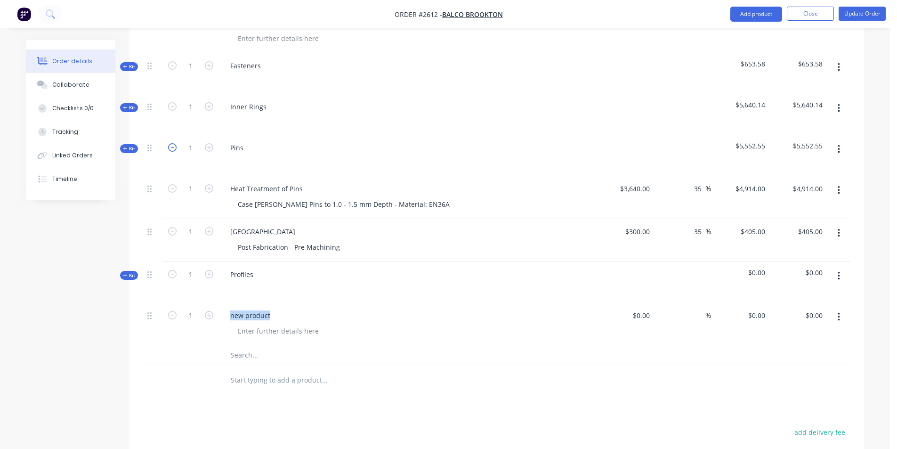
click at [172, 145] on icon "button" at bounding box center [172, 147] width 8 height 8
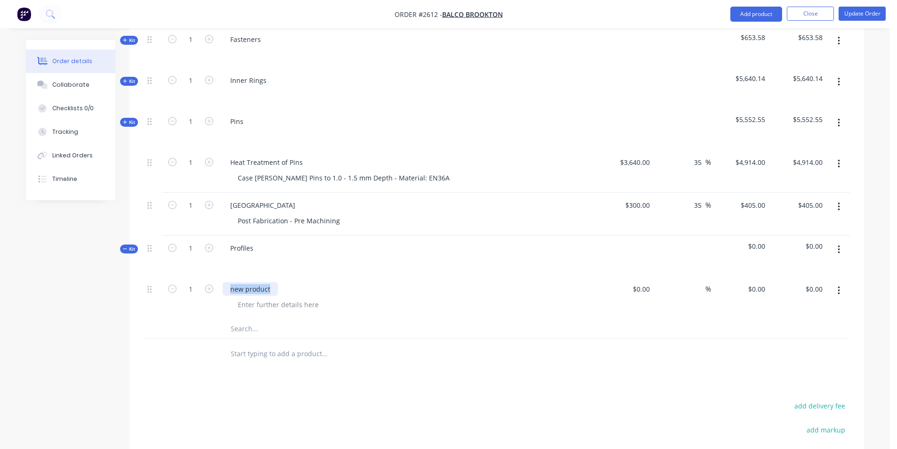
scroll to position [343, 0]
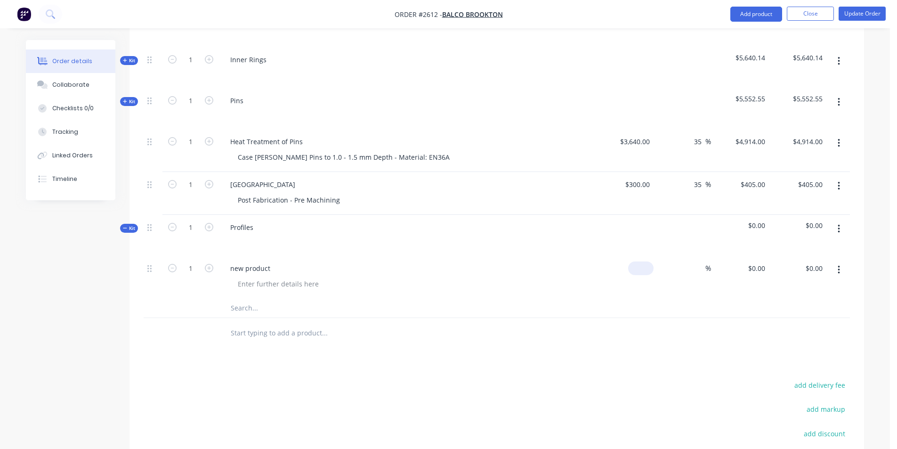
click at [647, 269] on input at bounding box center [643, 268] width 22 height 14
type input "$0.00"
click at [263, 270] on div "new product" at bounding box center [250, 268] width 55 height 14
drag, startPoint x: 273, startPoint y: 269, endPoint x: 180, endPoint y: 271, distance: 92.3
click at [180, 271] on div "1 new product $0.00 $0.00 % $0.00 $0.00 $0.00 $0.00" at bounding box center [497, 277] width 706 height 43
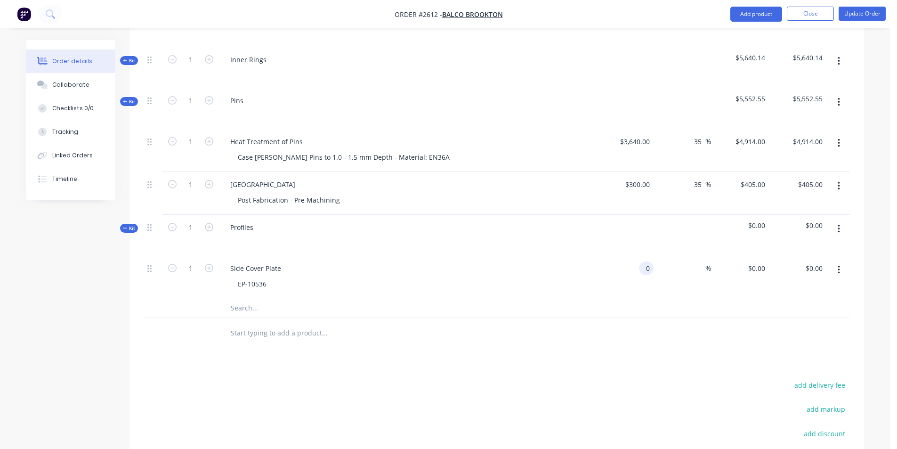
click at [649, 266] on input "0" at bounding box center [647, 268] width 11 height 14
type input "$98.96"
type input "35"
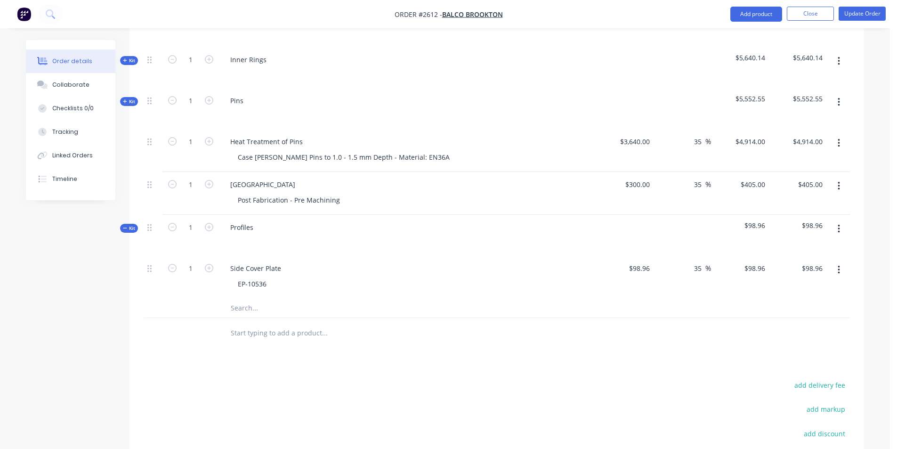
type input "133.596"
type input "$133.60"
type input "$133.596"
click at [247, 308] on input "text" at bounding box center [324, 307] width 188 height 19
type input "new product"
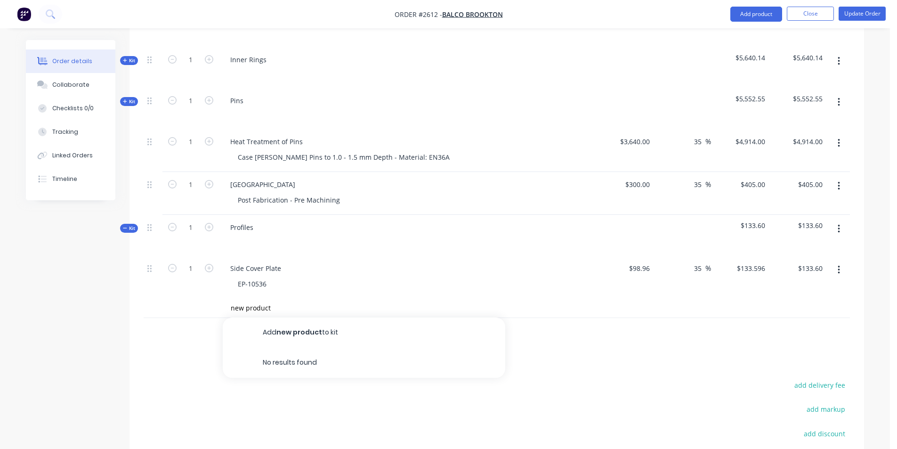
click at [279, 327] on button "Add new product to kit" at bounding box center [364, 332] width 282 height 30
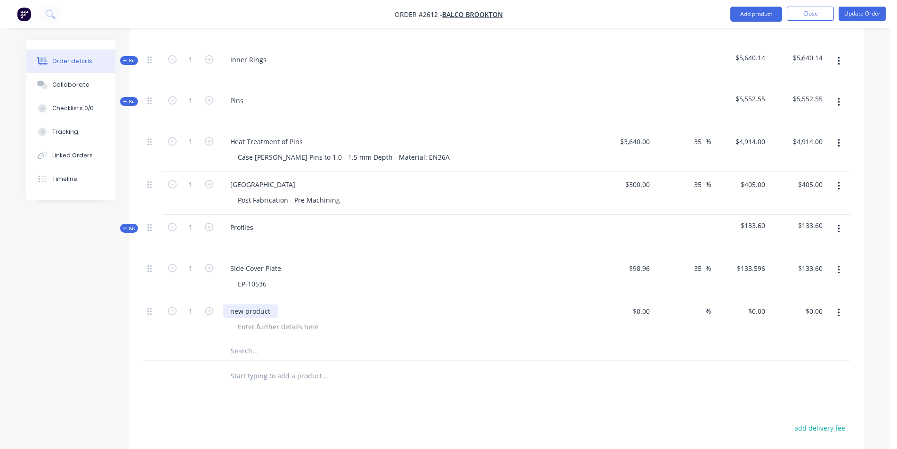
click at [267, 316] on div "new product" at bounding box center [250, 311] width 55 height 14
drag, startPoint x: 271, startPoint y: 309, endPoint x: 198, endPoint y: 306, distance: 73.0
click at [198, 306] on div "1 new product $0.00 $0.00 % $0.00 $0.00 $0.00 $0.00" at bounding box center [497, 319] width 706 height 43
click at [650, 313] on input "309." at bounding box center [644, 311] width 18 height 14
click at [648, 311] on input "309." at bounding box center [644, 311] width 18 height 14
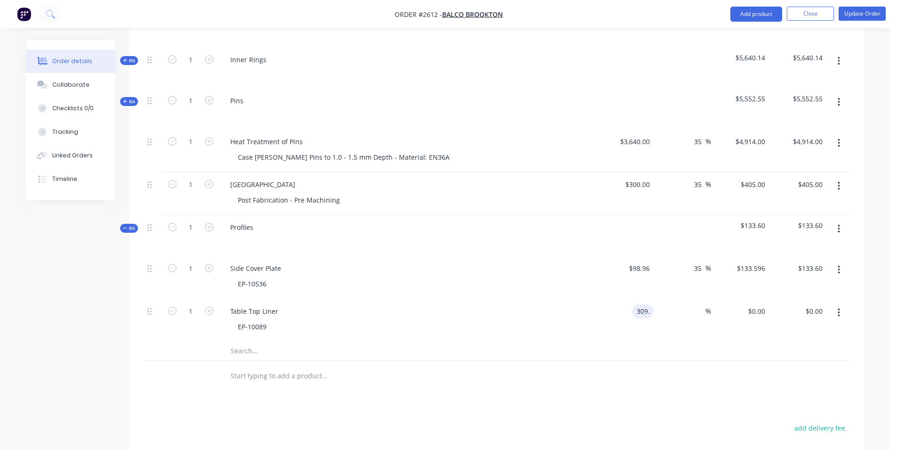
click at [648, 312] on input "309." at bounding box center [644, 311] width 18 height 14
type input "$309.15"
type input "35"
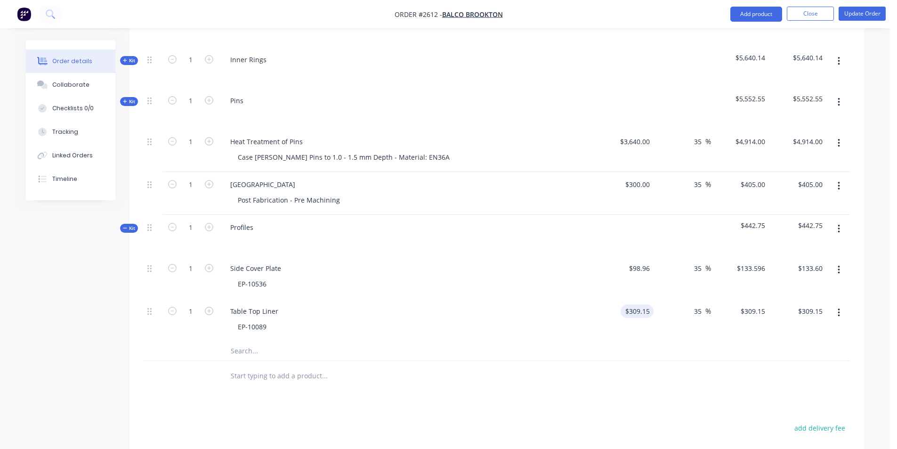
type input "417.3525"
type input "$417.35"
type input "$417.3525"
click at [211, 311] on icon "button" at bounding box center [209, 310] width 8 height 8
type input "2"
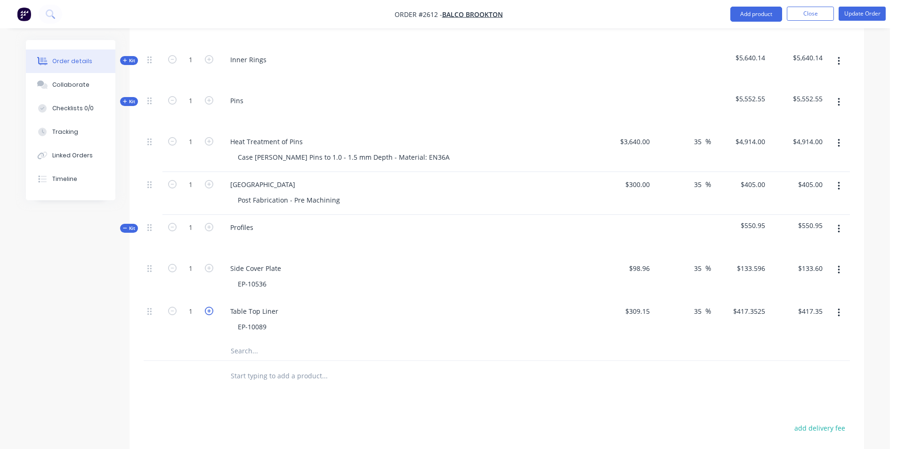
type input "$834.71"
click at [211, 311] on icon "button" at bounding box center [209, 310] width 8 height 8
type input "3"
click at [211, 311] on icon "button" at bounding box center [209, 310] width 8 height 8
click at [236, 347] on input "text" at bounding box center [324, 350] width 188 height 19
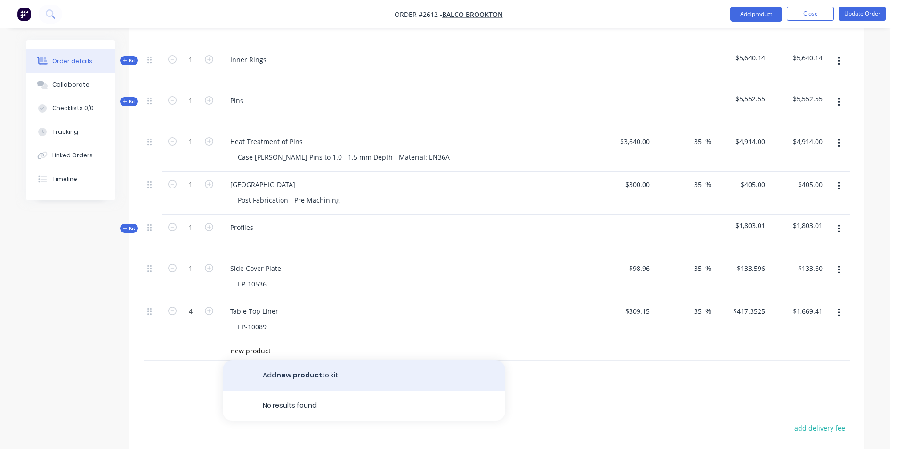
click at [279, 372] on button "Add new product to kit" at bounding box center [364, 375] width 282 height 30
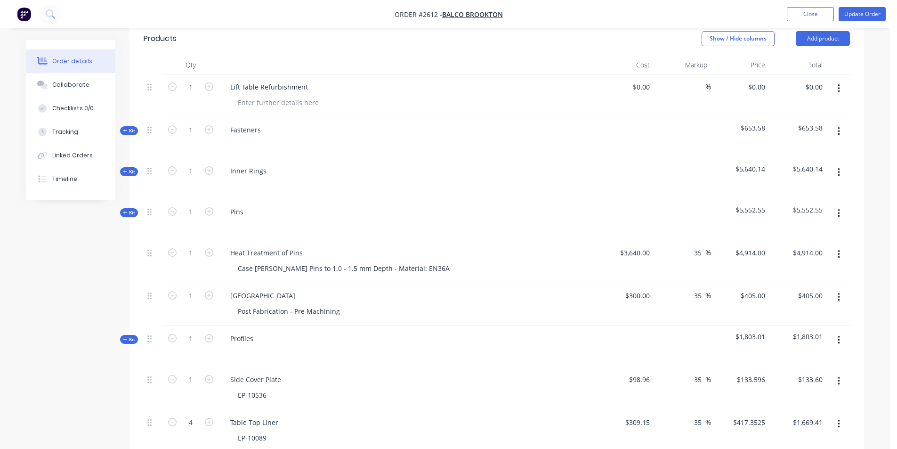
scroll to position [249, 0]
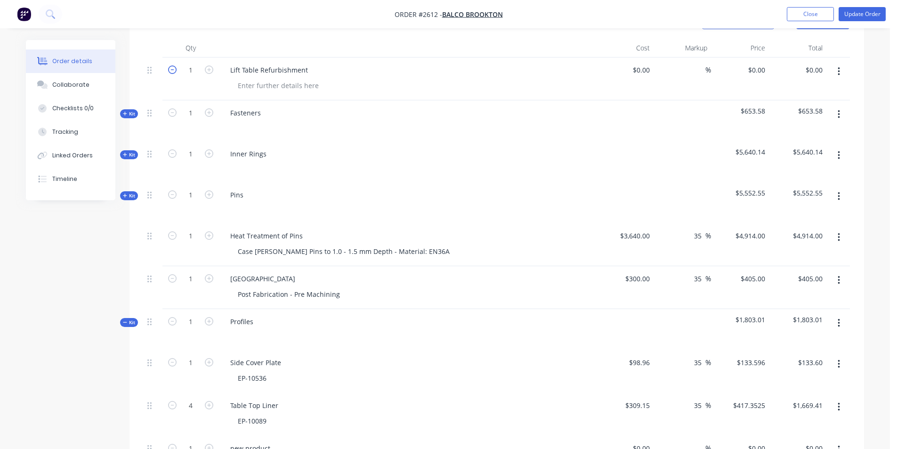
click at [171, 68] on icon "button" at bounding box center [172, 69] width 8 height 8
drag, startPoint x: 156, startPoint y: 74, endPoint x: 835, endPoint y: 70, distance: 679.7
click at [835, 70] on button "button" at bounding box center [838, 71] width 22 height 17
click at [788, 153] on div "Delete" at bounding box center [805, 153] width 72 height 14
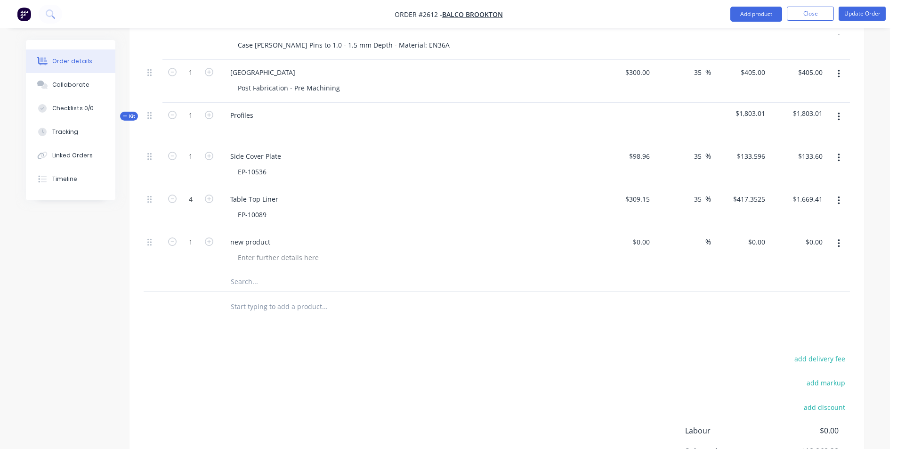
scroll to position [424, 0]
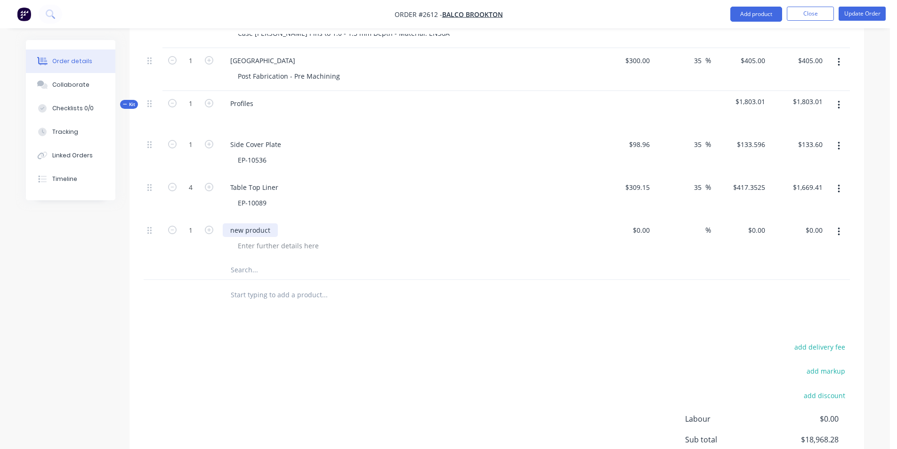
click at [246, 231] on div "new product" at bounding box center [250, 230] width 55 height 14
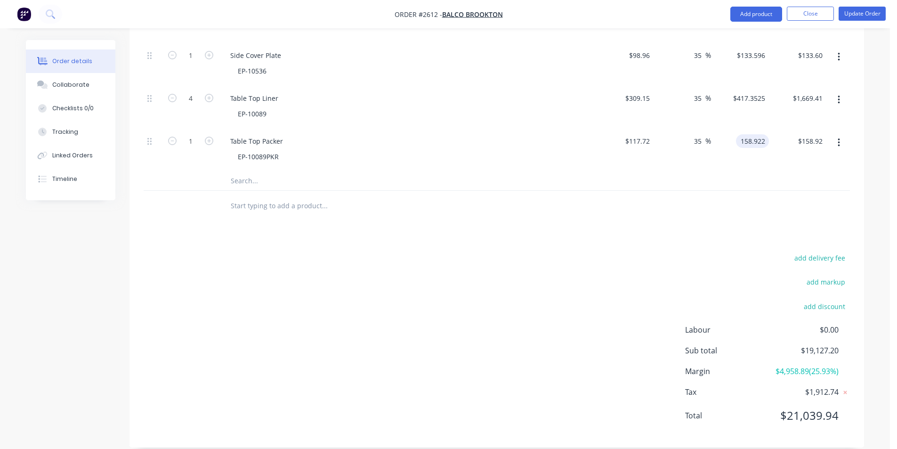
scroll to position [525, 0]
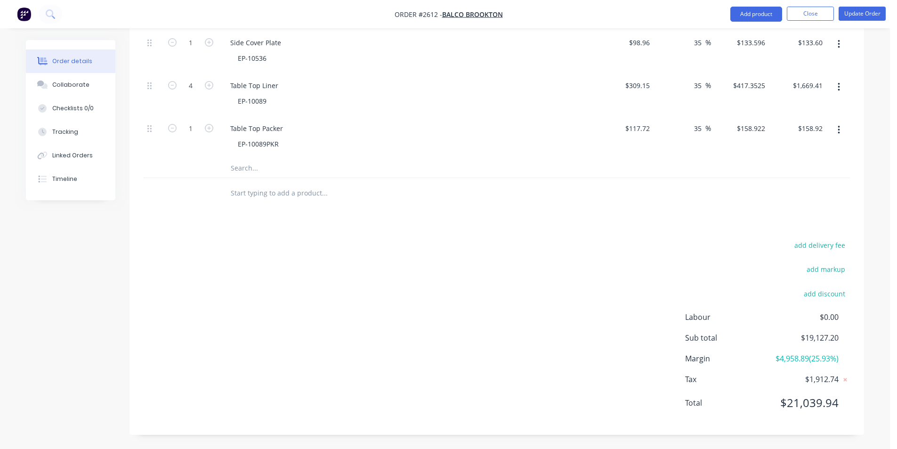
click at [243, 170] on input "text" at bounding box center [324, 168] width 188 height 19
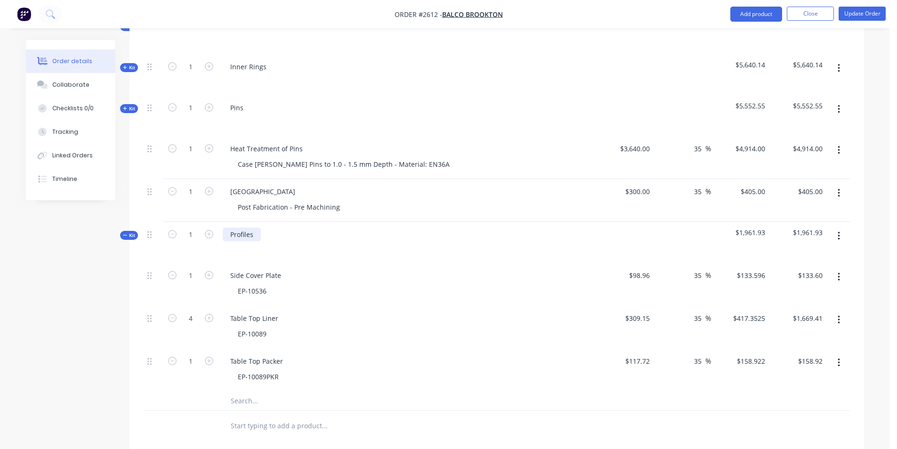
scroll to position [290, 0]
click at [126, 237] on icon at bounding box center [125, 237] width 4 height 5
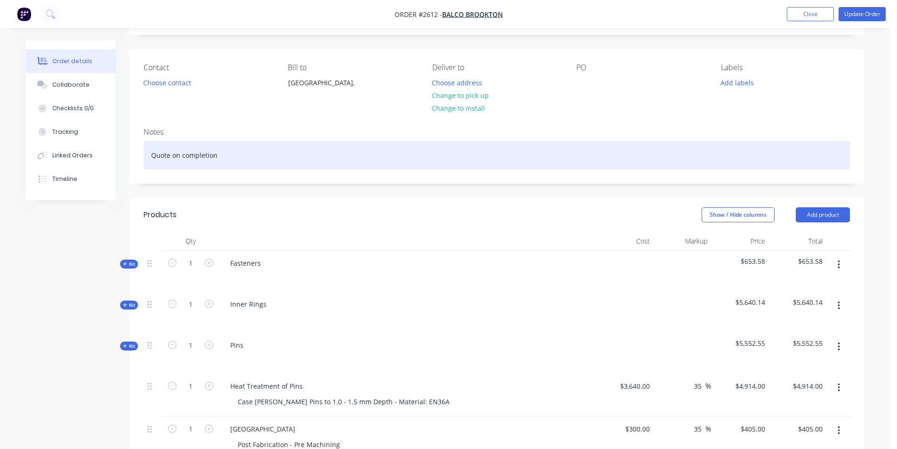
scroll to position [55, 0]
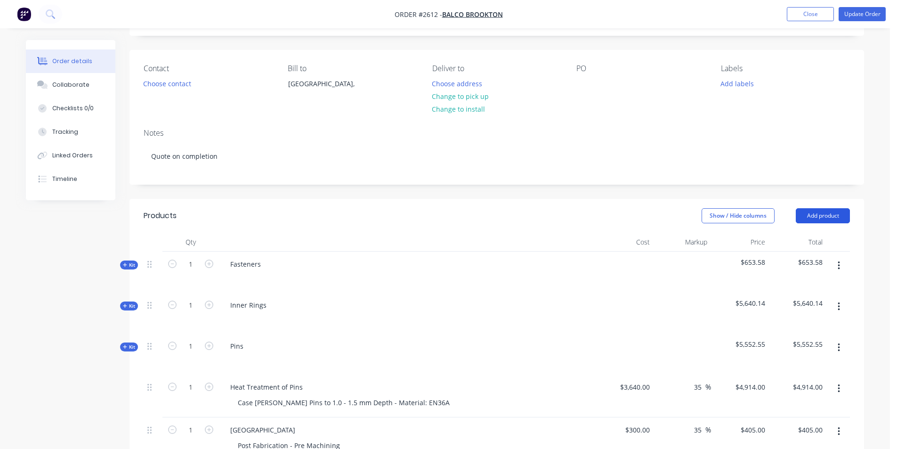
click at [814, 210] on button "Add product" at bounding box center [822, 215] width 54 height 15
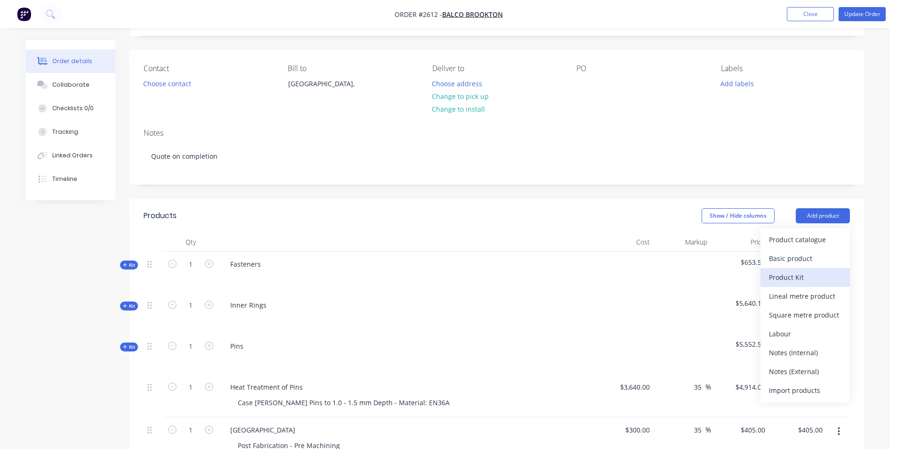
click at [797, 275] on div "Product Kit" at bounding box center [805, 277] width 72 height 14
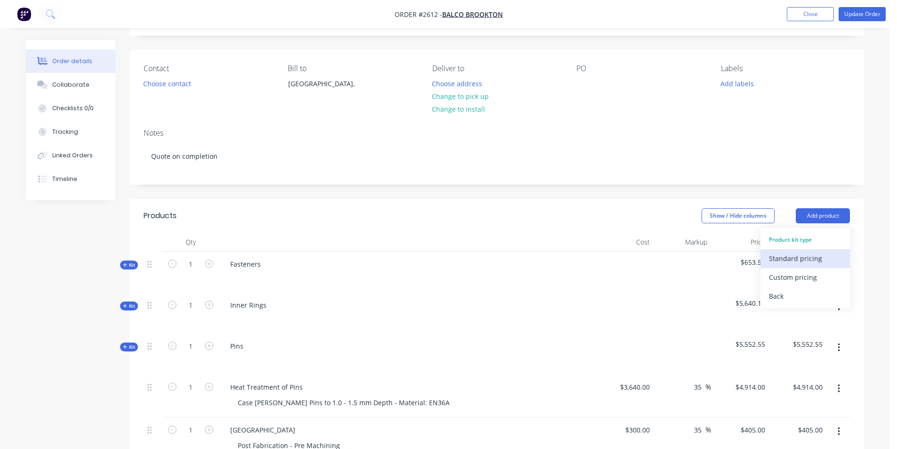
click at [773, 255] on div "Standard pricing" at bounding box center [805, 258] width 72 height 14
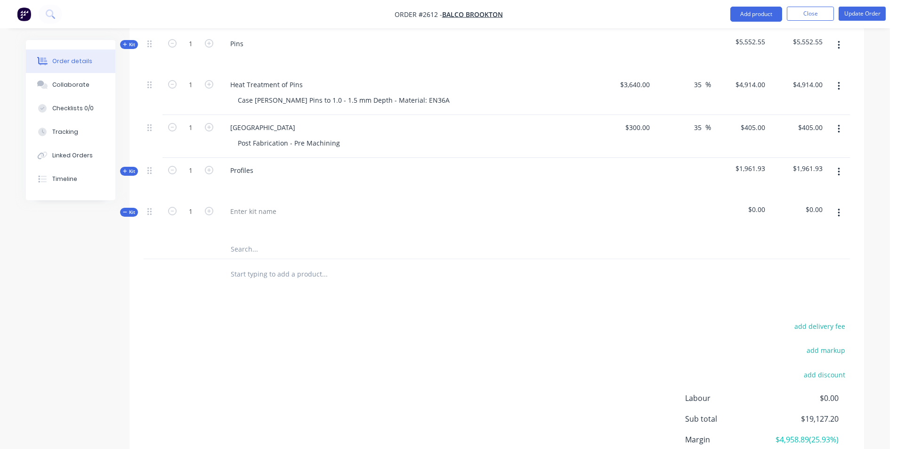
scroll to position [384, 0]
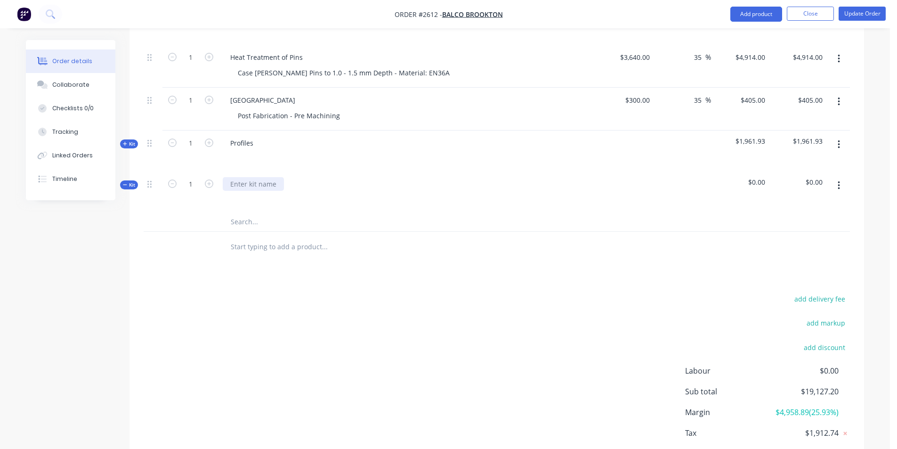
click at [255, 187] on div at bounding box center [253, 184] width 61 height 14
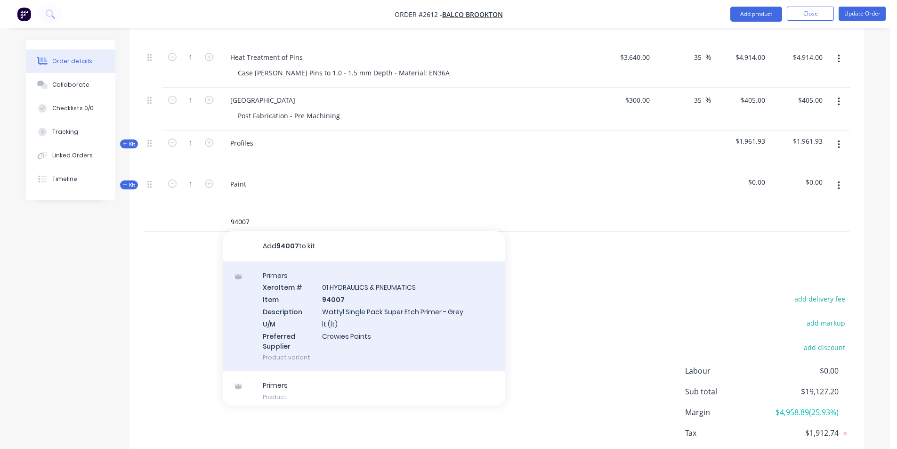
click at [351, 302] on div "Primers Xero Item # 01 HYDRAULICS & PNEUMATICS Item 94007 Description Wattyl Si…" at bounding box center [364, 316] width 282 height 110
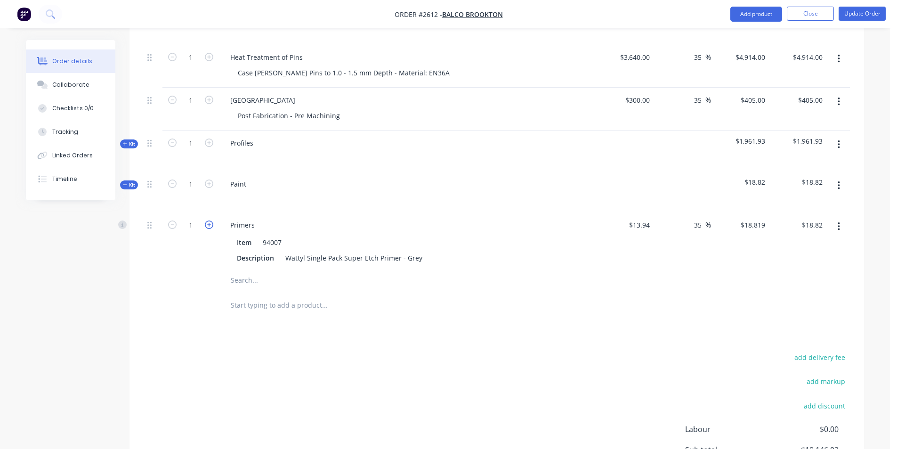
click at [207, 222] on icon "button" at bounding box center [209, 224] width 8 height 8
click at [242, 282] on input "text" at bounding box center [324, 280] width 188 height 19
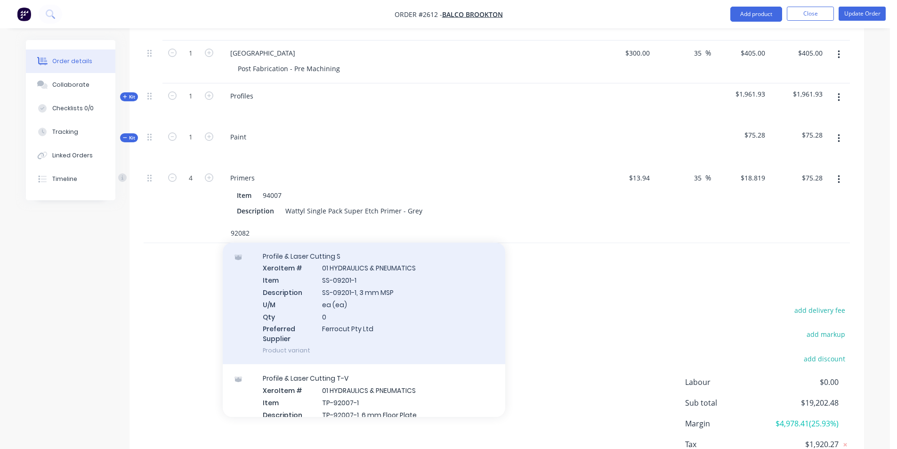
scroll to position [47, 0]
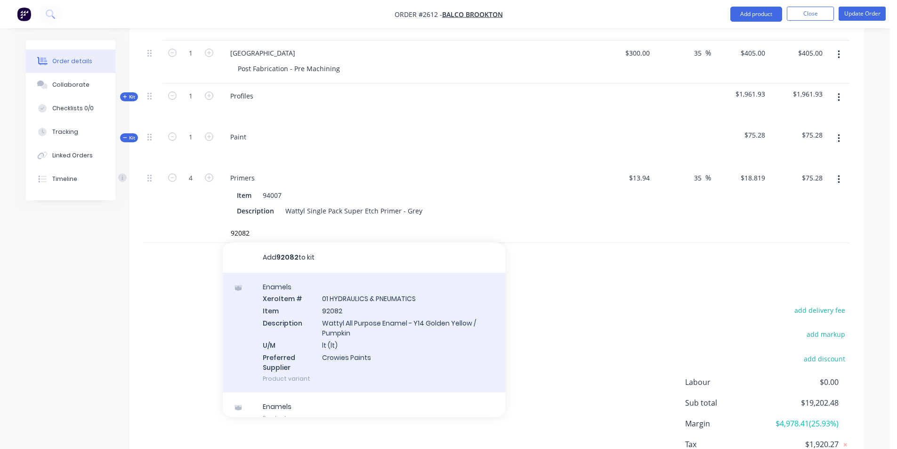
click at [335, 319] on div "Enamels Xero Item # 01 HYDRAULICS & PNEUMATICS Item 92082 Description Wattyl Al…" at bounding box center [364, 333] width 282 height 120
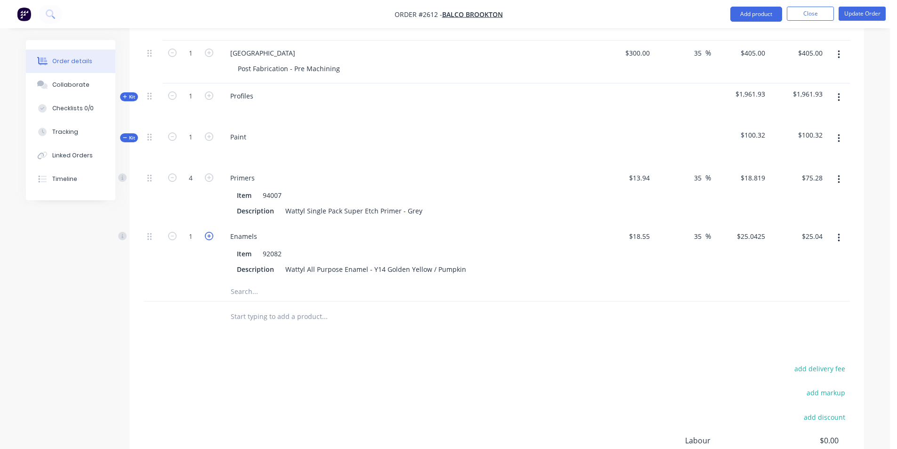
click at [211, 238] on icon "button" at bounding box center [209, 236] width 8 height 8
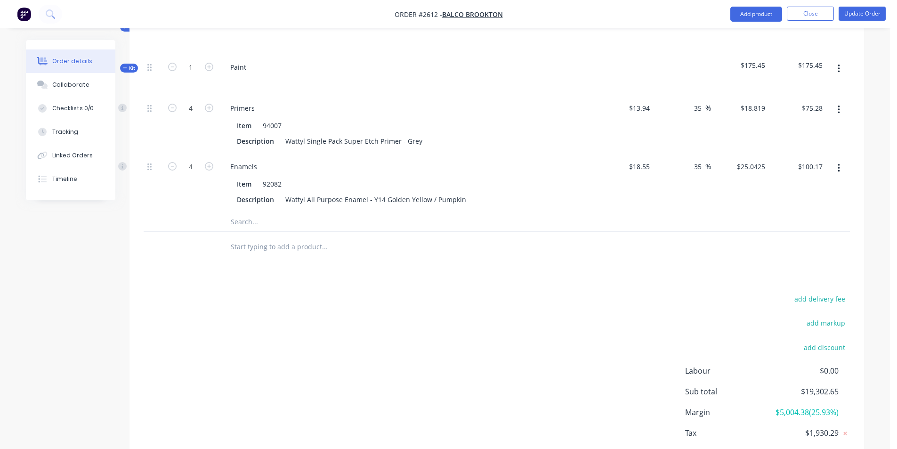
scroll to position [478, 0]
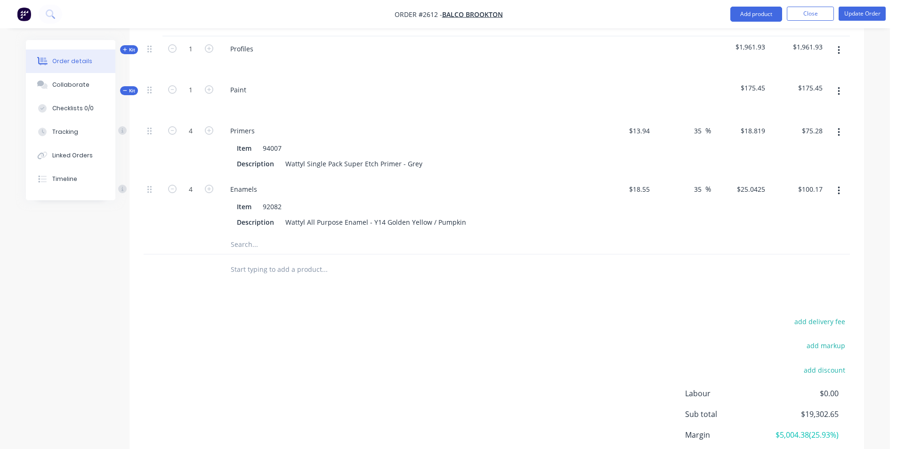
click at [123, 88] on icon at bounding box center [125, 90] width 4 height 5
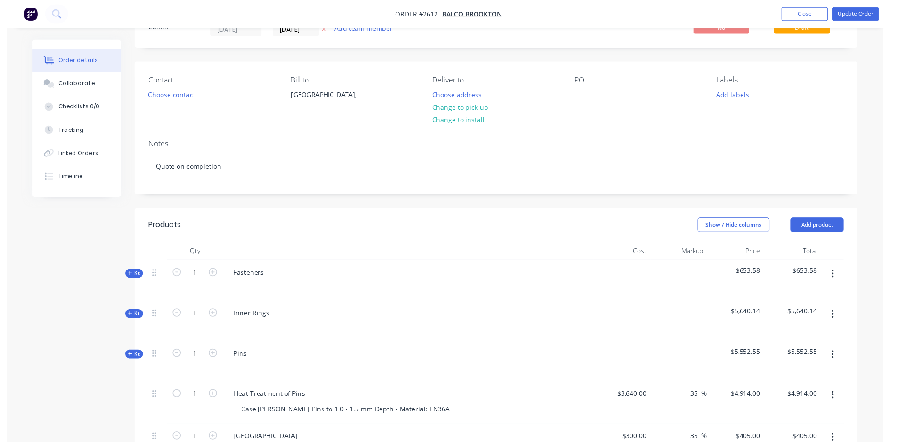
scroll to position [0, 0]
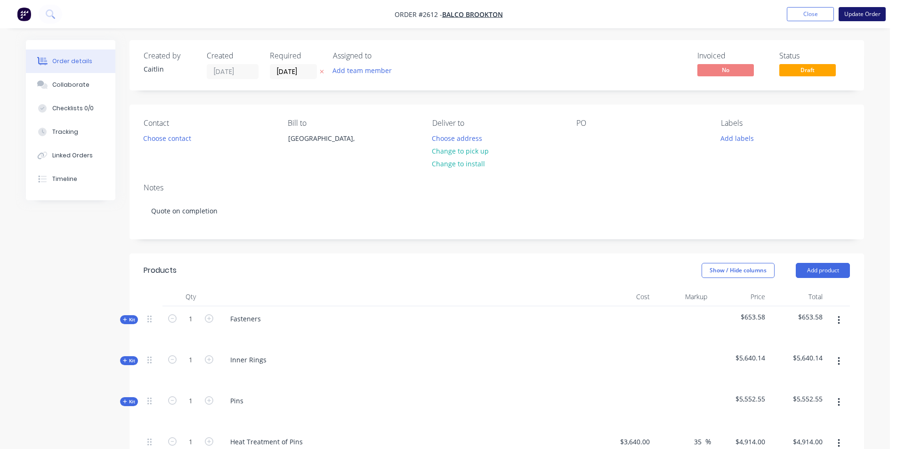
click at [851, 16] on button "Update Order" at bounding box center [861, 14] width 47 height 14
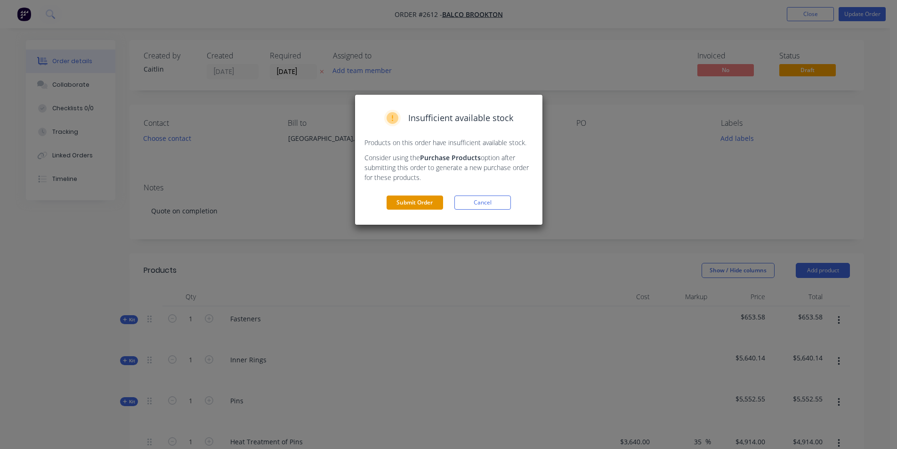
click at [414, 199] on button "Submit Order" at bounding box center [414, 202] width 56 height 14
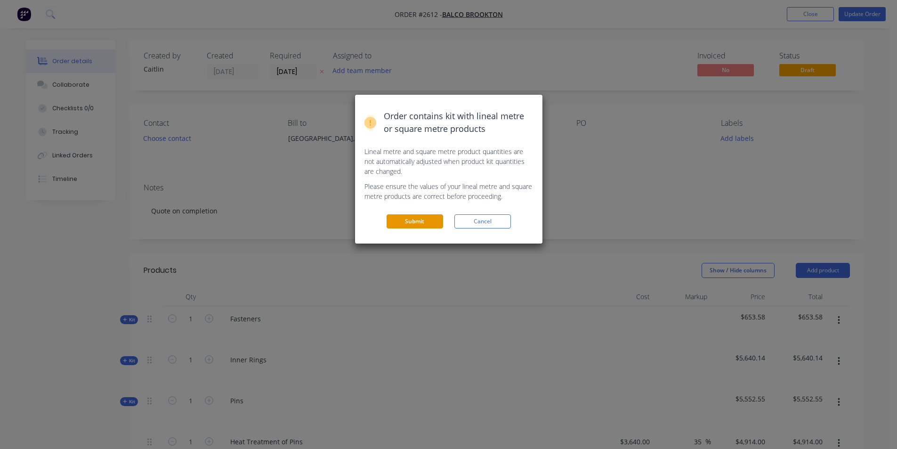
click at [405, 218] on button "Submit" at bounding box center [414, 221] width 56 height 14
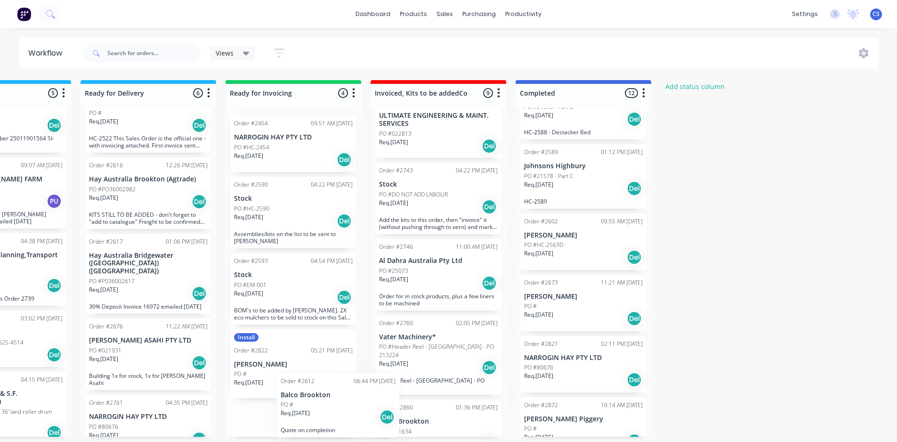
scroll to position [36, 0]
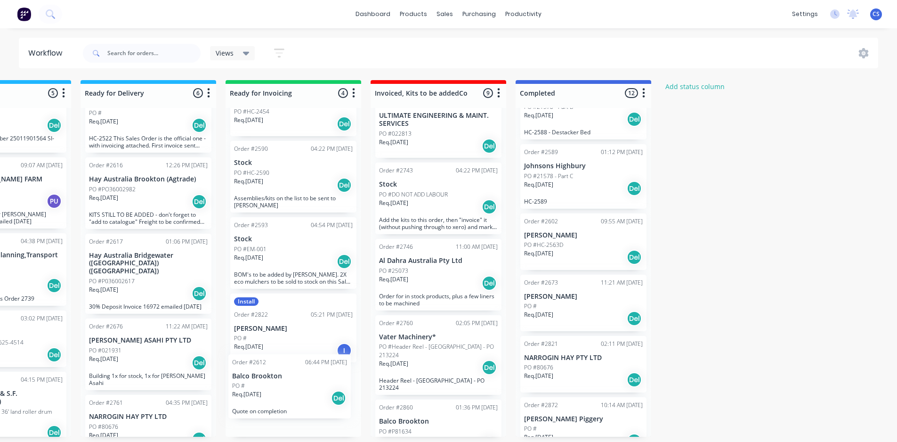
drag, startPoint x: 569, startPoint y: 309, endPoint x: 273, endPoint y: 389, distance: 306.1
click at [273, 389] on div "Submitted 61 Status colour #273444 hex #273444 Save Cancel Summaries Total orde…" at bounding box center [36, 258] width 1706 height 356
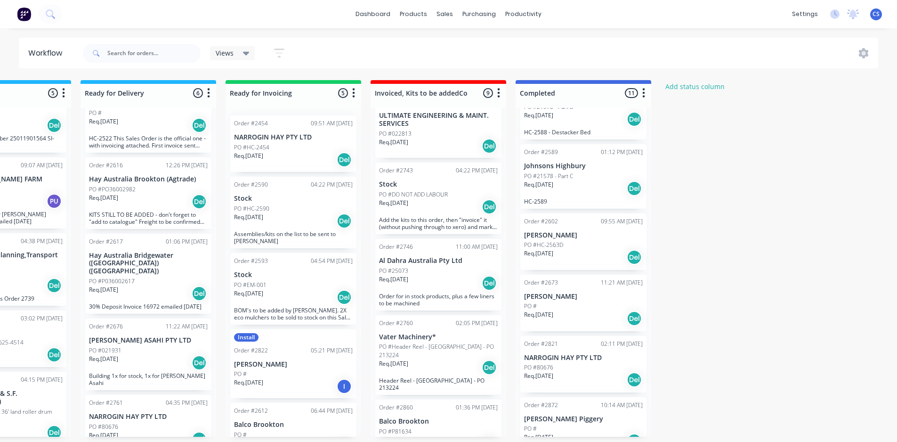
scroll to position [31, 0]
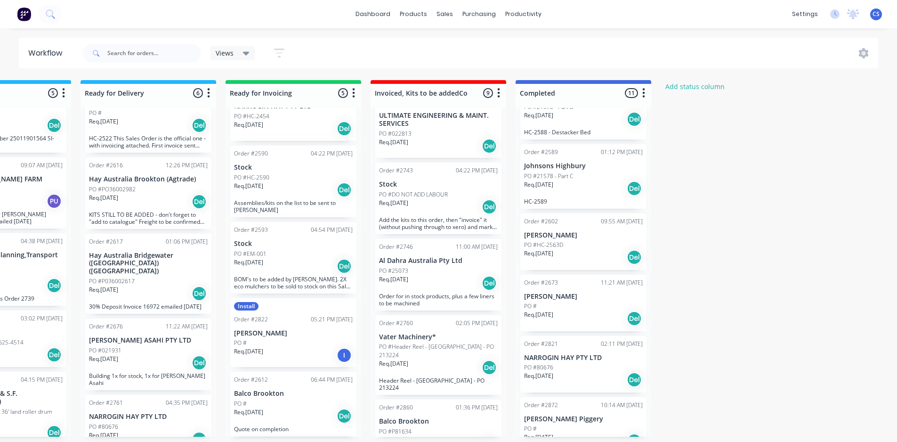
click at [276, 393] on p "Balco Brookton" at bounding box center [293, 393] width 119 height 8
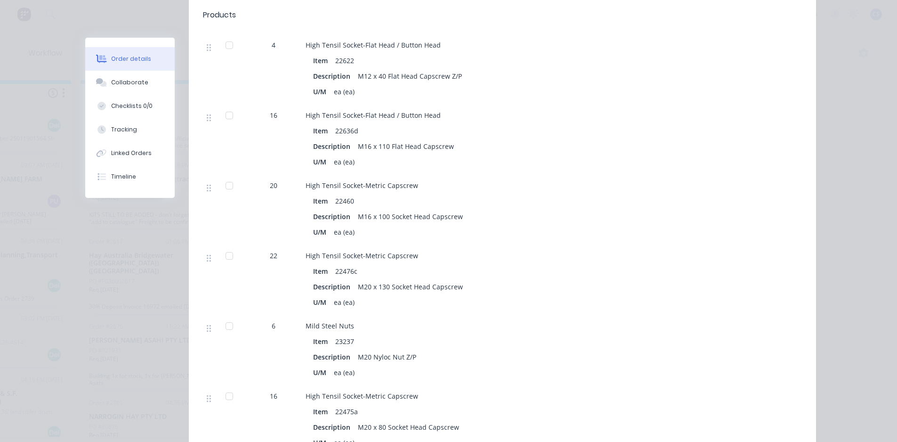
scroll to position [235, 0]
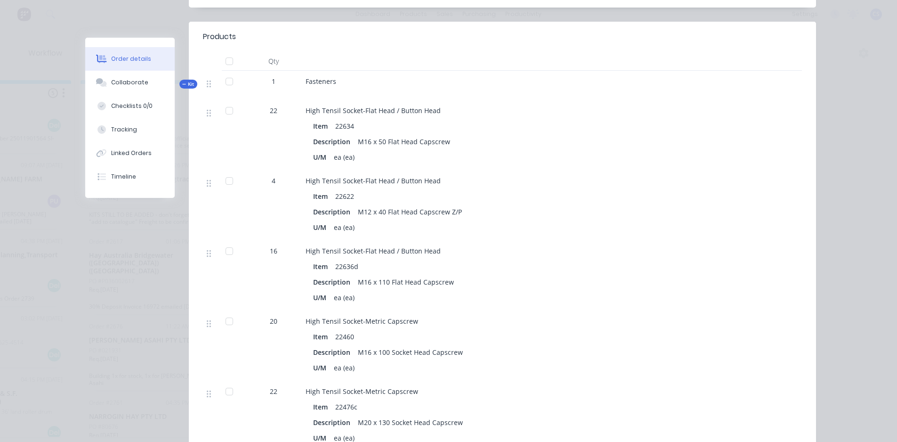
click at [182, 82] on icon at bounding box center [184, 84] width 4 height 5
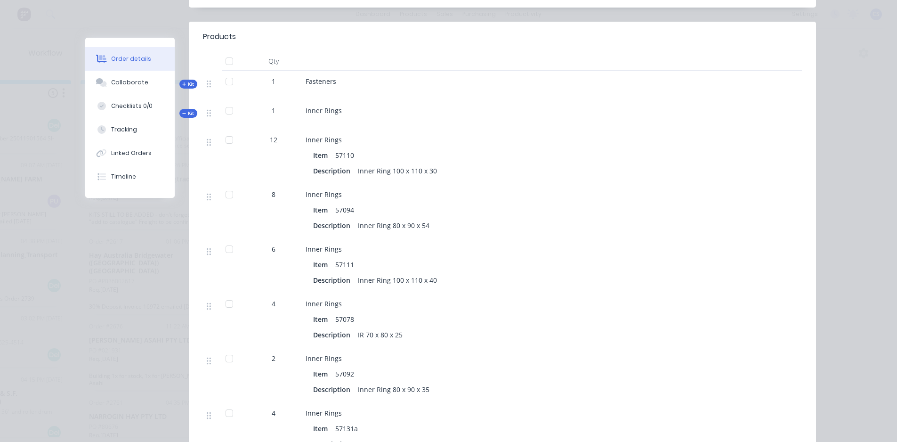
click at [184, 110] on span "Kit" at bounding box center [188, 113] width 12 height 7
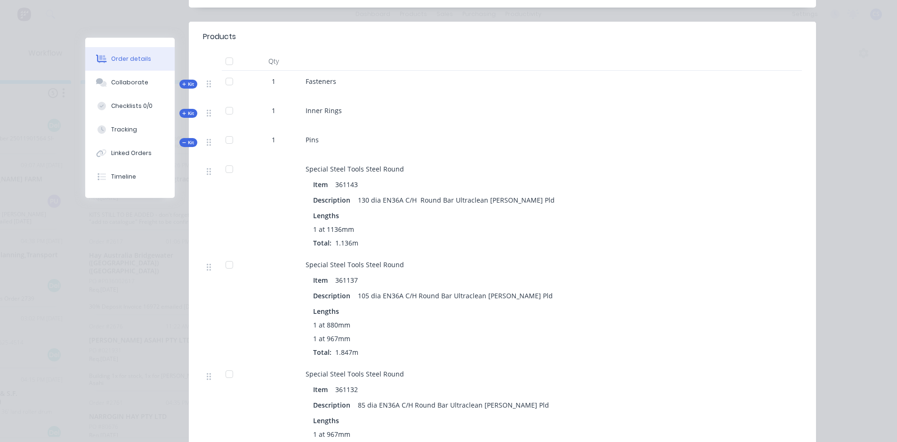
click at [182, 143] on icon at bounding box center [184, 142] width 4 height 5
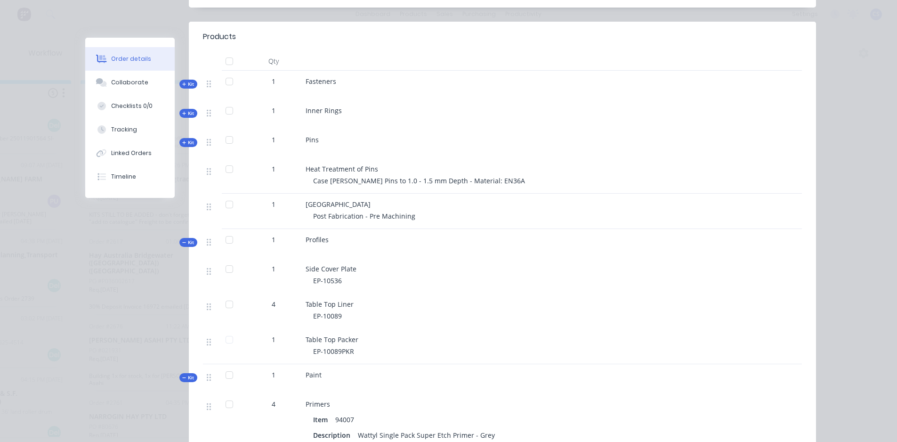
click at [182, 240] on icon at bounding box center [184, 242] width 4 height 5
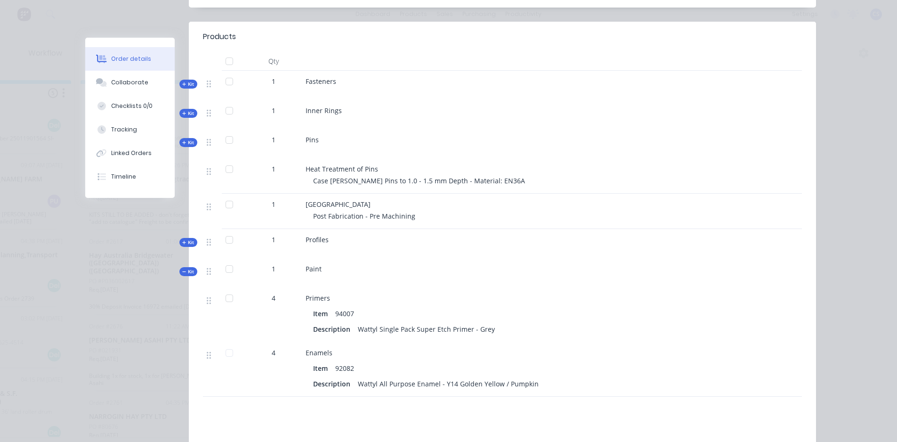
click at [188, 274] on span "Kit" at bounding box center [188, 271] width 12 height 7
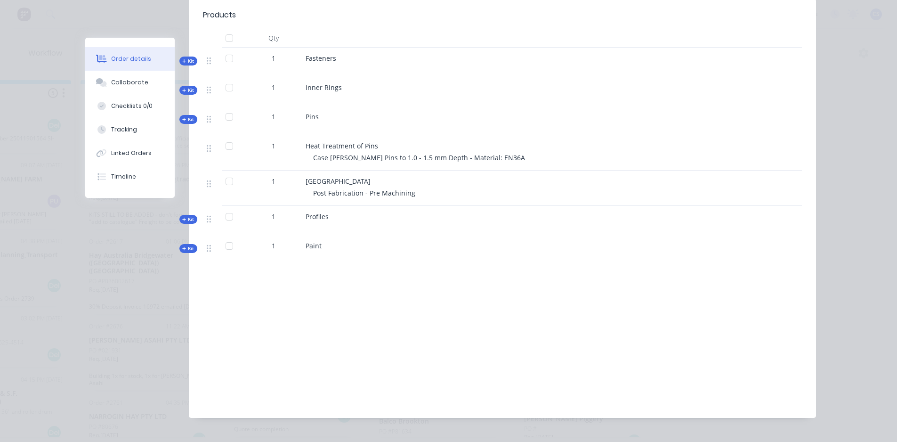
scroll to position [278, 0]
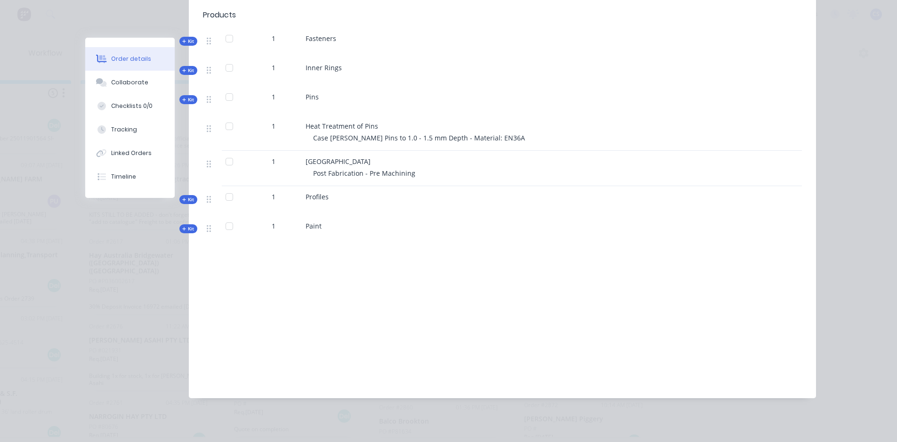
click at [182, 40] on icon at bounding box center [184, 42] width 4 height 4
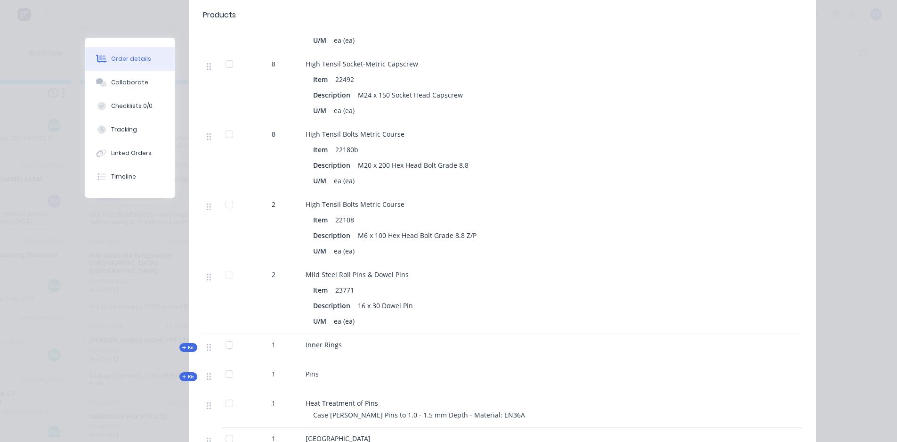
scroll to position [1078, 0]
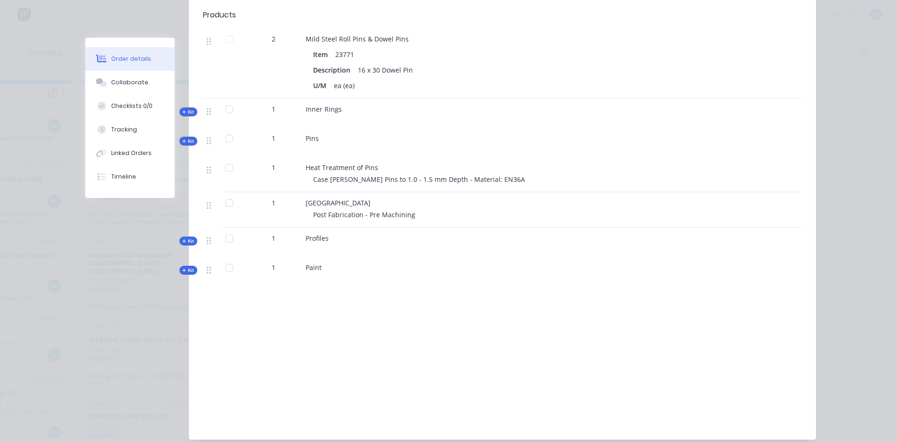
click at [183, 108] on span "Kit" at bounding box center [188, 111] width 12 height 7
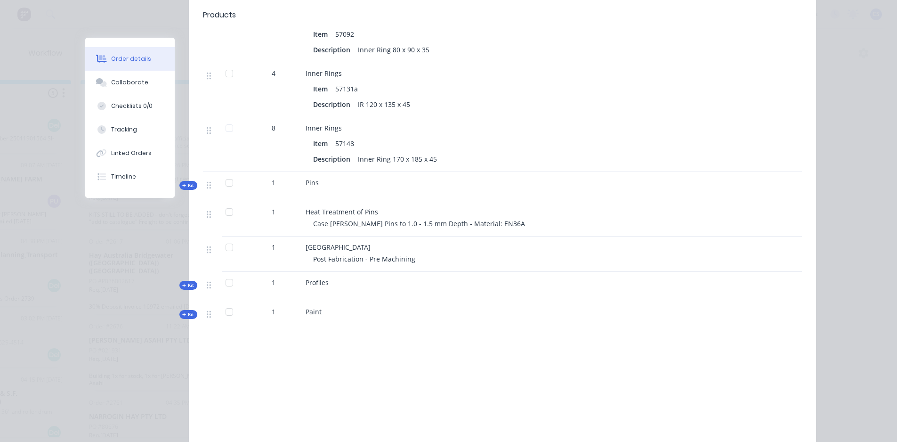
scroll to position [1455, 0]
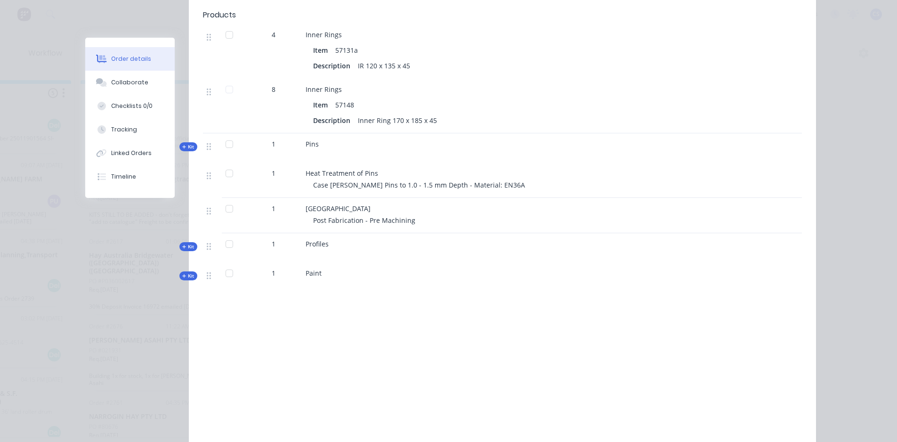
click at [182, 245] on icon at bounding box center [184, 246] width 4 height 5
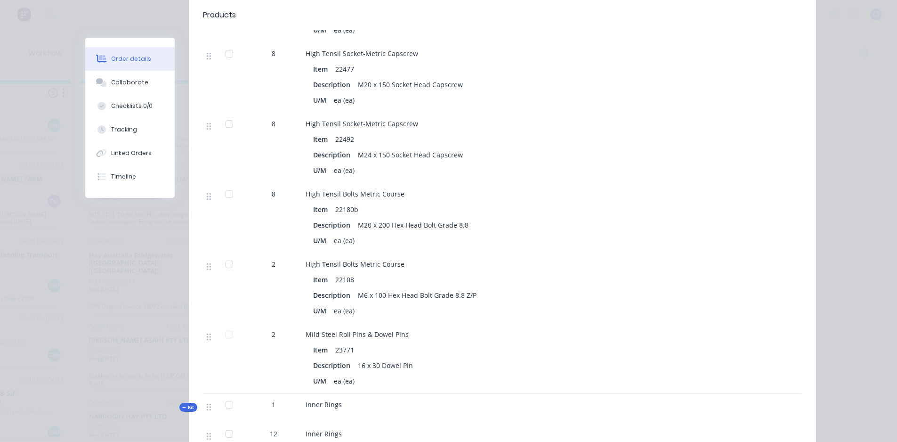
scroll to position [714, 0]
